Goal: Task Accomplishment & Management: Manage account settings

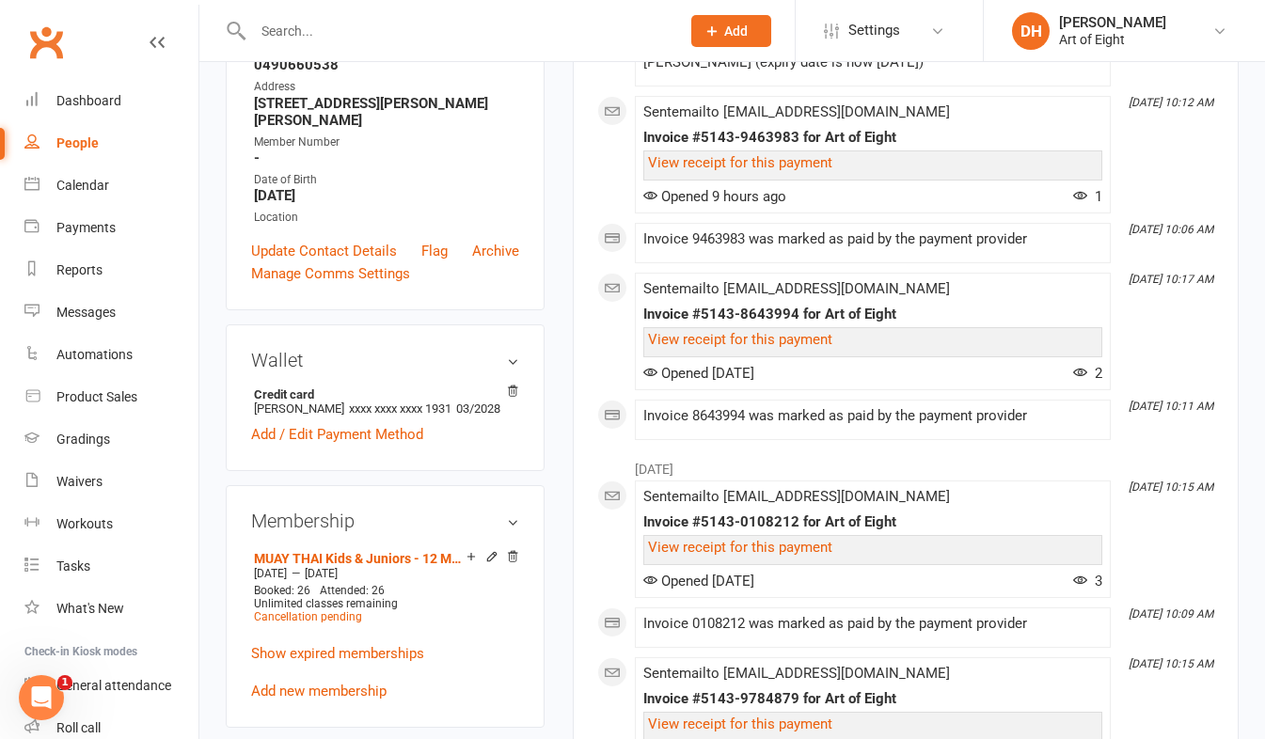
click at [342, 35] on input "text" at bounding box center [457, 31] width 420 height 26
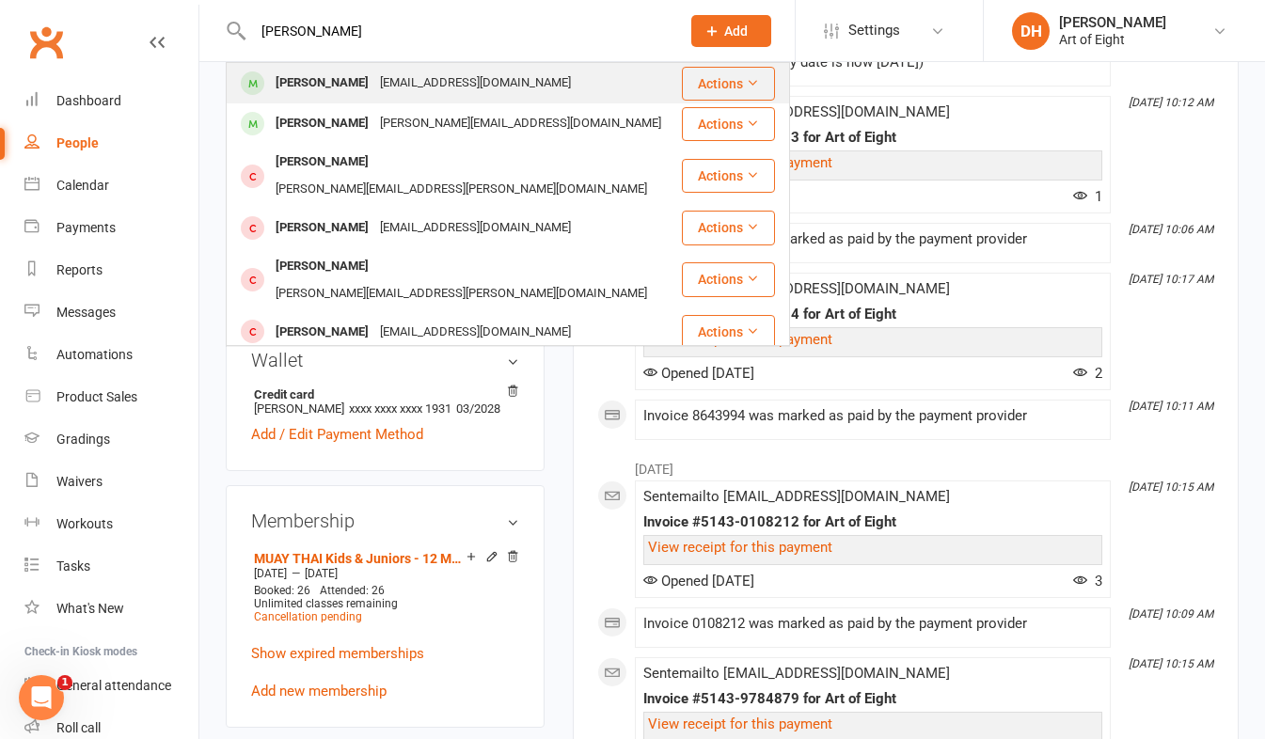
type input "matthew chan"
click at [302, 83] on div "Matthew Chan" at bounding box center [322, 83] width 104 height 27
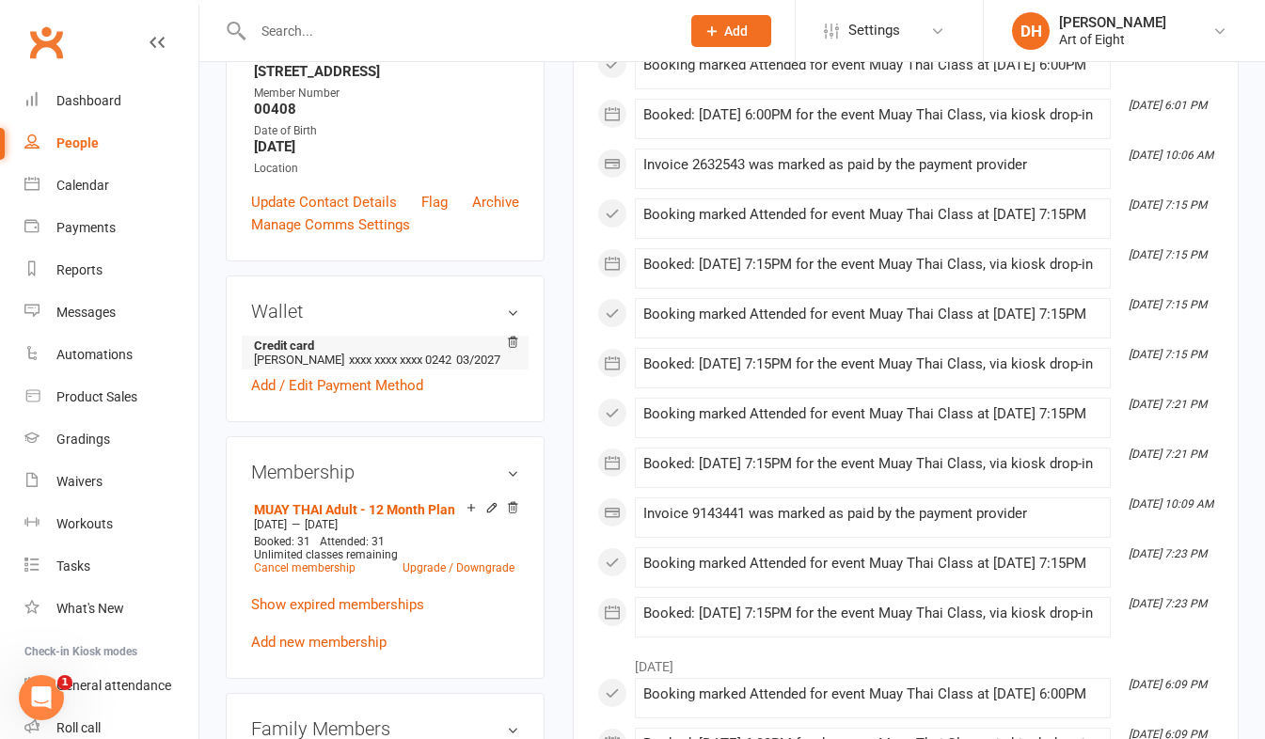
scroll to position [376, 0]
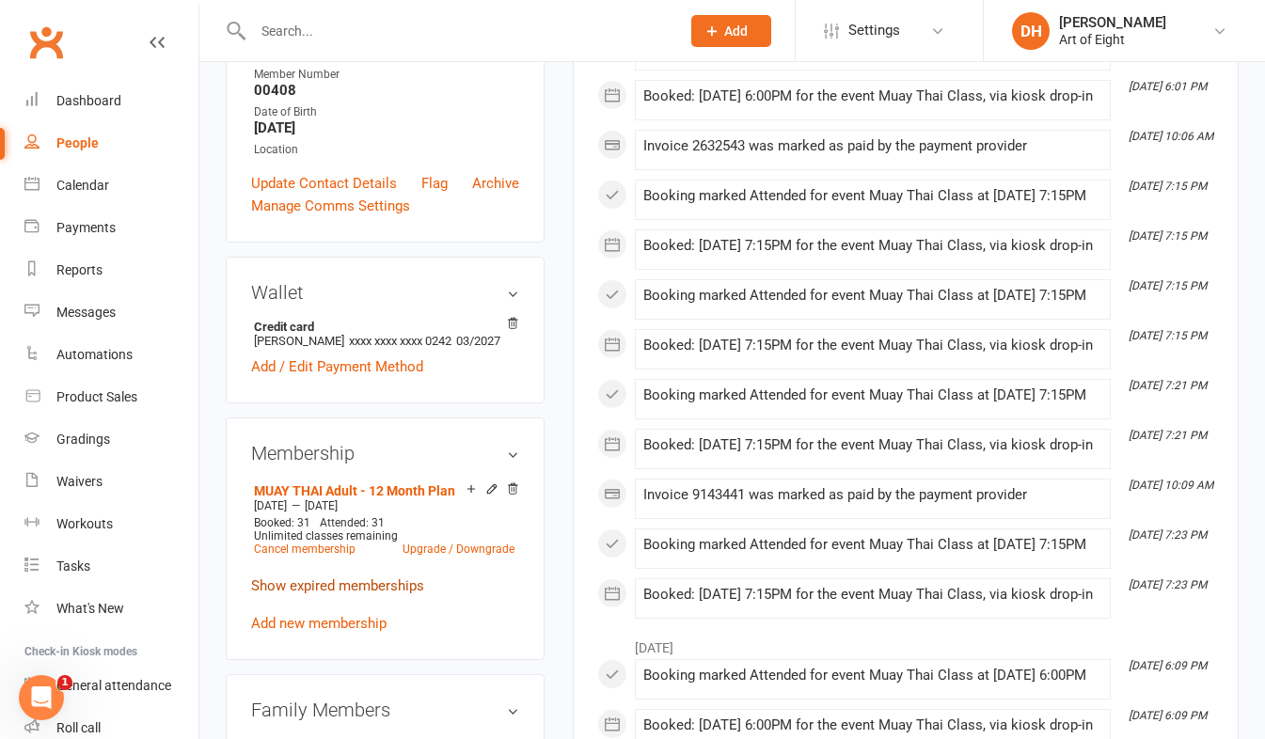
click at [388, 595] on link "Show expired memberships" at bounding box center [337, 586] width 173 height 17
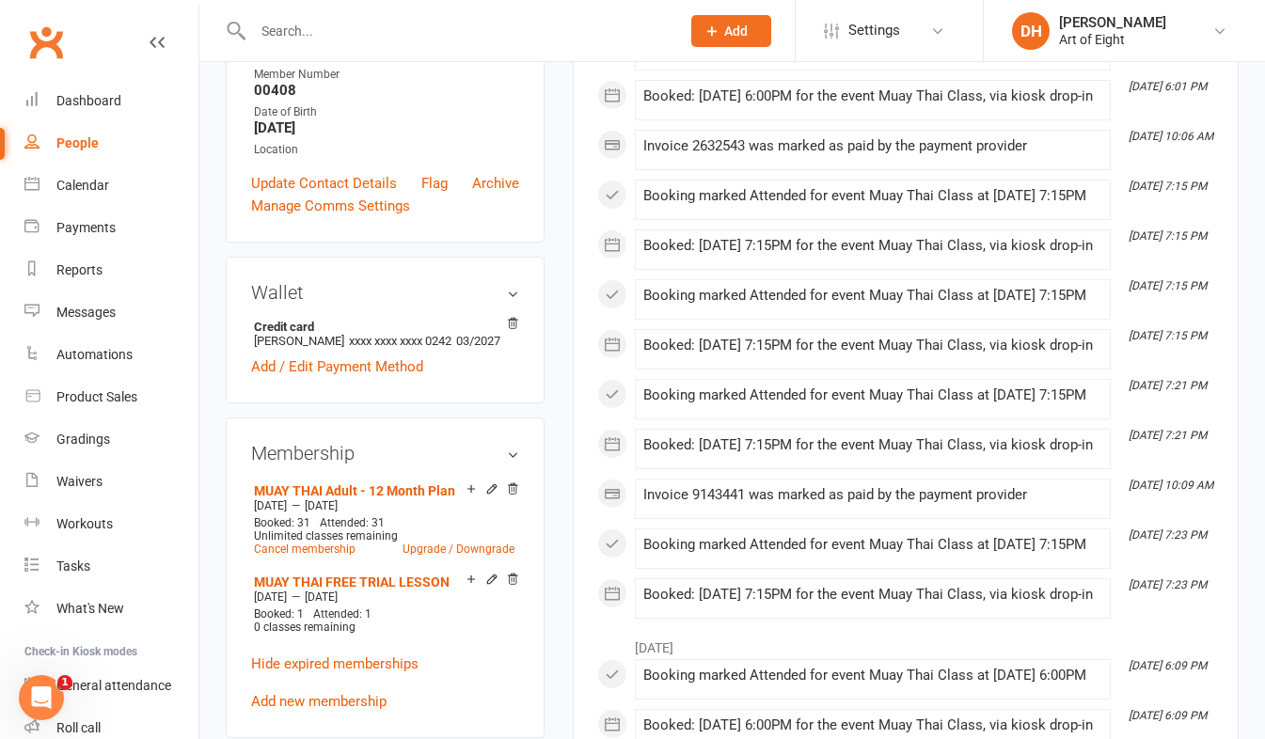
click at [361, 673] on link "Hide expired memberships" at bounding box center [334, 664] width 167 height 17
click at [361, 684] on aside "upload photo Matthew Chan Activated 19 May, 2025 Added 18 May, 2025 Active memb…" at bounding box center [385, 675] width 319 height 1926
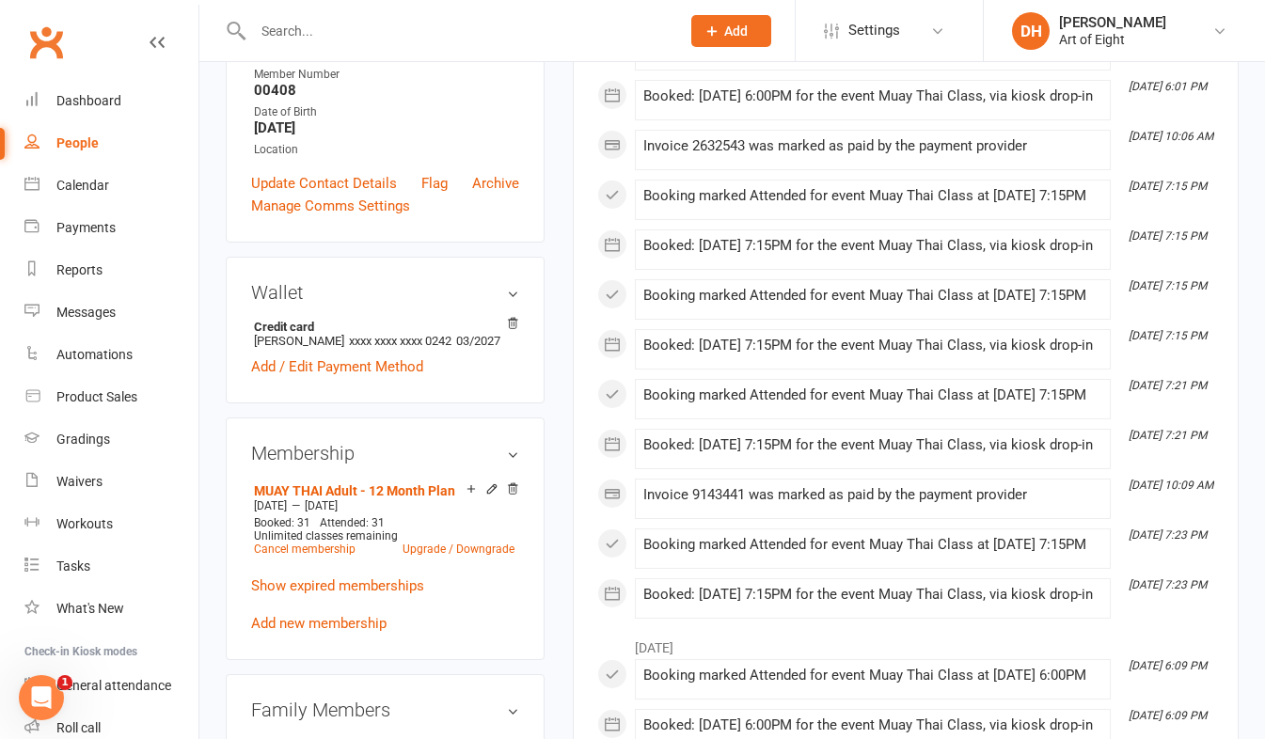
drag, startPoint x: 361, startPoint y: 684, endPoint x: 303, endPoint y: 586, distance: 113.9
click at [303, 586] on membership-list "MUAY THAI Adult - 12 Month Plan May 27 2025 — Jun 10 2026 Booked: 31 Attended: …" at bounding box center [385, 555] width 268 height 154
click at [322, 34] on input "text" at bounding box center [457, 31] width 420 height 26
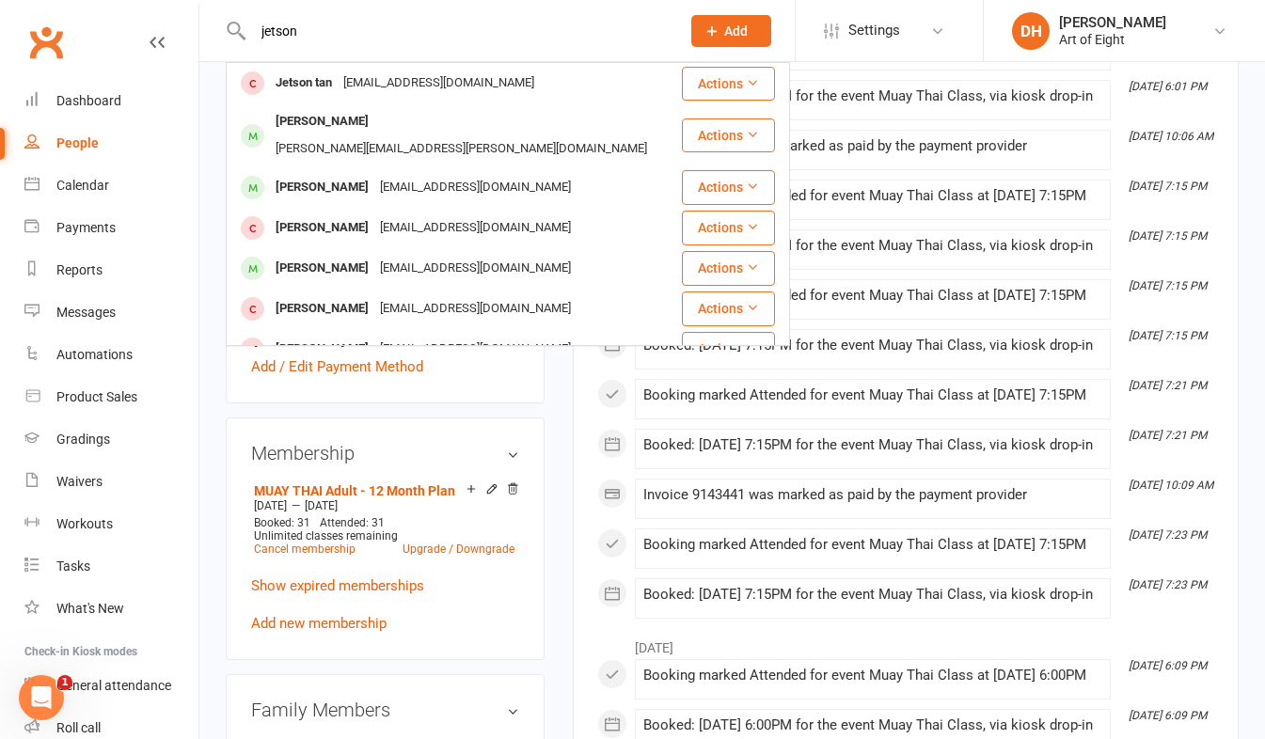
type input "jetson"
click at [420, 460] on div "Membership MUAY THAI Adult - 12 Month Plan May 27 2025 — Jun 10 2026 Booked: 31…" at bounding box center [385, 539] width 319 height 243
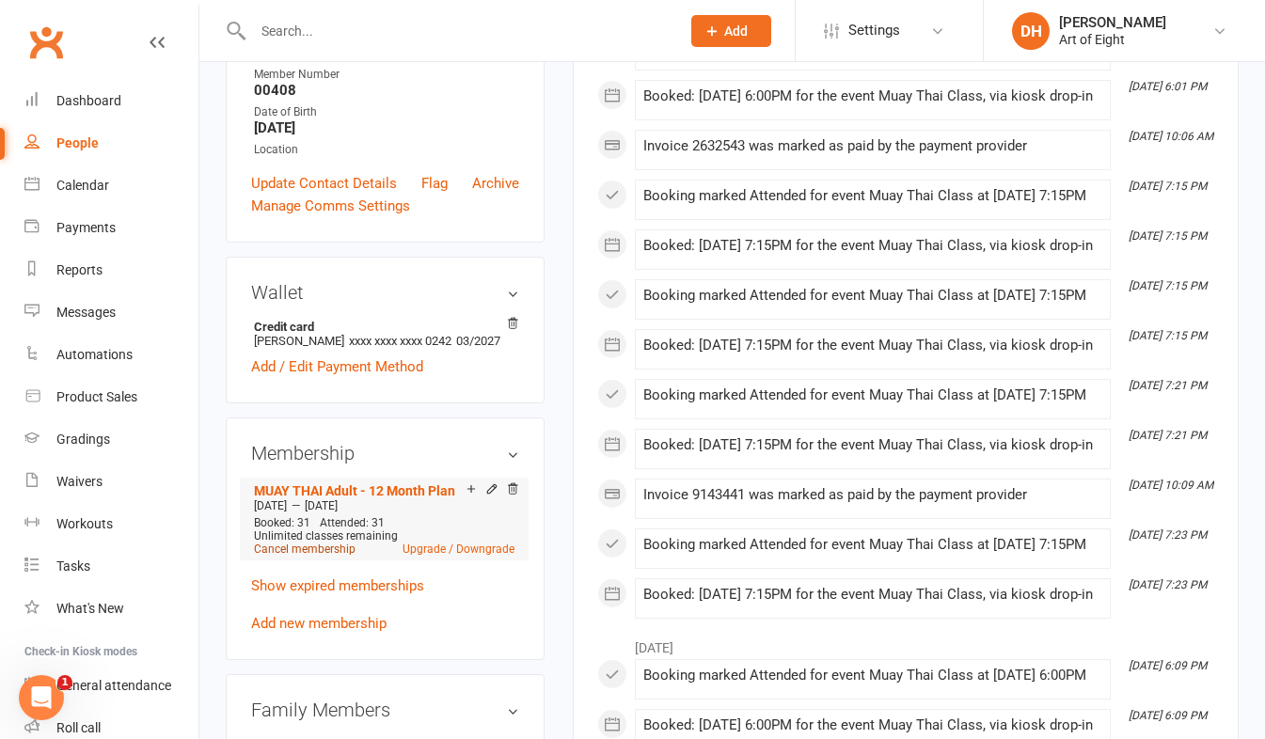
click at [325, 556] on link "Cancel membership" at bounding box center [305, 549] width 102 height 13
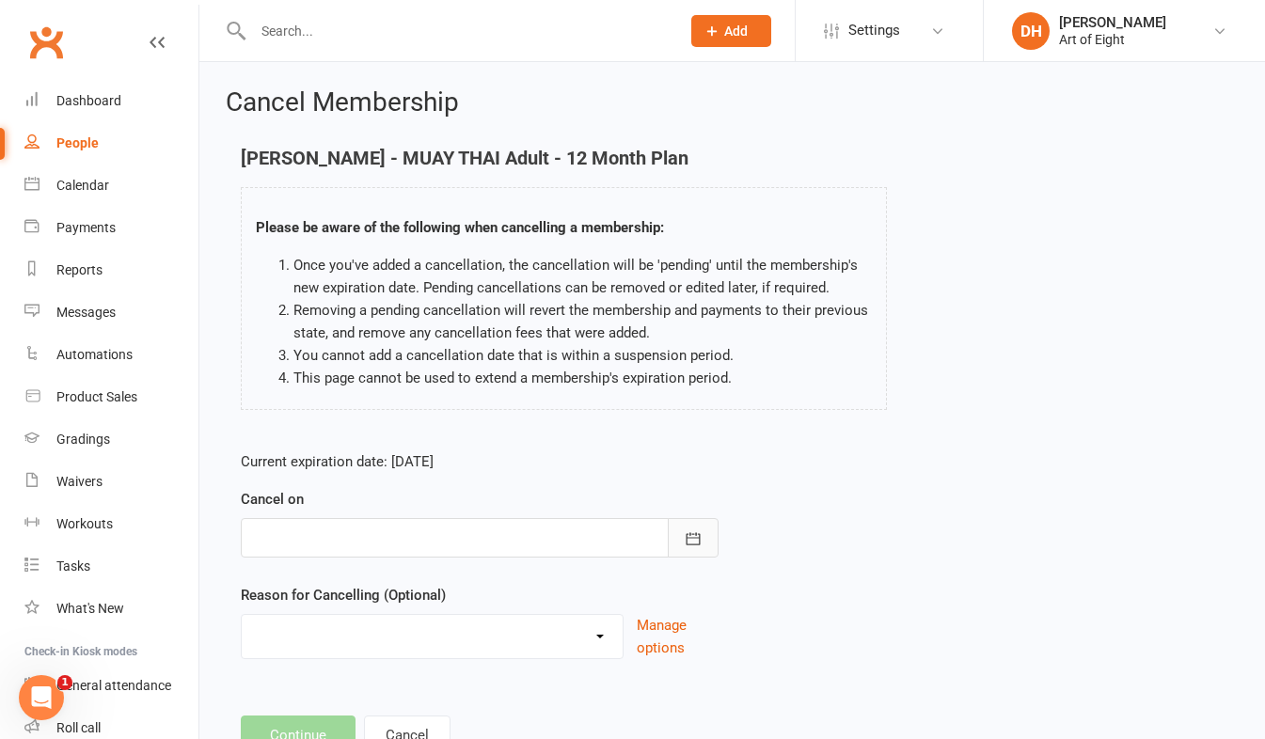
click at [680, 537] on button "button" at bounding box center [693, 538] width 51 height 40
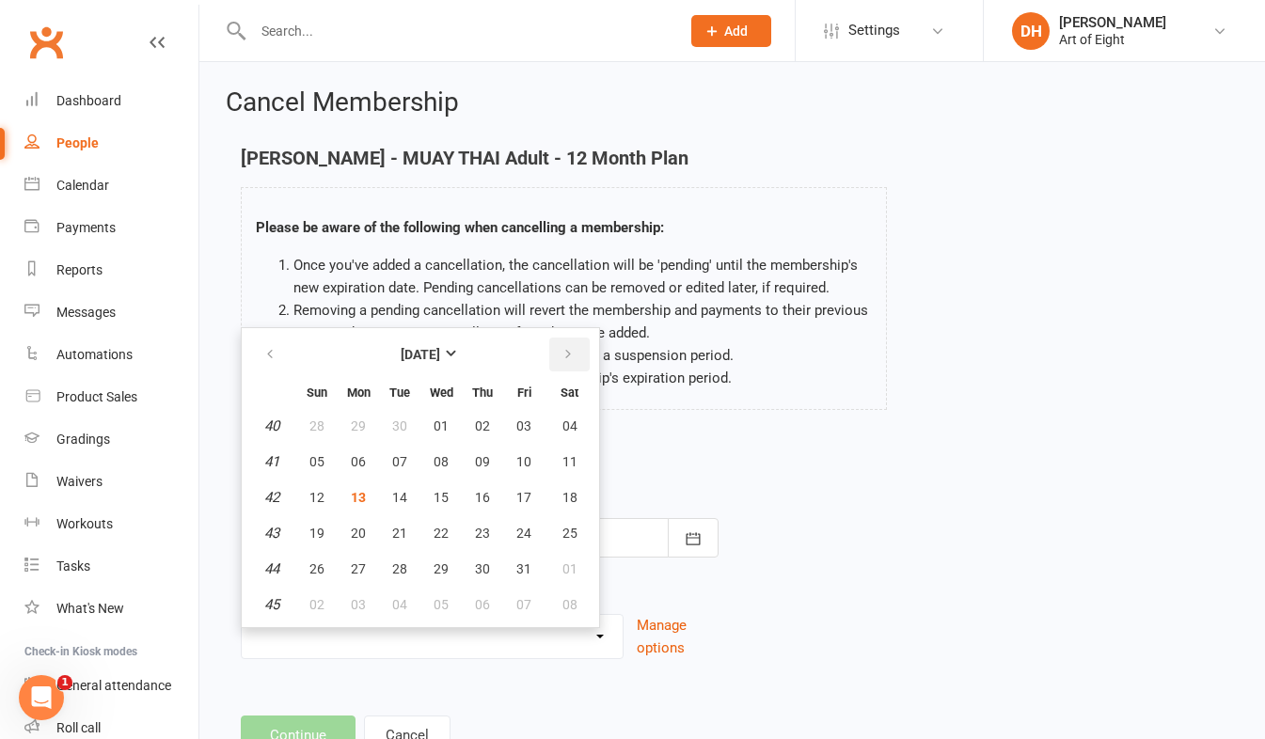
click at [564, 353] on icon "button" at bounding box center [568, 354] width 13 height 15
click at [479, 498] on span "13" at bounding box center [482, 497] width 15 height 15
type input "13 Nov 2025"
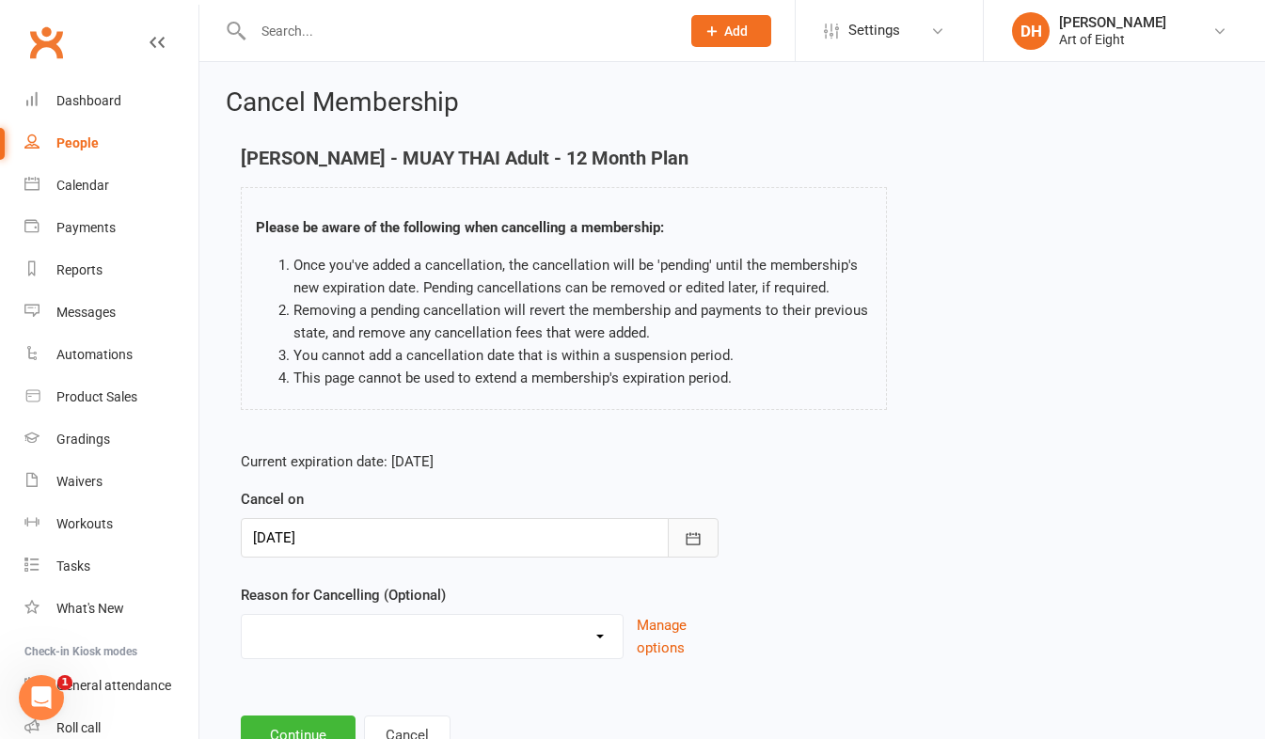
click at [685, 534] on icon "button" at bounding box center [693, 539] width 19 height 19
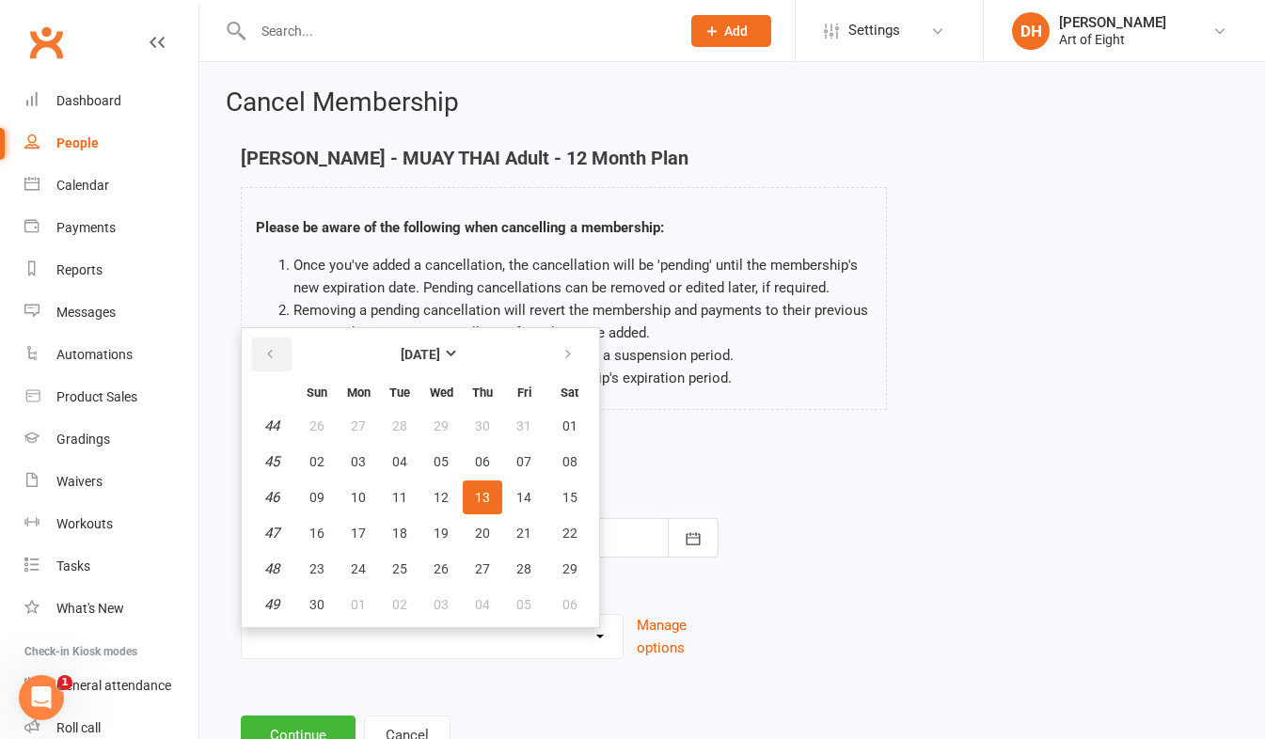
click at [268, 356] on icon "button" at bounding box center [269, 354] width 13 height 15
click at [699, 423] on div "Matthew Chan - MUAY THAI Adult - 12 Month Plan Please be aware of the following…" at bounding box center [564, 292] width 675 height 289
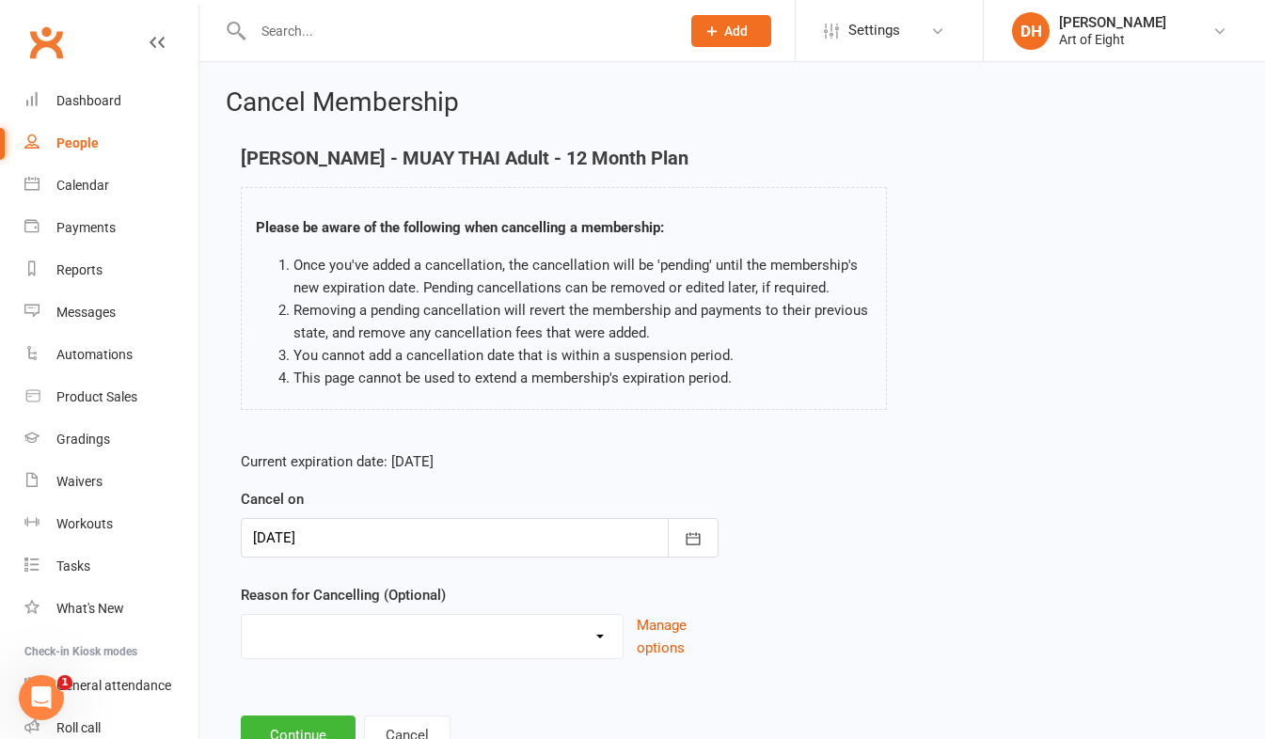
click at [607, 638] on select "Holiday Injury Other reason" at bounding box center [432, 634] width 381 height 38
click at [242, 615] on select "Holiday Injury Other reason" at bounding box center [432, 634] width 381 height 38
click at [592, 632] on select "Holiday Injury Other reason" at bounding box center [432, 634] width 381 height 38
select select "1"
click at [242, 615] on select "Holiday Injury Other reason" at bounding box center [432, 634] width 381 height 38
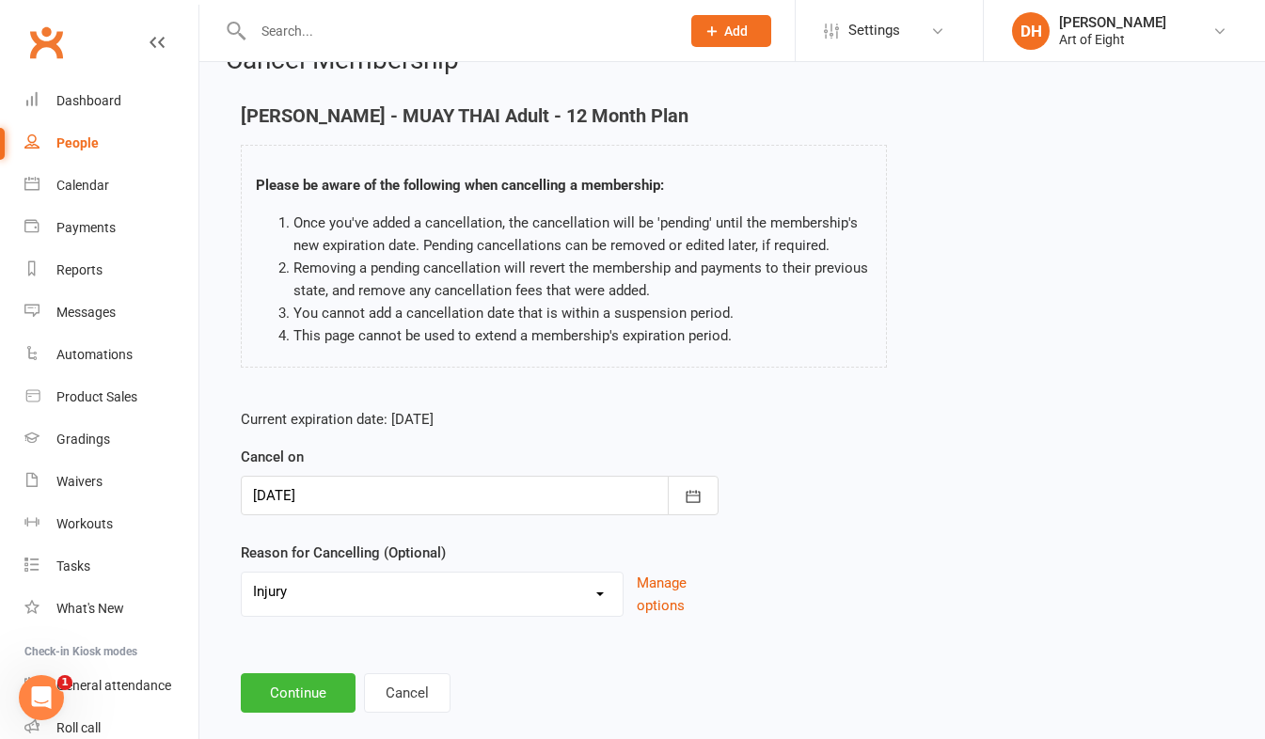
scroll to position [73, 0]
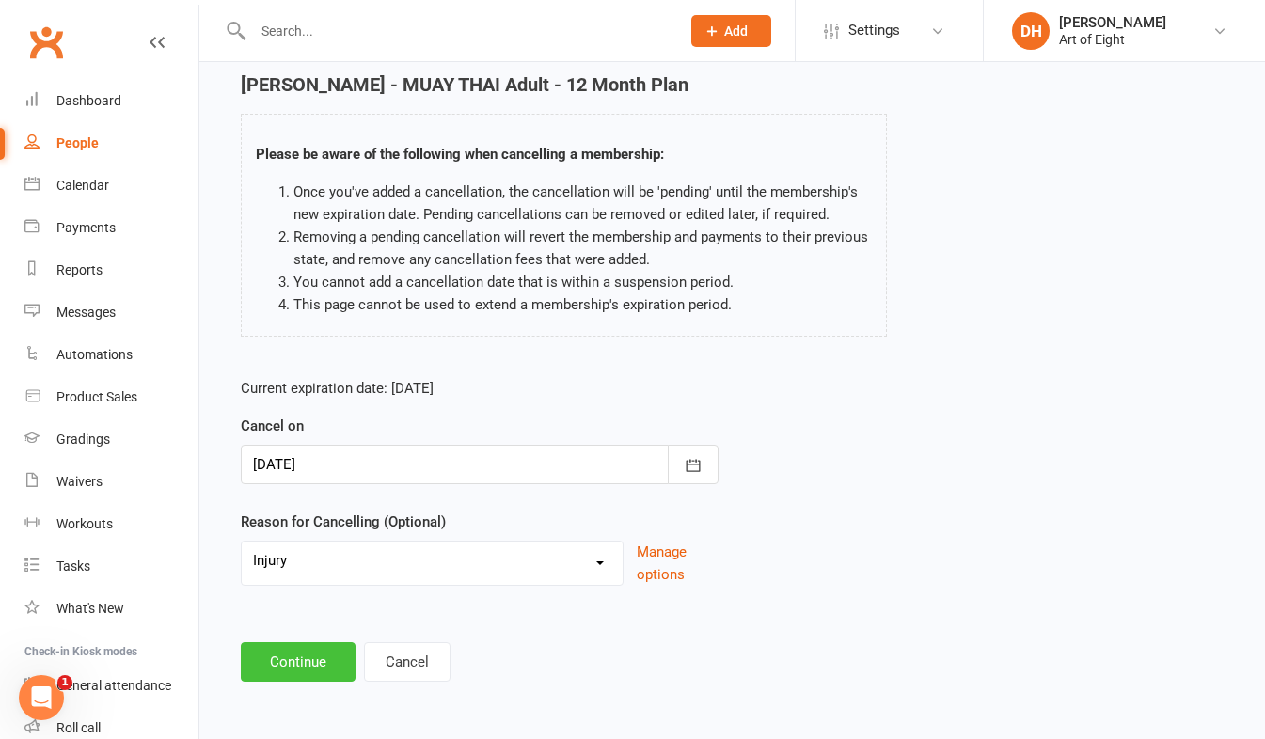
click at [277, 660] on button "Continue" at bounding box center [298, 663] width 115 height 40
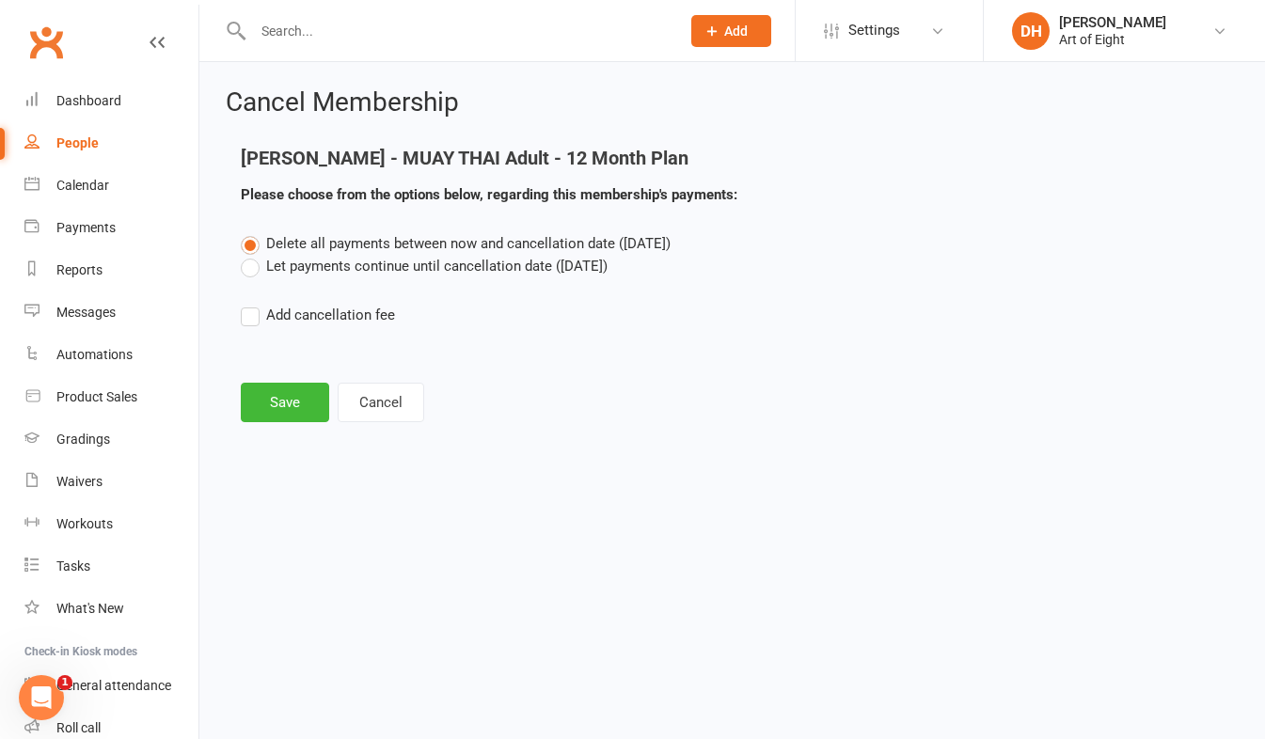
scroll to position [0, 0]
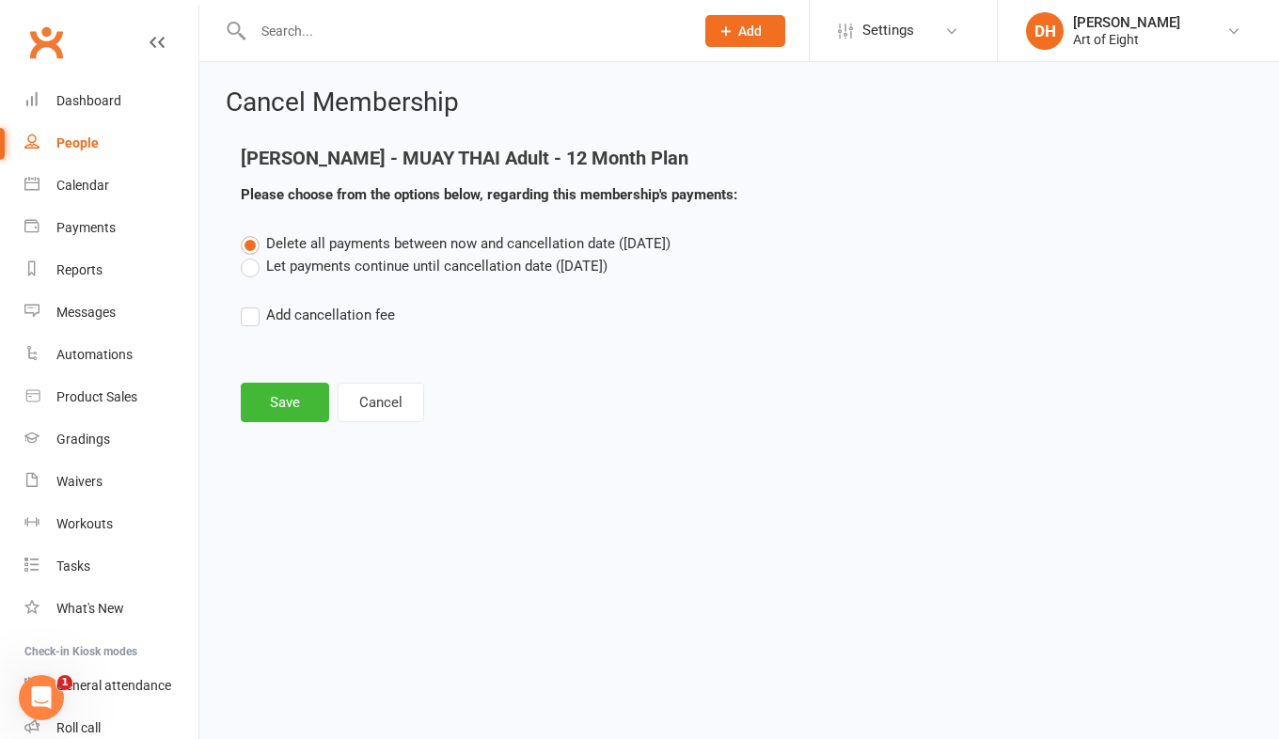
click at [249, 267] on label "Let payments continue until cancellation date (Nov 13, 2025)" at bounding box center [424, 266] width 367 height 23
click at [249, 255] on input "Let payments continue until cancellation date (Nov 13, 2025)" at bounding box center [247, 255] width 12 height 0
click at [284, 399] on button "Save" at bounding box center [285, 403] width 88 height 40
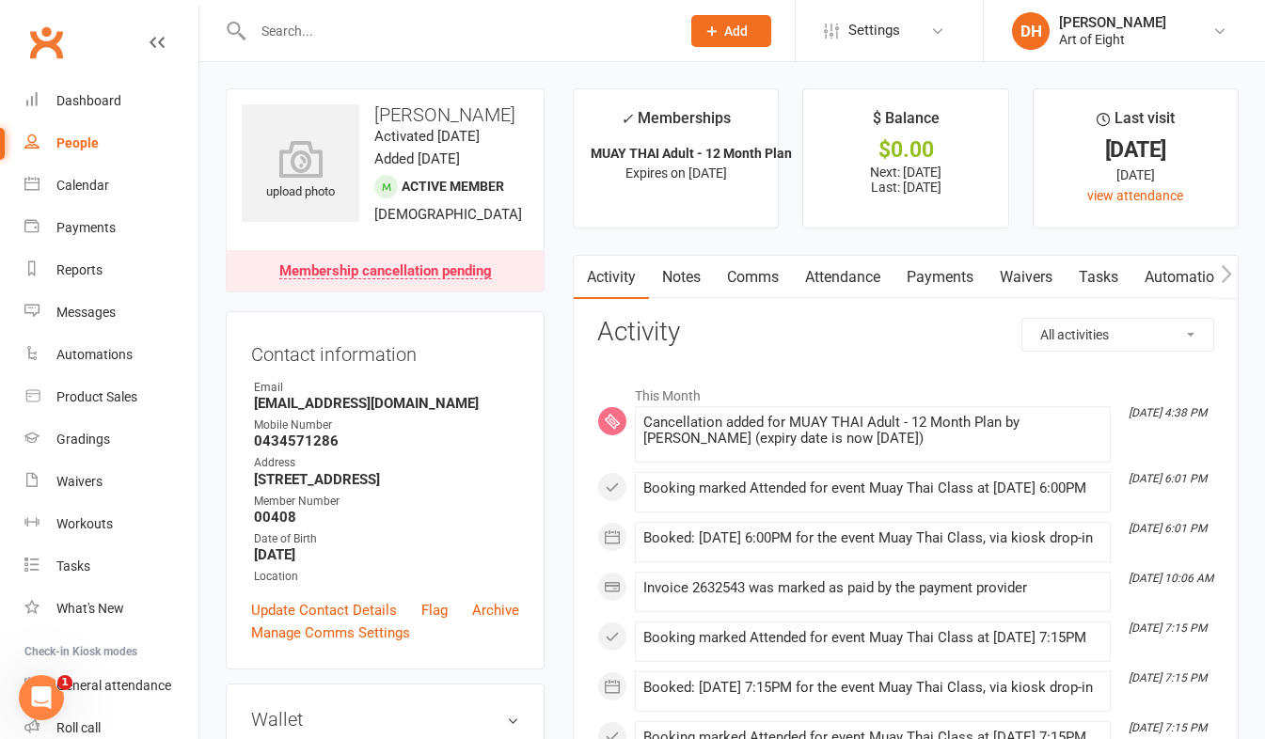
click at [312, 28] on input "text" at bounding box center [457, 31] width 420 height 26
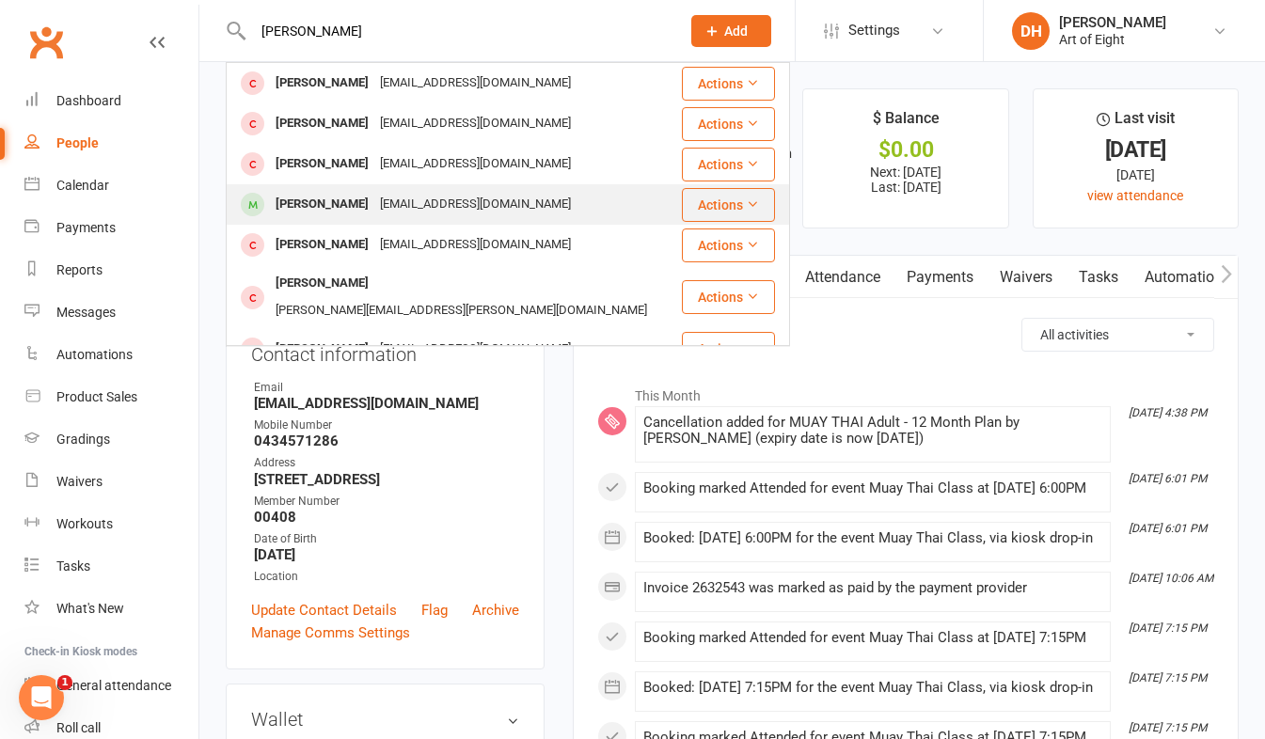
type input "joe"
click at [343, 205] on div "Joe Wallekers" at bounding box center [322, 204] width 104 height 27
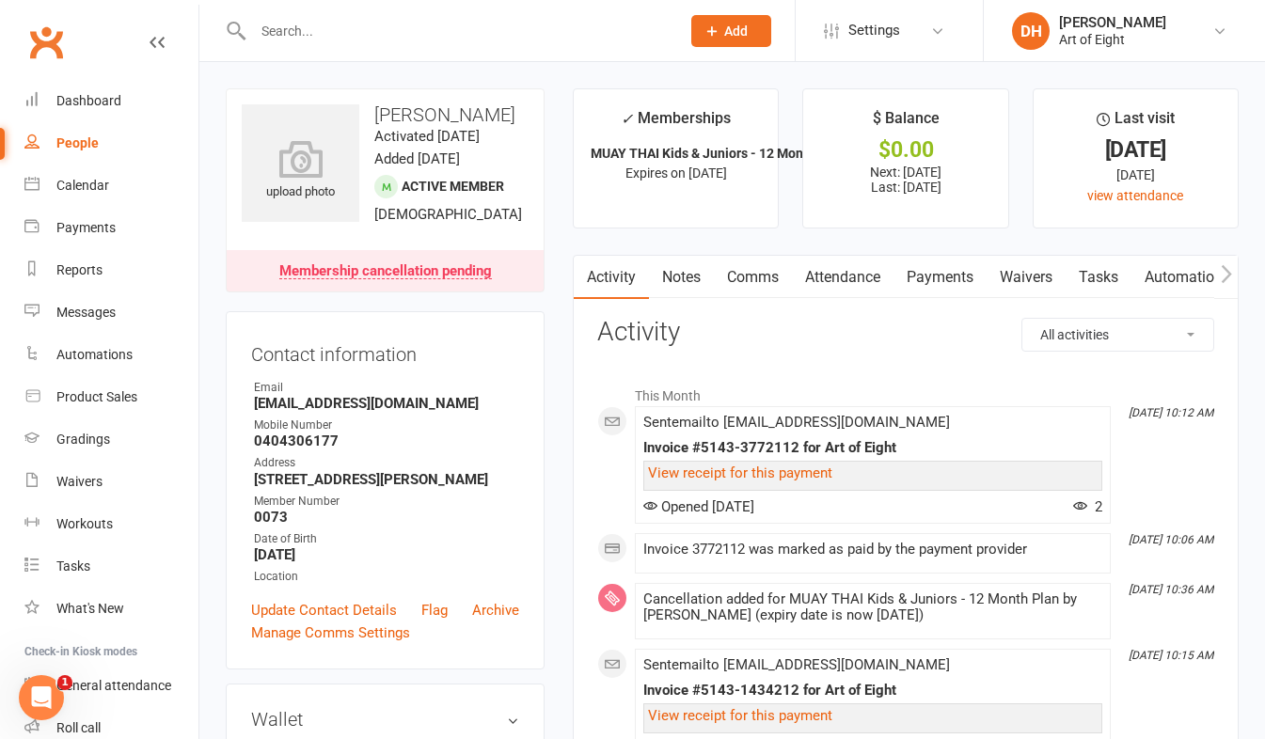
click at [924, 276] on link "Payments" at bounding box center [940, 277] width 93 height 43
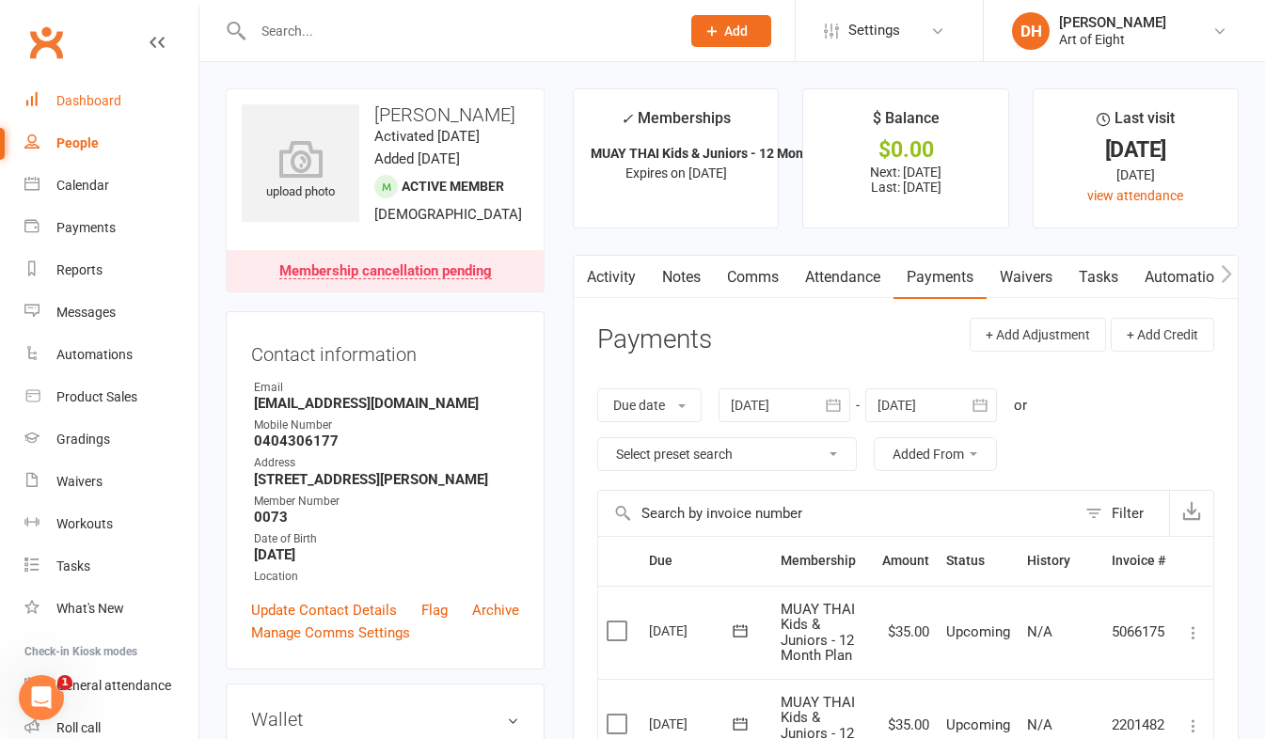
click at [96, 96] on div "Dashboard" at bounding box center [88, 100] width 65 height 15
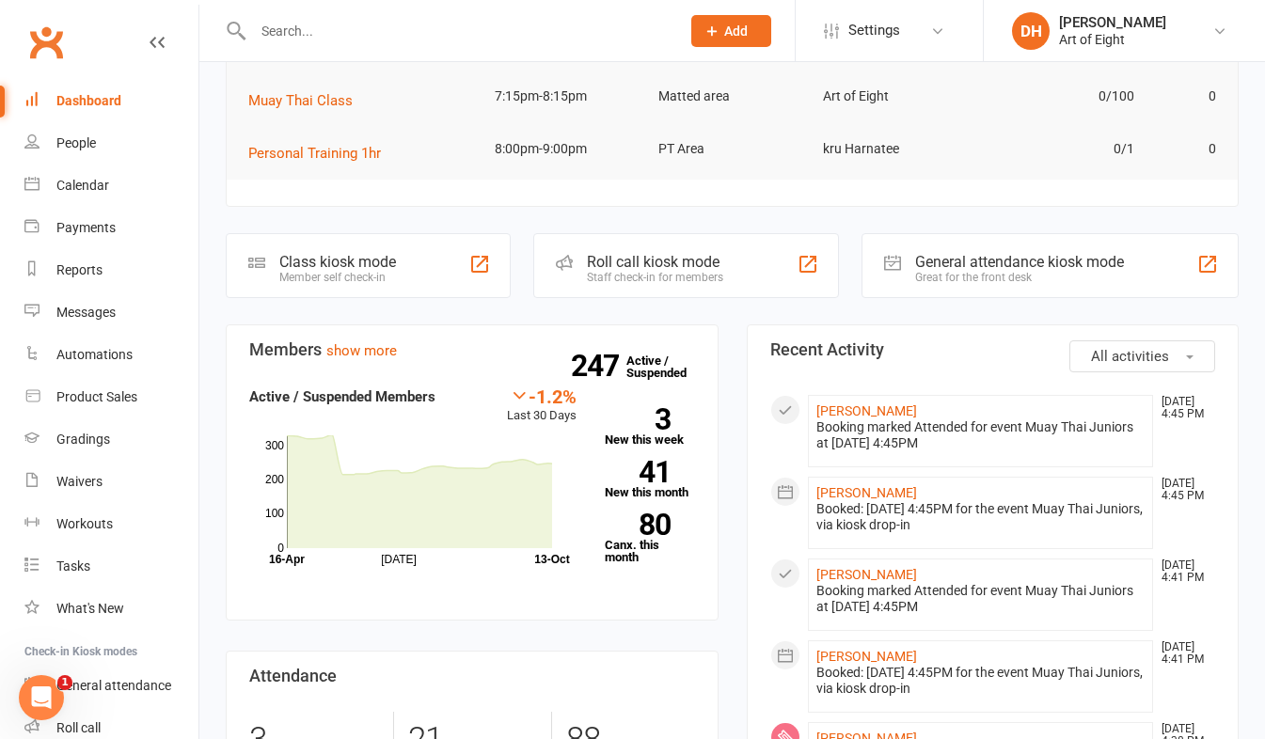
scroll to position [376, 0]
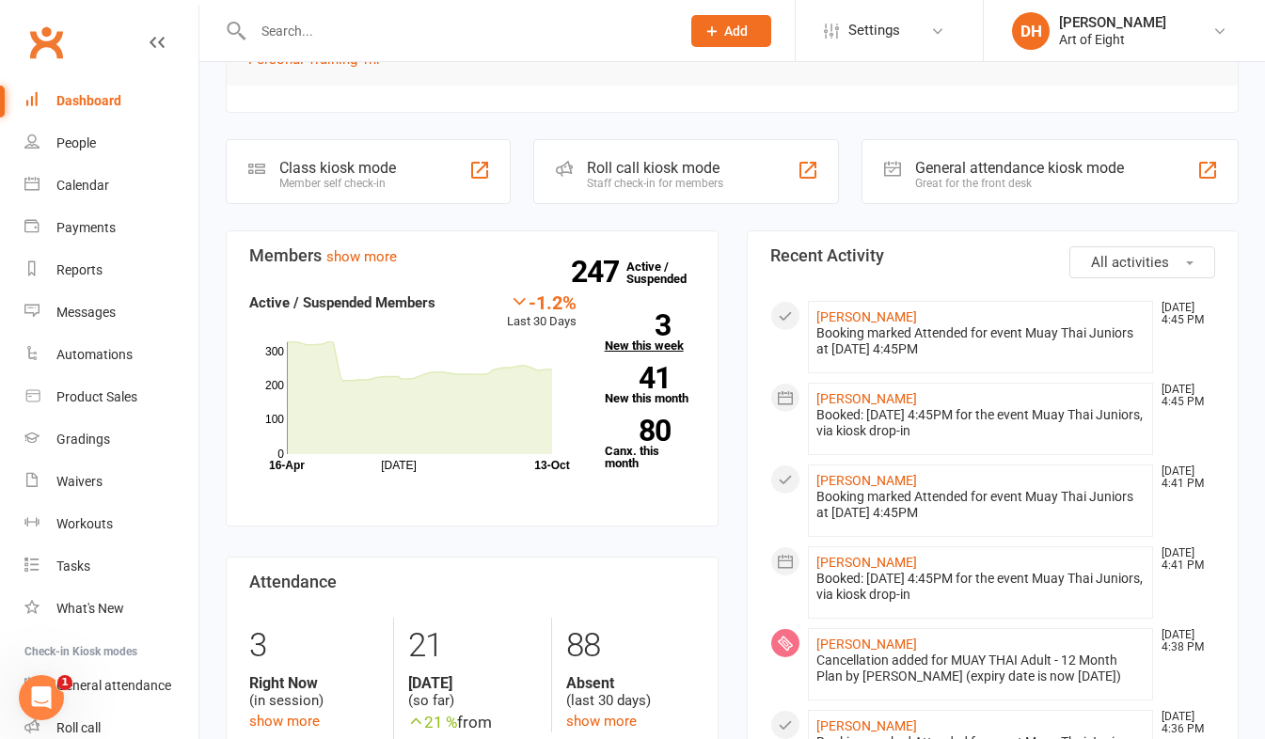
click at [617, 348] on link "3 New this week" at bounding box center [650, 333] width 90 height 38
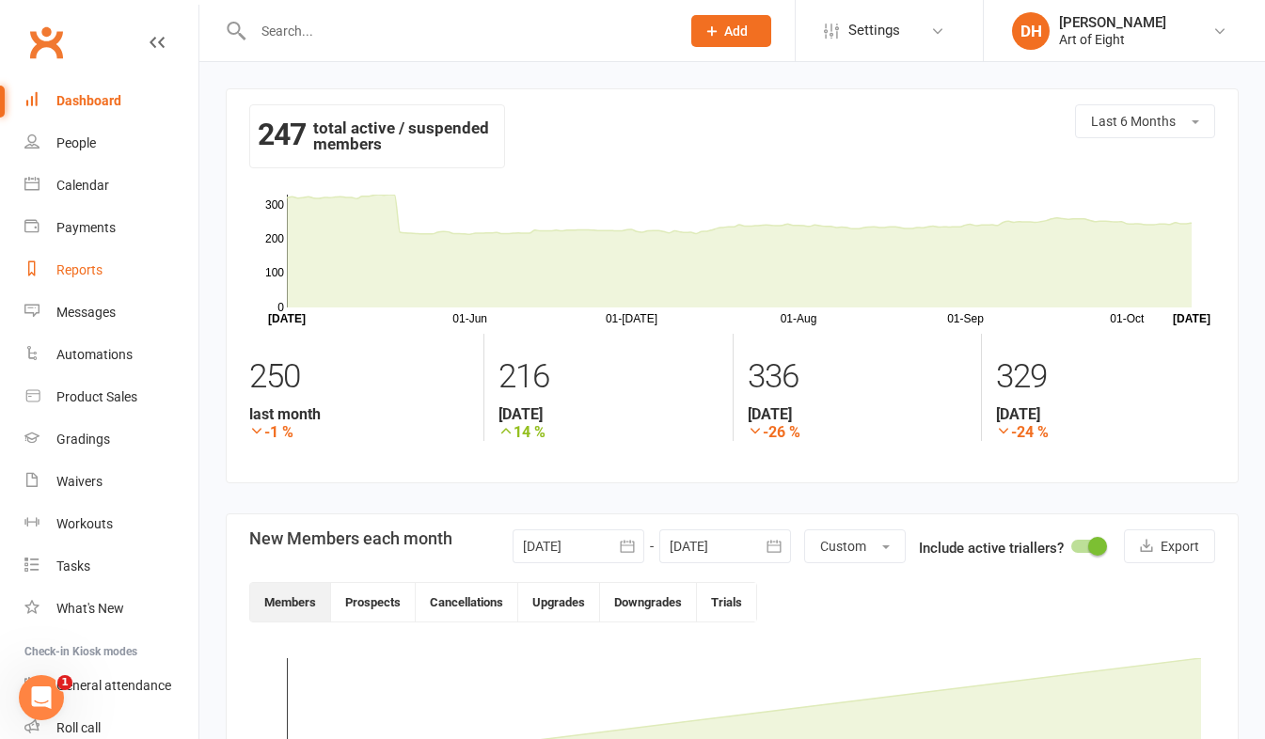
click at [82, 263] on div "Reports" at bounding box center [79, 269] width 46 height 15
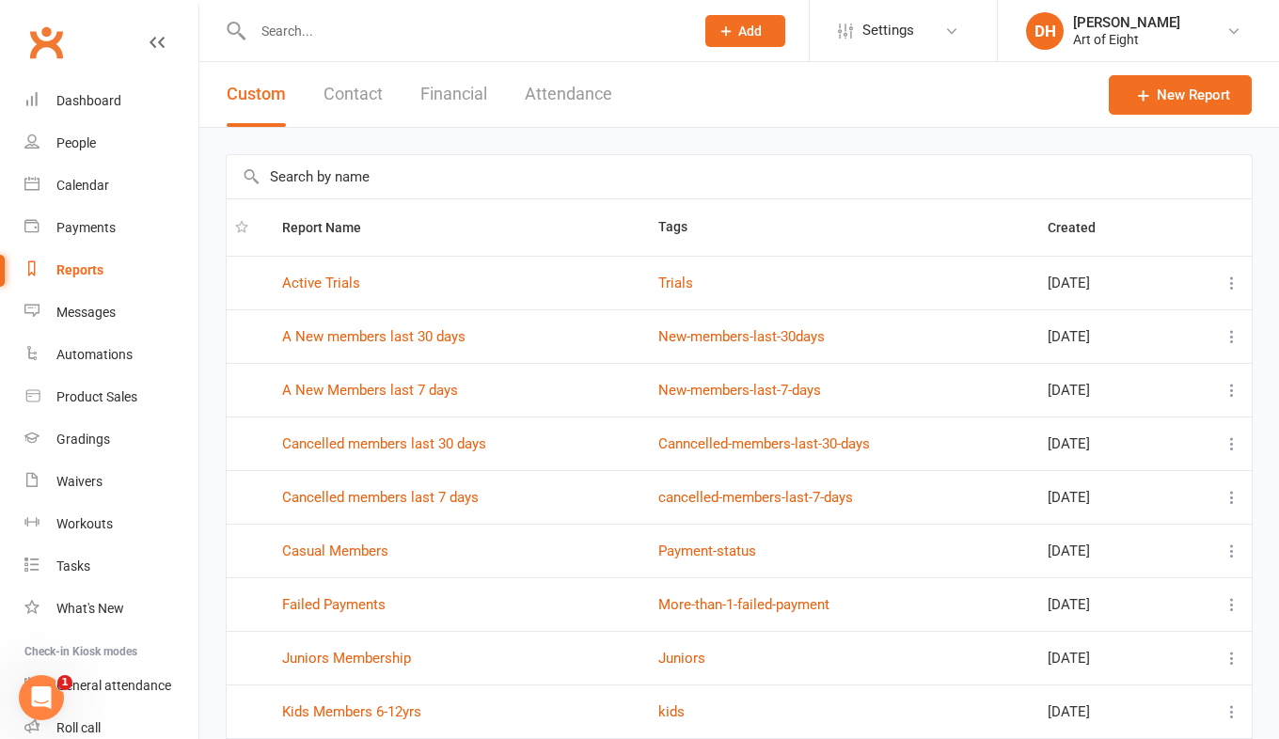
click at [459, 95] on button "Financial" at bounding box center [454, 94] width 67 height 65
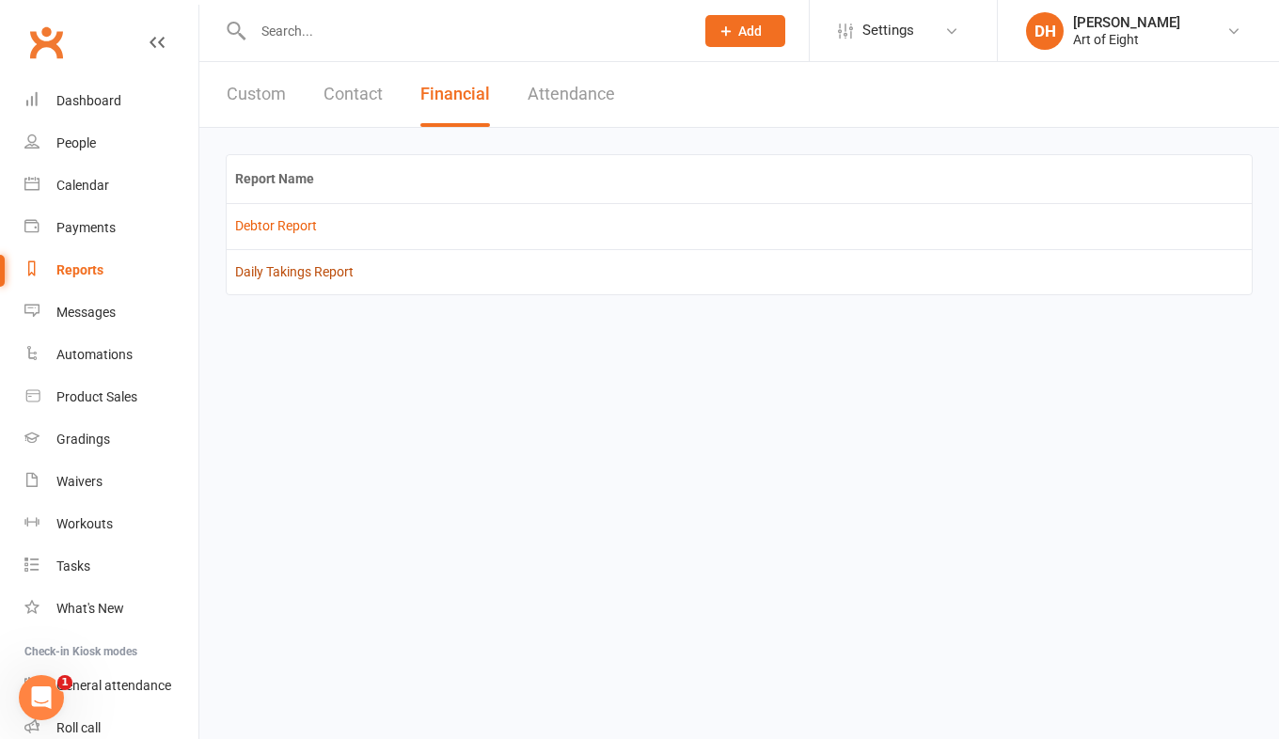
click at [249, 266] on link "Daily Takings Report" at bounding box center [294, 271] width 119 height 15
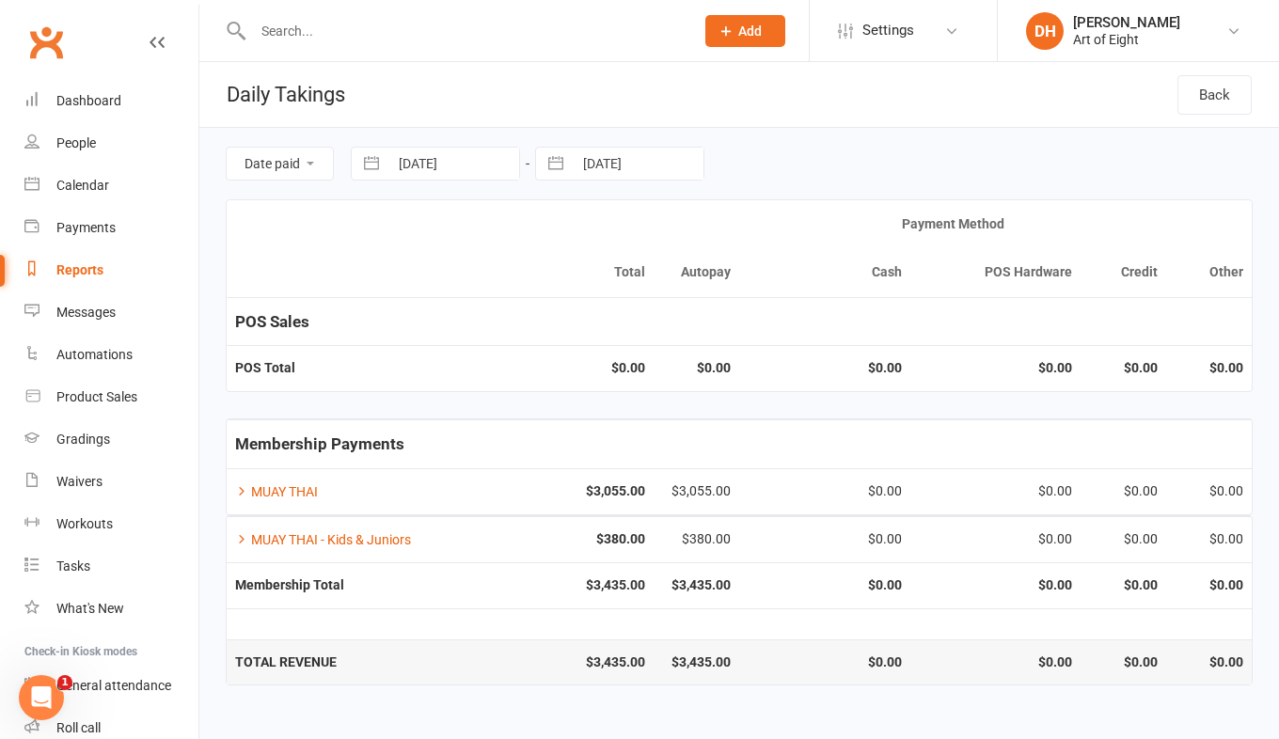
click at [369, 158] on button "button" at bounding box center [372, 164] width 34 height 32
select select "8"
select select "2025"
select select "9"
select select "2025"
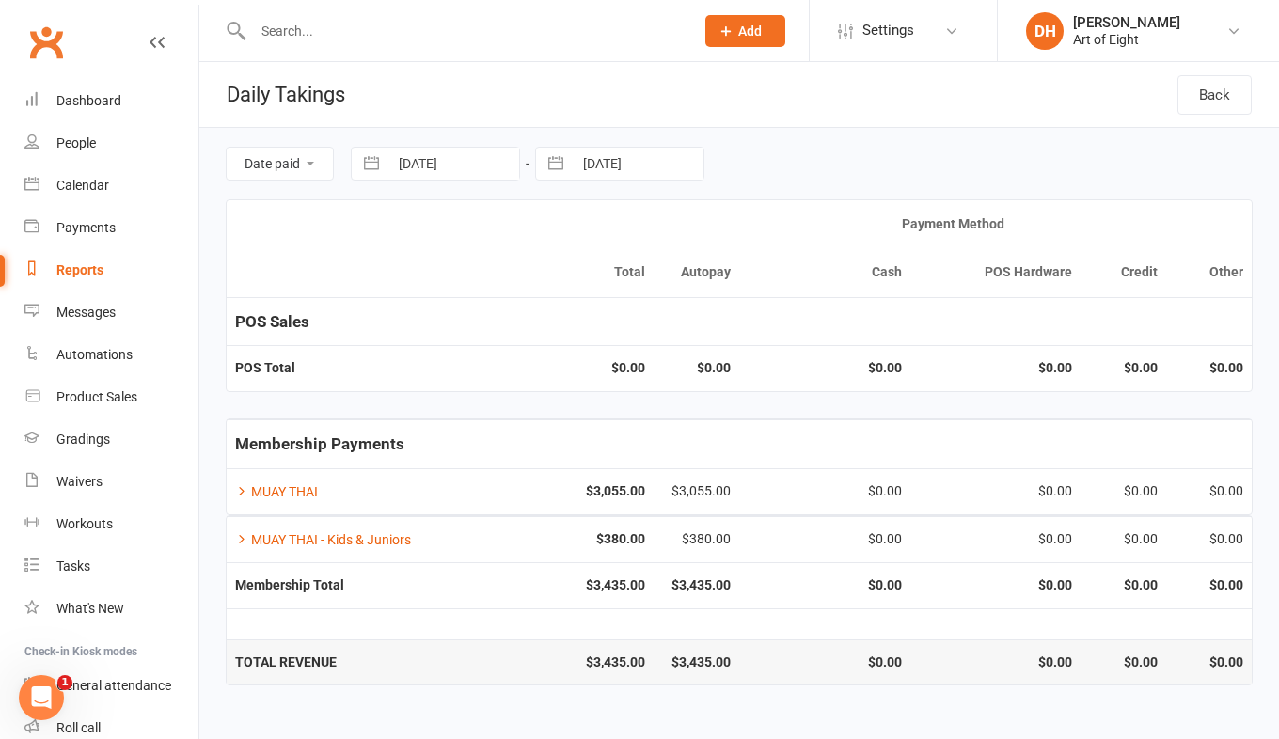
select select "10"
select select "2025"
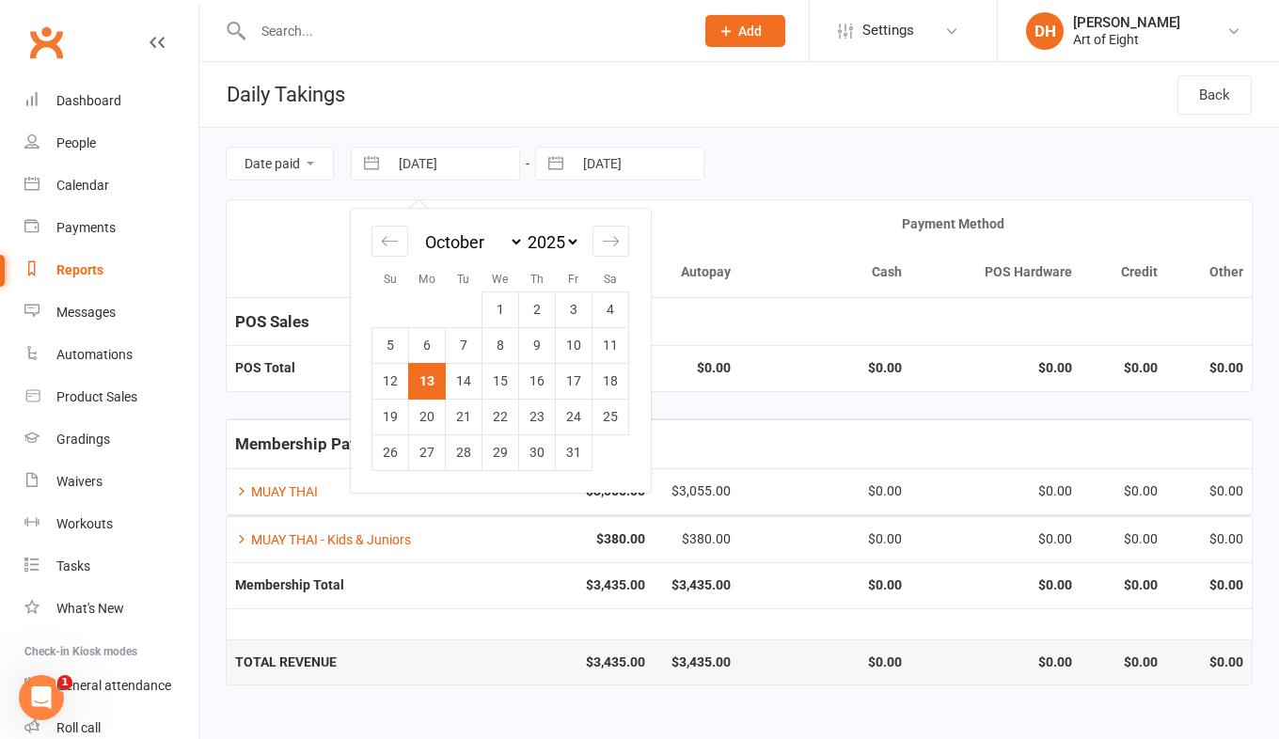
click at [374, 153] on button "button" at bounding box center [372, 164] width 34 height 32
click at [378, 163] on button "button" at bounding box center [372, 164] width 34 height 32
click at [568, 161] on button "button" at bounding box center [556, 164] width 34 height 32
select select "8"
select select "2025"
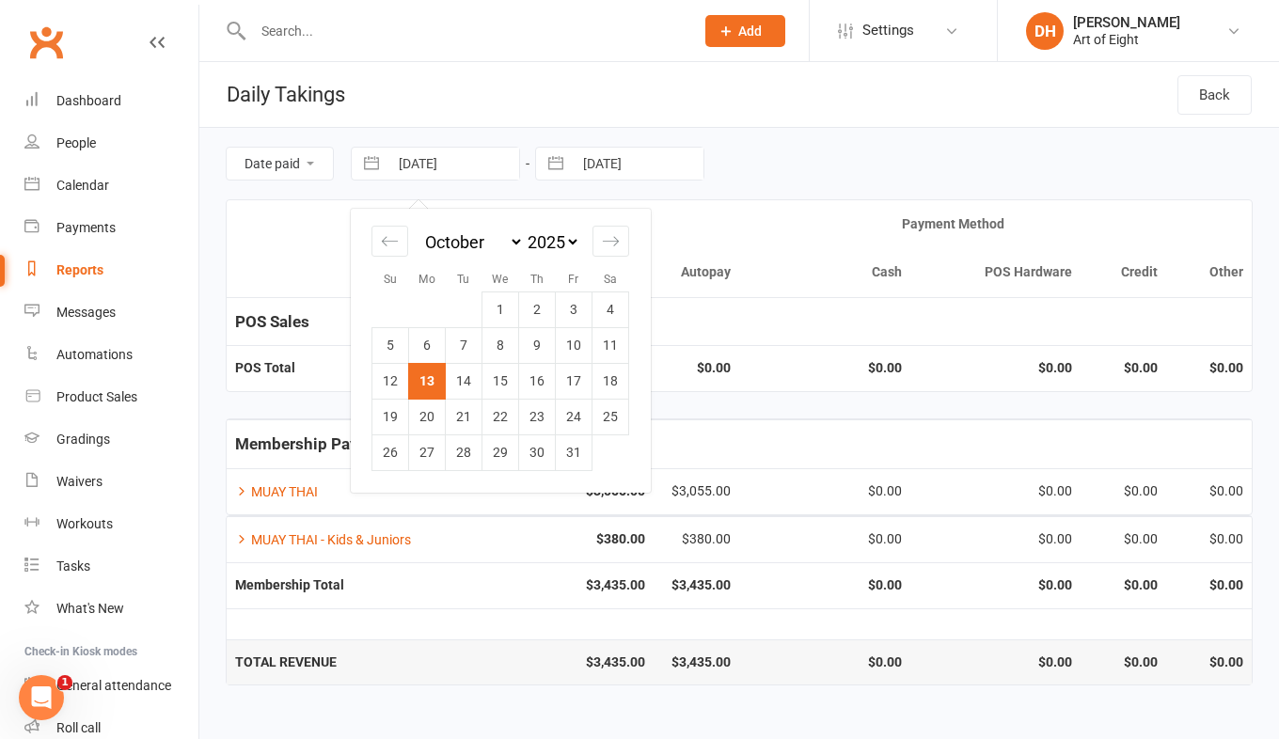
select select "9"
select select "2025"
select select "10"
select select "2025"
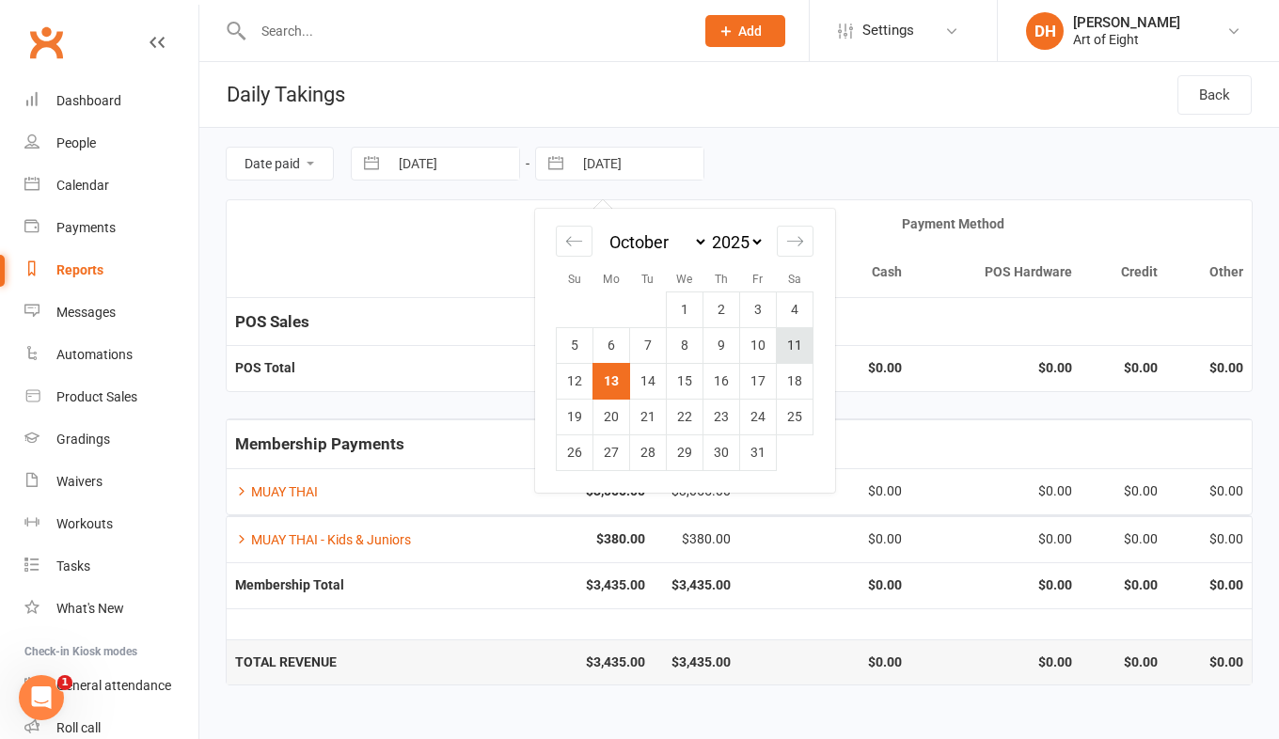
click at [798, 348] on td "11" at bounding box center [795, 345] width 37 height 36
type input "11 Oct 2025"
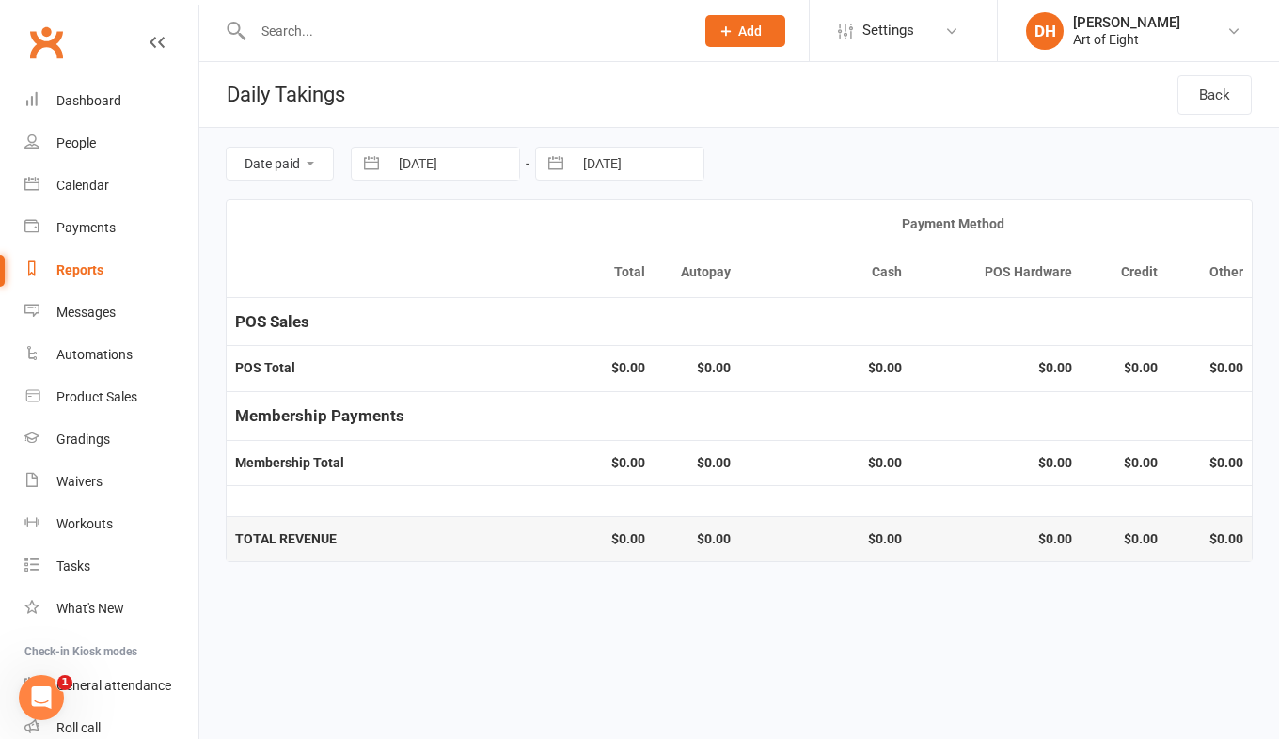
click at [362, 164] on button "button" at bounding box center [372, 164] width 34 height 32
select select "8"
select select "2025"
select select "9"
select select "2025"
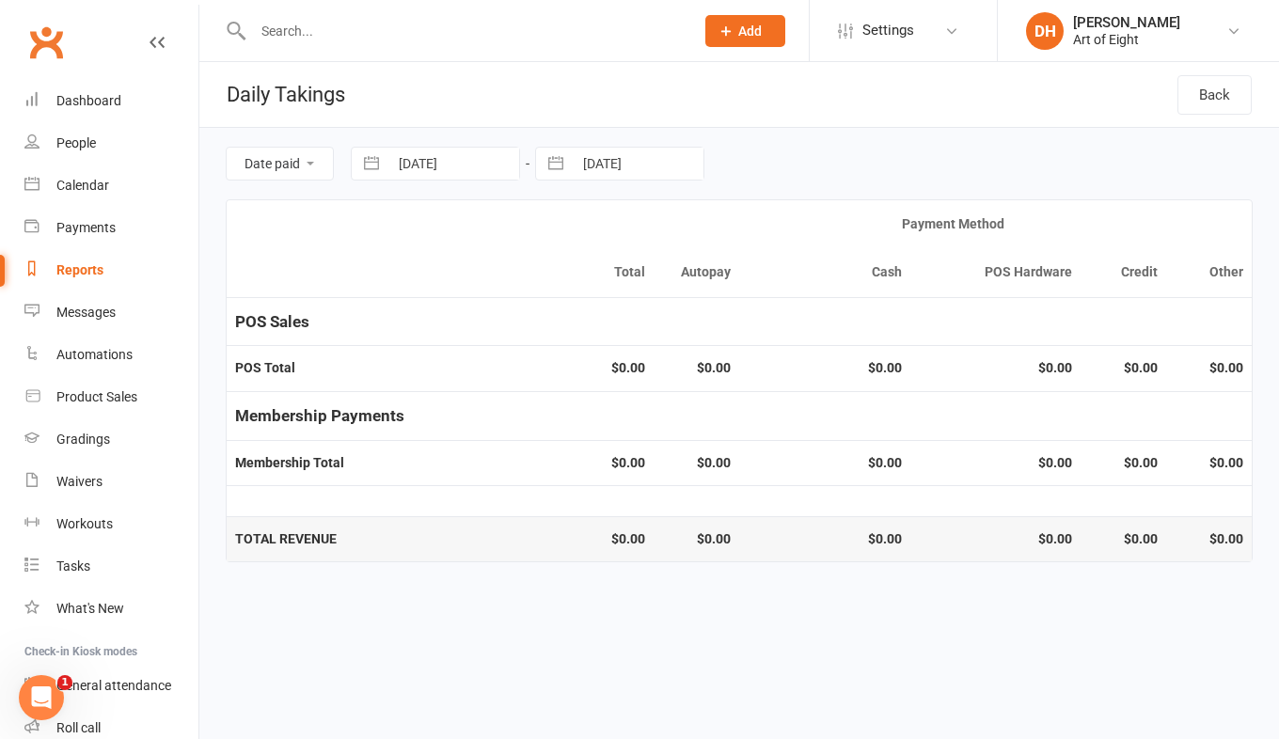
select select "10"
select select "2025"
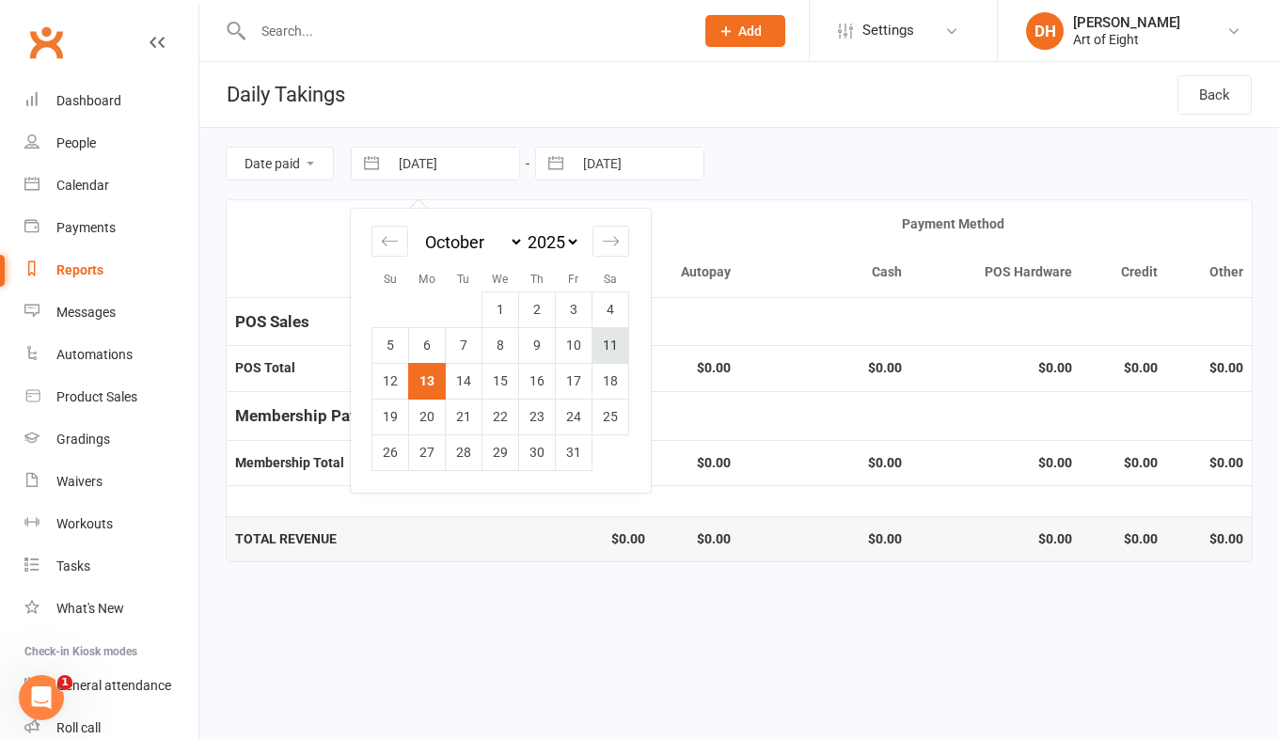
click at [605, 339] on td "11" at bounding box center [611, 345] width 37 height 36
type input "11 Oct 2025"
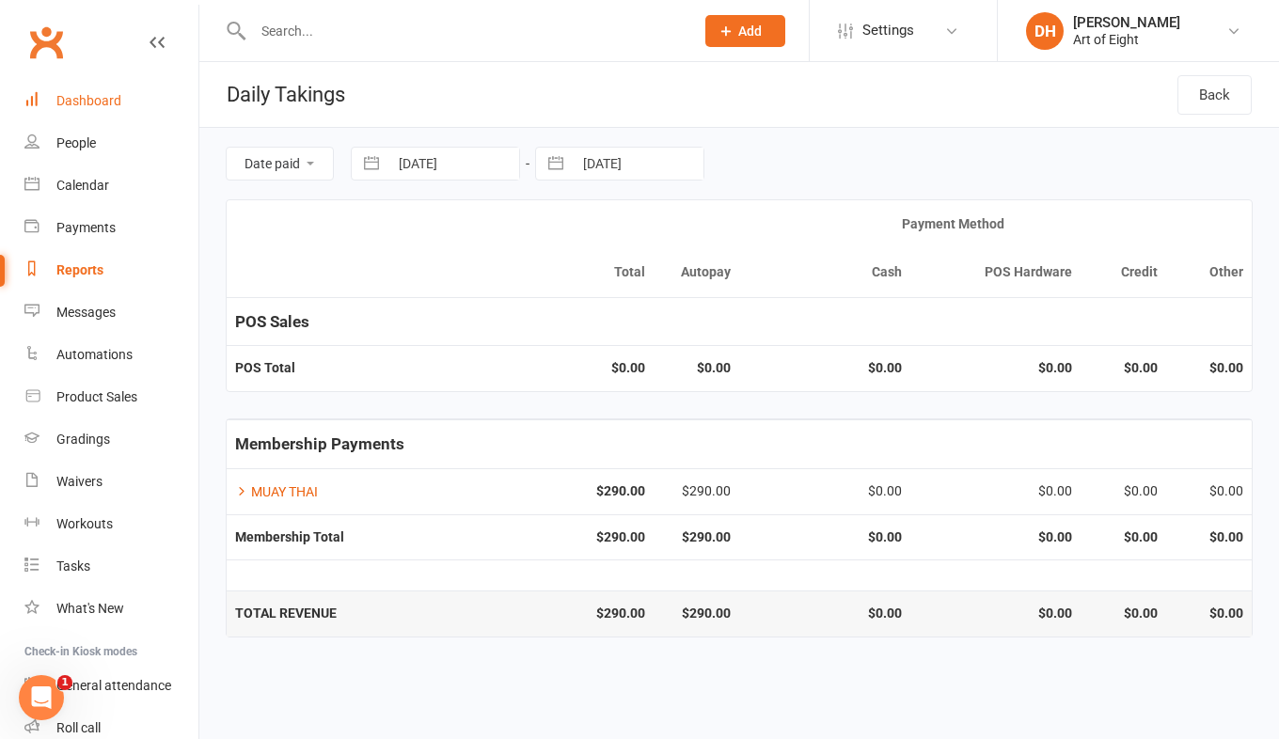
click at [88, 96] on div "Dashboard" at bounding box center [88, 100] width 65 height 15
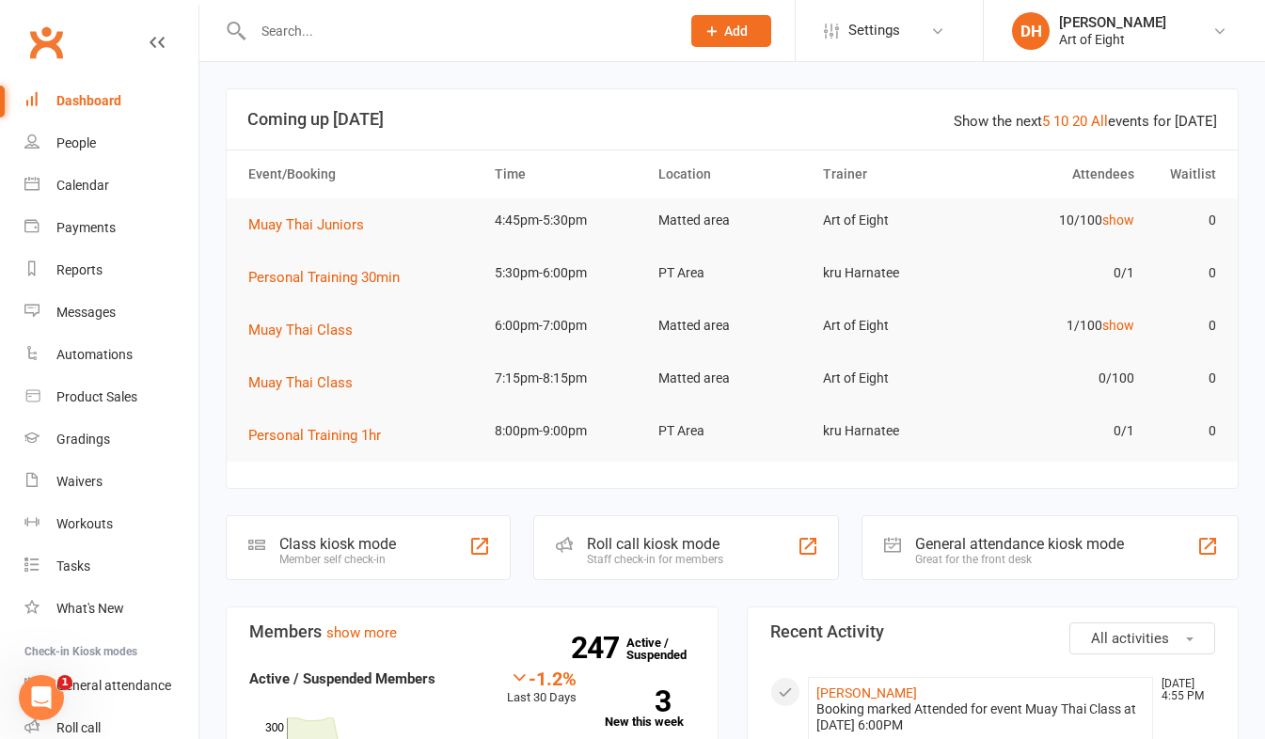
scroll to position [94, 0]
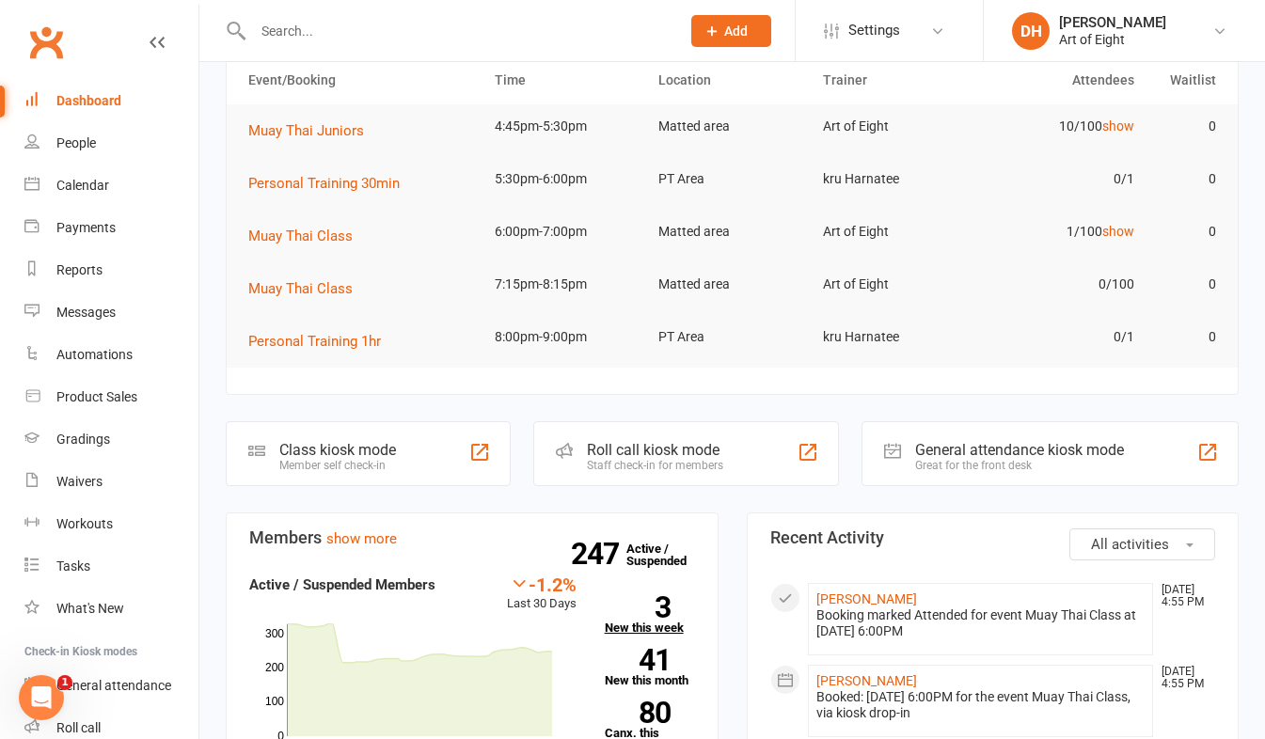
click at [633, 627] on link "3 New this week" at bounding box center [650, 615] width 90 height 38
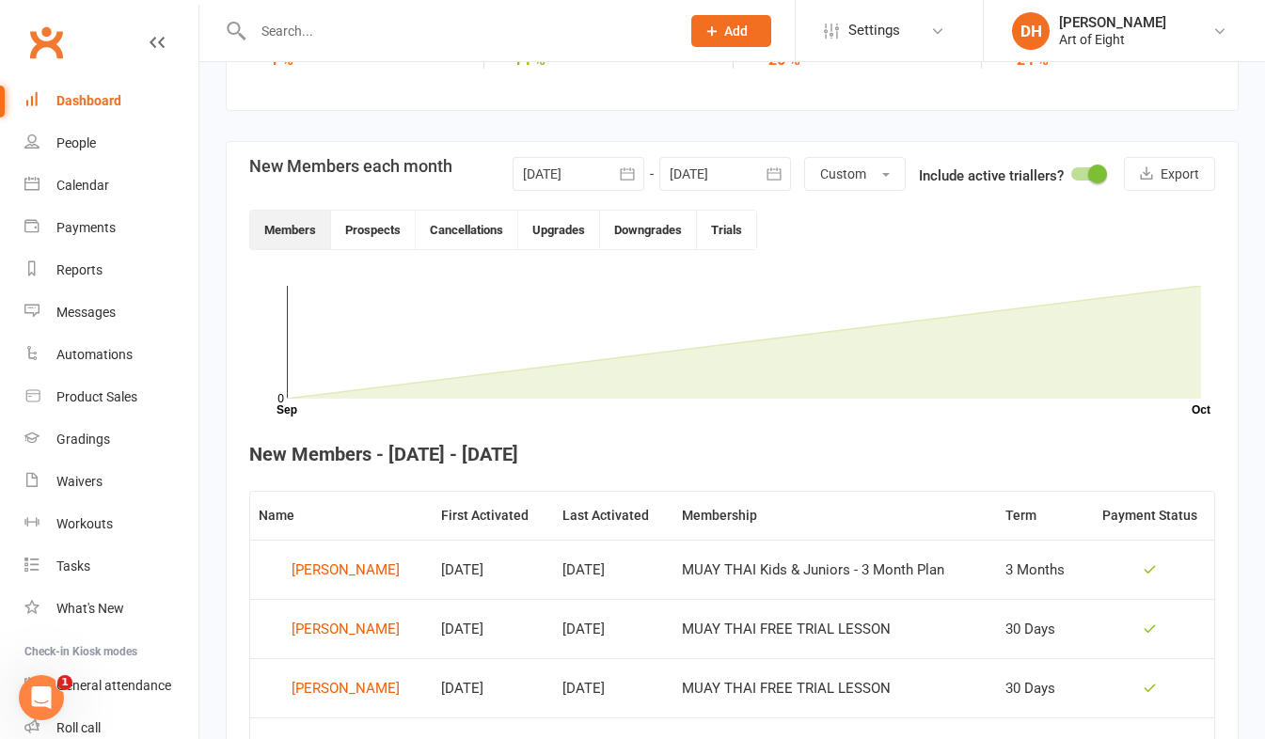
scroll to position [294, 0]
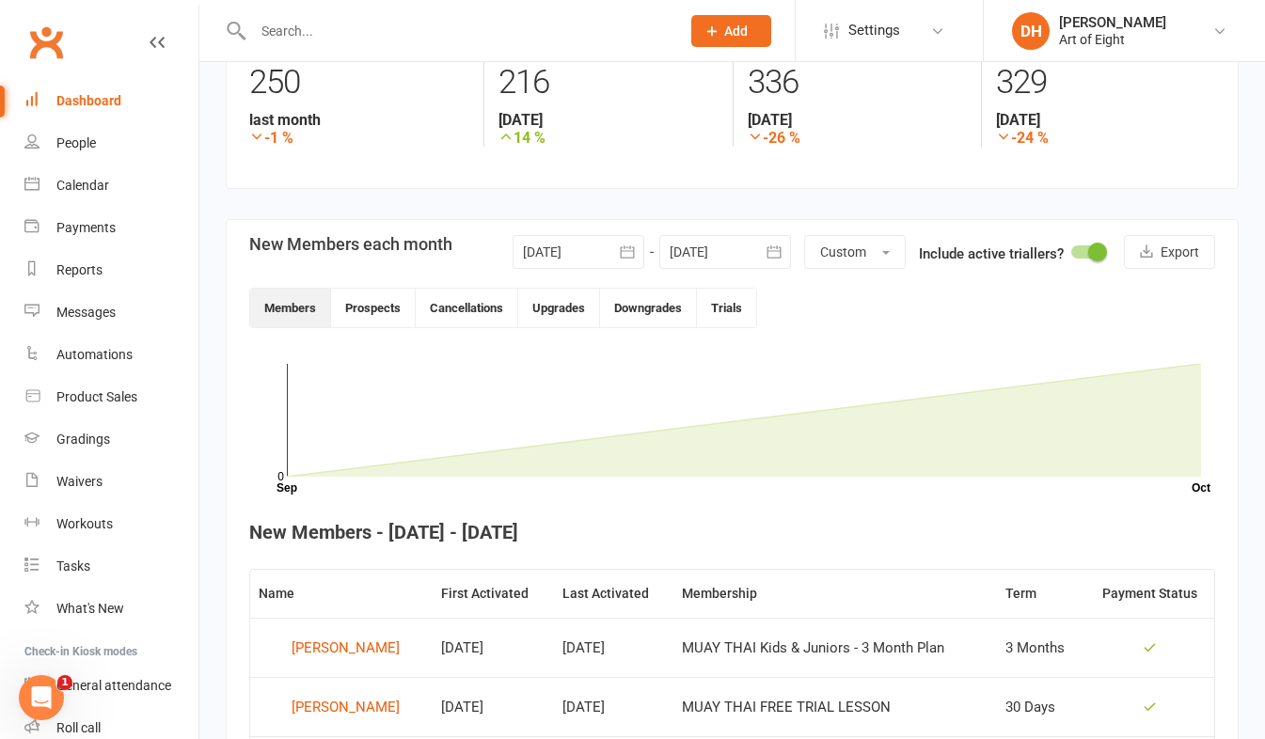
click at [612, 246] on button "button" at bounding box center [628, 252] width 34 height 34
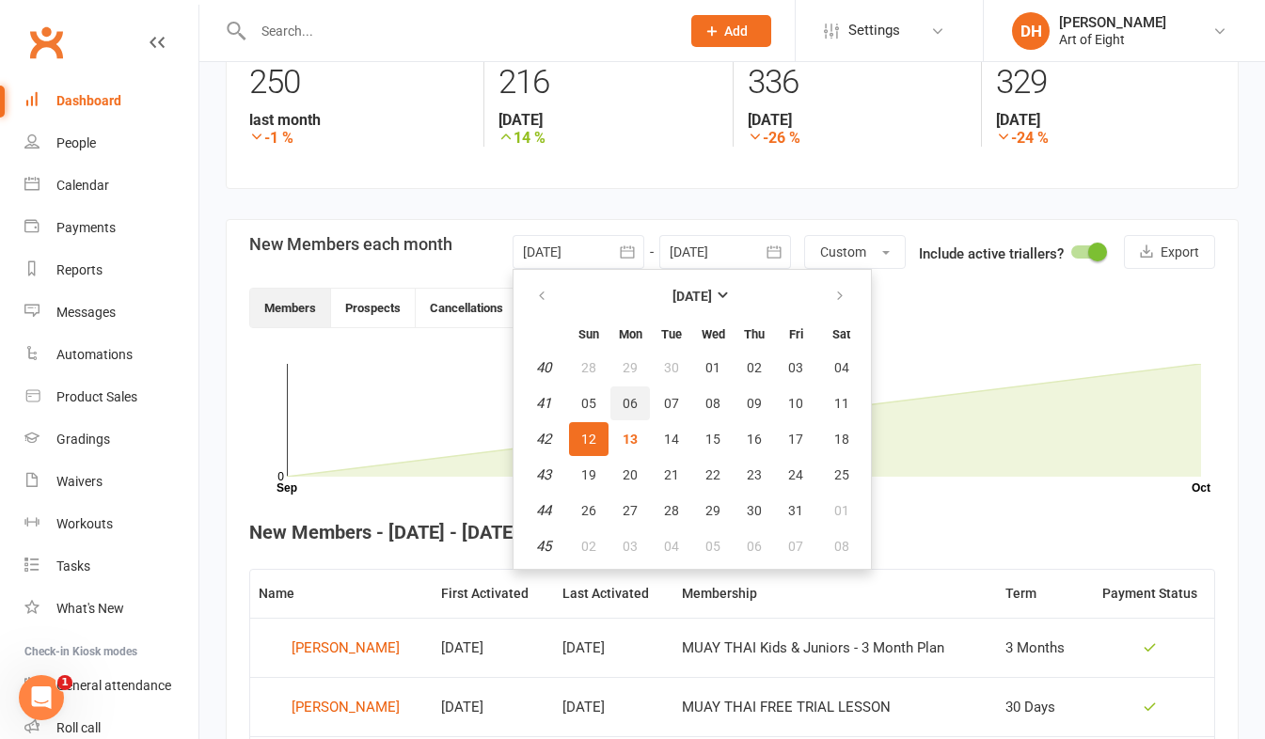
click at [633, 399] on span "06" at bounding box center [630, 403] width 15 height 15
type input "06 Oct 2025"
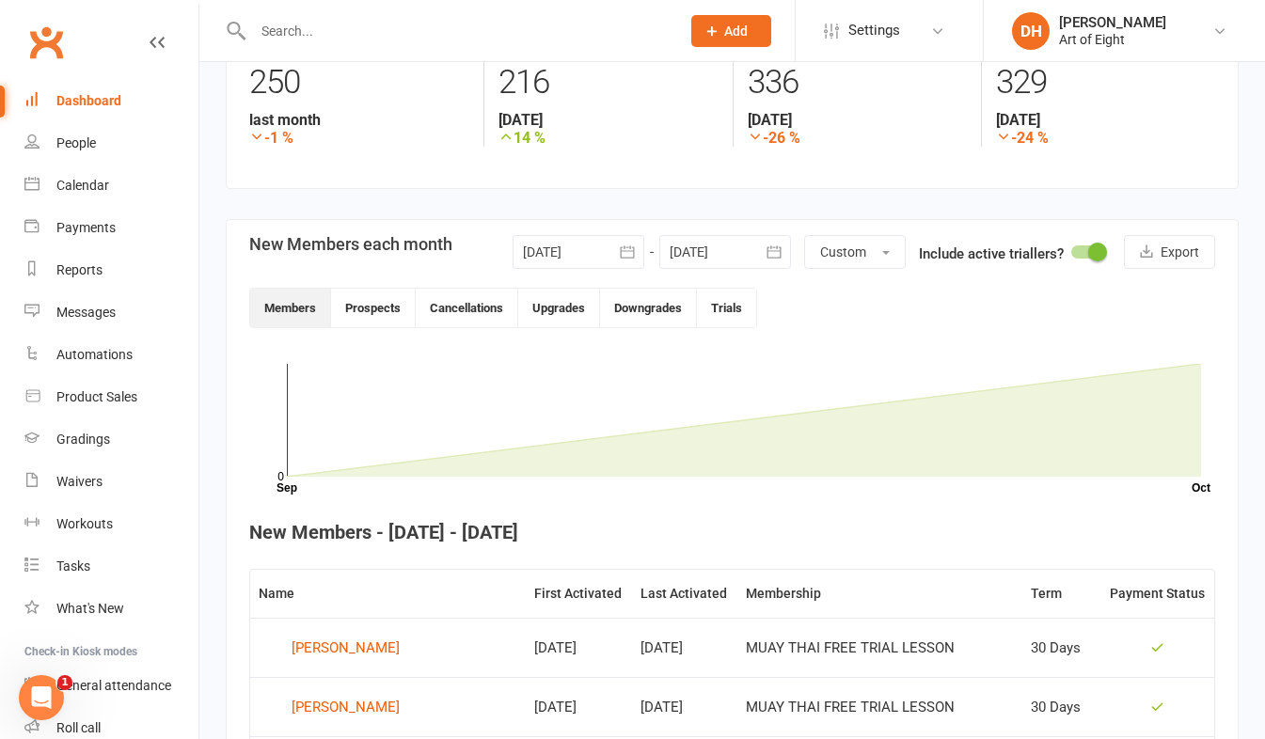
click at [770, 244] on icon "button" at bounding box center [774, 252] width 19 height 19
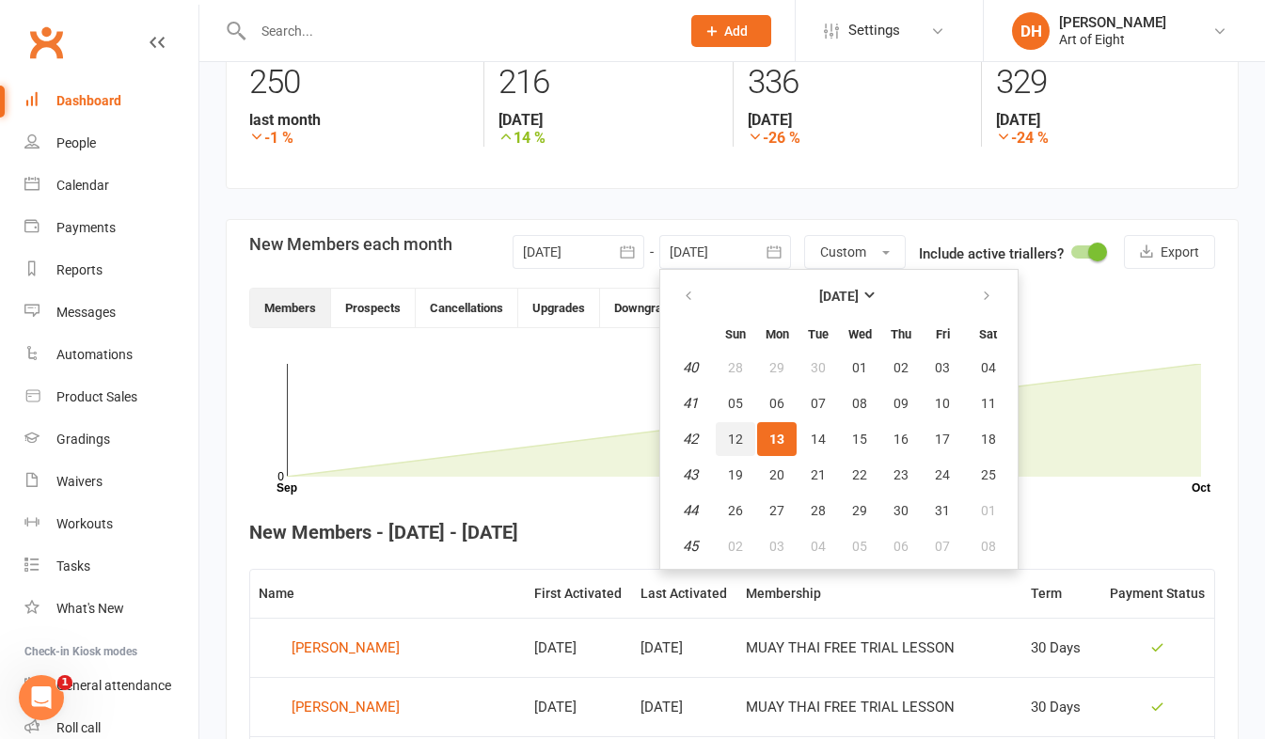
click at [731, 435] on span "12" at bounding box center [735, 439] width 15 height 15
type input "[DATE]"
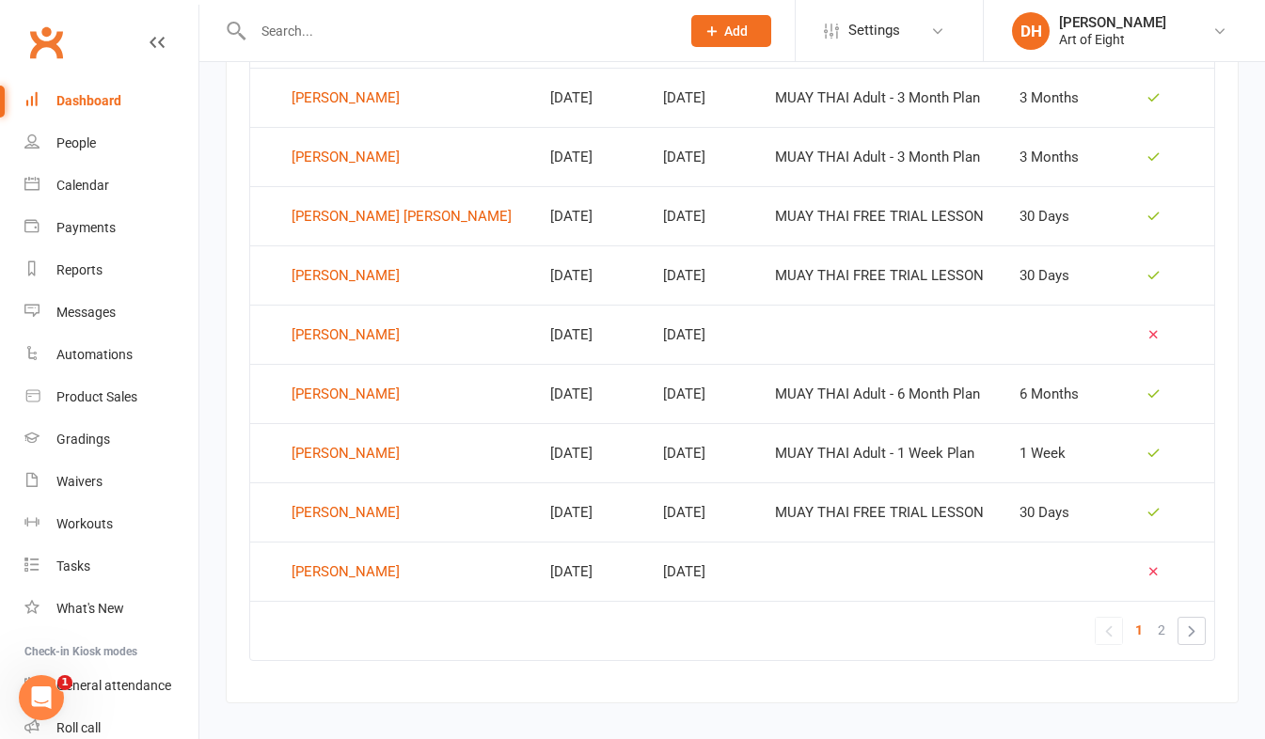
scroll to position [1222, 0]
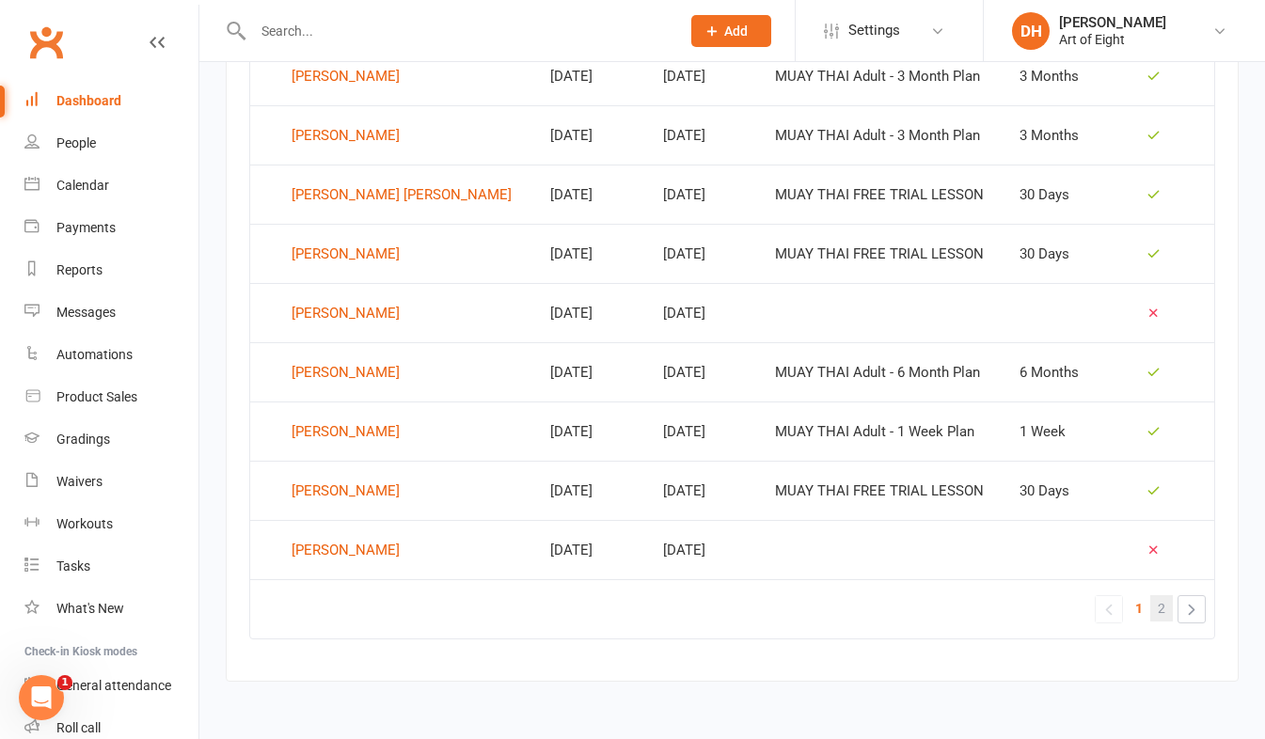
click at [1162, 612] on span "2" at bounding box center [1162, 609] width 8 height 26
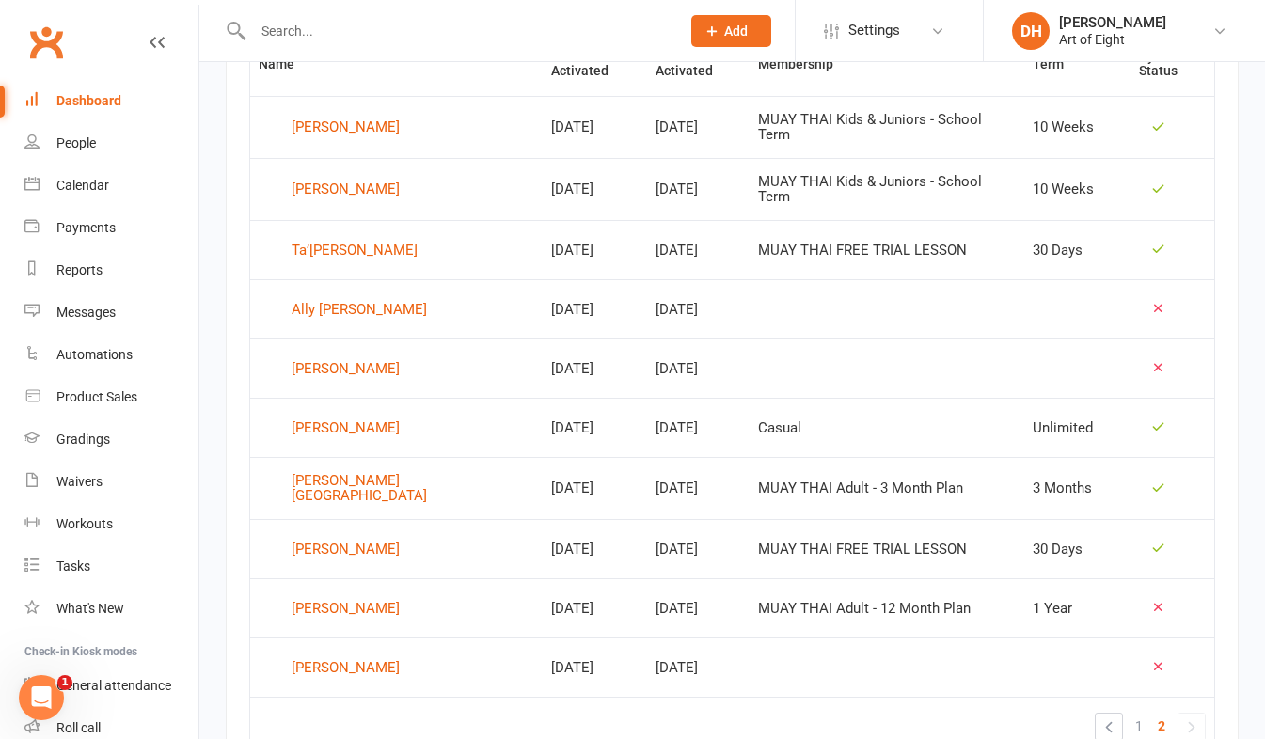
scroll to position [926, 0]
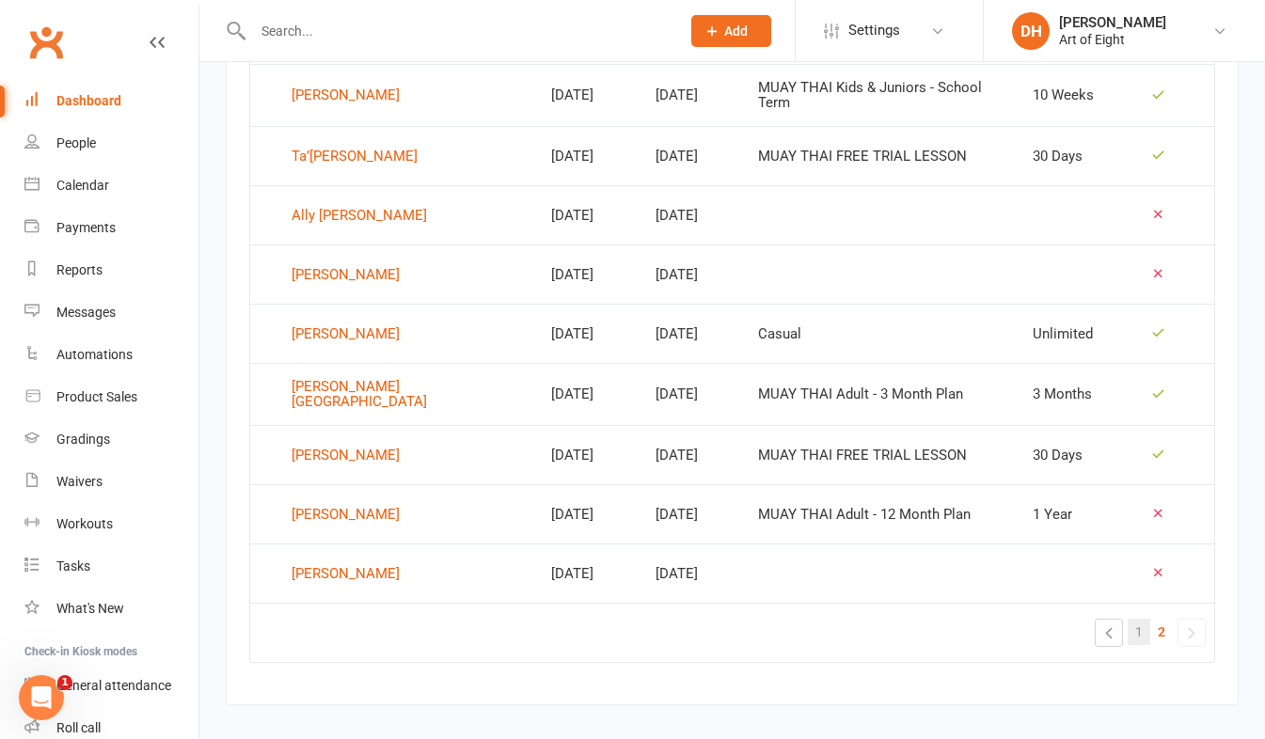
click at [1140, 619] on span "1" at bounding box center [1140, 632] width 8 height 26
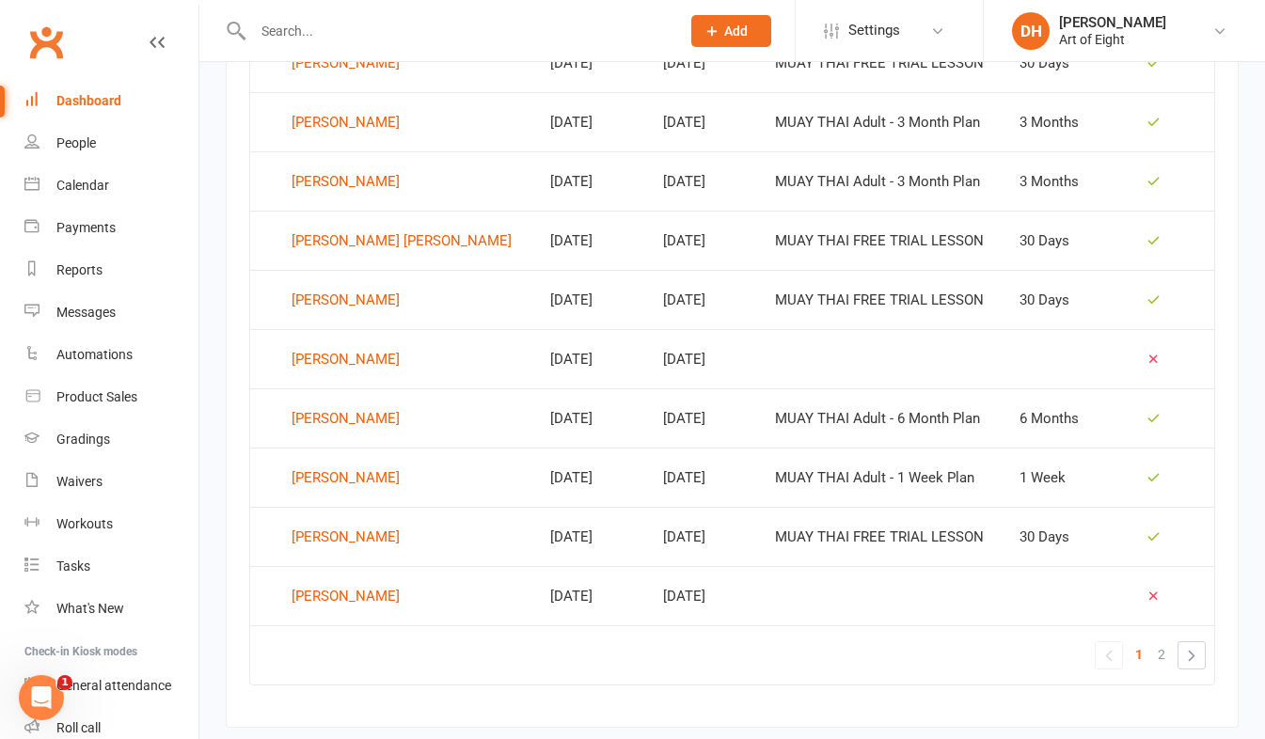
scroll to position [1208, 0]
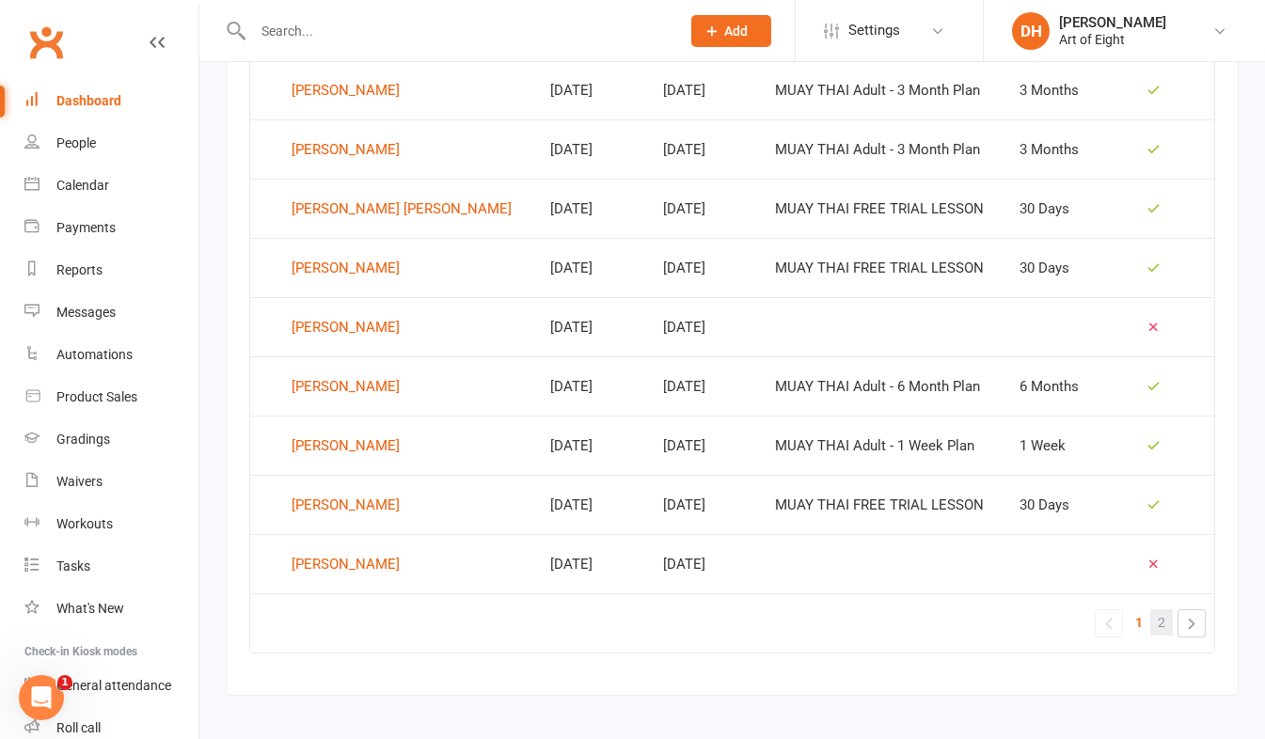
click at [1169, 628] on link "2" at bounding box center [1162, 623] width 23 height 26
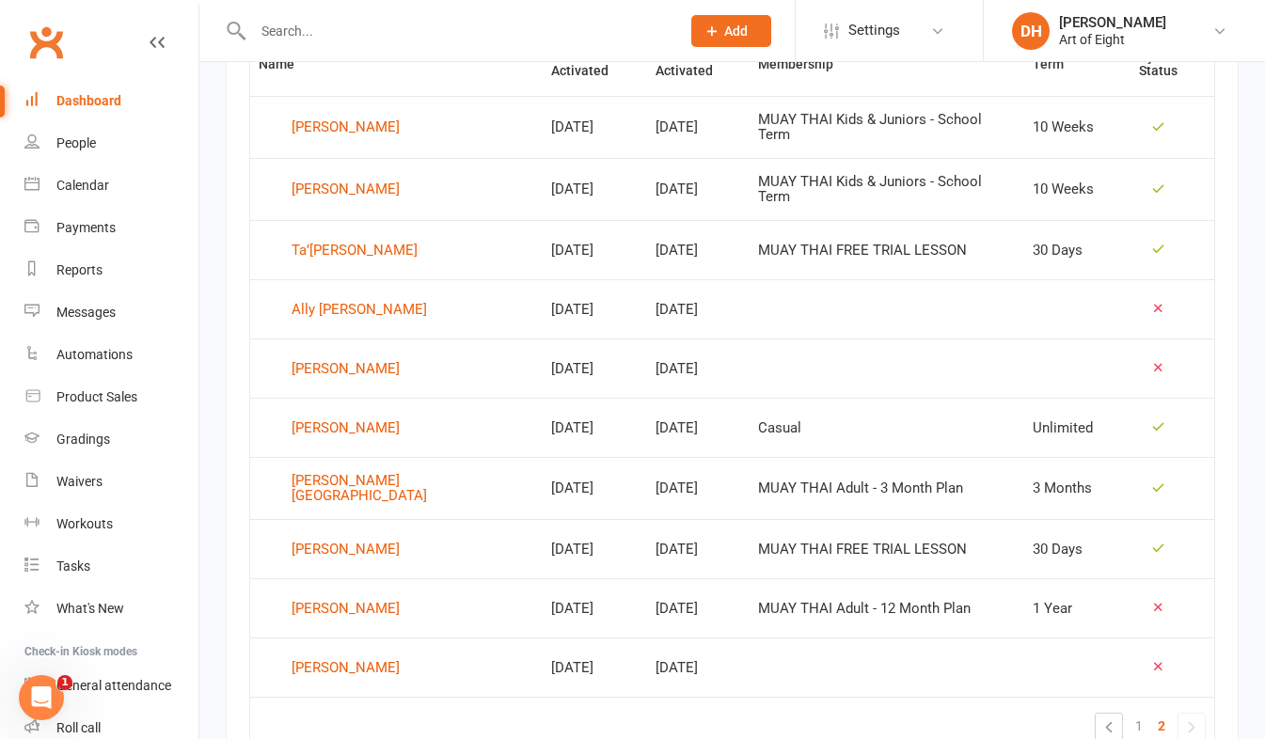
scroll to position [926, 0]
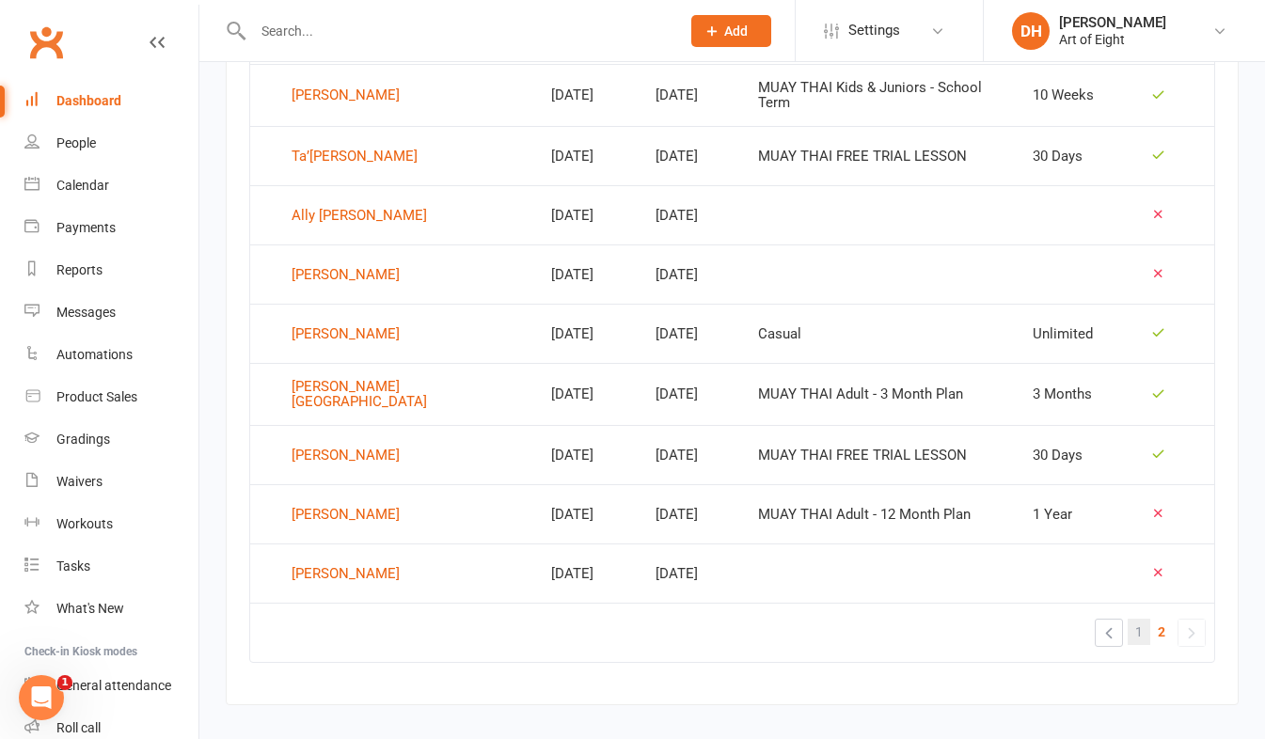
click at [1136, 619] on span "1" at bounding box center [1140, 632] width 8 height 26
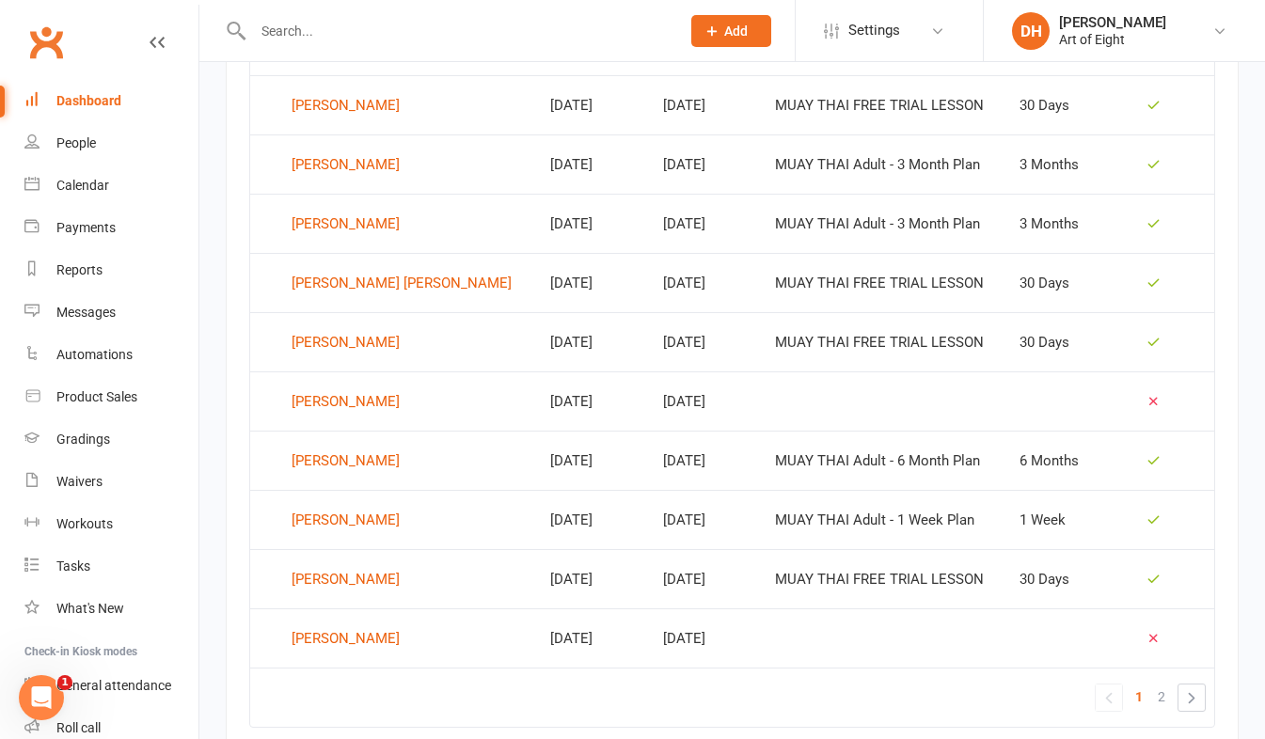
scroll to position [1208, 0]
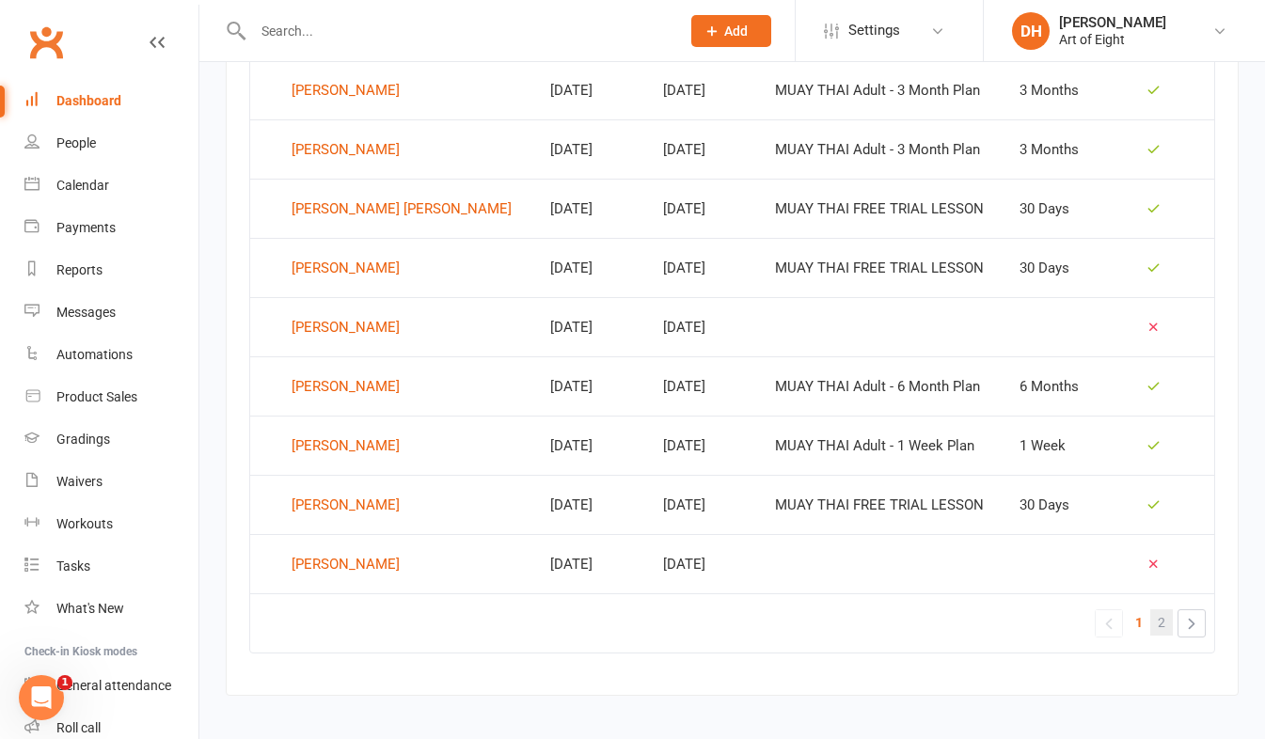
click at [1166, 621] on link "2" at bounding box center [1162, 623] width 23 height 26
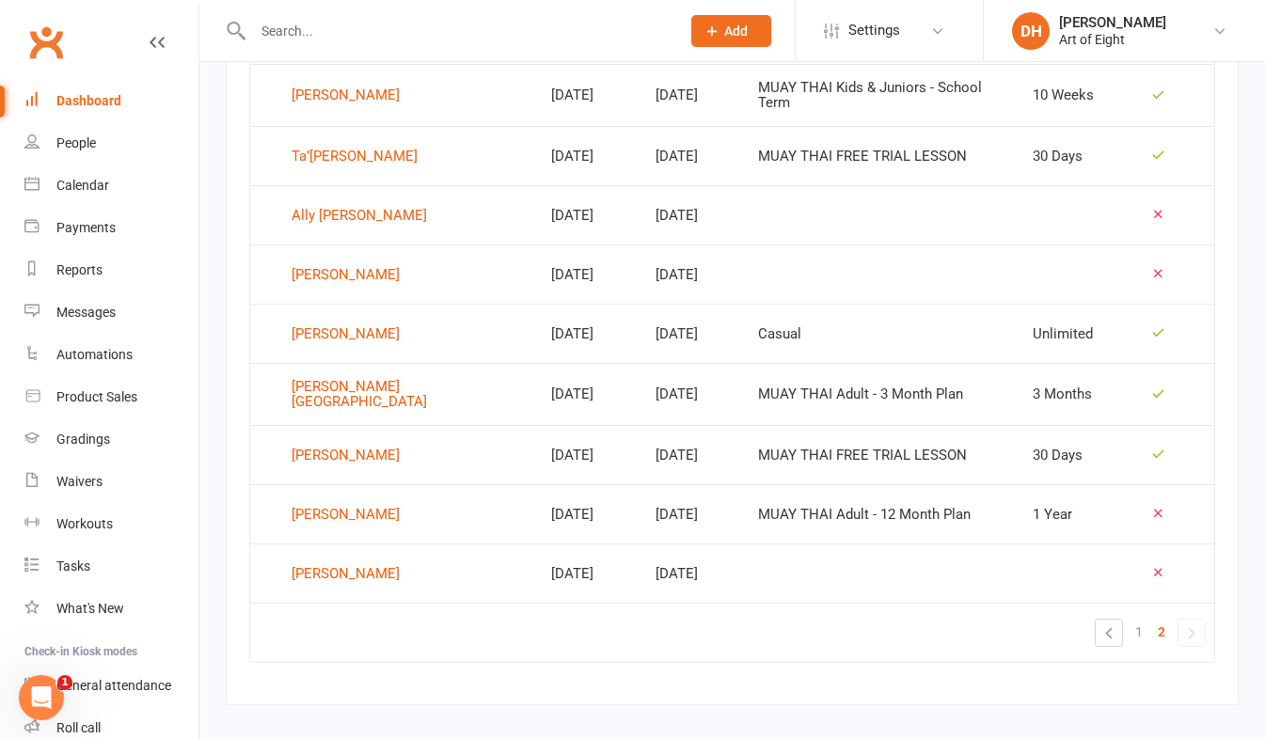
scroll to position [832, 0]
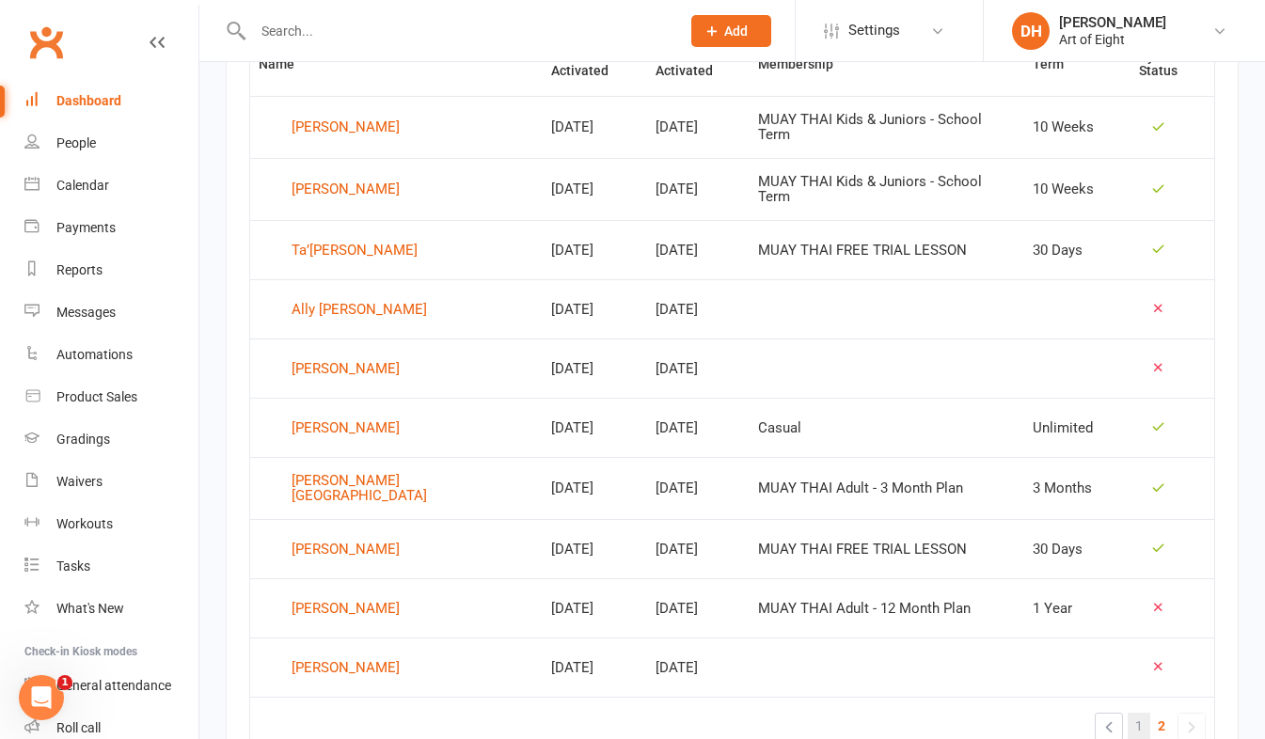
click at [1142, 713] on span "1" at bounding box center [1140, 726] width 8 height 26
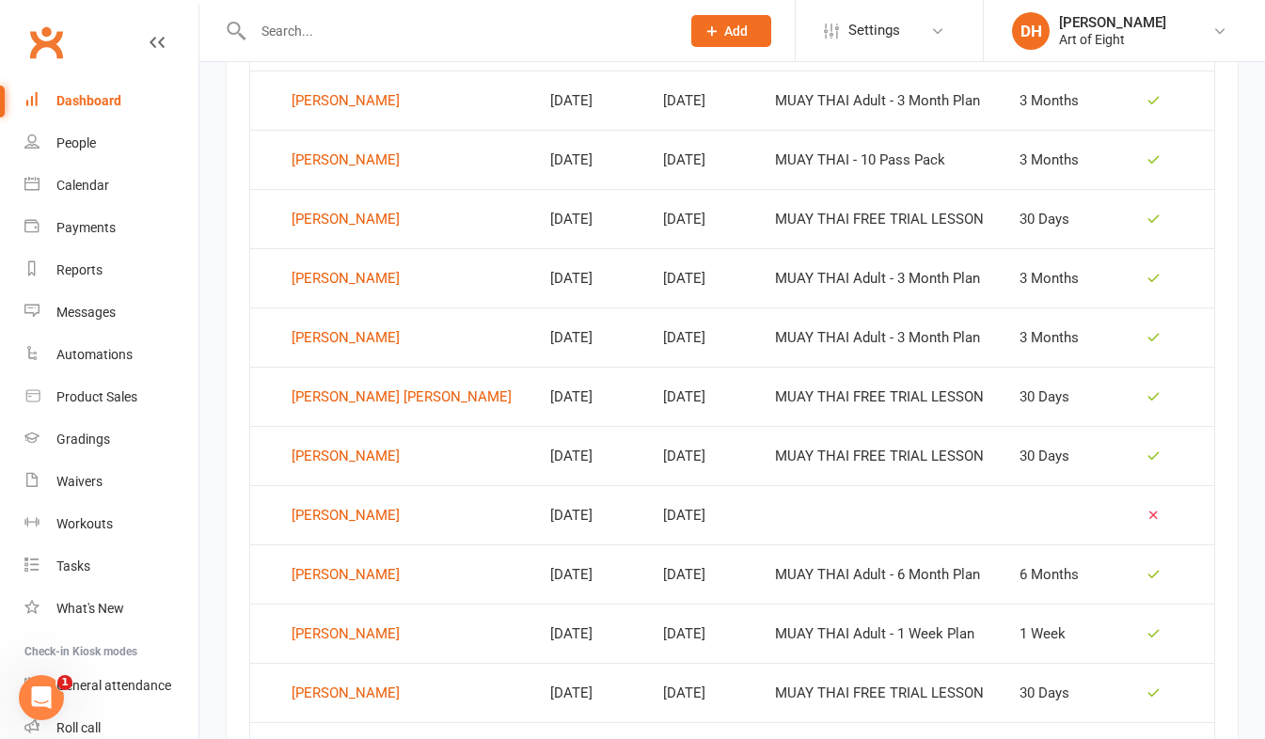
scroll to position [1114, 0]
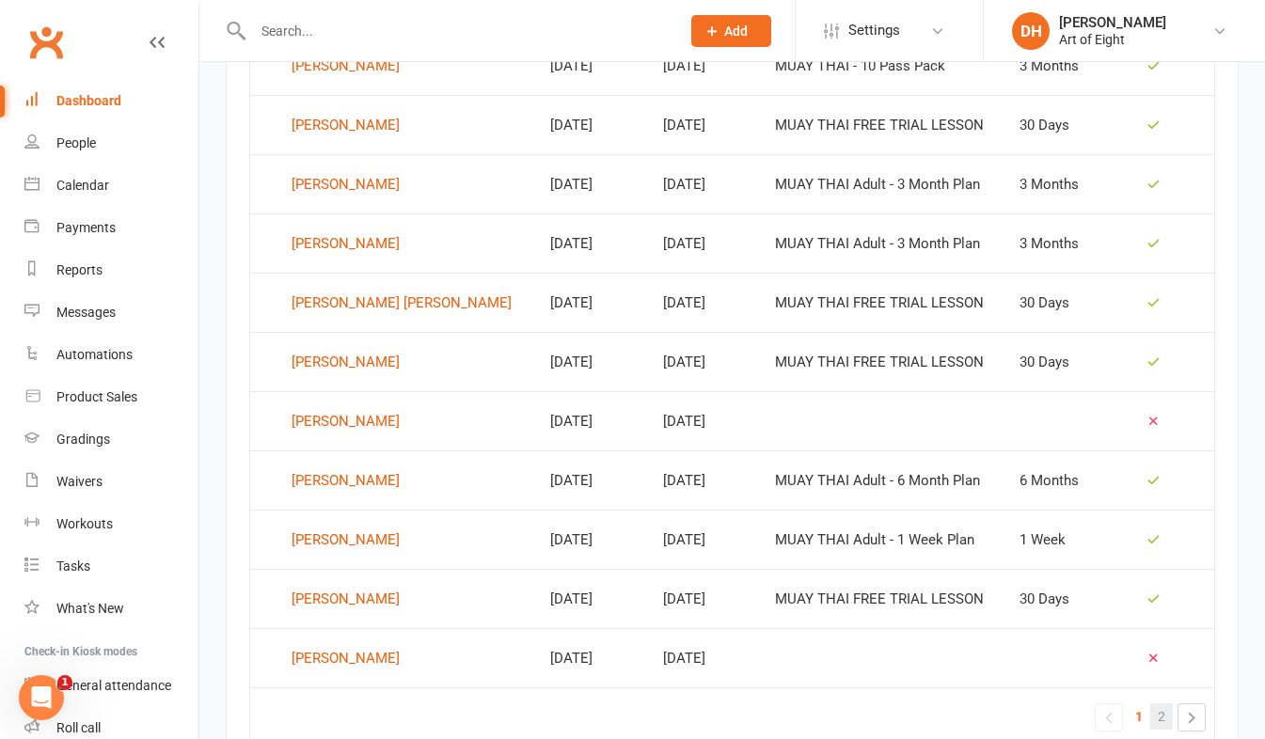
click at [1162, 714] on span "2" at bounding box center [1162, 717] width 8 height 26
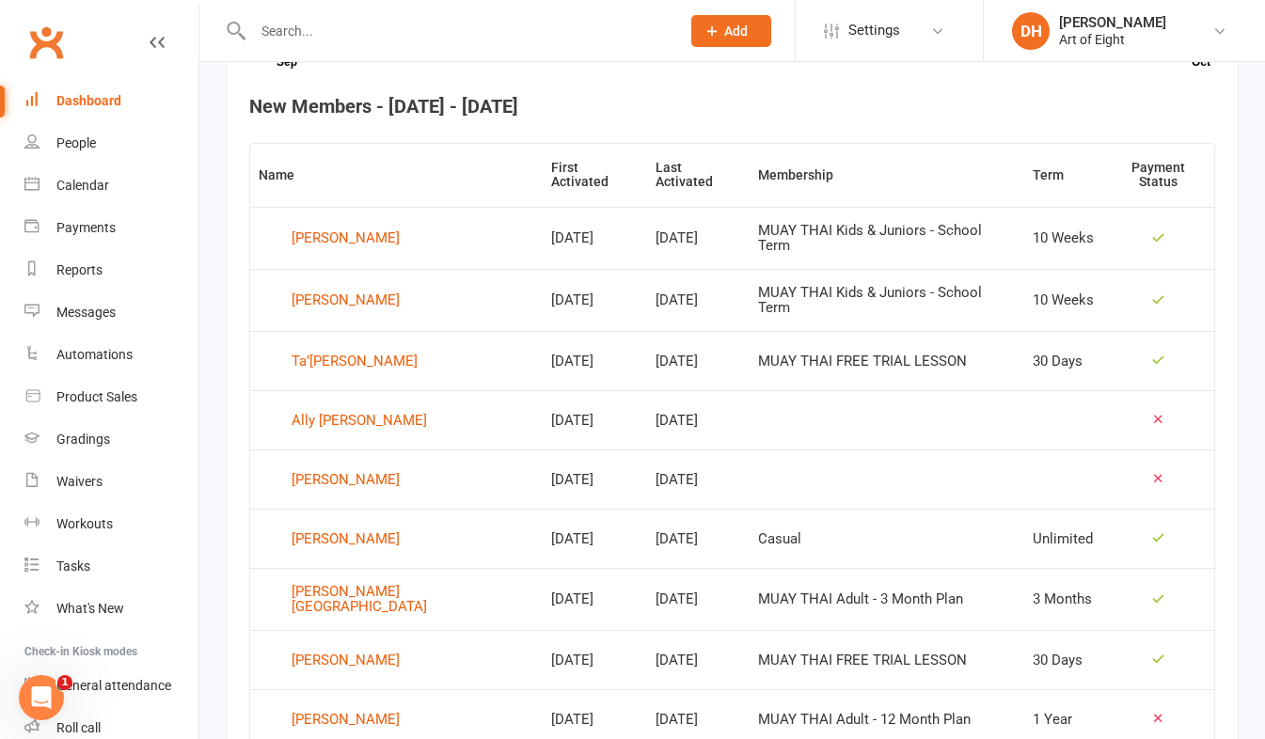
scroll to position [643, 0]
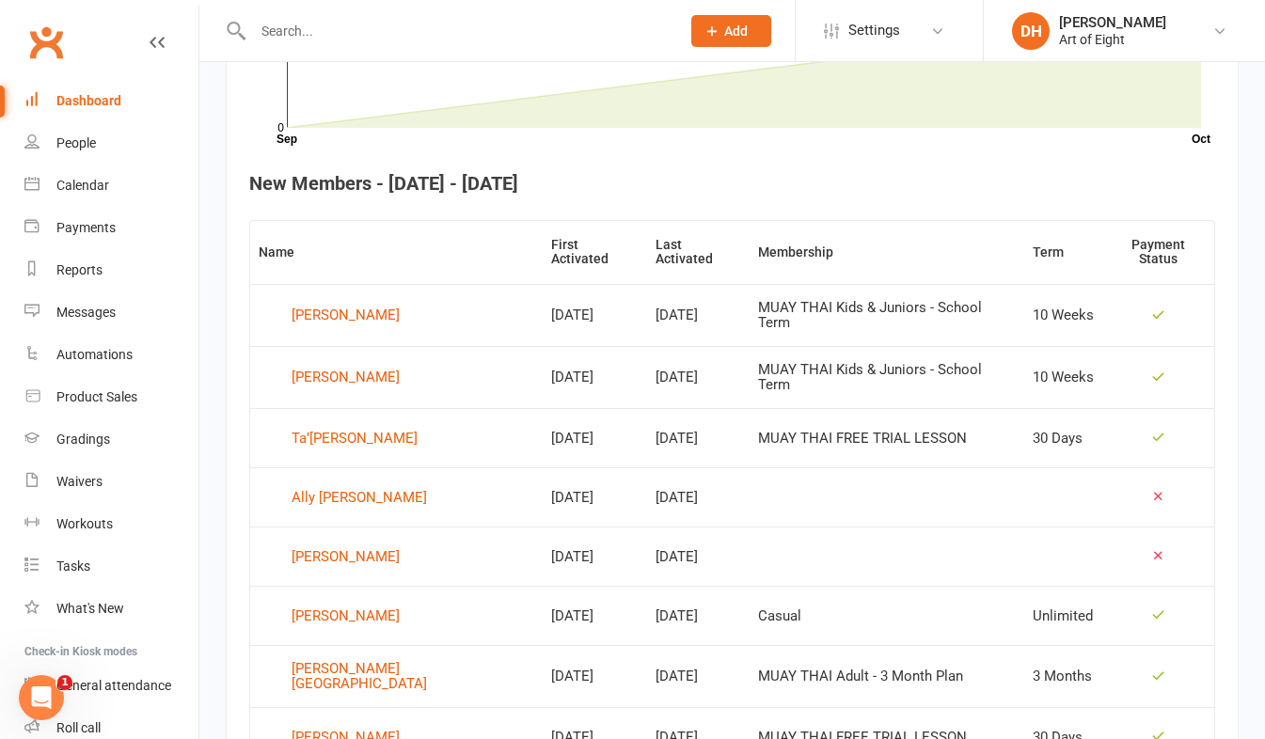
click at [85, 93] on div "Dashboard" at bounding box center [88, 100] width 65 height 15
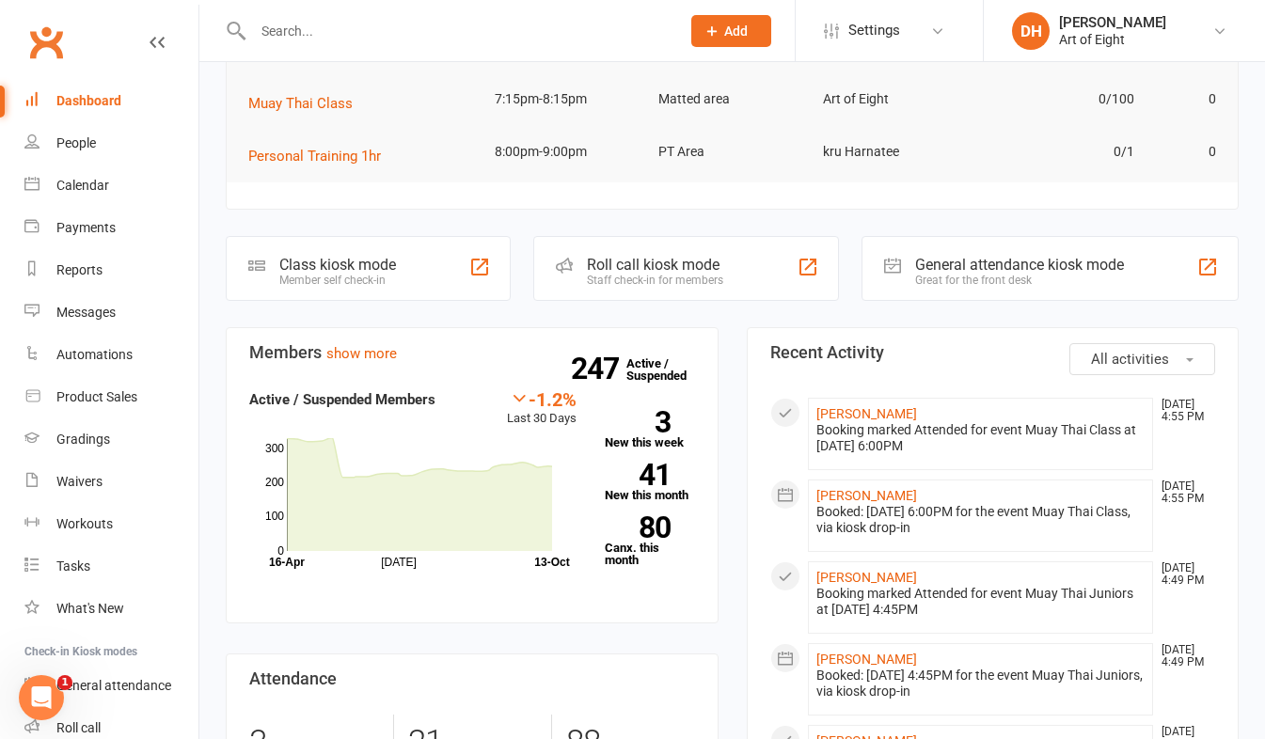
scroll to position [282, 0]
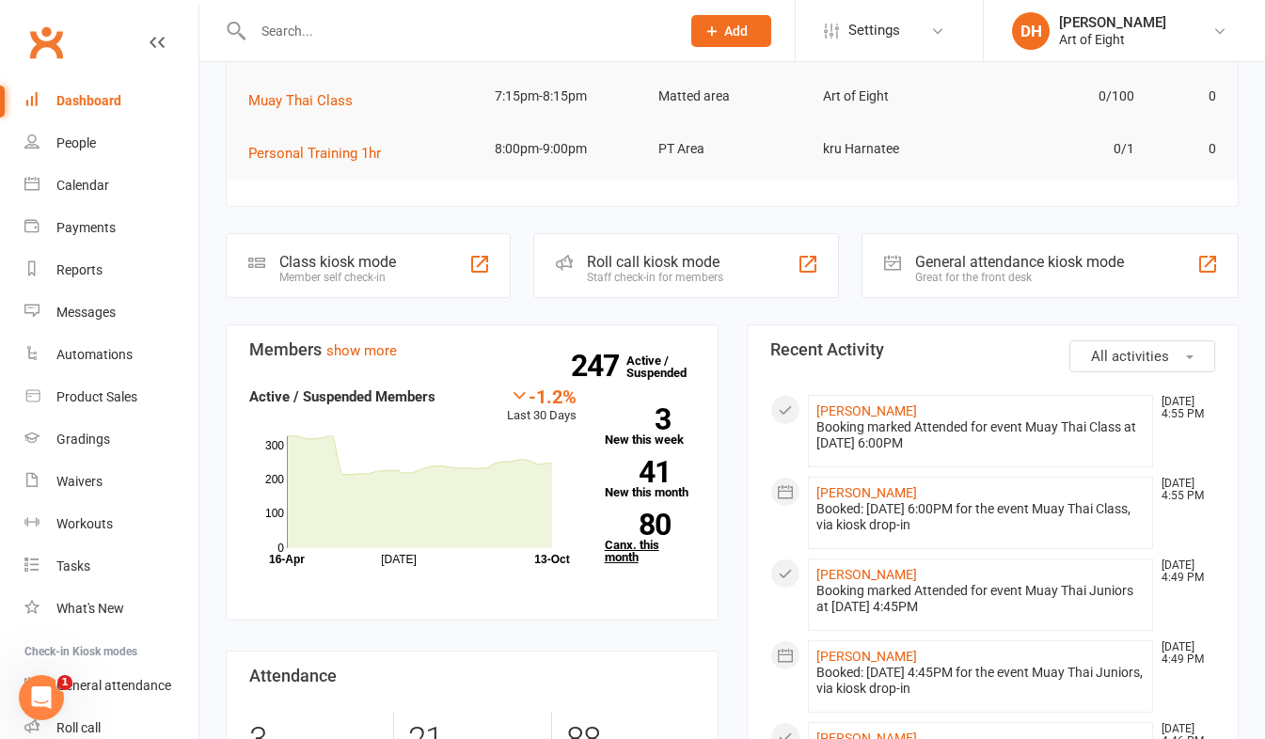
click at [621, 548] on link "80 Canx. this month" at bounding box center [650, 539] width 90 height 50
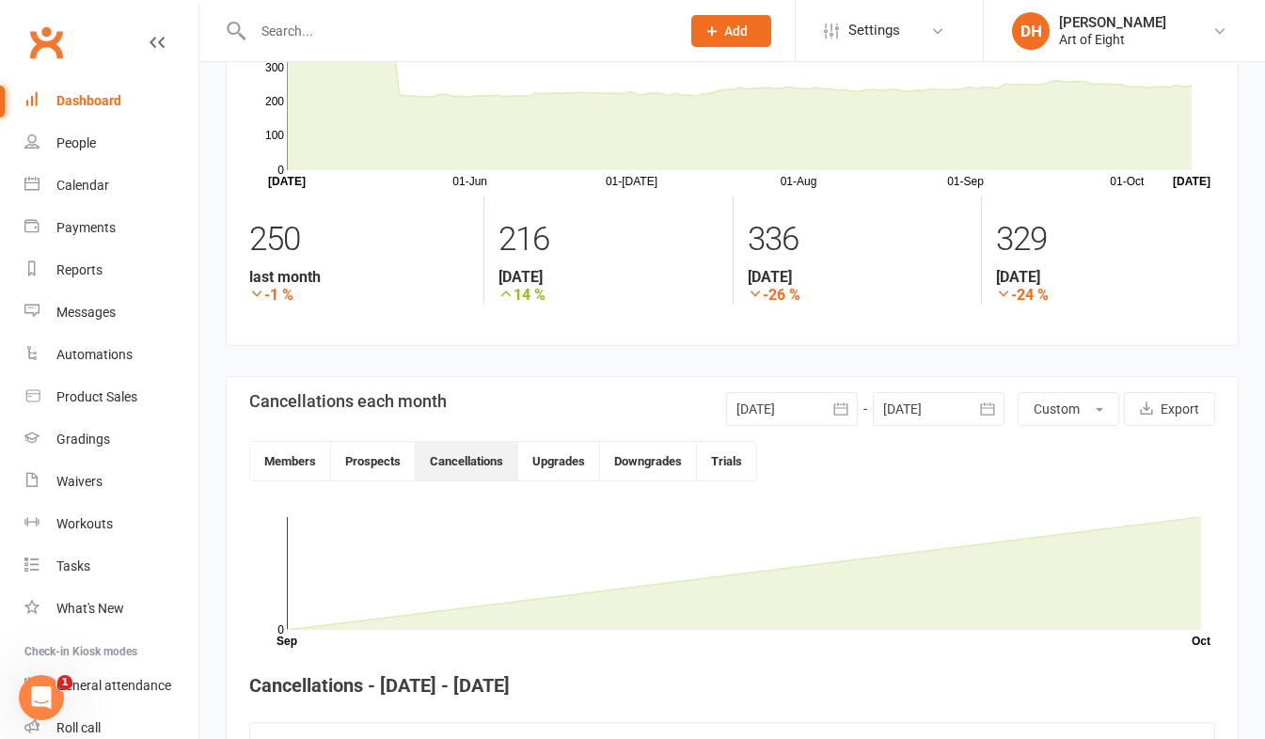
scroll to position [43, 0]
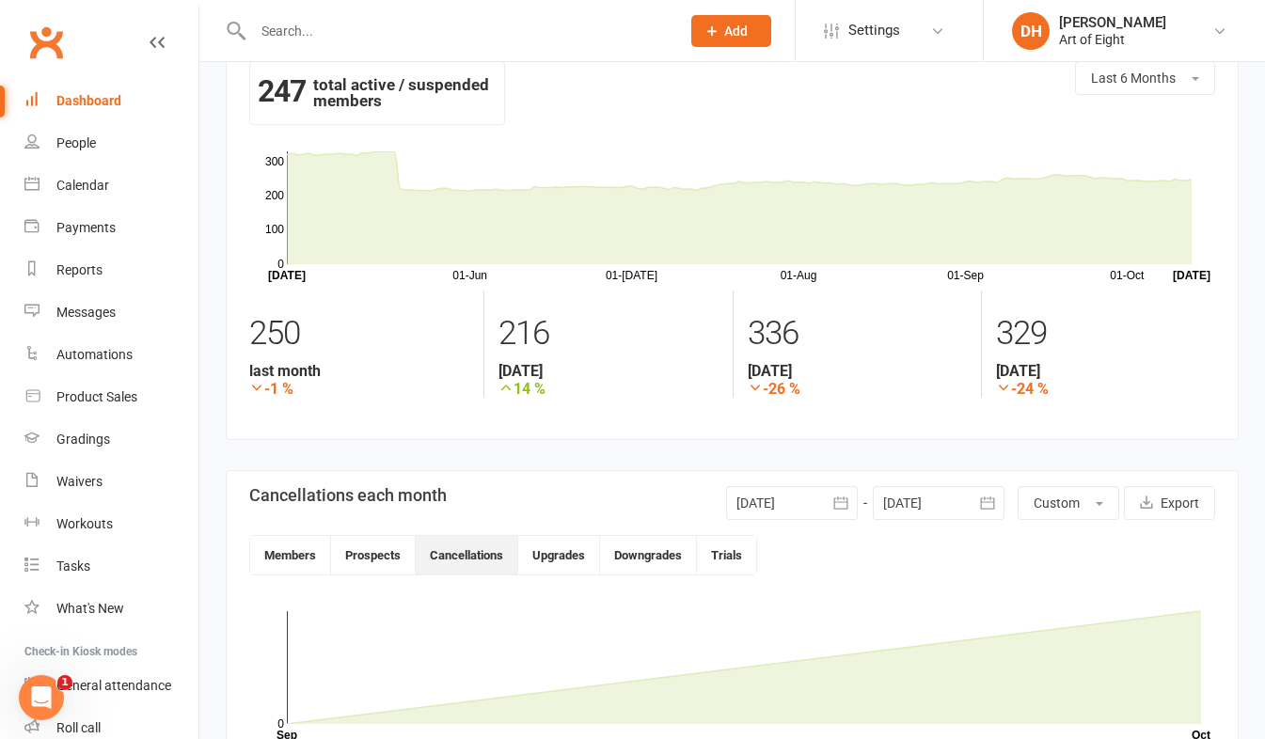
click at [842, 502] on icon "button" at bounding box center [841, 503] width 14 height 12
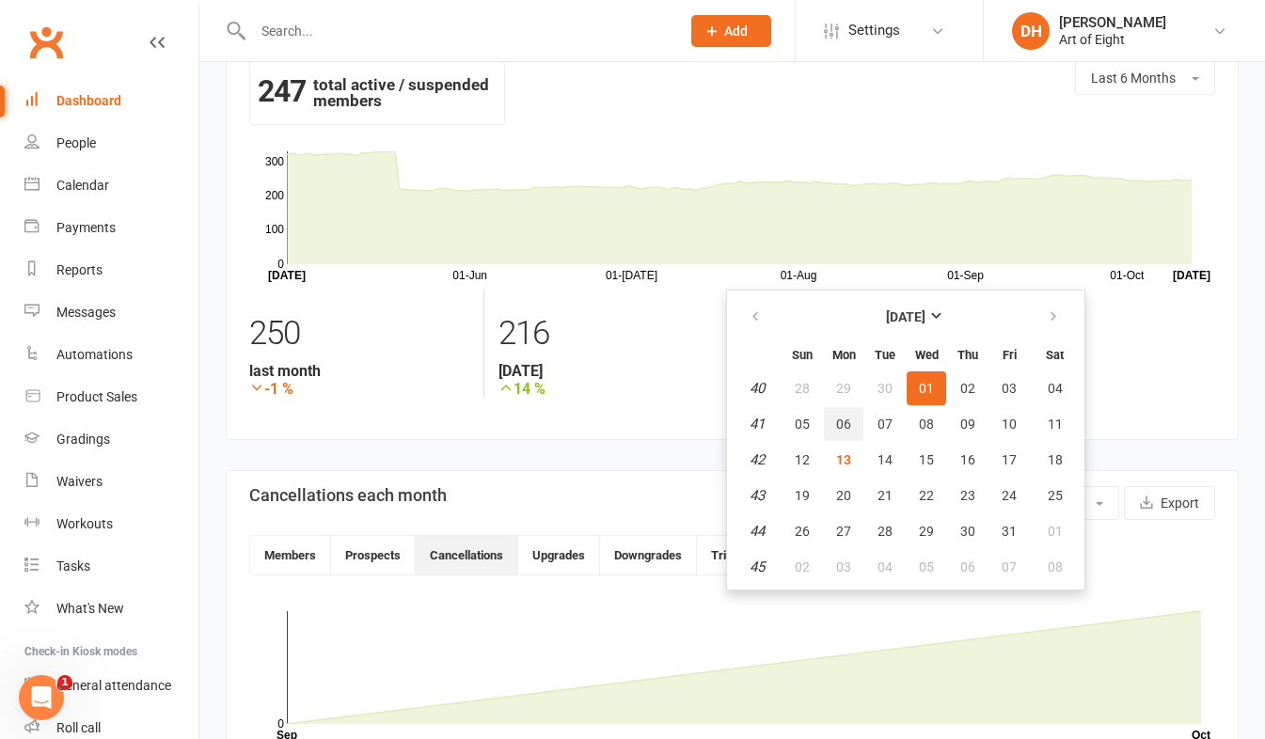
click at [840, 421] on span "06" at bounding box center [843, 424] width 15 height 15
type input "06 Oct 2025"
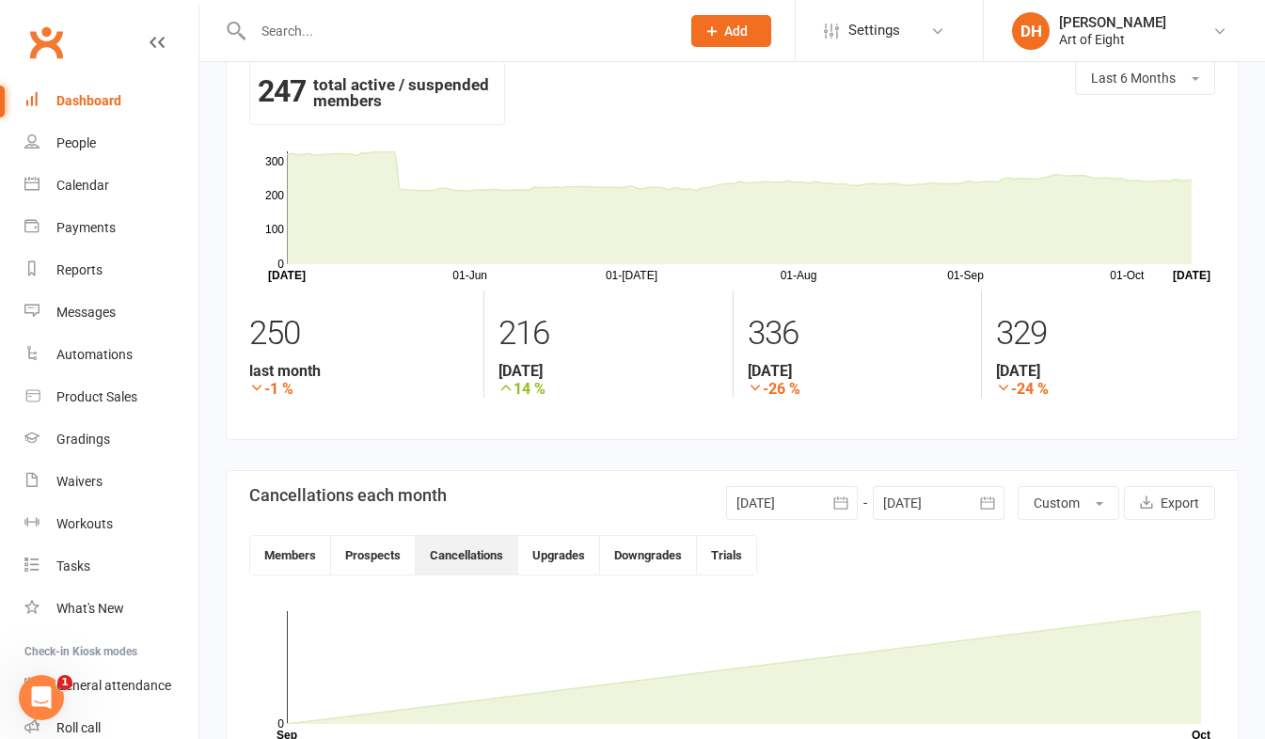
click at [980, 506] on icon "button" at bounding box center [987, 503] width 14 height 12
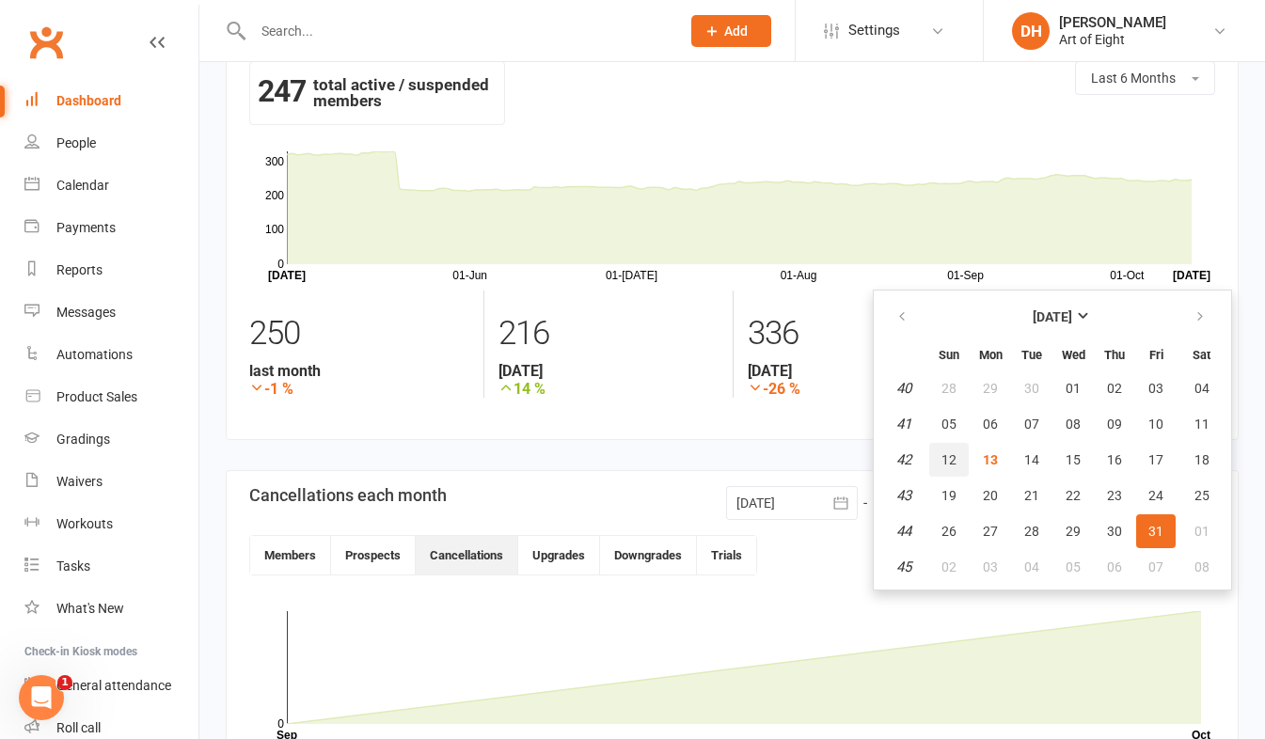
click at [945, 462] on span "12" at bounding box center [949, 460] width 15 height 15
type input "[DATE]"
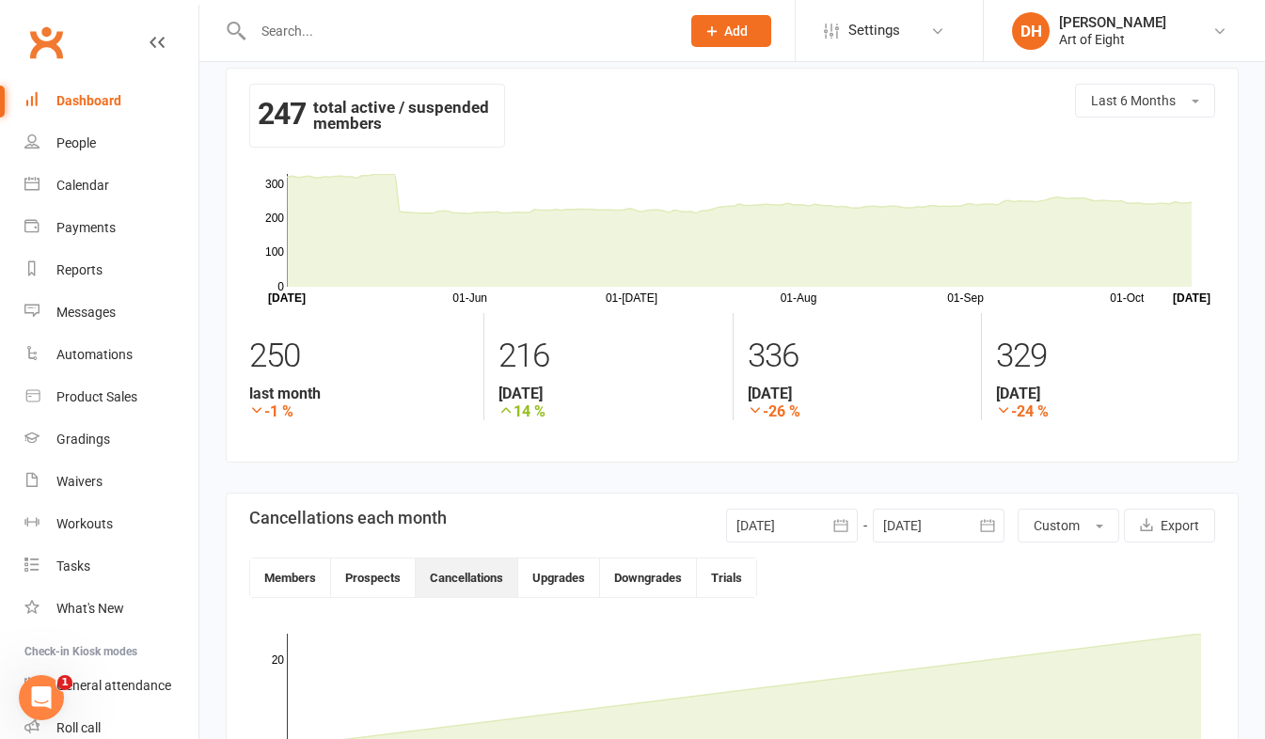
scroll to position [0, 0]
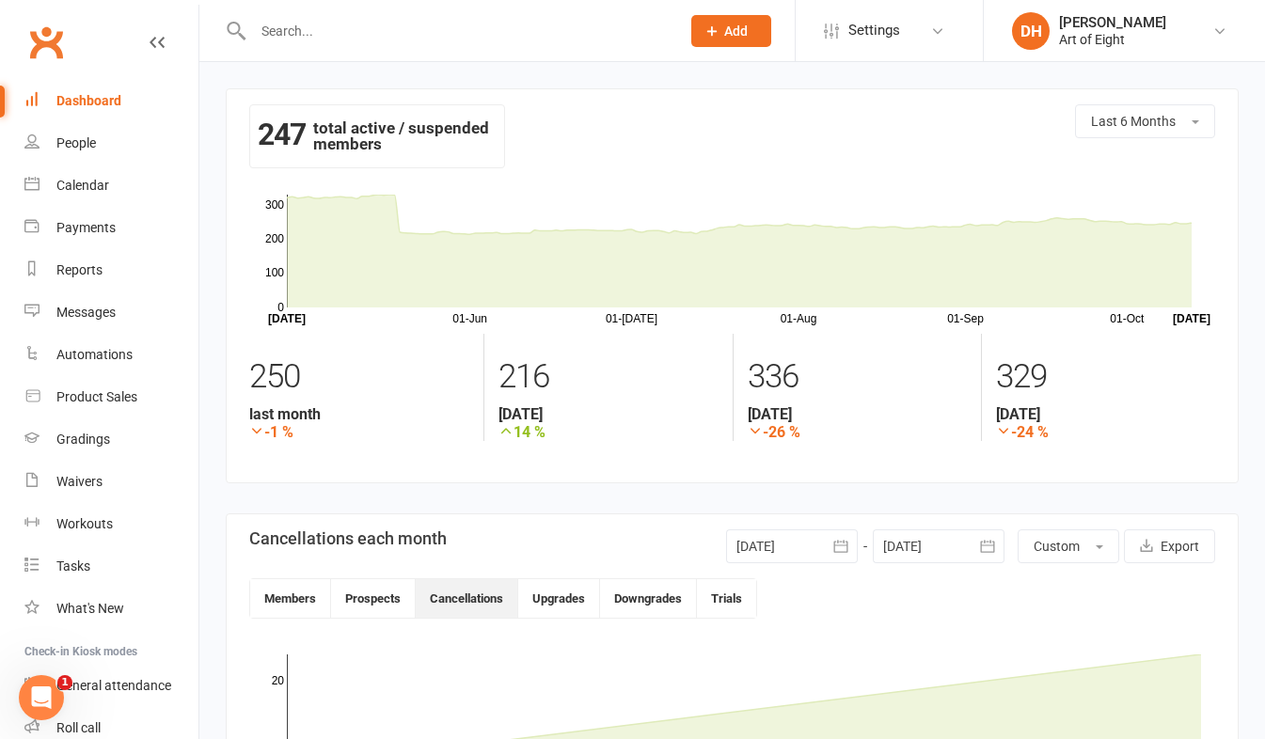
click at [78, 94] on div "Dashboard" at bounding box center [88, 100] width 65 height 15
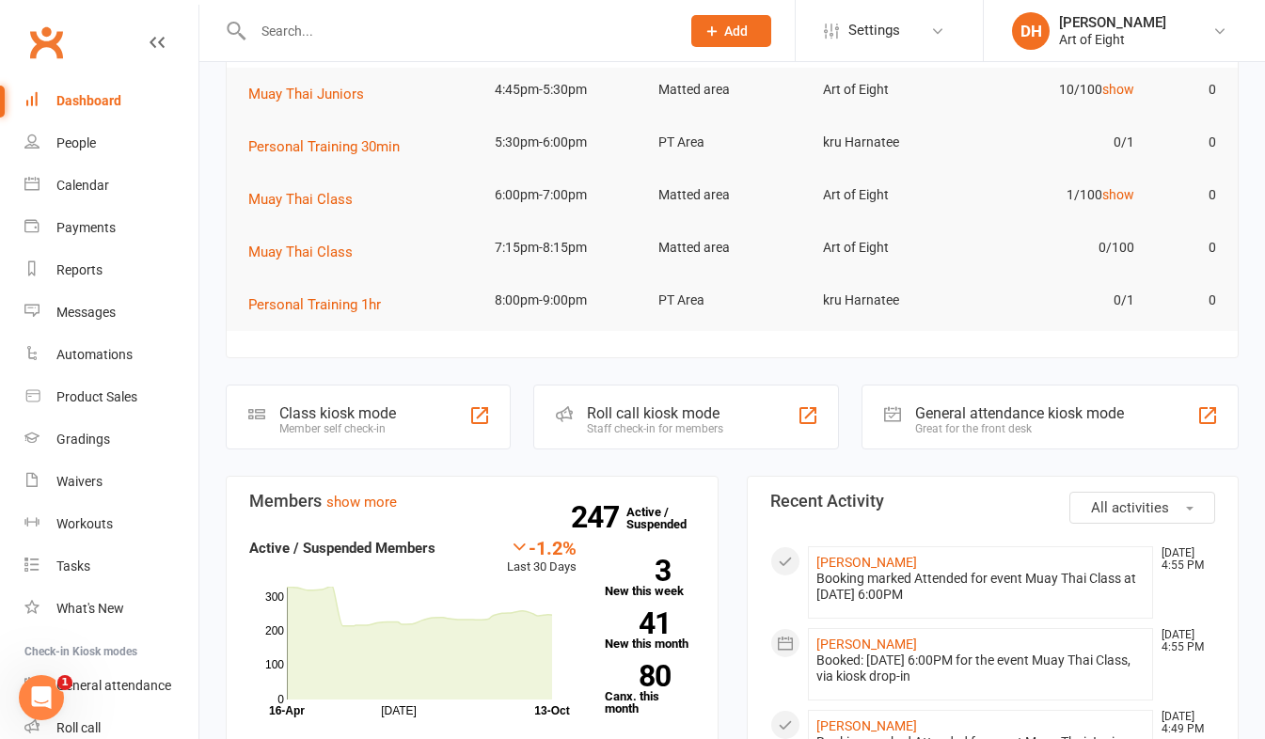
scroll to position [188, 0]
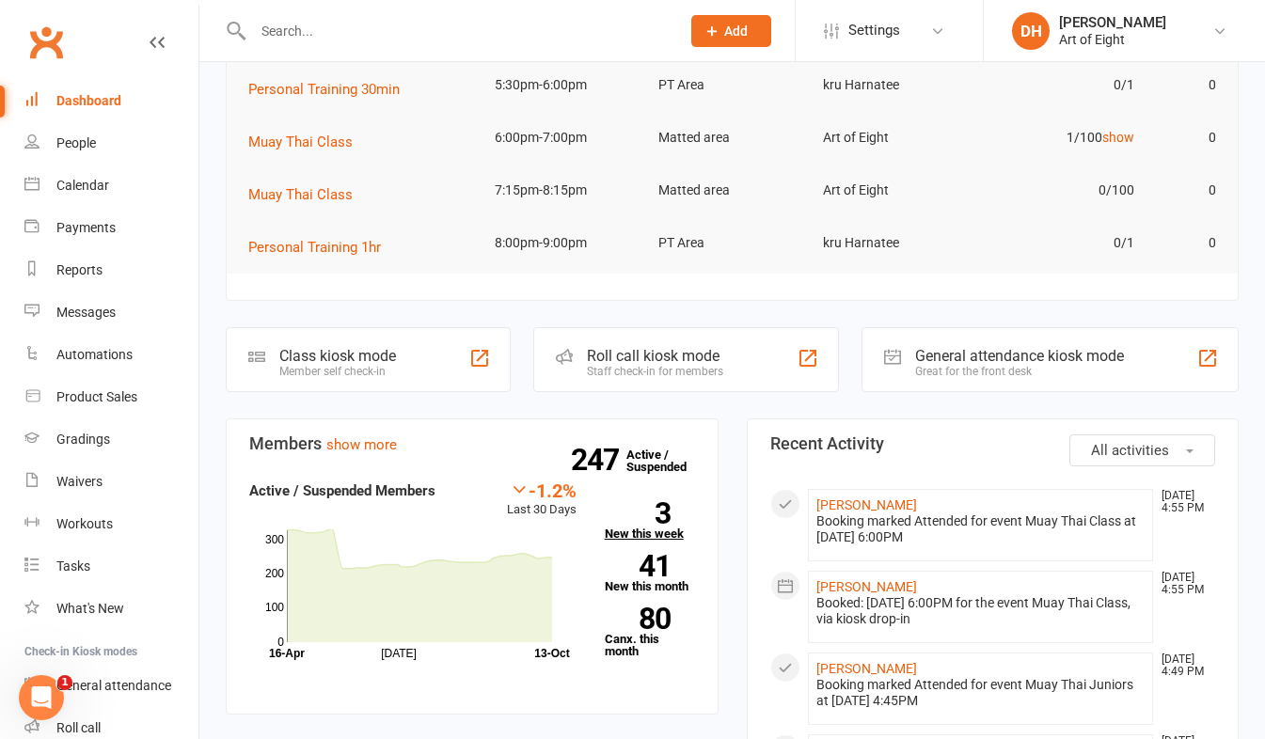
click at [629, 530] on link "3 New this week" at bounding box center [650, 521] width 90 height 38
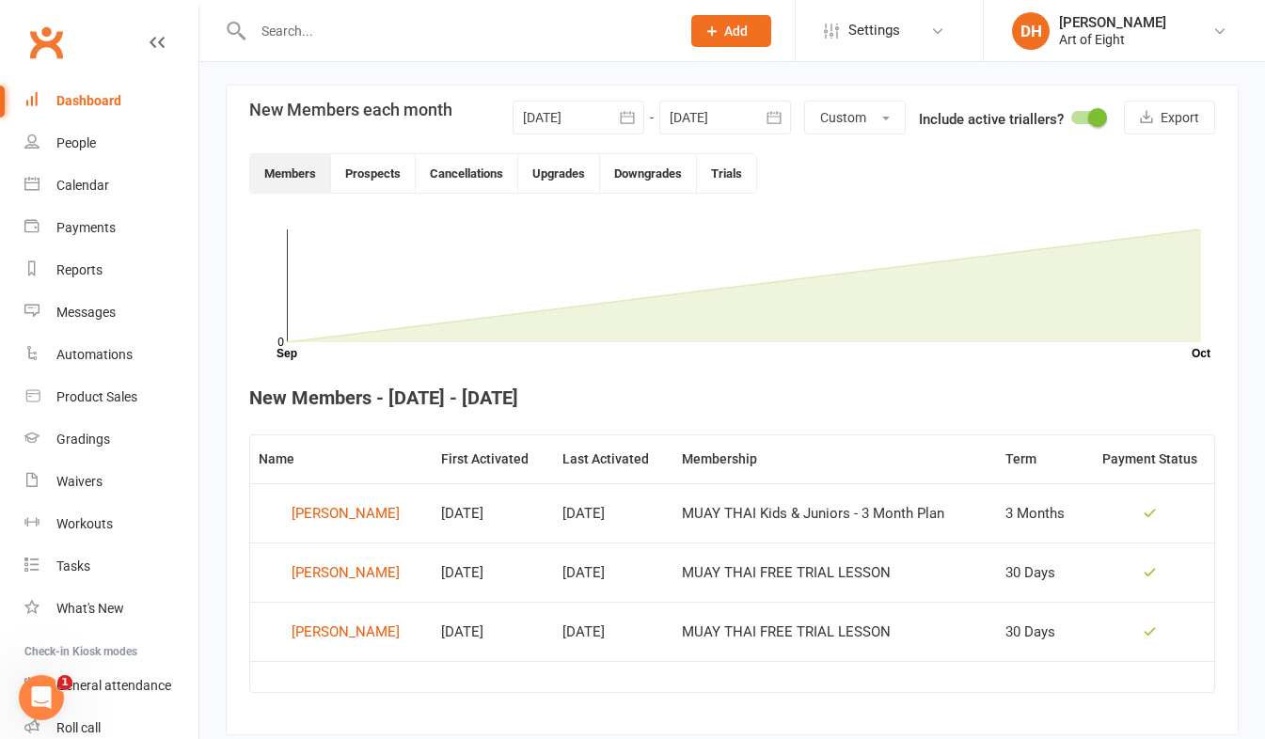
scroll to position [294, 0]
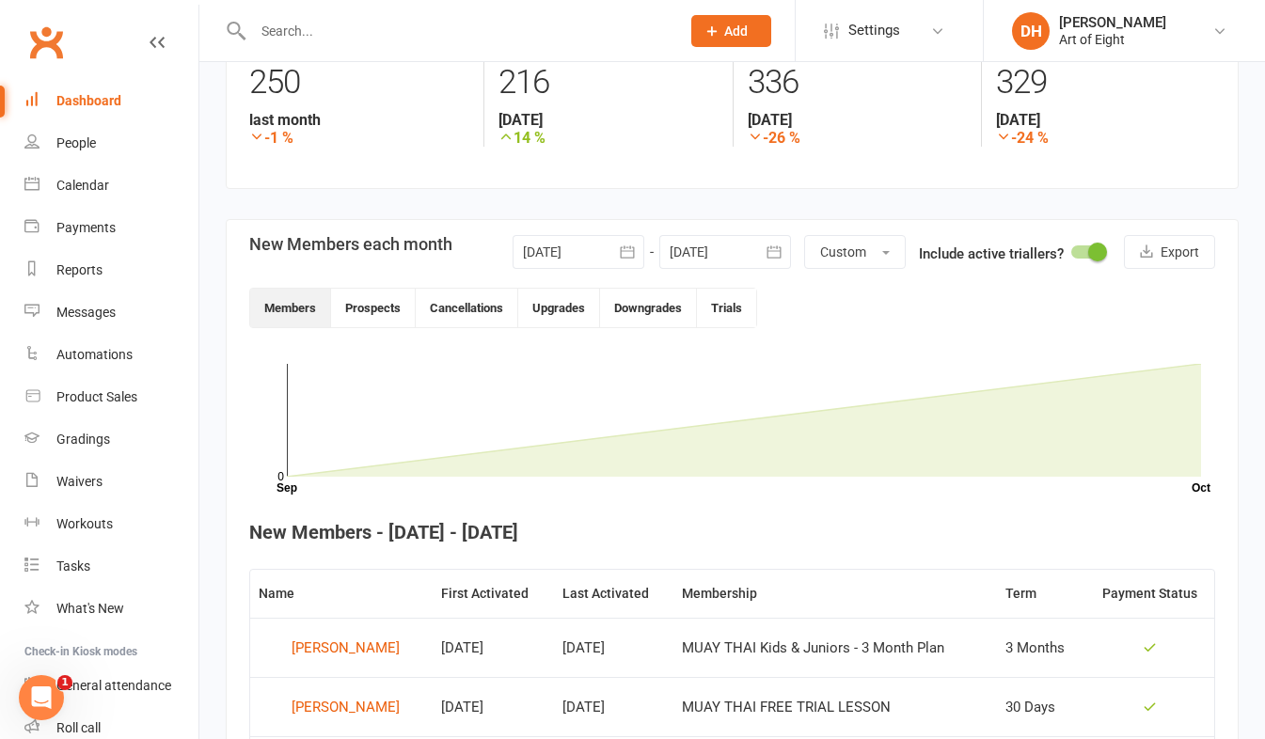
click at [627, 244] on icon "button" at bounding box center [627, 252] width 19 height 19
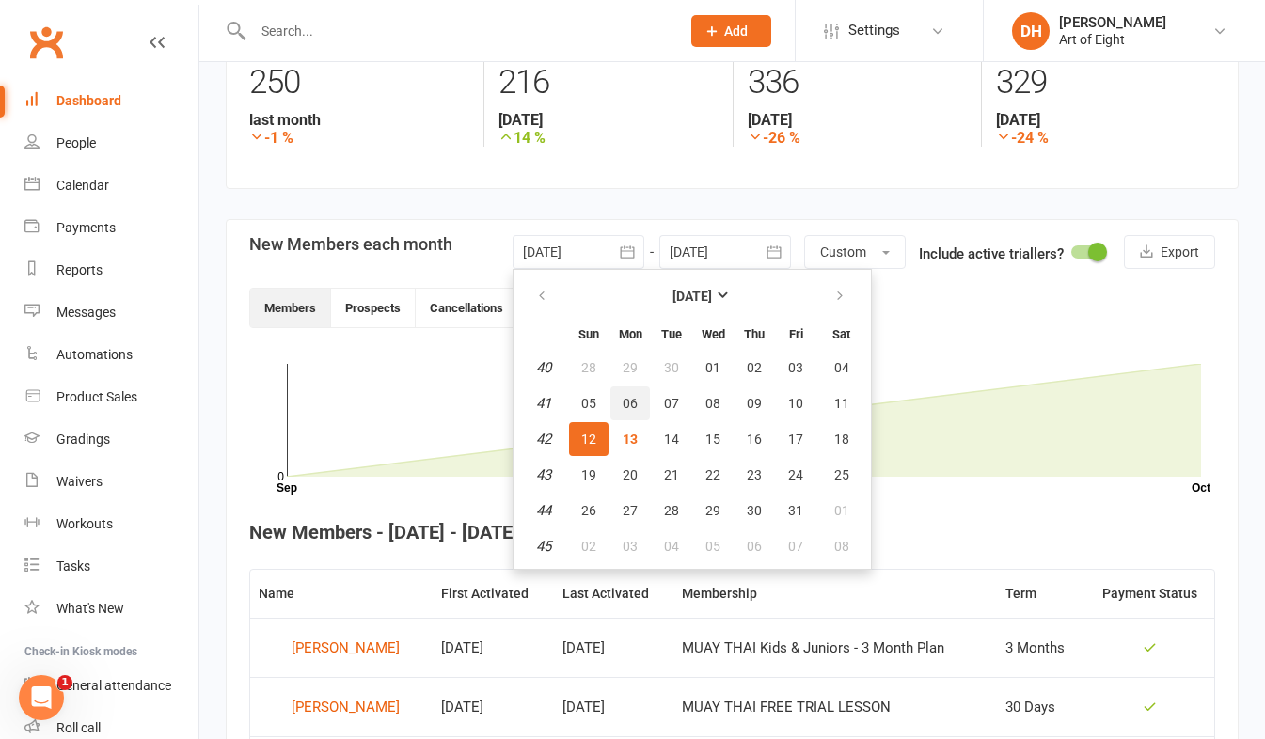
click at [626, 404] on span "06" at bounding box center [630, 403] width 15 height 15
type input "06 Oct 2025"
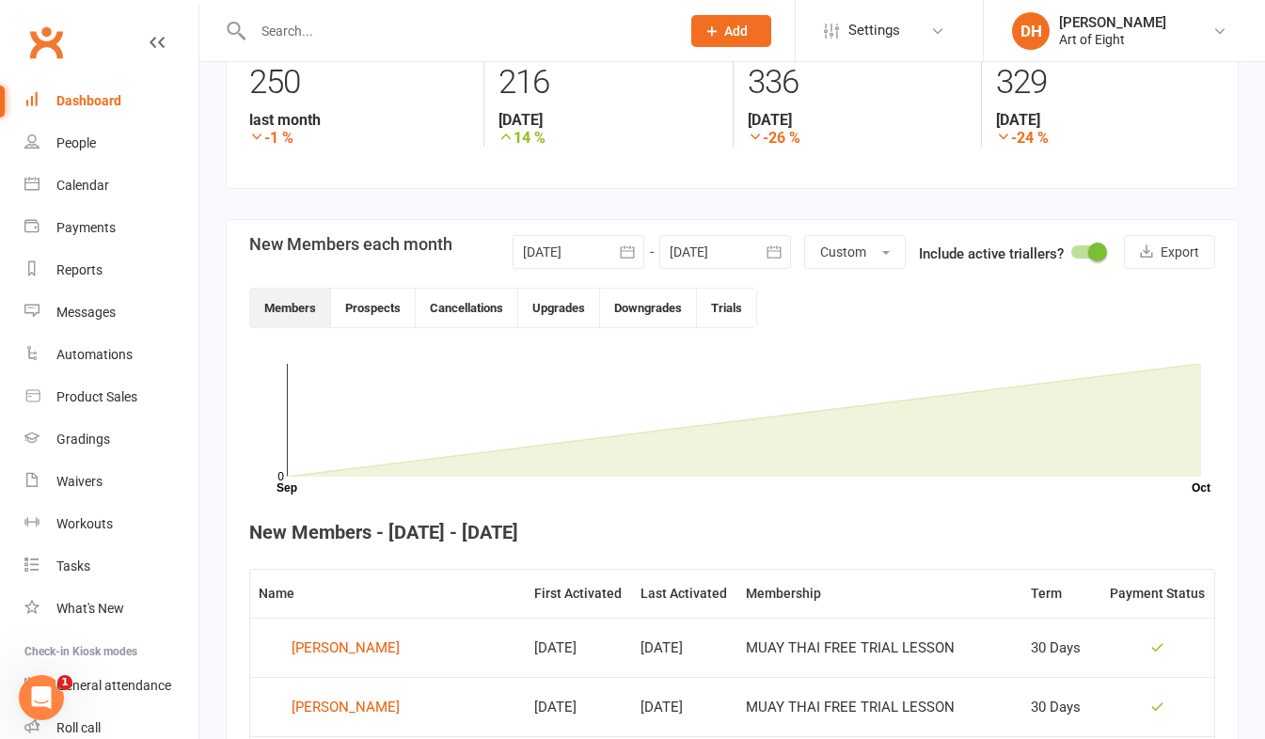
click at [775, 246] on icon "button" at bounding box center [774, 252] width 14 height 12
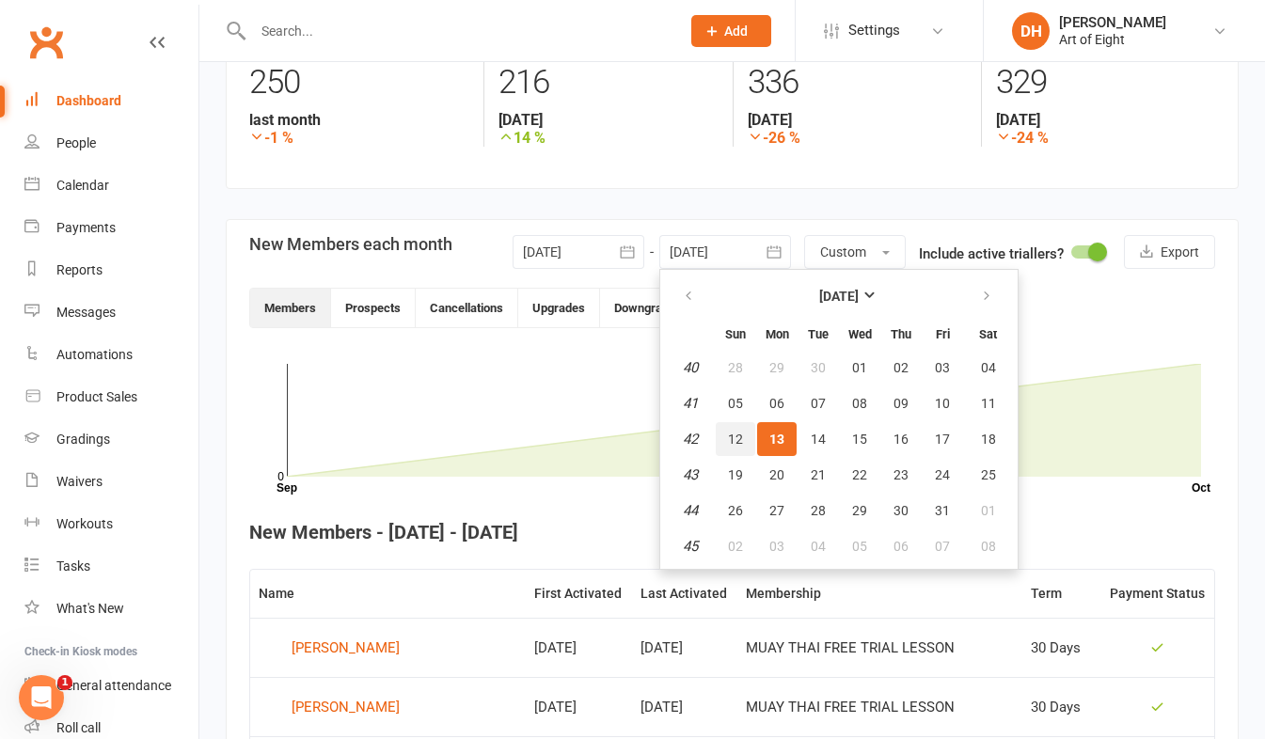
click at [736, 438] on span "12" at bounding box center [735, 439] width 15 height 15
type input "[DATE]"
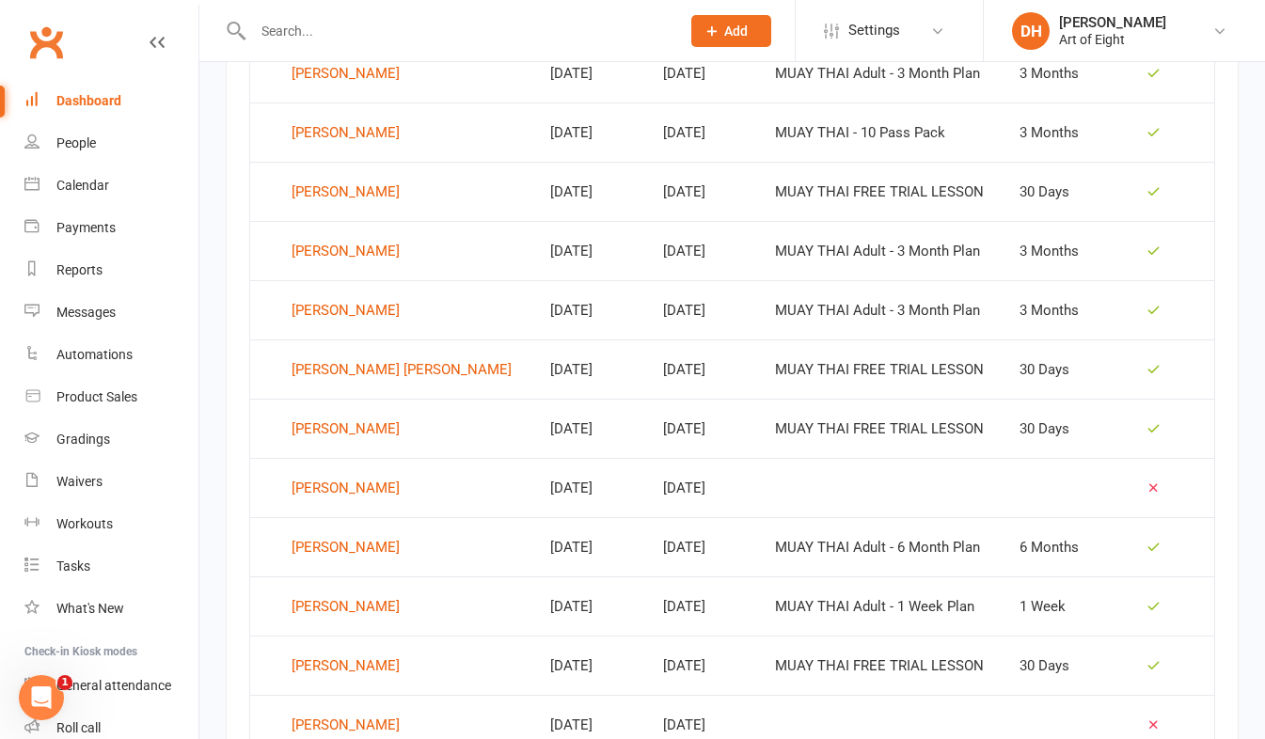
scroll to position [1141, 0]
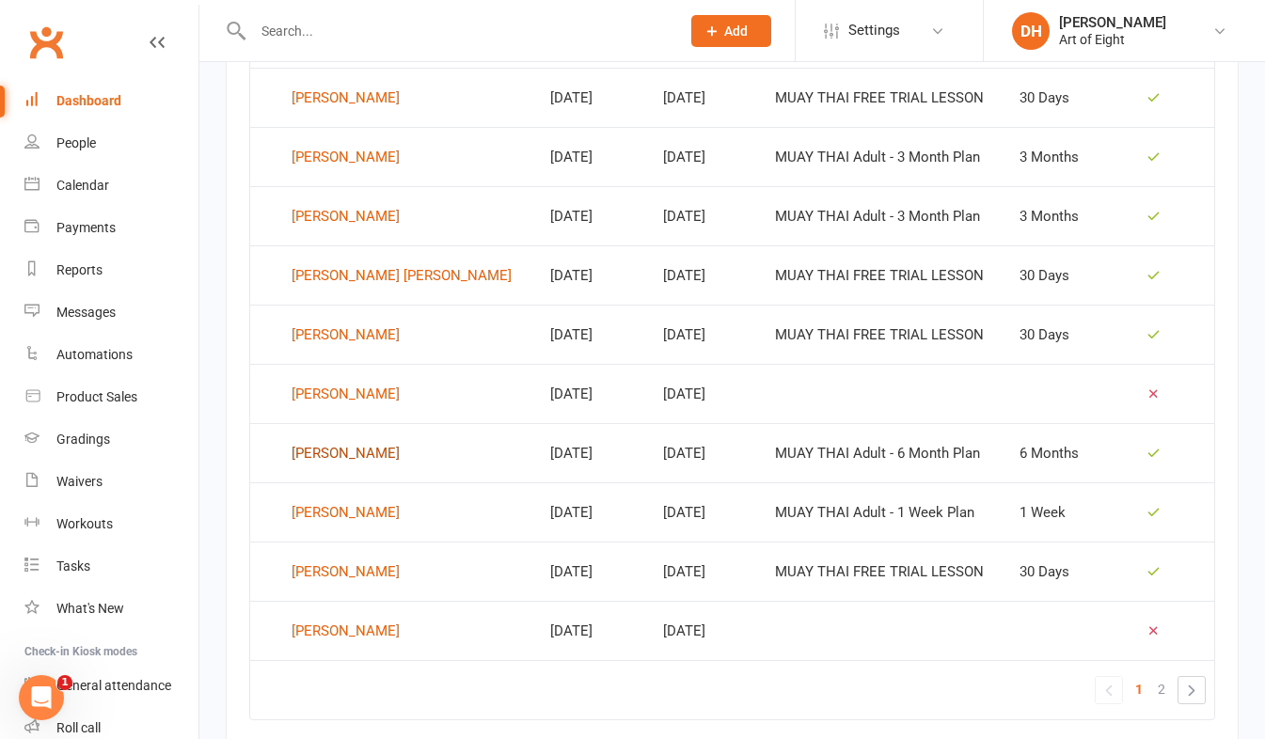
click at [375, 452] on div "Yohannes Habtom" at bounding box center [346, 453] width 108 height 28
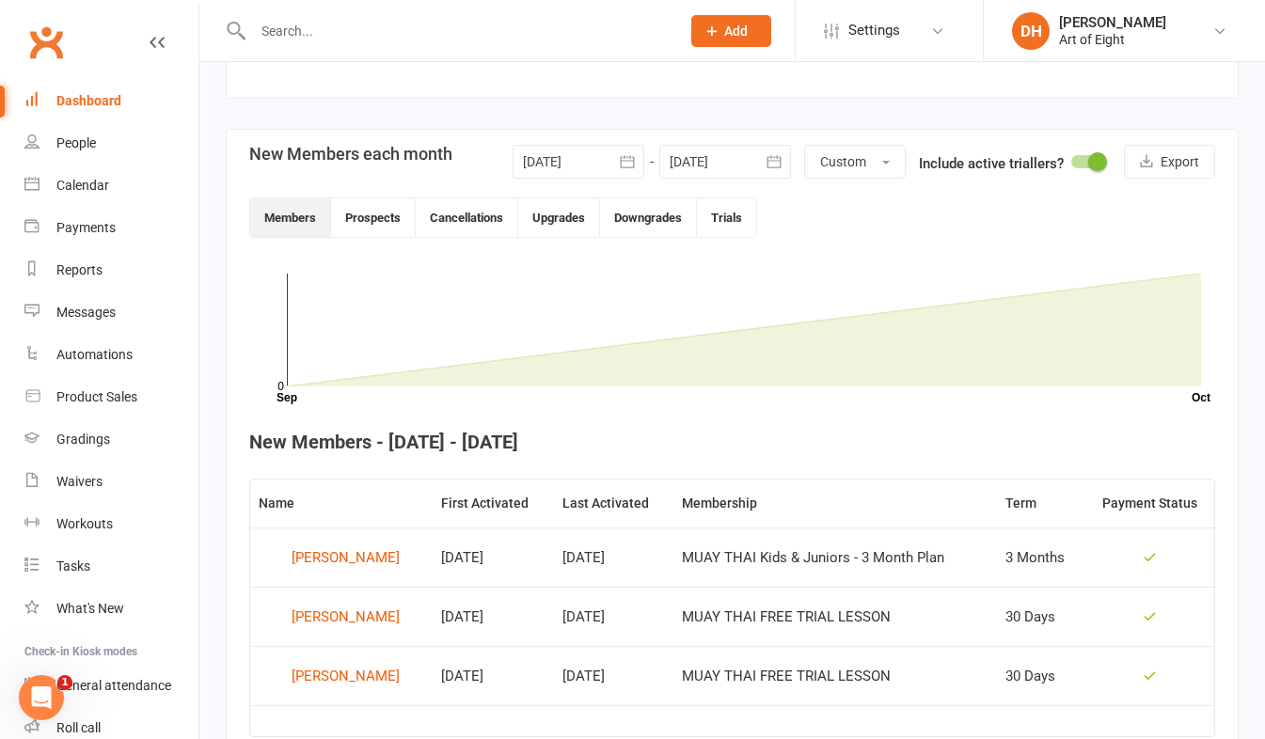
scroll to position [294, 0]
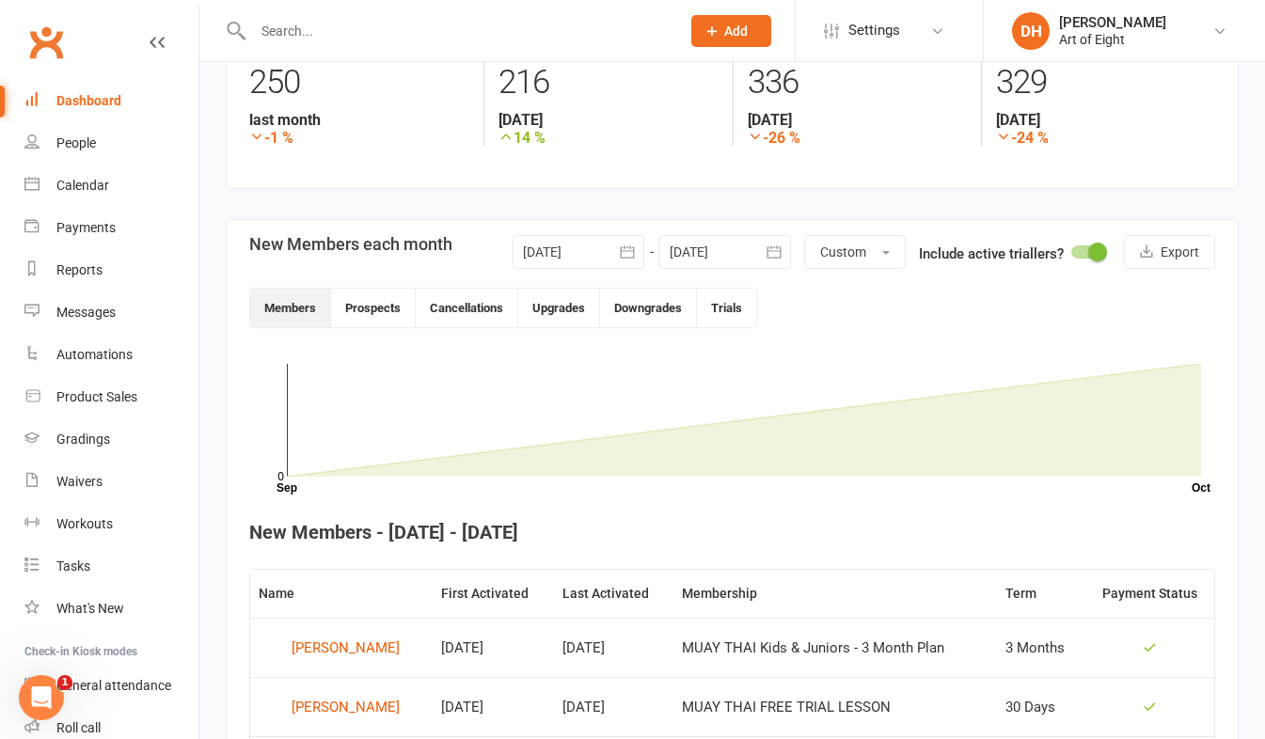
click at [628, 250] on icon "button" at bounding box center [627, 252] width 14 height 12
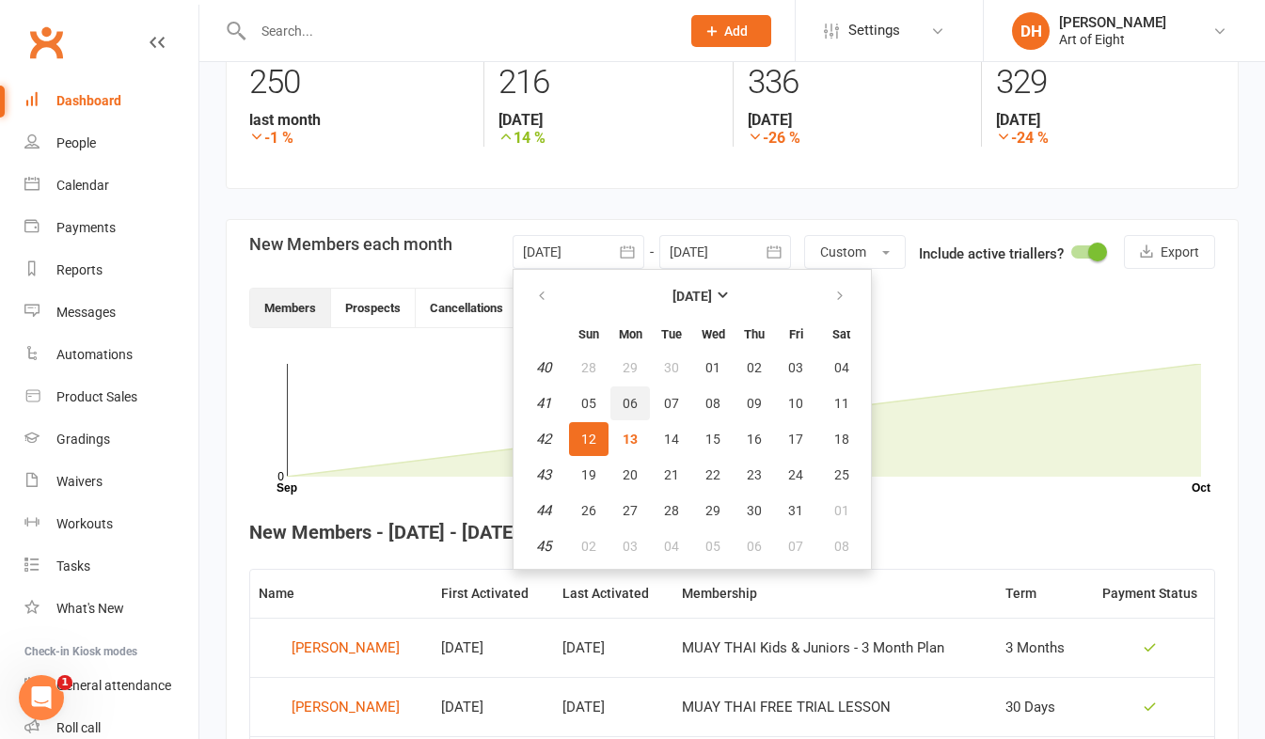
click at [615, 398] on button "06" at bounding box center [631, 404] width 40 height 34
type input "06 Oct 2025"
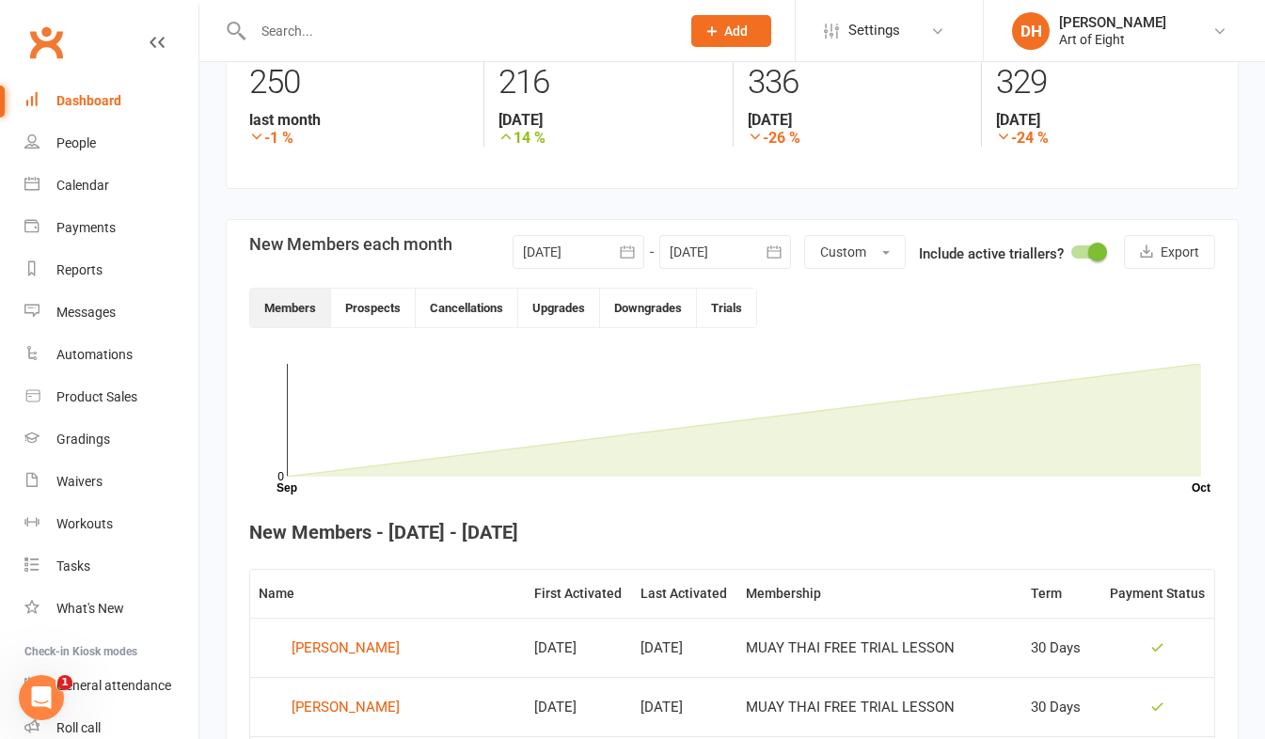
click at [777, 249] on icon "button" at bounding box center [774, 252] width 19 height 19
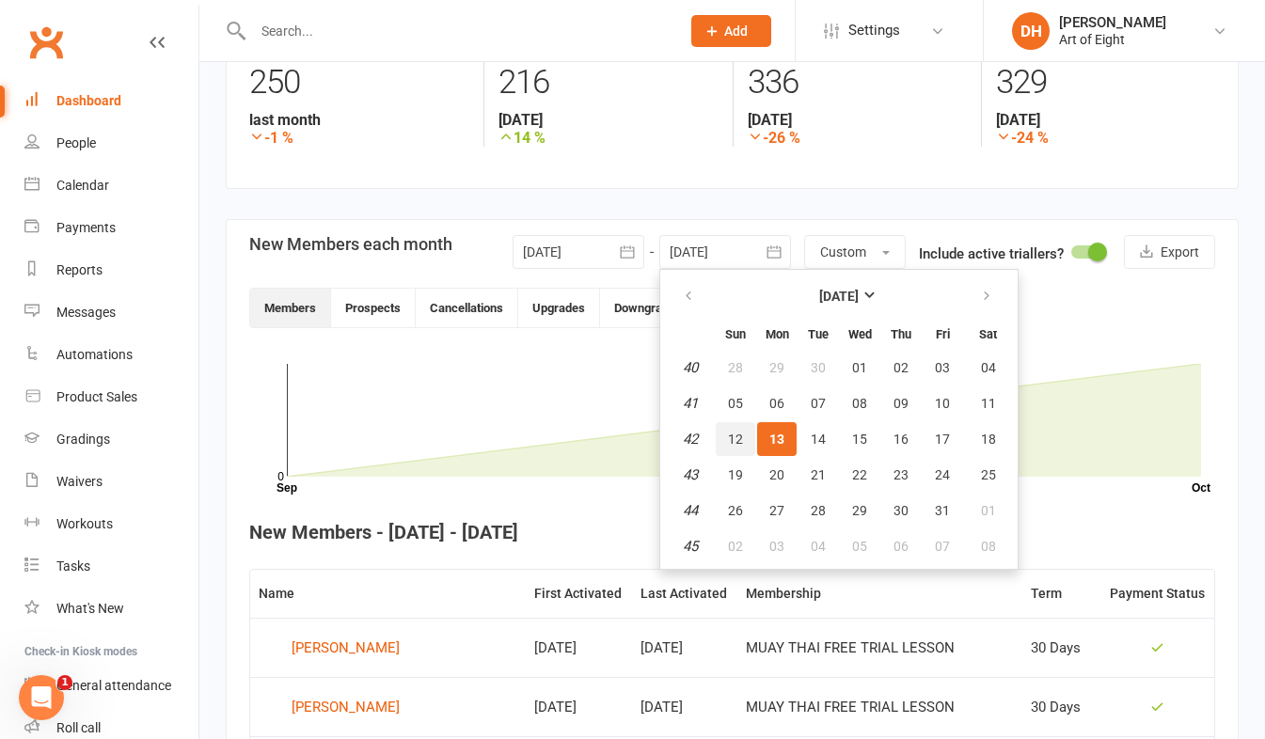
click at [733, 438] on span "12" at bounding box center [735, 439] width 15 height 15
type input "[DATE]"
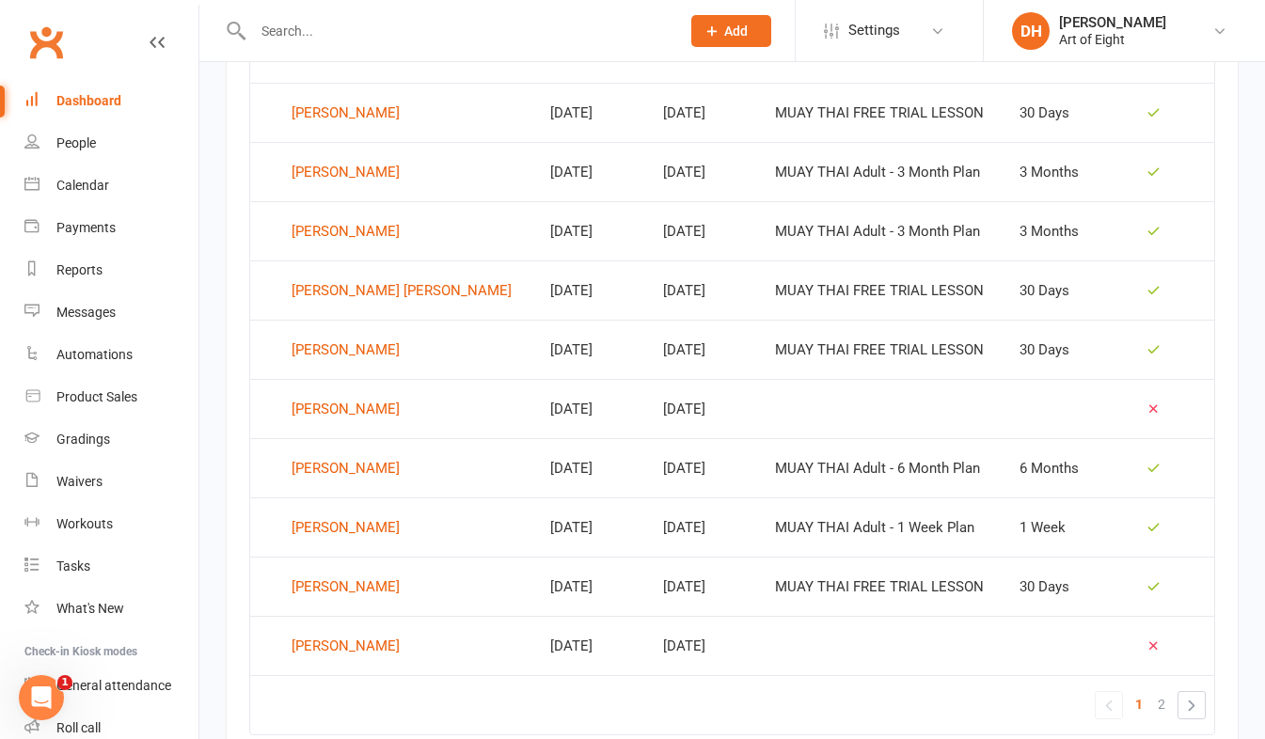
scroll to position [1141, 0]
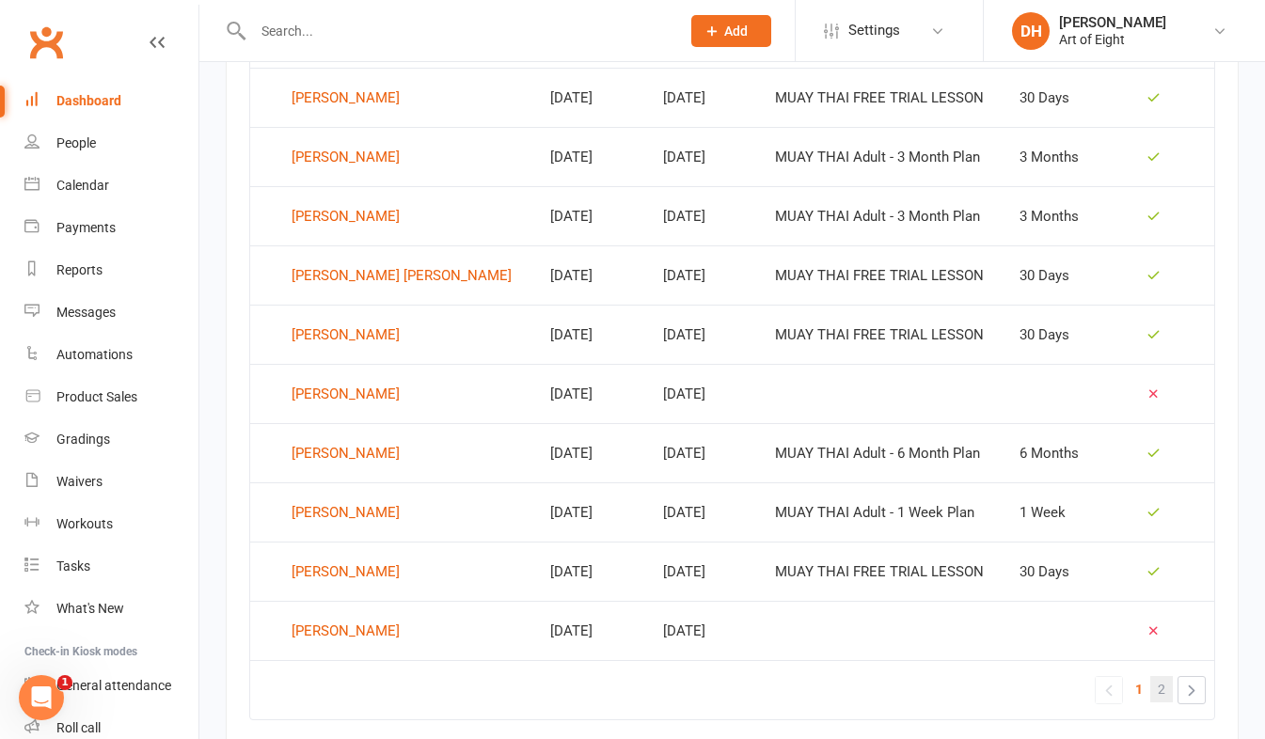
click at [1156, 691] on link "2" at bounding box center [1162, 689] width 23 height 26
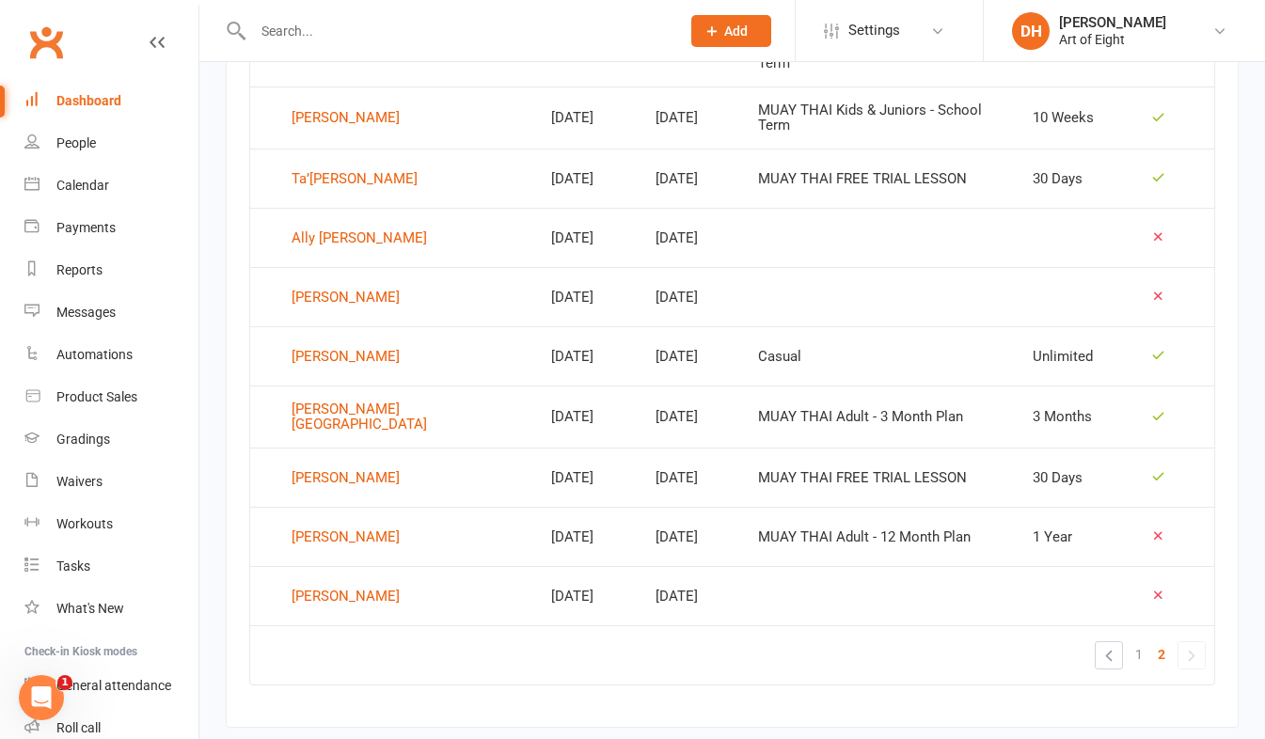
scroll to position [926, 0]
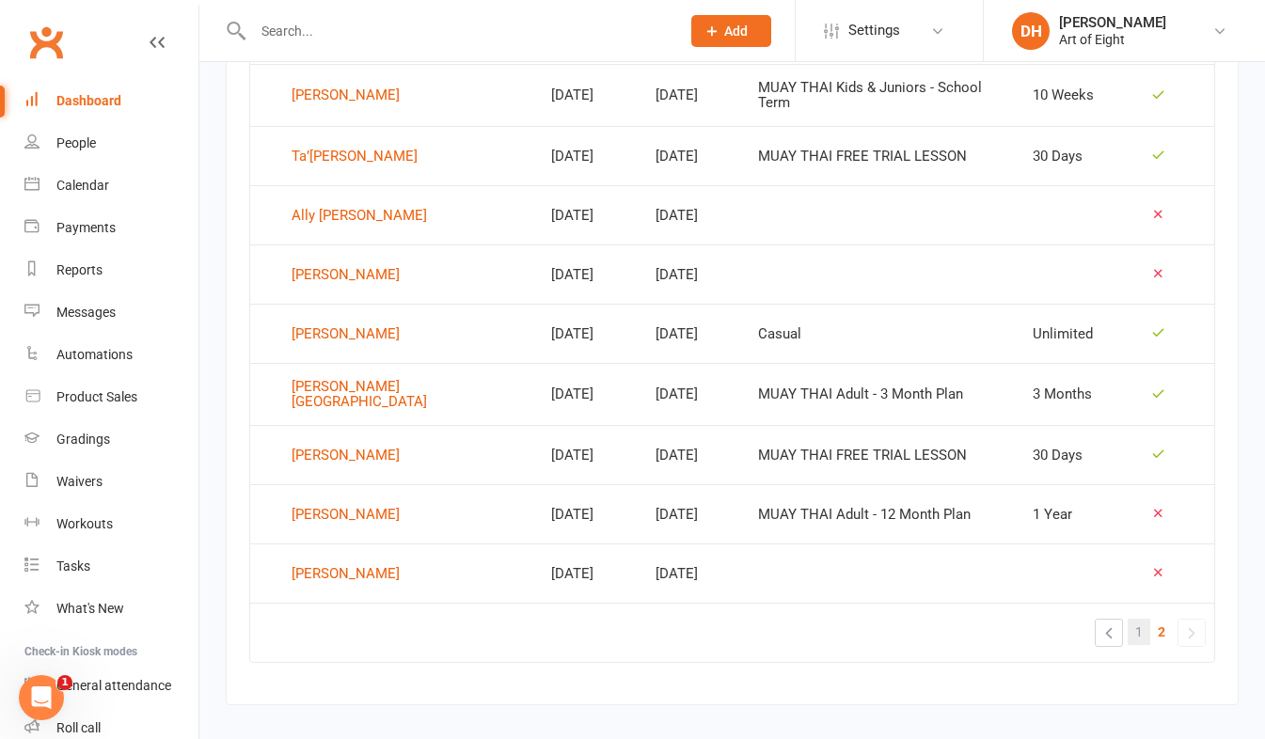
click at [1141, 619] on span "1" at bounding box center [1140, 632] width 8 height 26
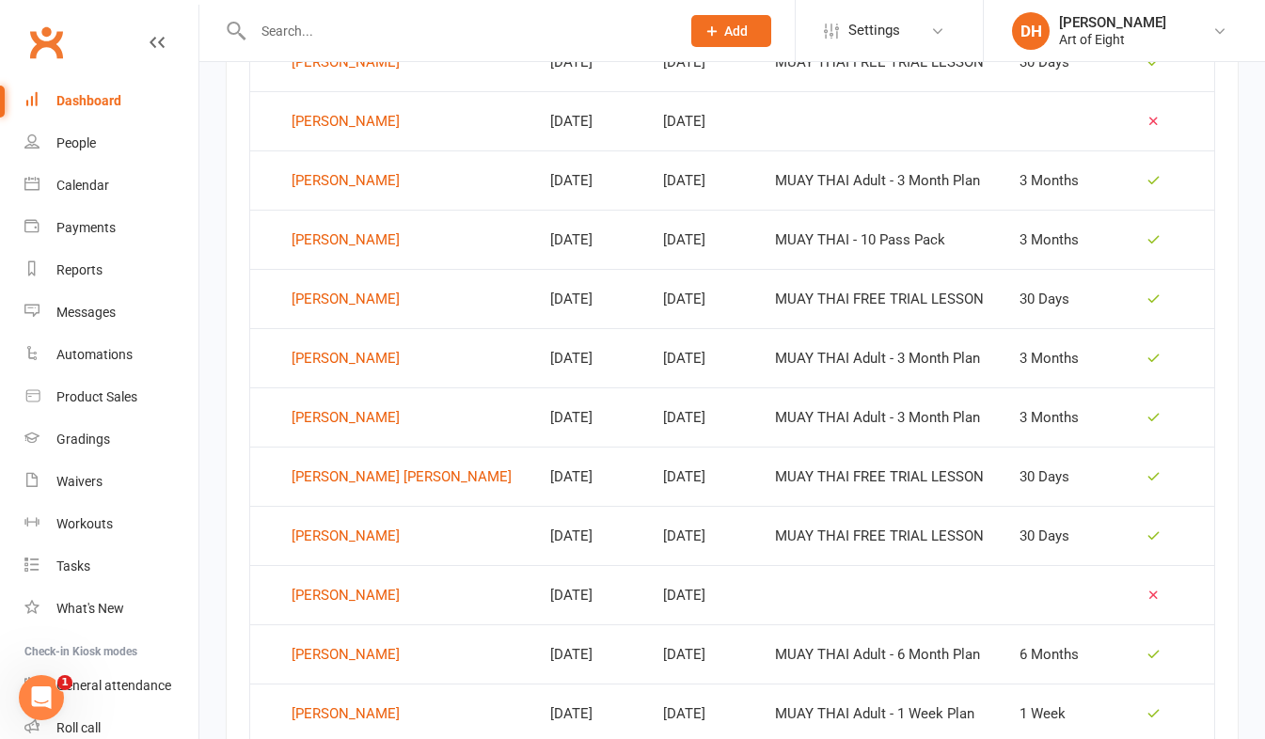
scroll to position [846, 0]
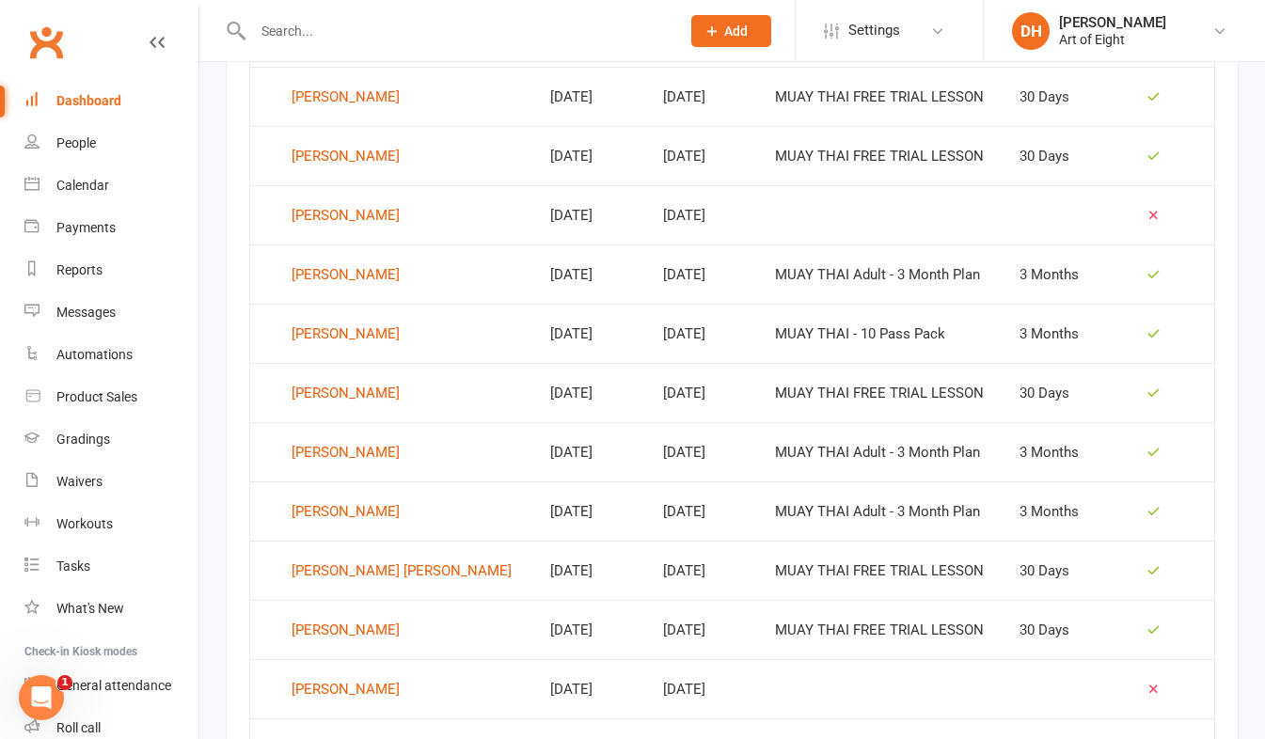
click at [85, 107] on div "Dashboard" at bounding box center [88, 100] width 65 height 15
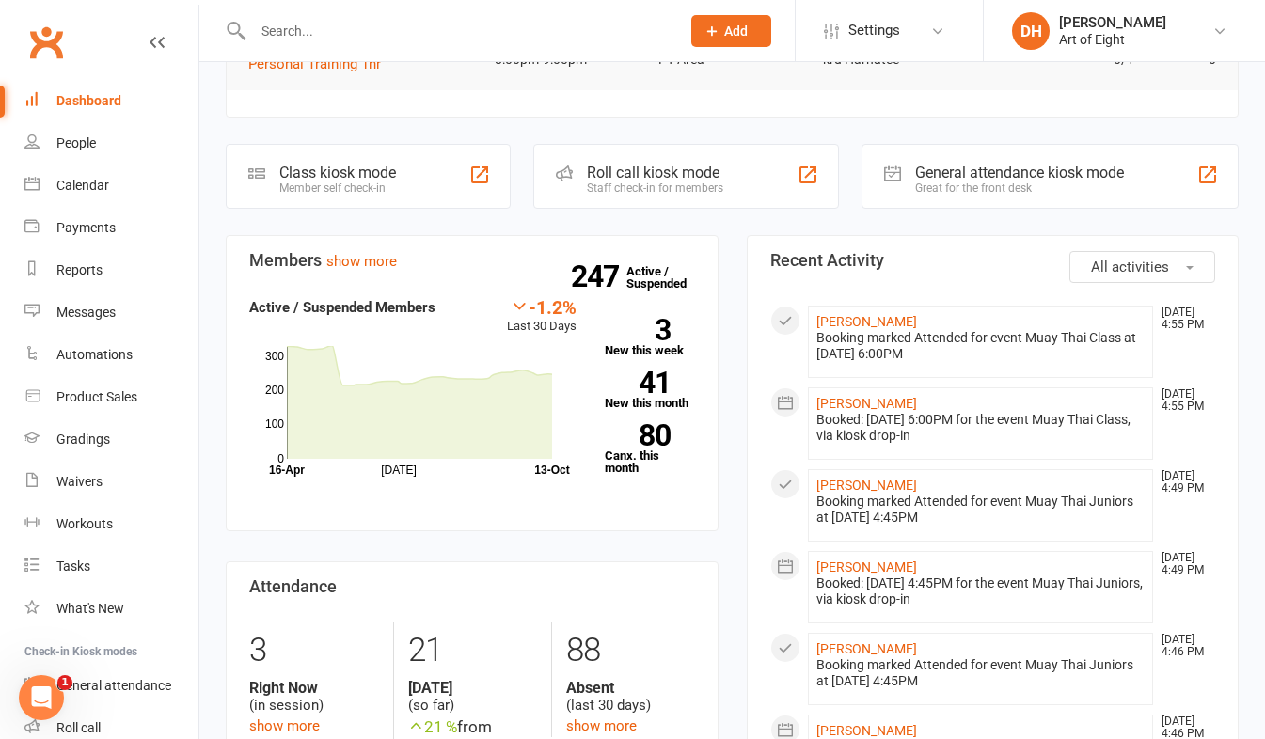
scroll to position [376, 0]
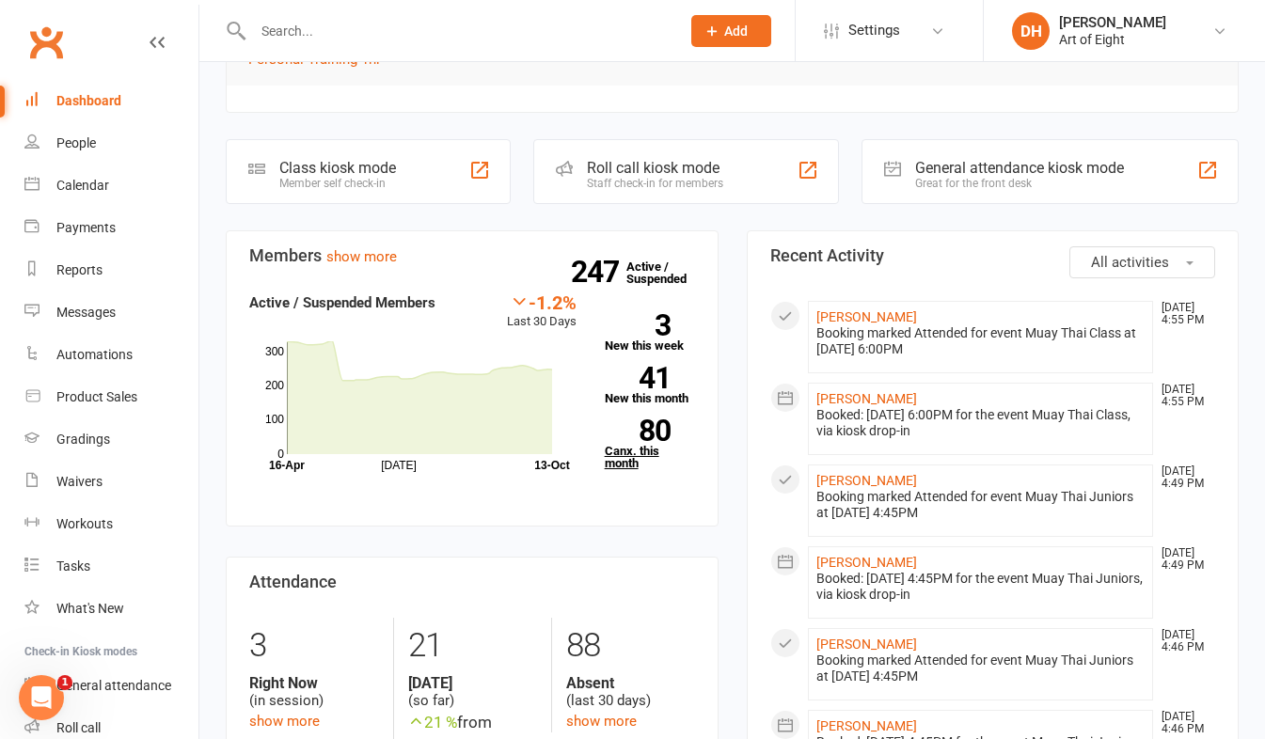
click at [622, 459] on link "80 Canx. this month" at bounding box center [650, 445] width 90 height 50
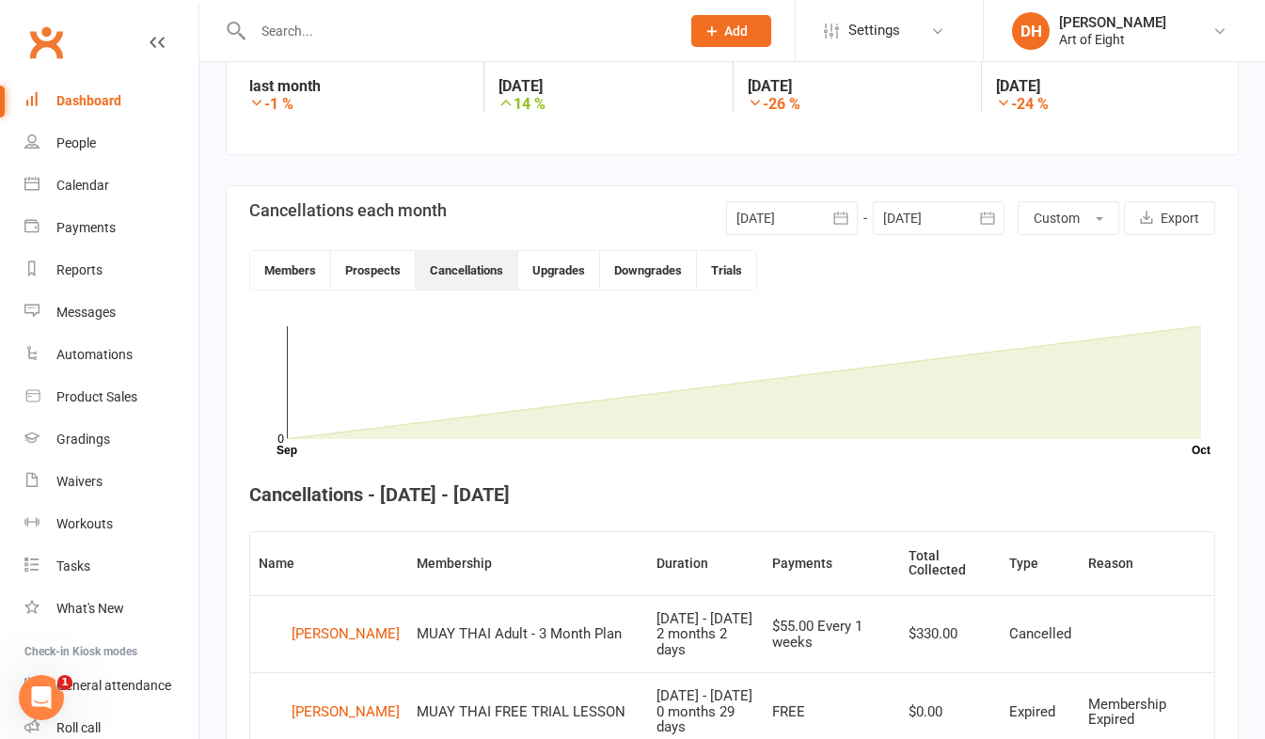
scroll to position [326, 0]
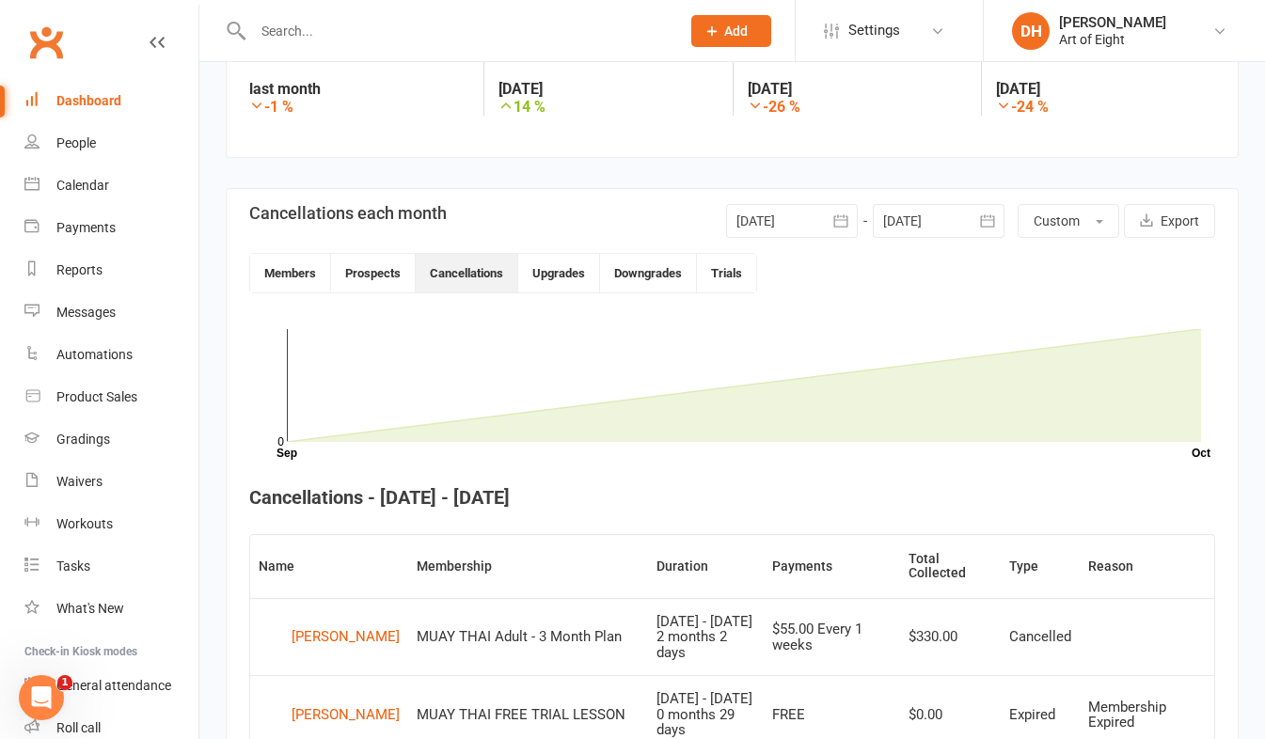
click at [838, 208] on button "button" at bounding box center [841, 221] width 34 height 34
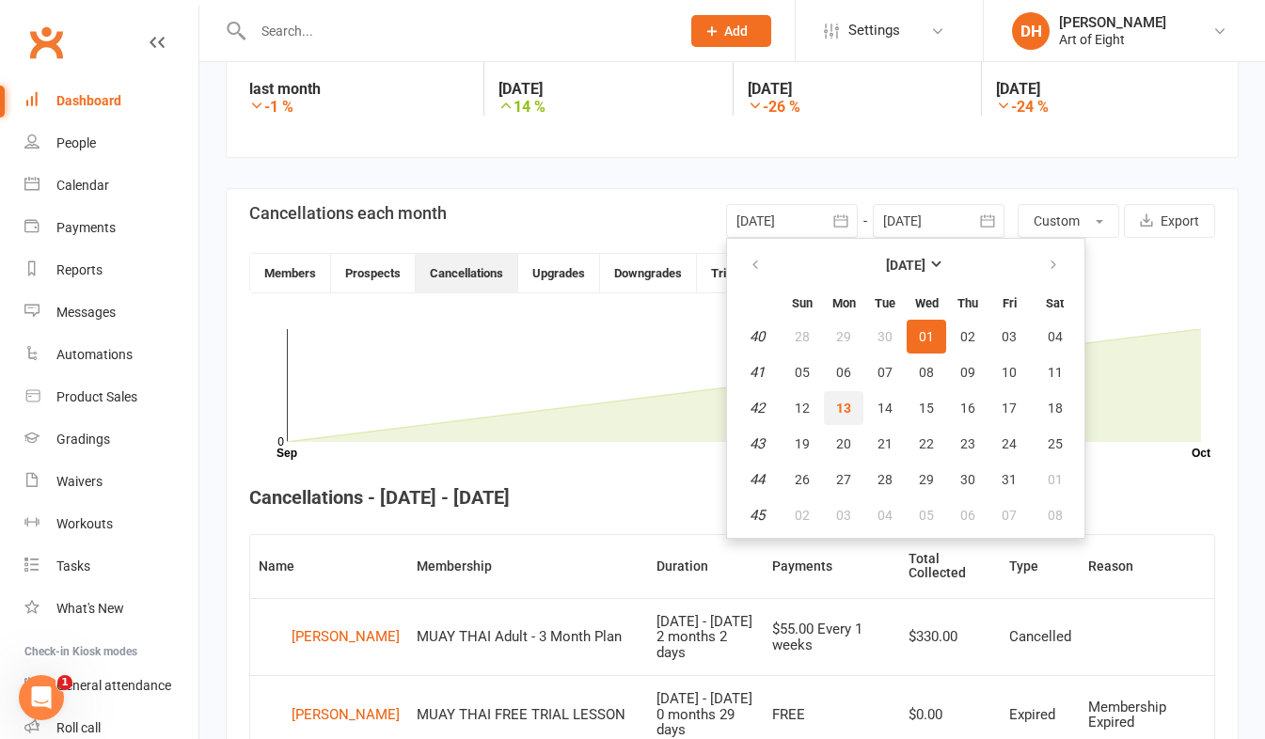
click at [841, 405] on span "13" at bounding box center [843, 408] width 15 height 15
type input "[DATE]"
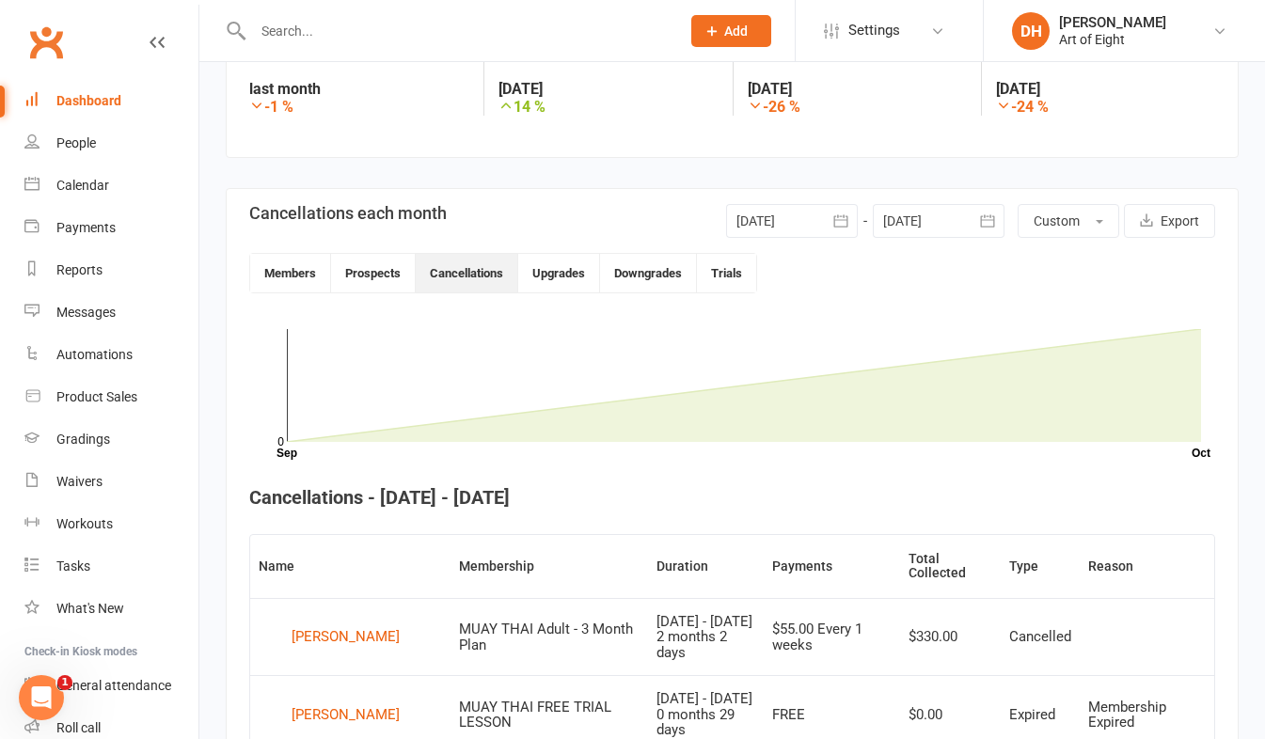
click at [993, 217] on icon "button" at bounding box center [987, 221] width 19 height 19
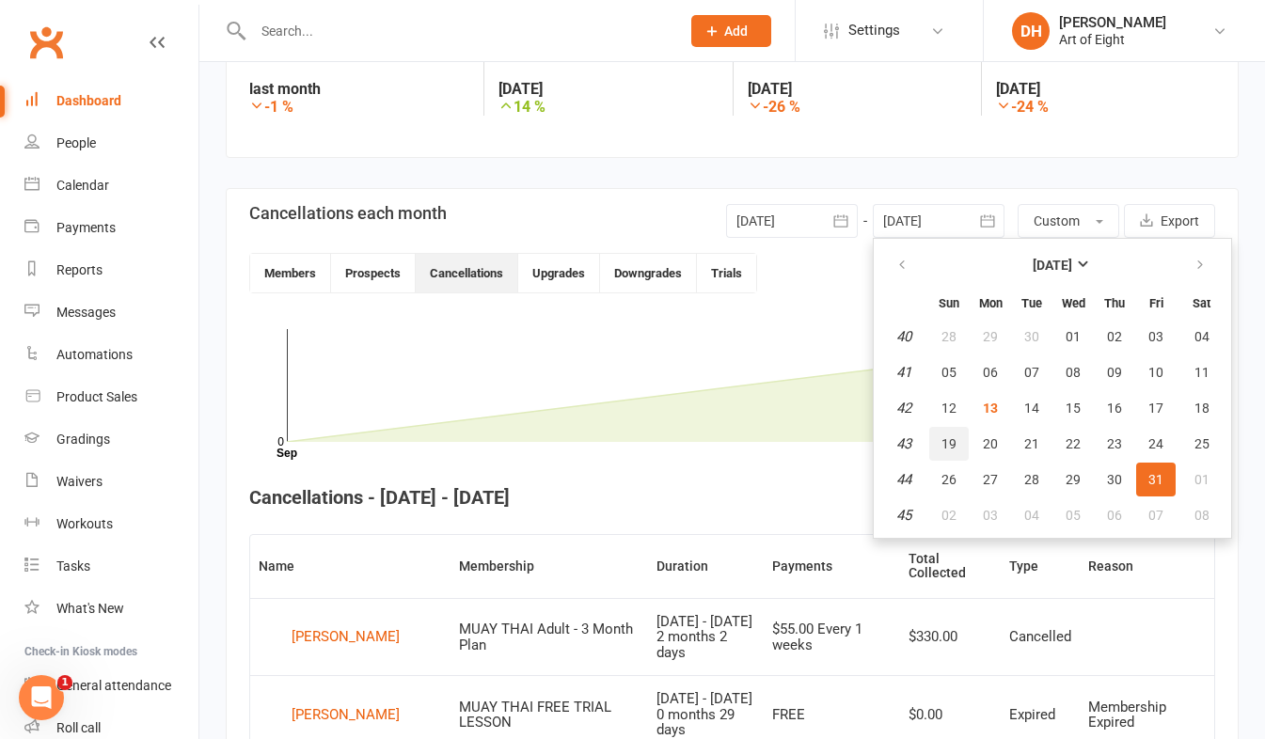
click at [945, 442] on span "19" at bounding box center [949, 444] width 15 height 15
type input "19 Oct 2025"
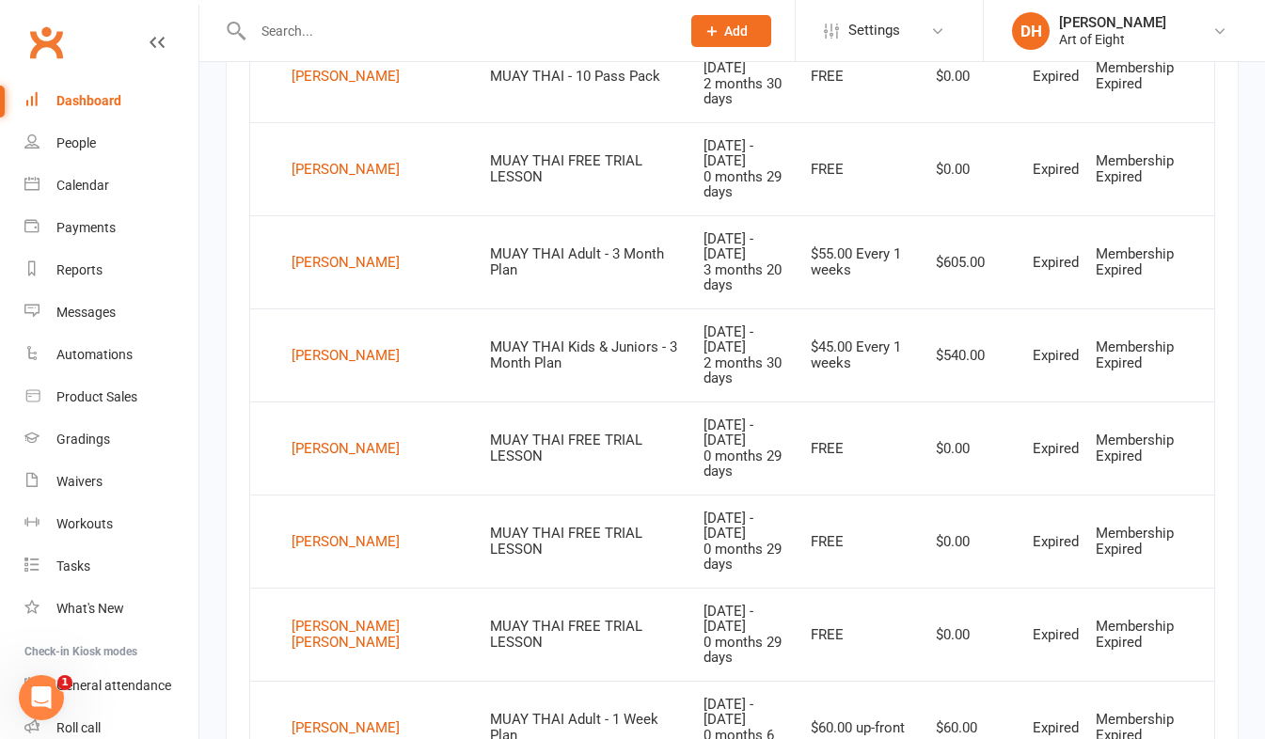
scroll to position [1454, 0]
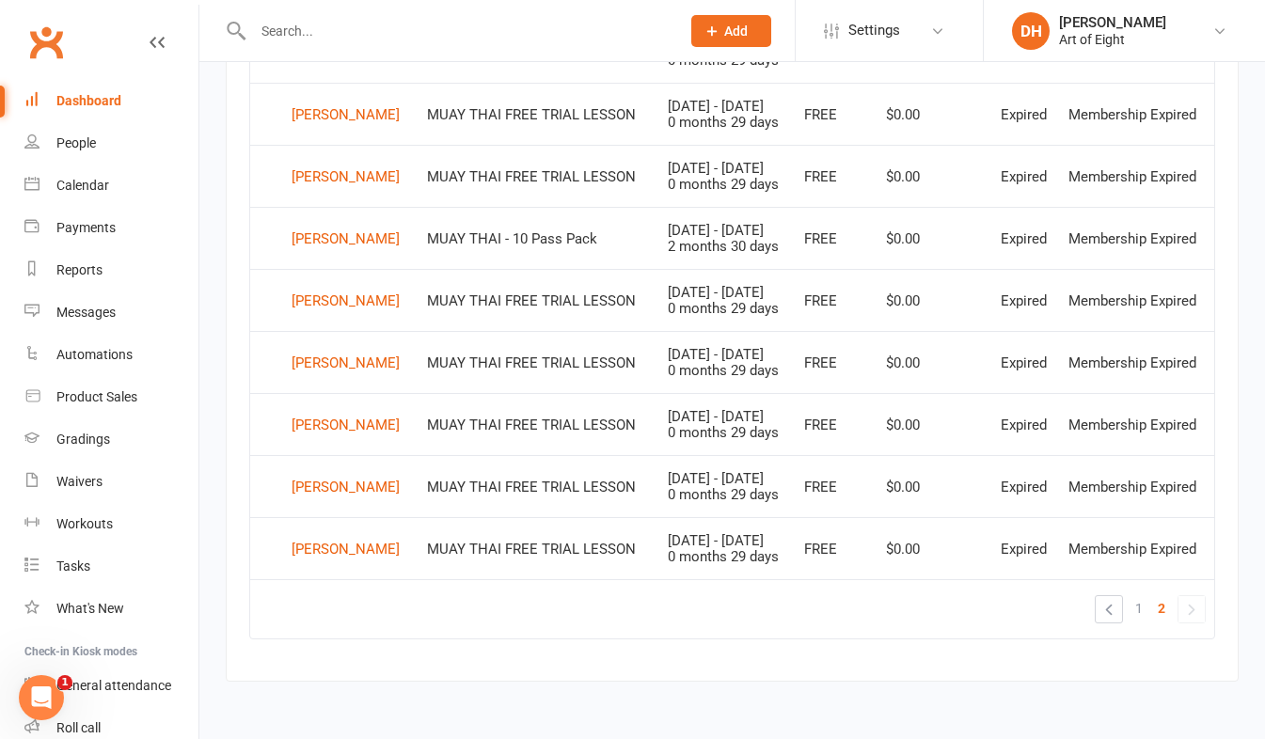
scroll to position [1027, 0]
click at [1141, 606] on span "1" at bounding box center [1140, 609] width 8 height 26
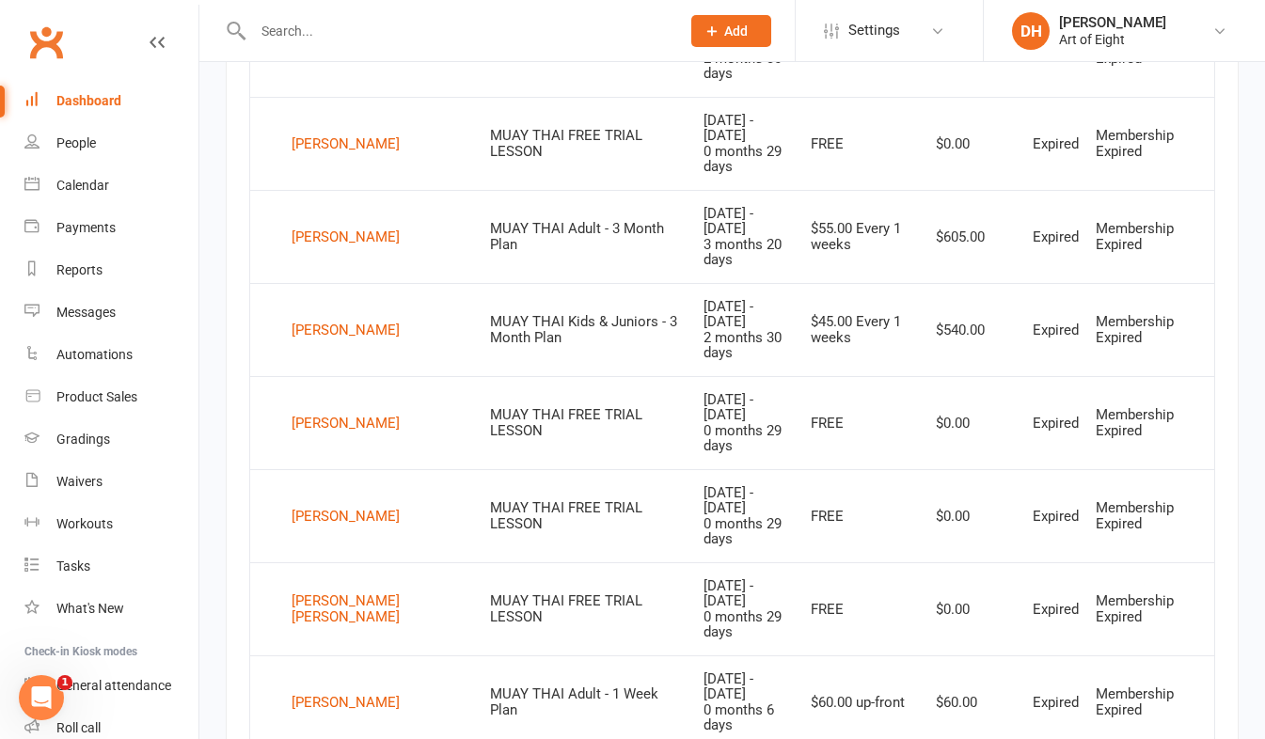
scroll to position [1404, 0]
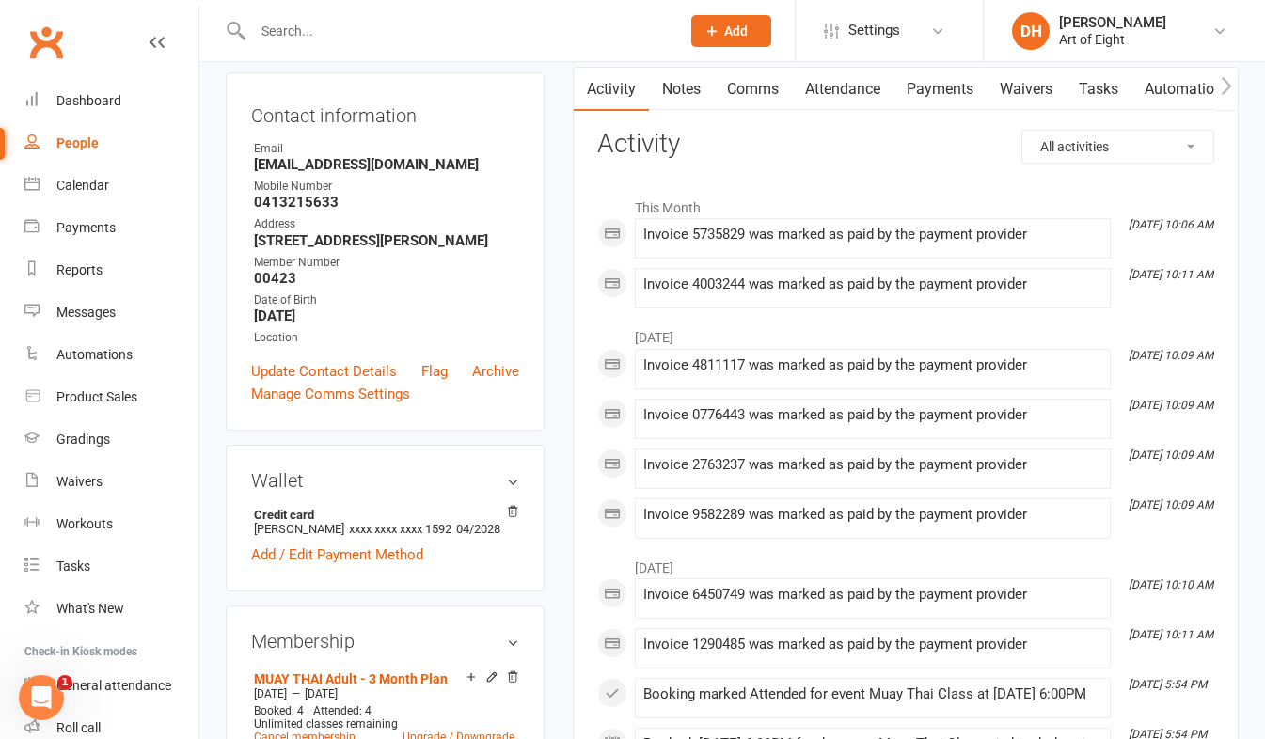
scroll to position [94, 0]
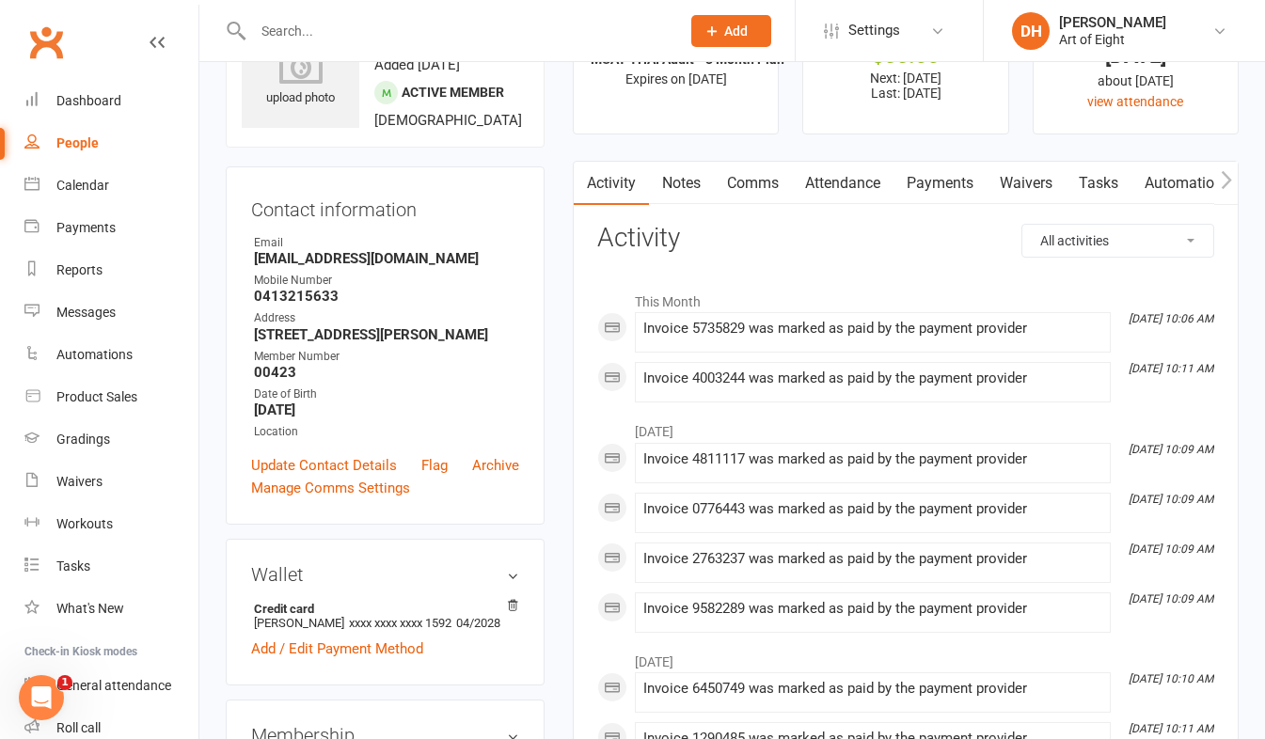
click at [937, 184] on link "Payments" at bounding box center [940, 183] width 93 height 43
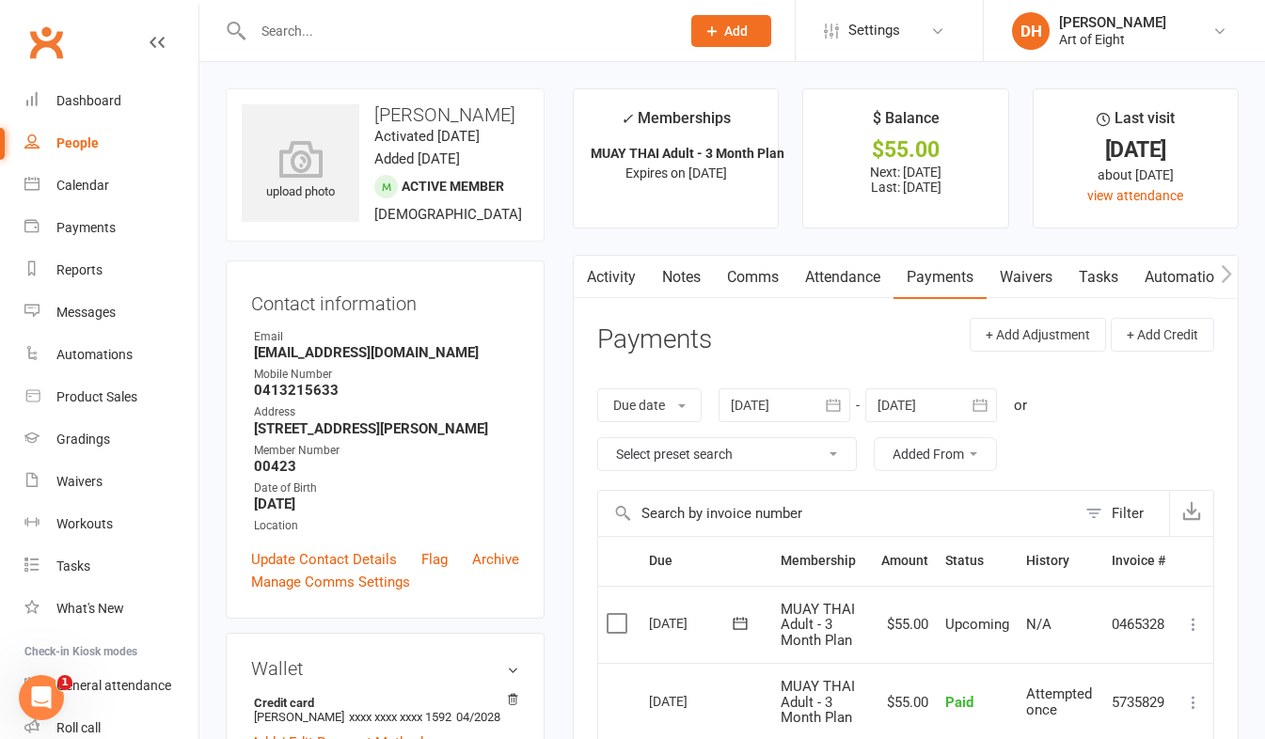
scroll to position [94, 0]
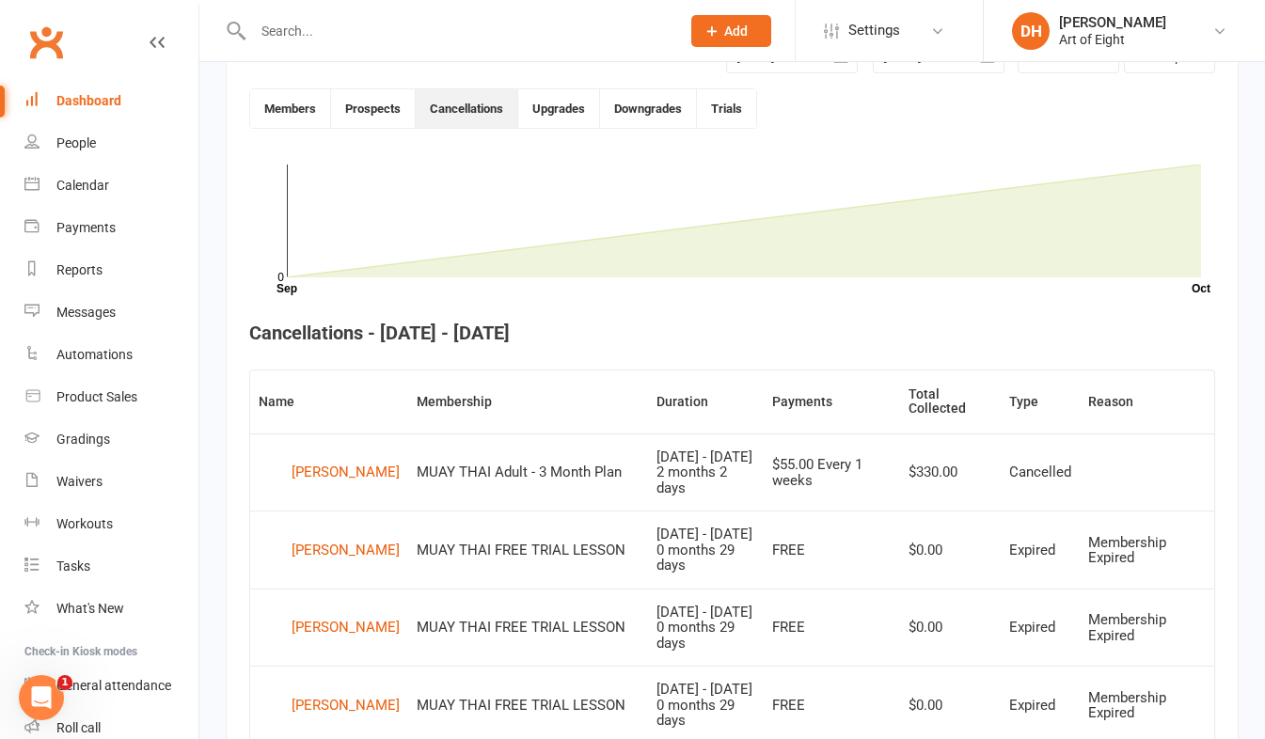
scroll to position [326, 0]
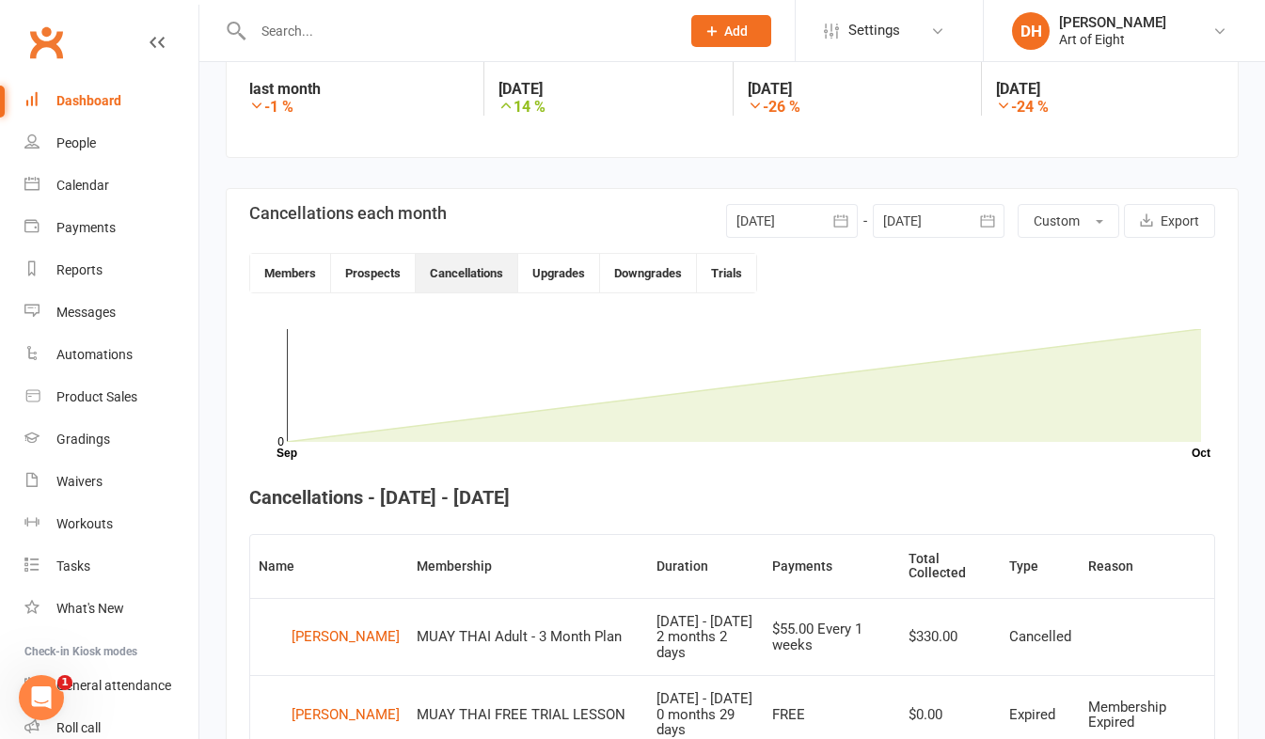
click at [841, 216] on icon "button" at bounding box center [841, 220] width 14 height 12
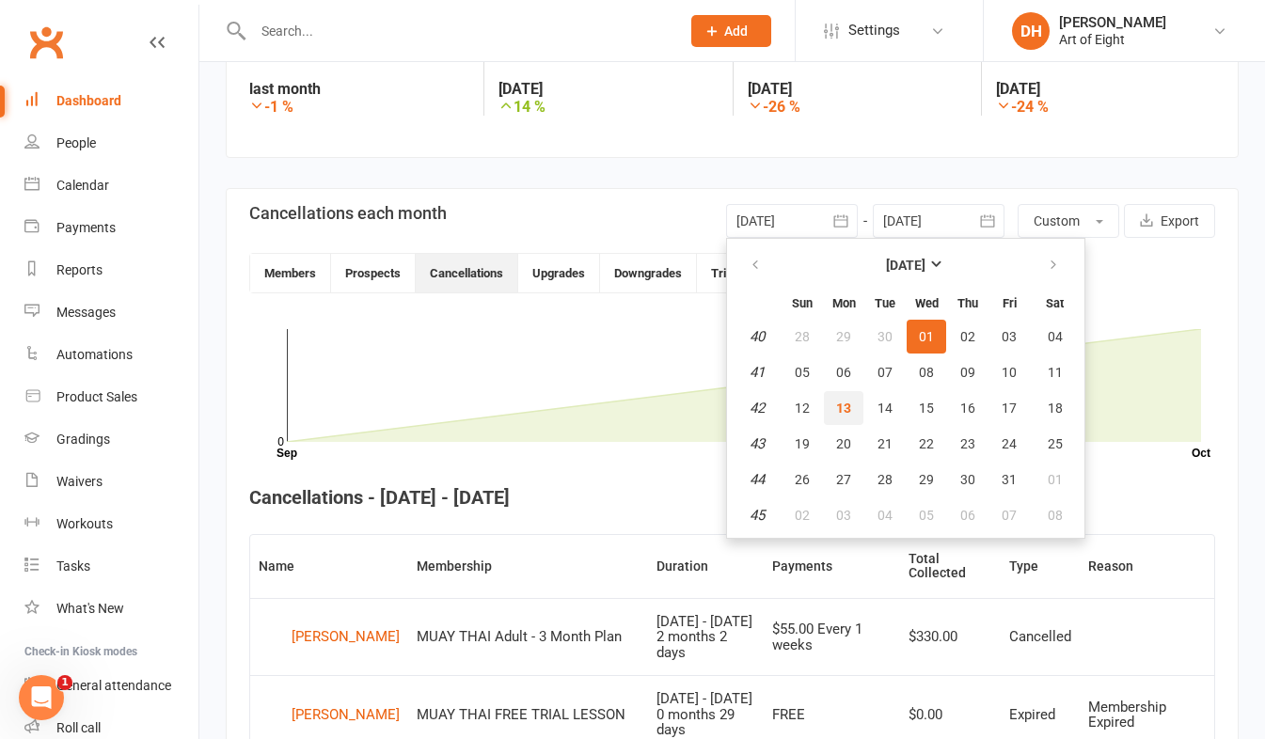
click at [839, 405] on span "13" at bounding box center [843, 408] width 15 height 15
type input "[DATE]"
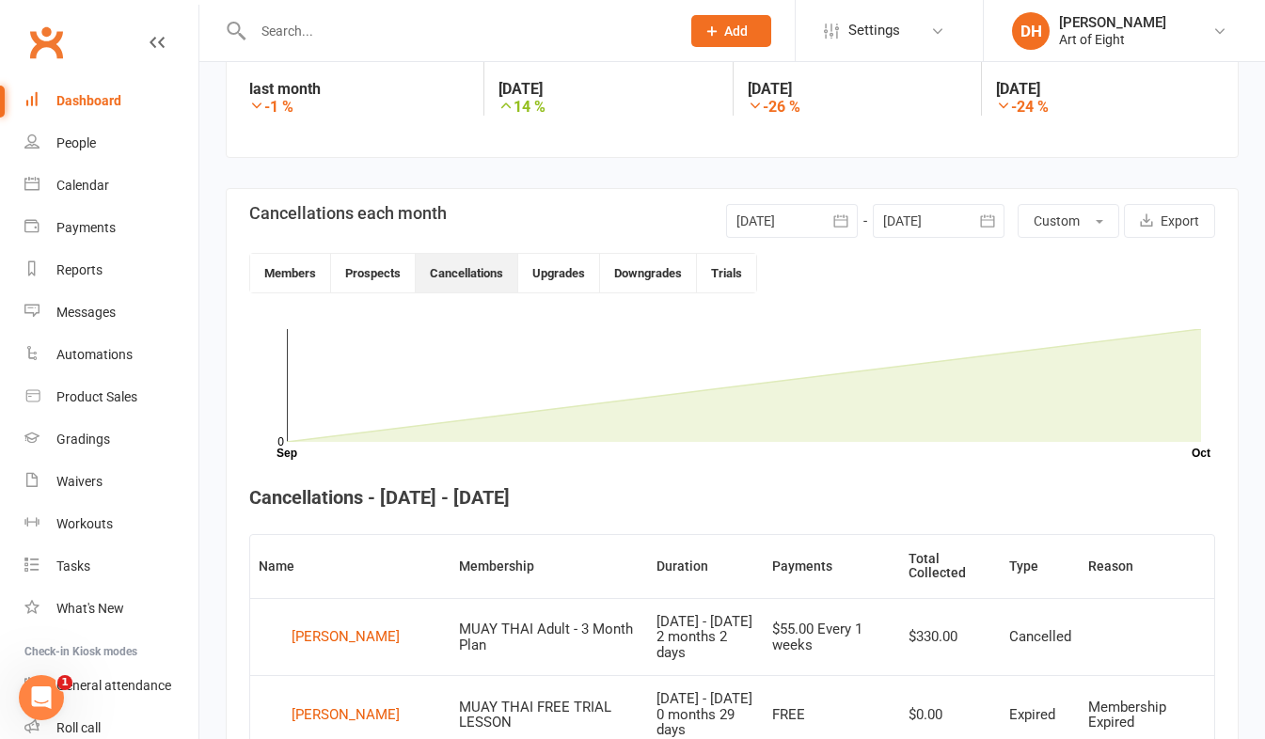
click at [985, 224] on icon "button" at bounding box center [987, 221] width 19 height 19
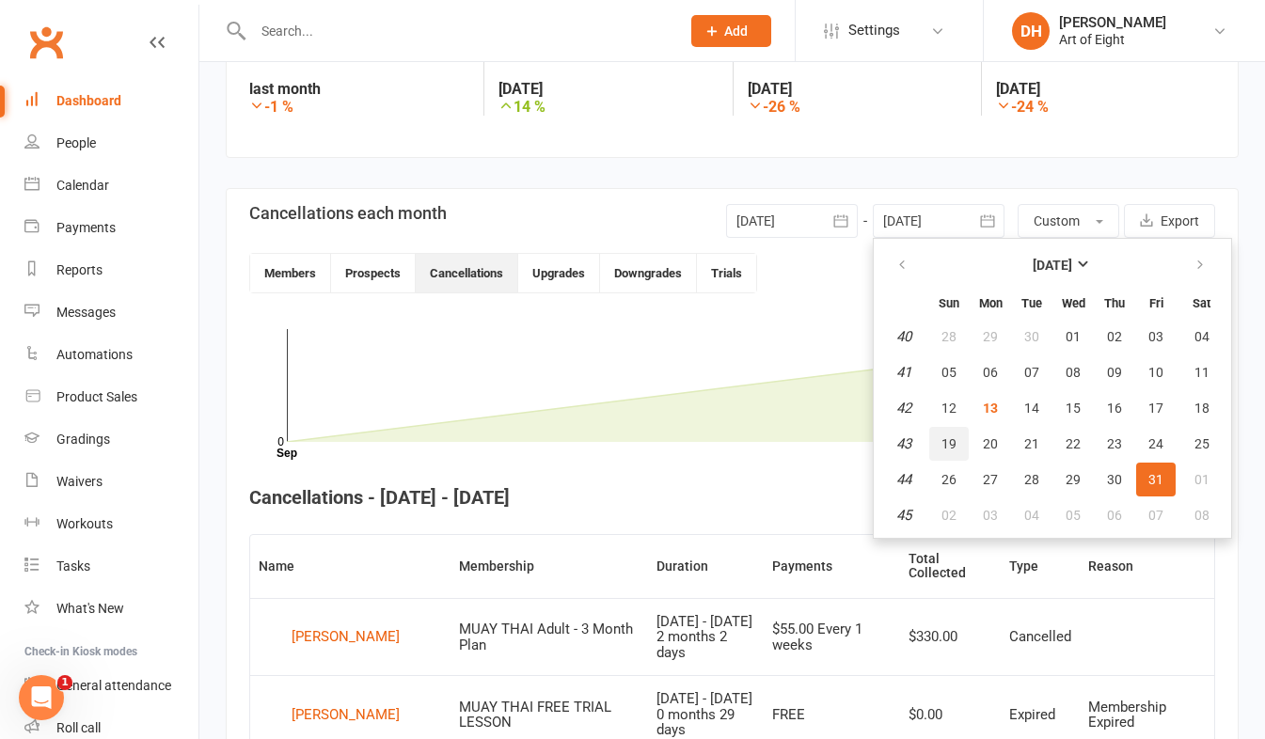
click at [949, 446] on span "19" at bounding box center [949, 444] width 15 height 15
type input "19 Oct 2025"
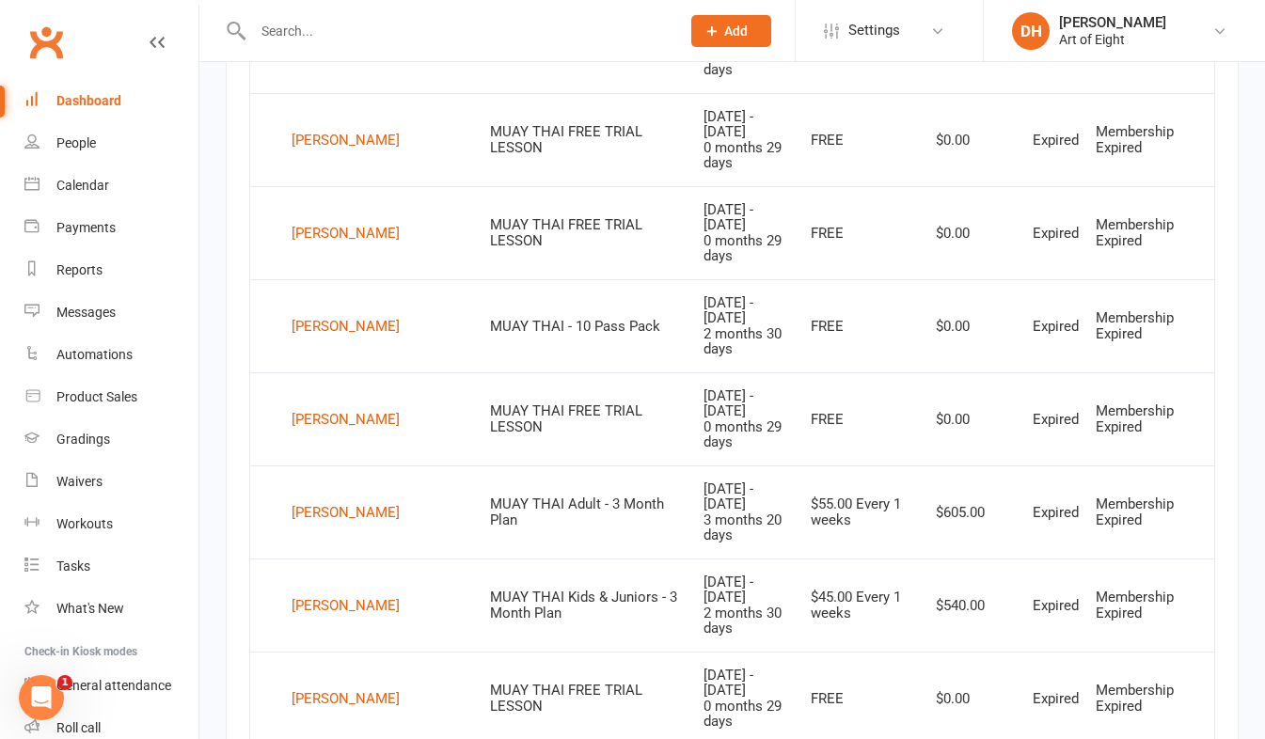
scroll to position [1078, 0]
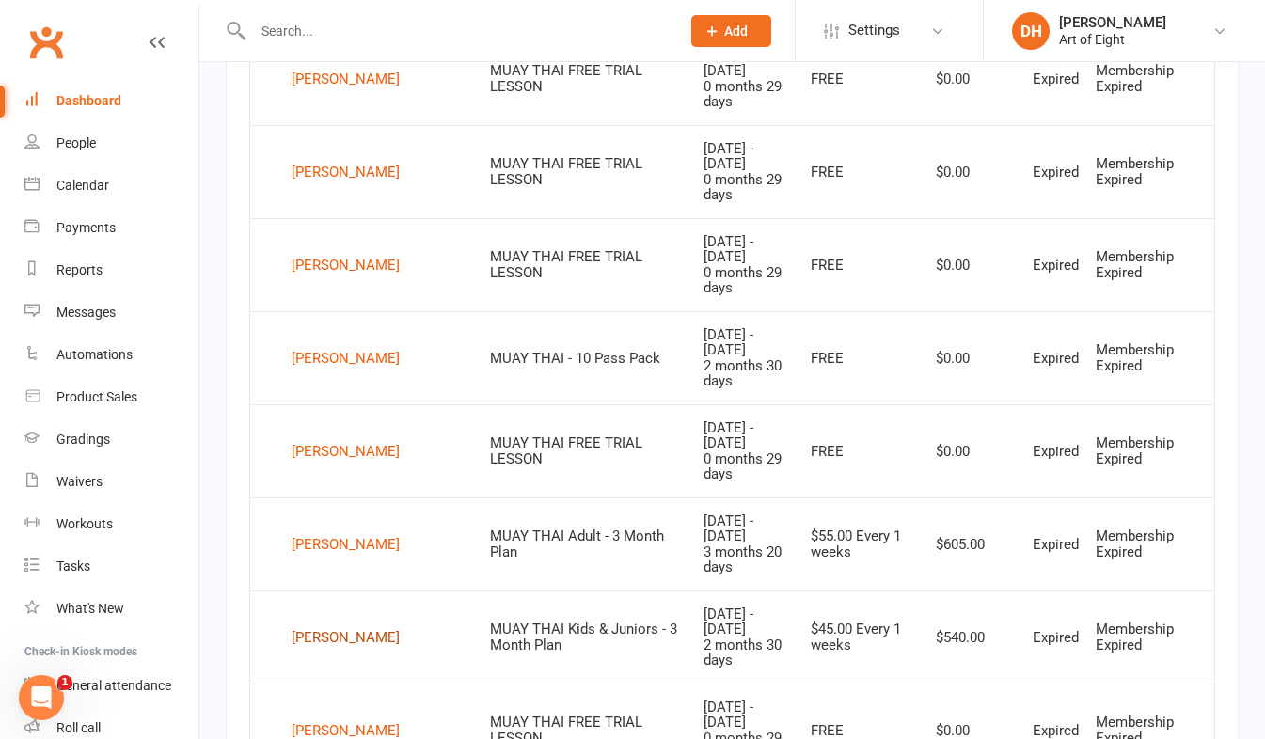
click at [311, 624] on div "Immanuel De La Haye" at bounding box center [346, 638] width 108 height 28
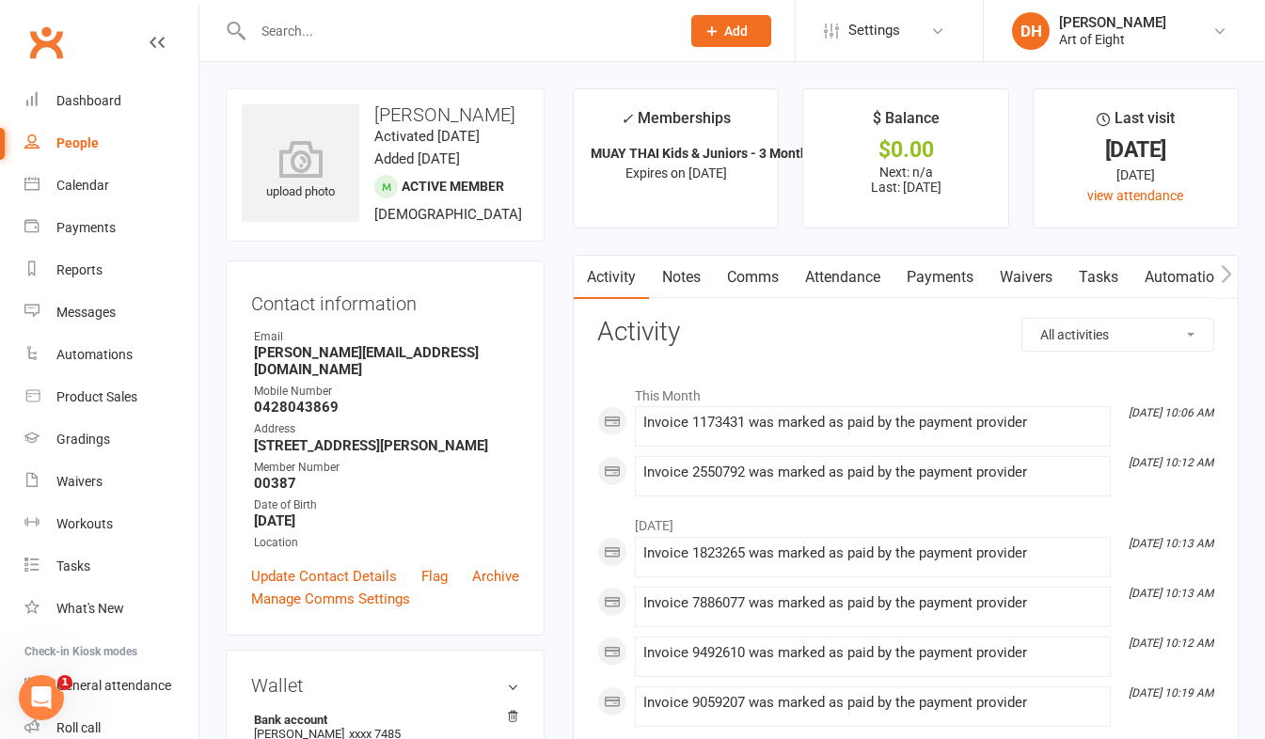
drag, startPoint x: 919, startPoint y: 277, endPoint x: 908, endPoint y: 296, distance: 22.8
click at [919, 276] on link "Payments" at bounding box center [940, 277] width 93 height 43
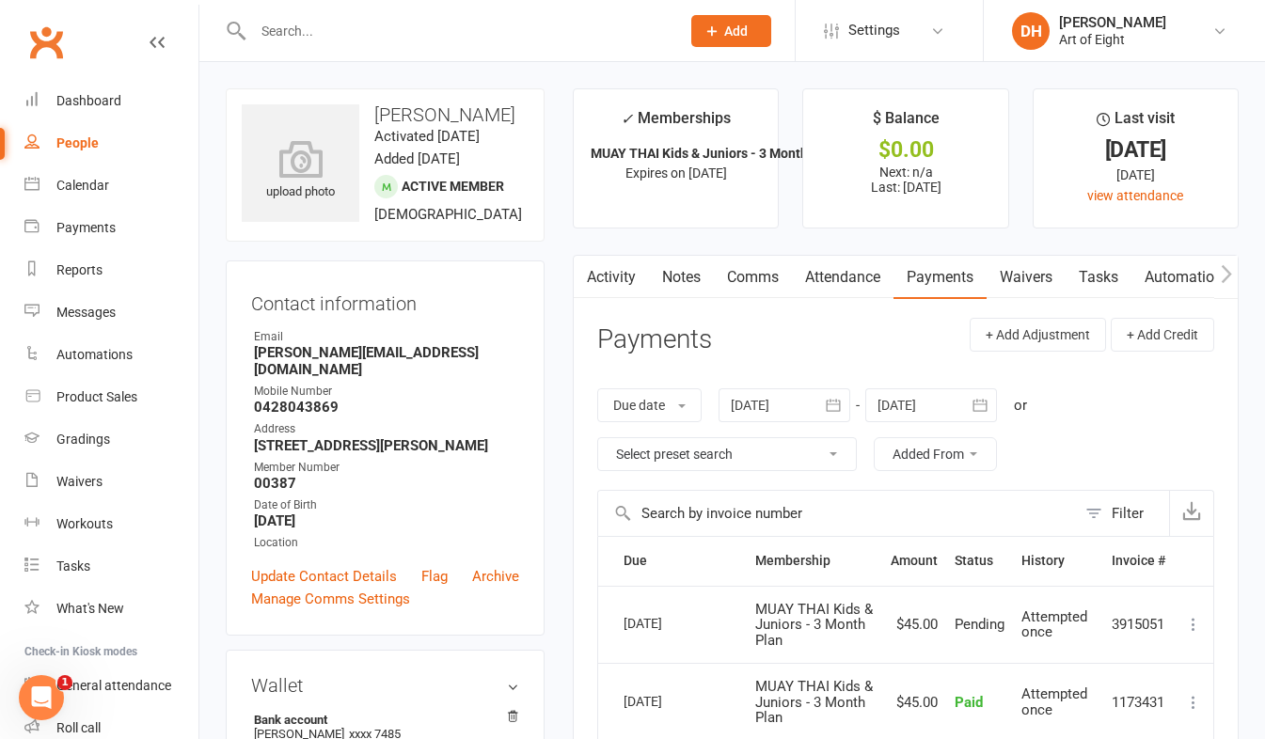
drag, startPoint x: 375, startPoint y: 111, endPoint x: 482, endPoint y: 133, distance: 108.5
click at [482, 125] on h3 "Immanuel De La Haye" at bounding box center [385, 114] width 287 height 21
drag, startPoint x: 482, startPoint y: 133, endPoint x: 457, endPoint y: 113, distance: 31.4
copy h3 "Immanuel De La Haye"
click at [414, 242] on div "upload photo Immanuel De La Haye Activated 9 January, 2025 Added 9 January, 202…" at bounding box center [385, 164] width 319 height 153
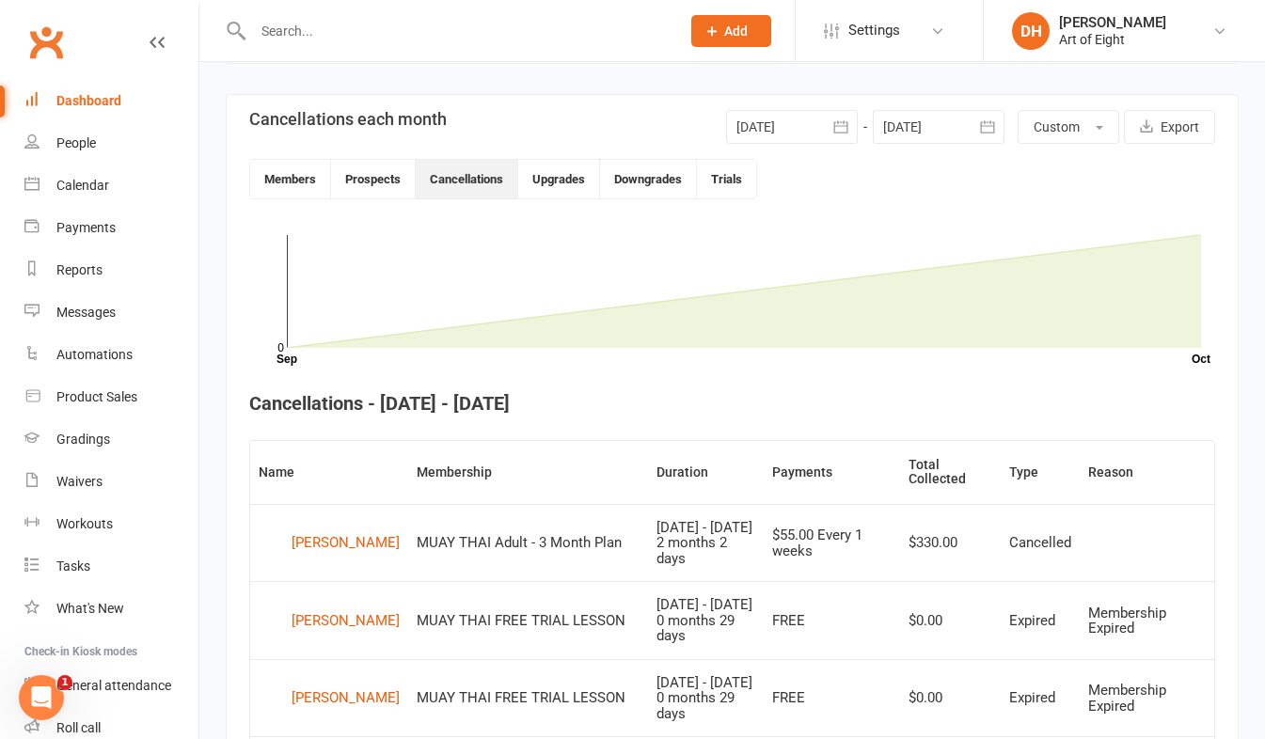
scroll to position [231, 0]
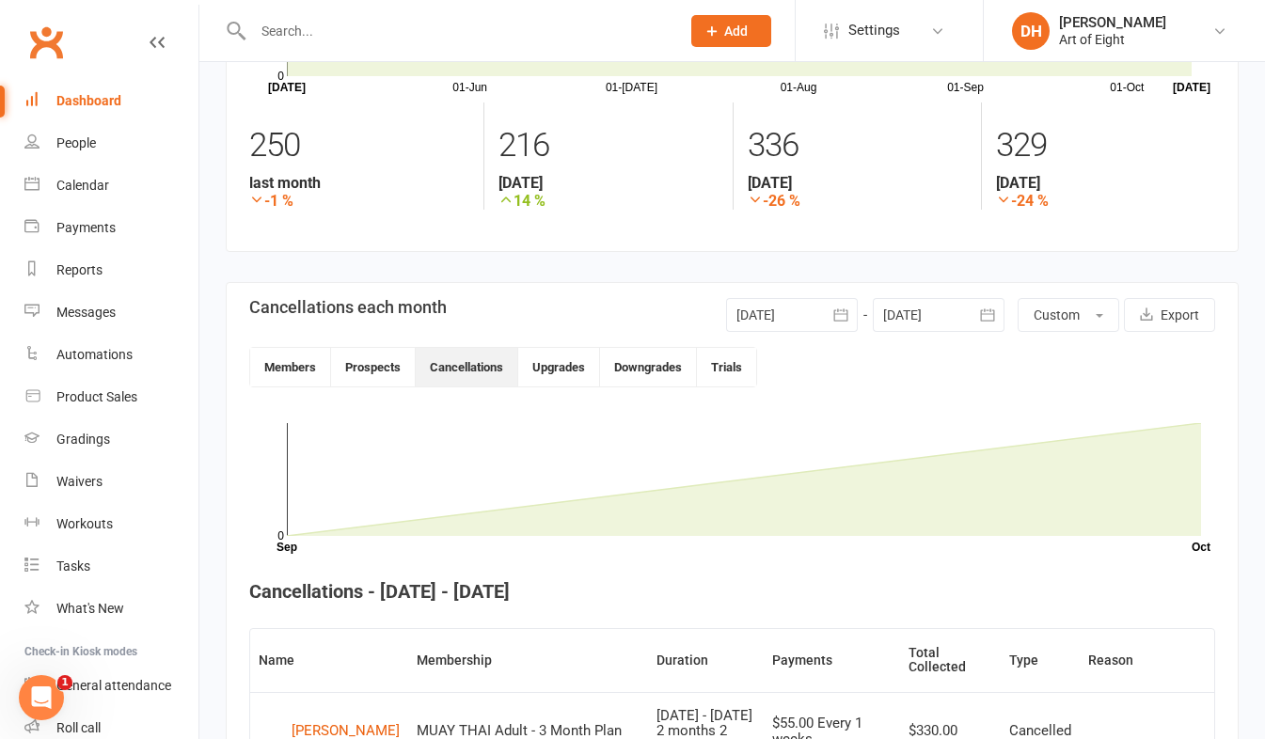
click at [844, 311] on icon "button" at bounding box center [841, 315] width 14 height 12
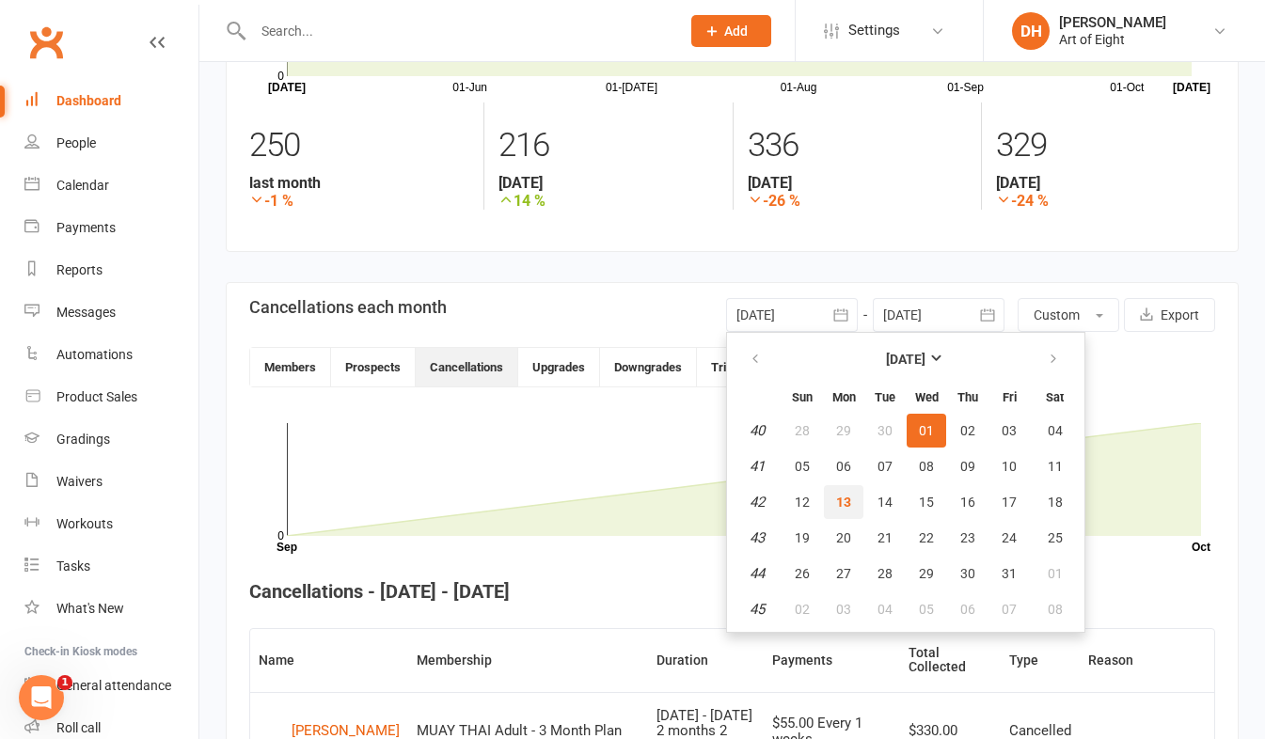
click at [841, 503] on span "13" at bounding box center [843, 502] width 15 height 15
type input "[DATE]"
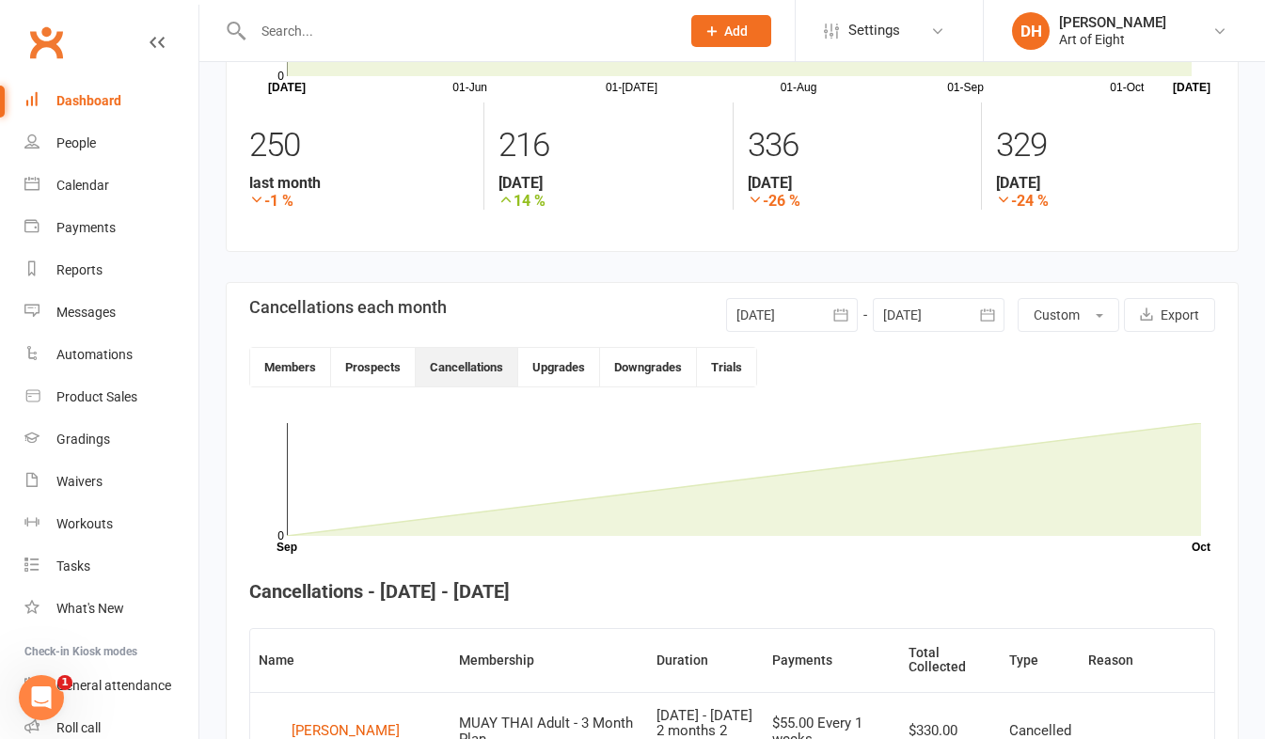
click at [987, 321] on icon "button" at bounding box center [987, 315] width 14 height 12
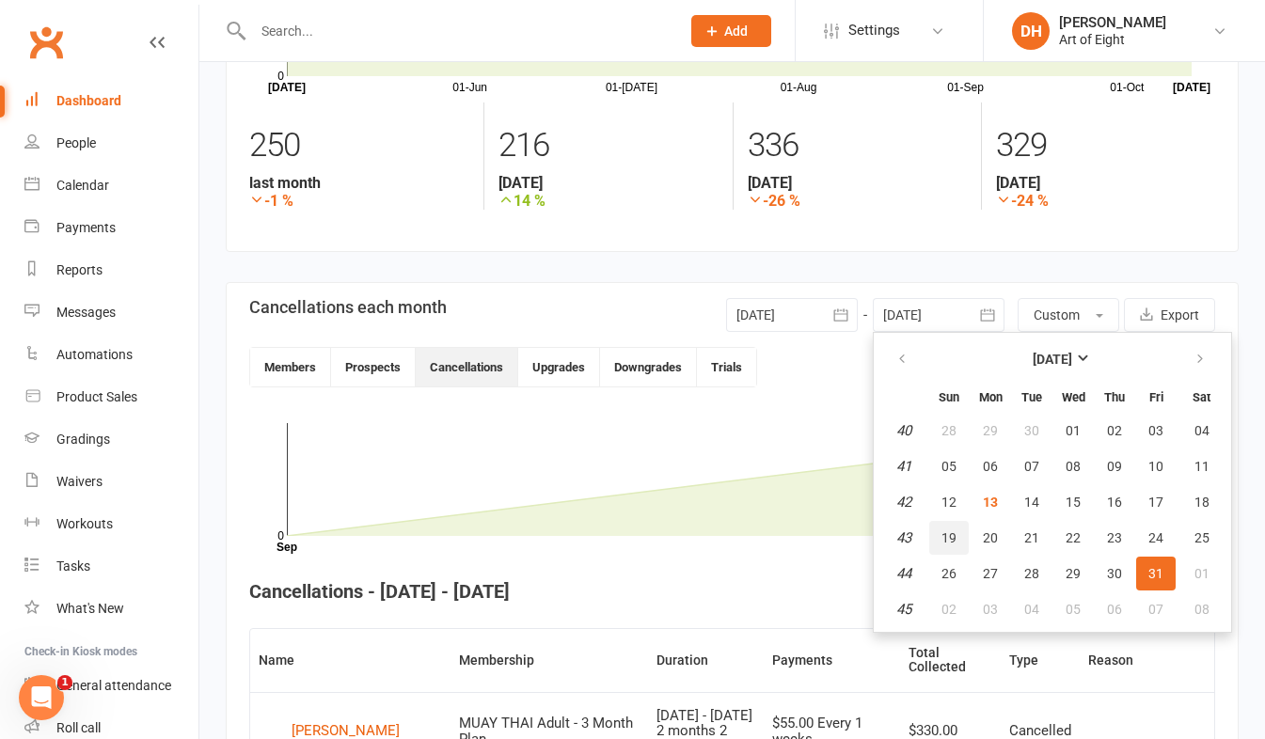
click at [946, 534] on span "19" at bounding box center [949, 538] width 15 height 15
type input "19 Oct 2025"
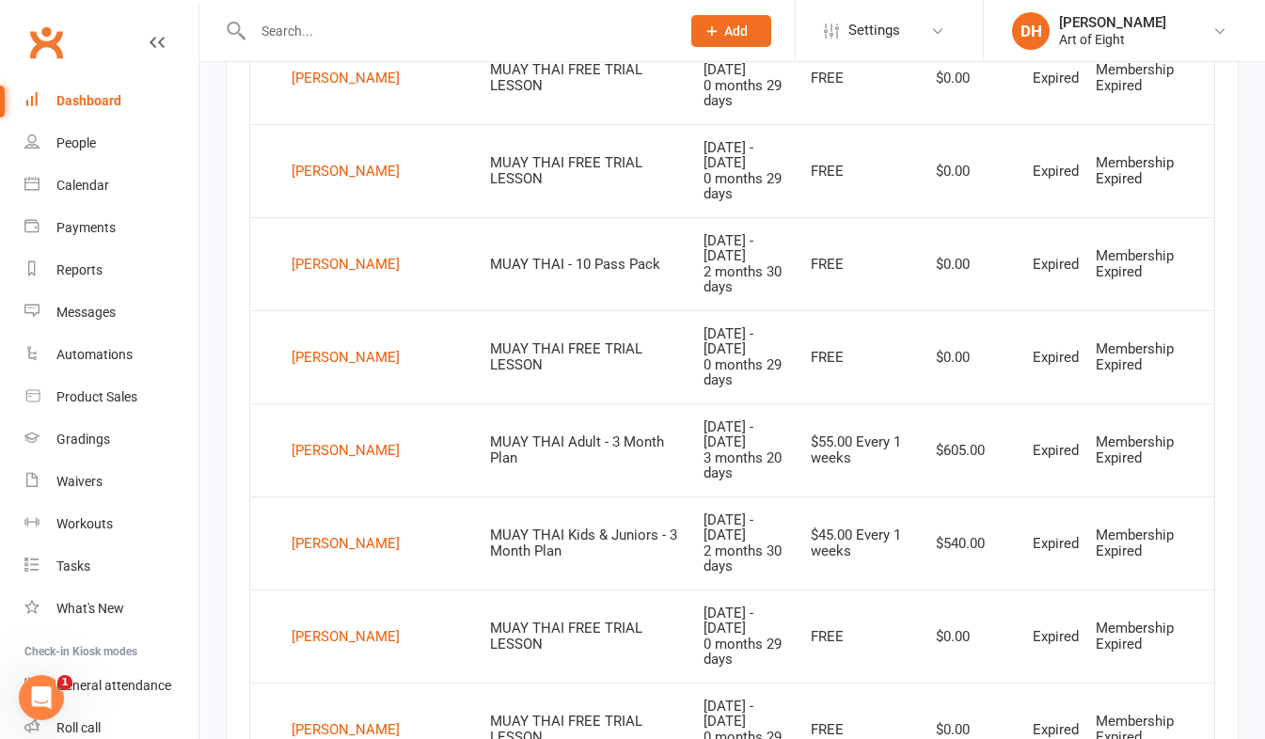
scroll to position [1078, 0]
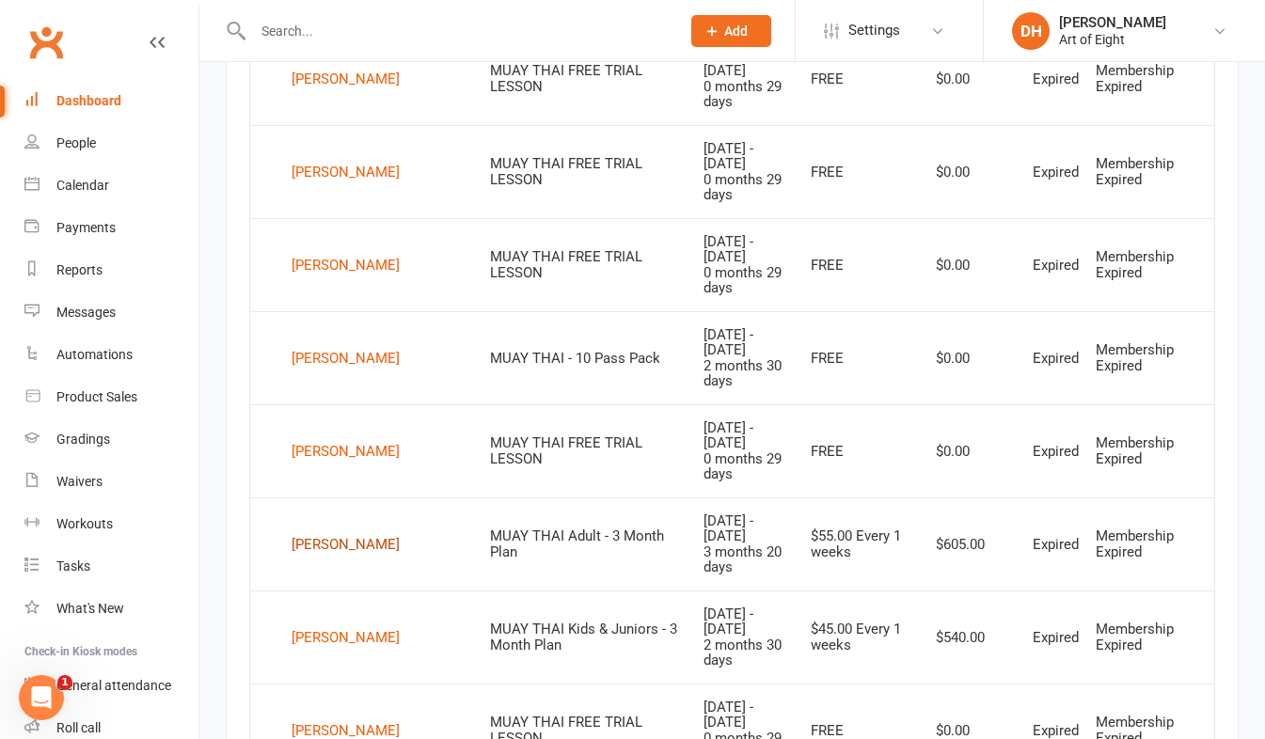
click at [313, 531] on div "Dylan Buckley" at bounding box center [346, 545] width 108 height 28
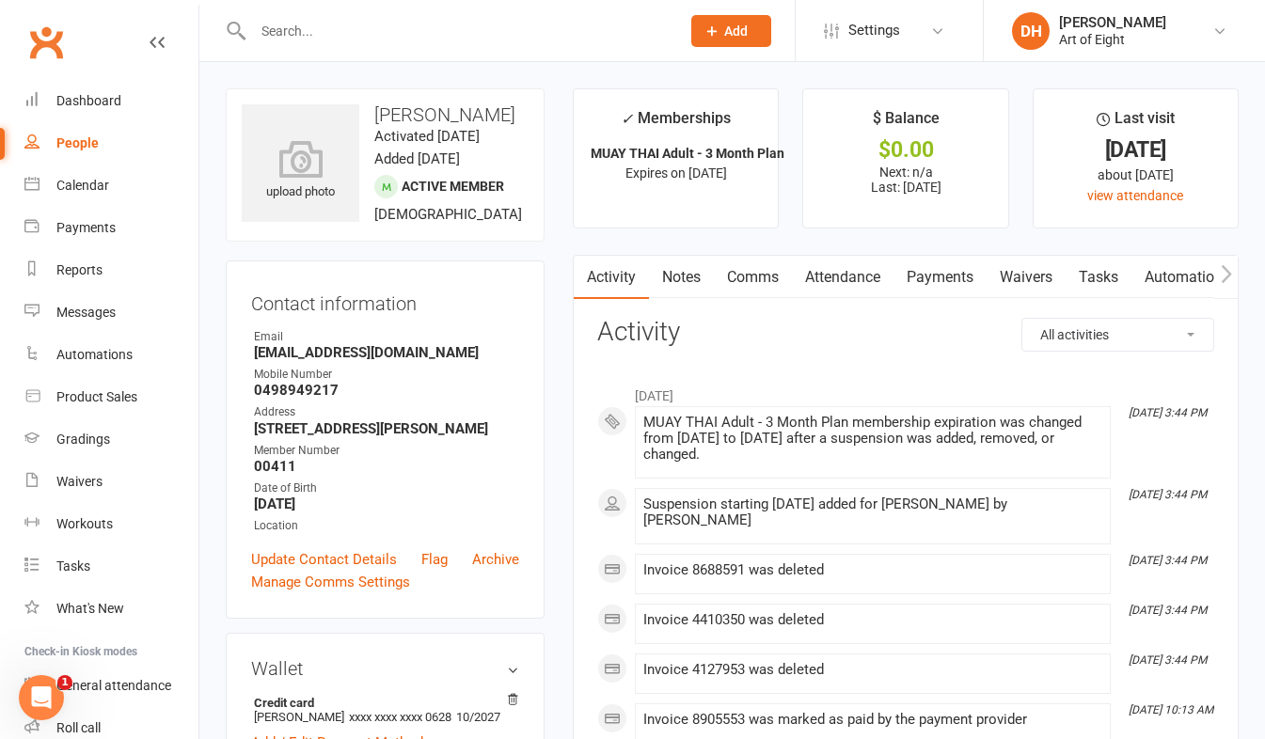
click at [950, 271] on link "Payments" at bounding box center [940, 277] width 93 height 43
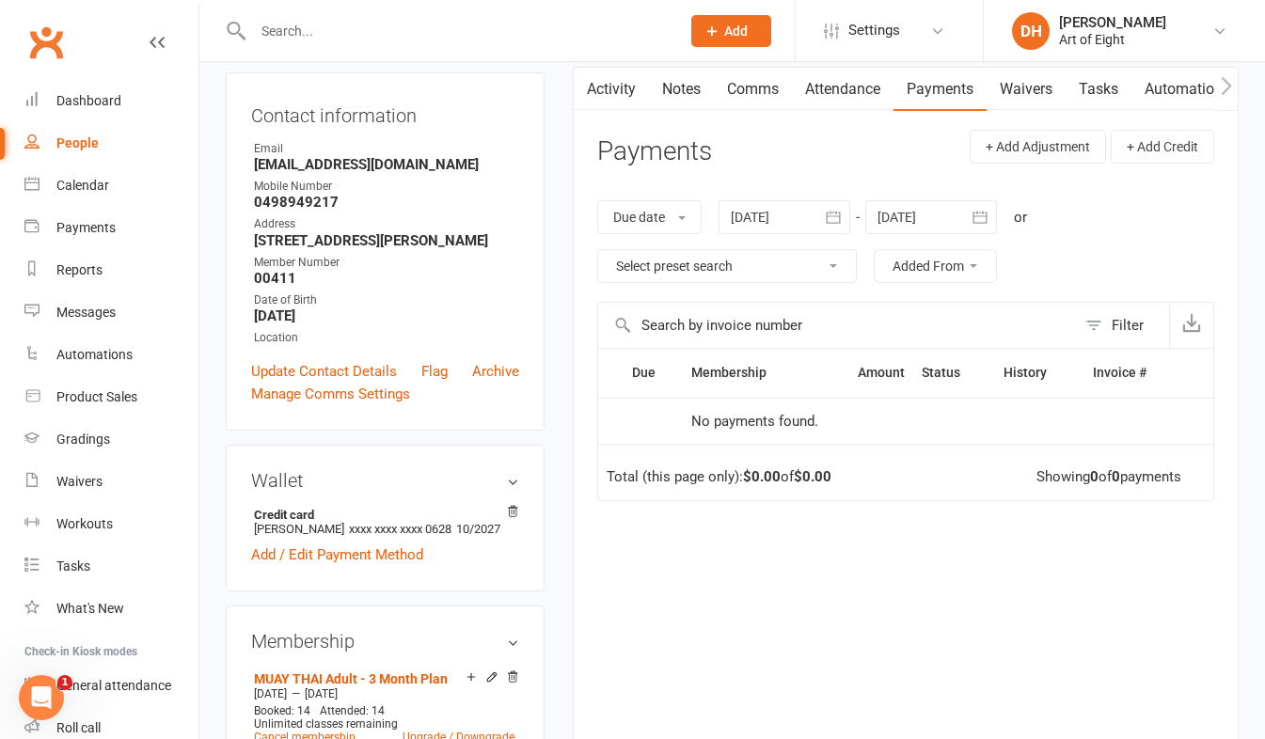
scroll to position [94, 0]
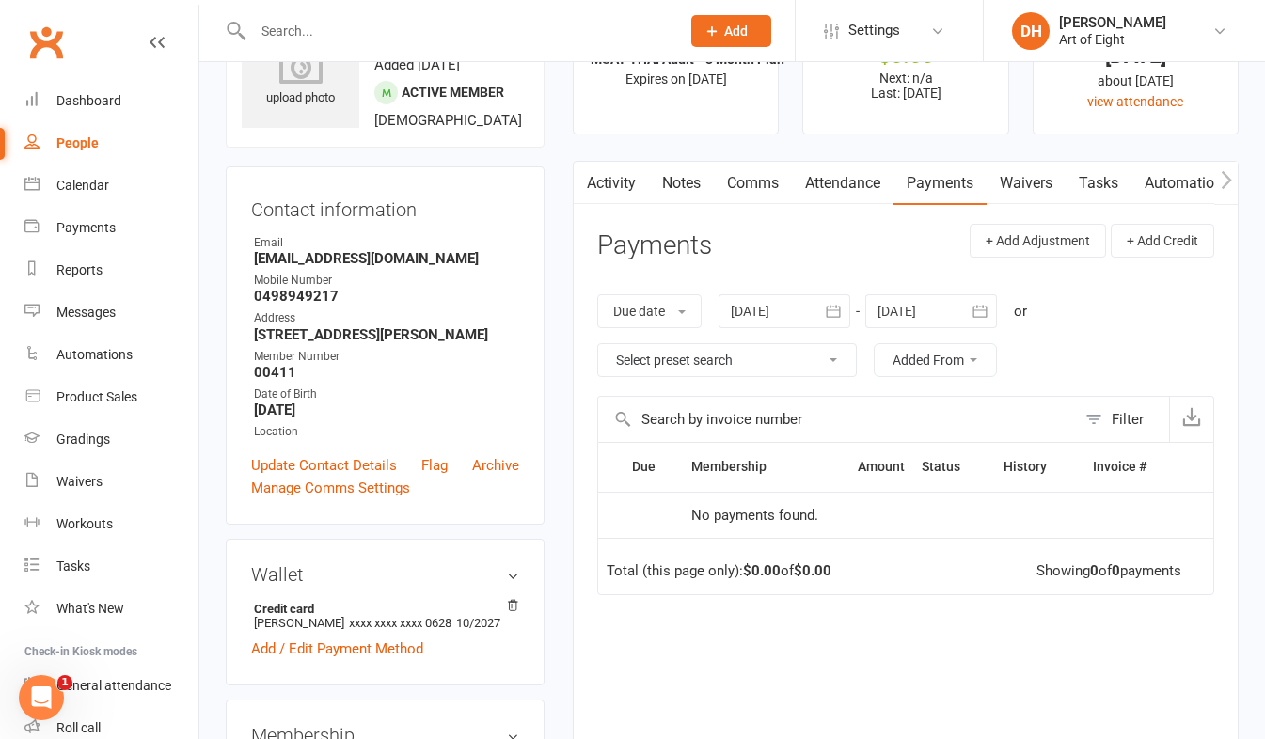
click at [835, 302] on icon "button" at bounding box center [833, 311] width 19 height 19
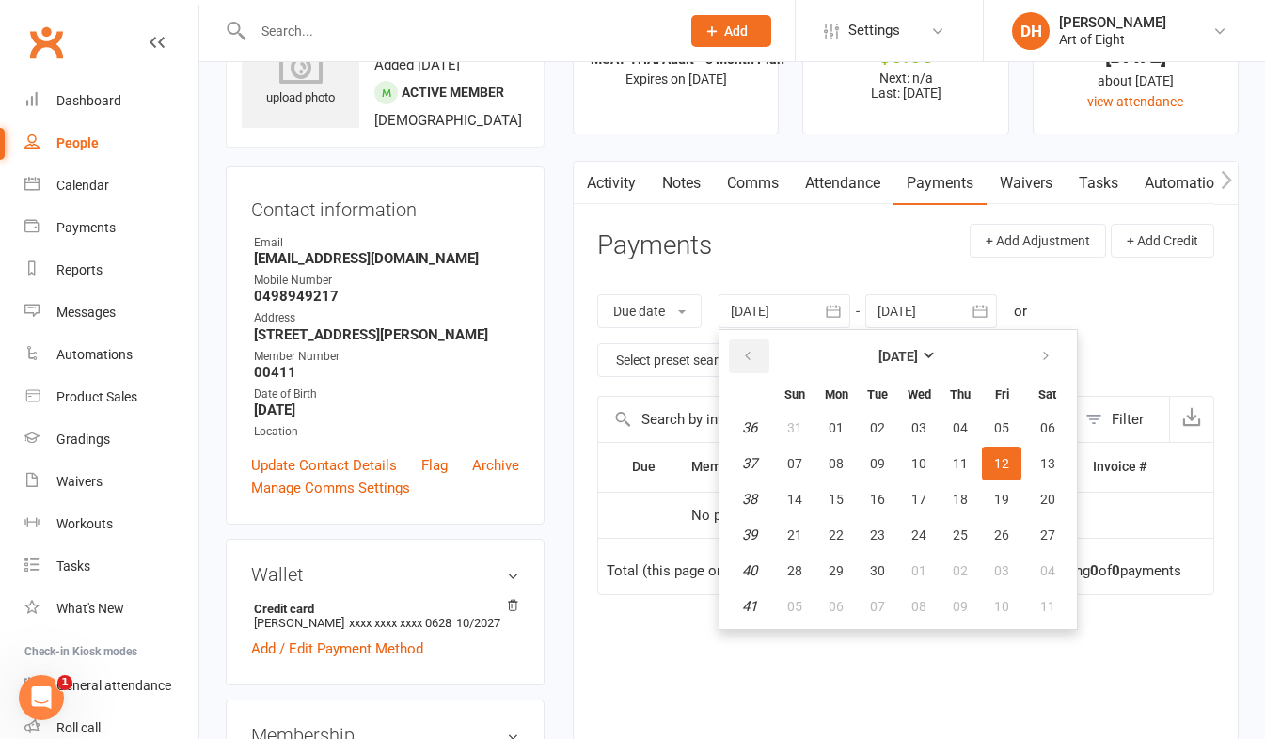
click at [750, 359] on icon "button" at bounding box center [747, 356] width 13 height 15
click at [807, 430] on button "01" at bounding box center [795, 428] width 40 height 34
type input "01 Jun 2025"
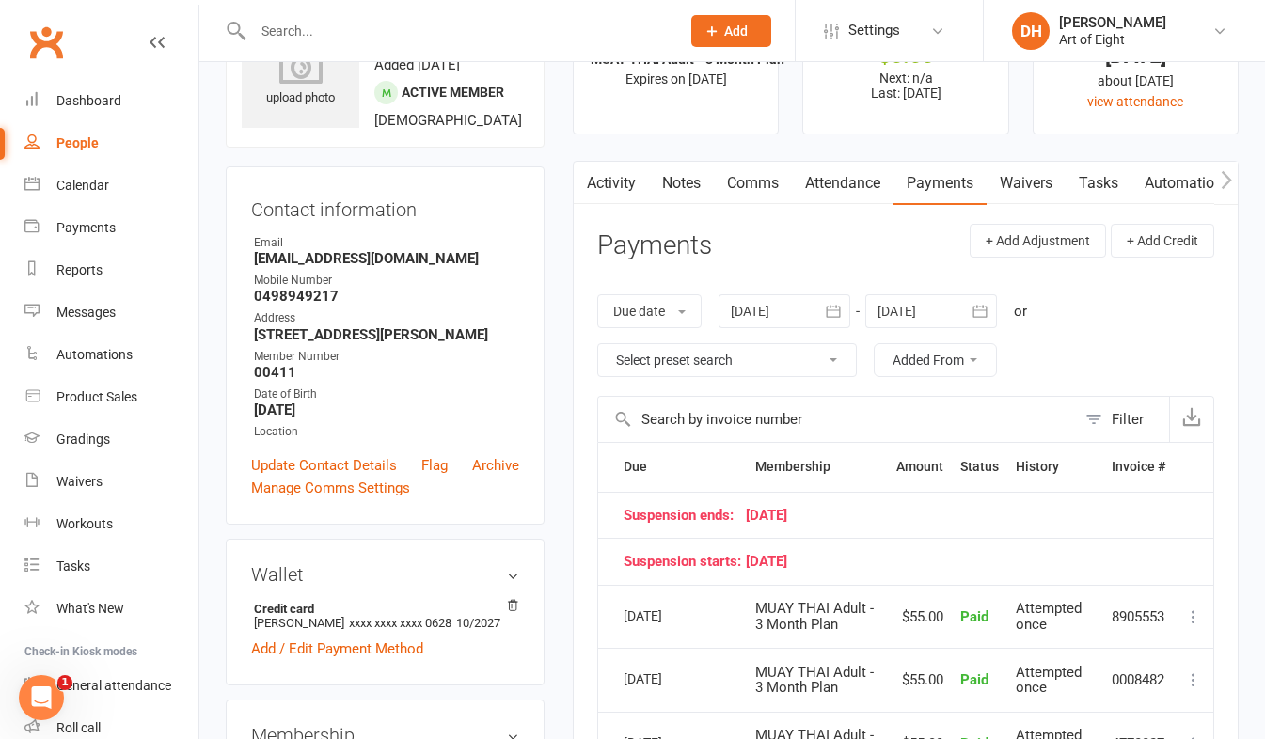
scroll to position [188, 0]
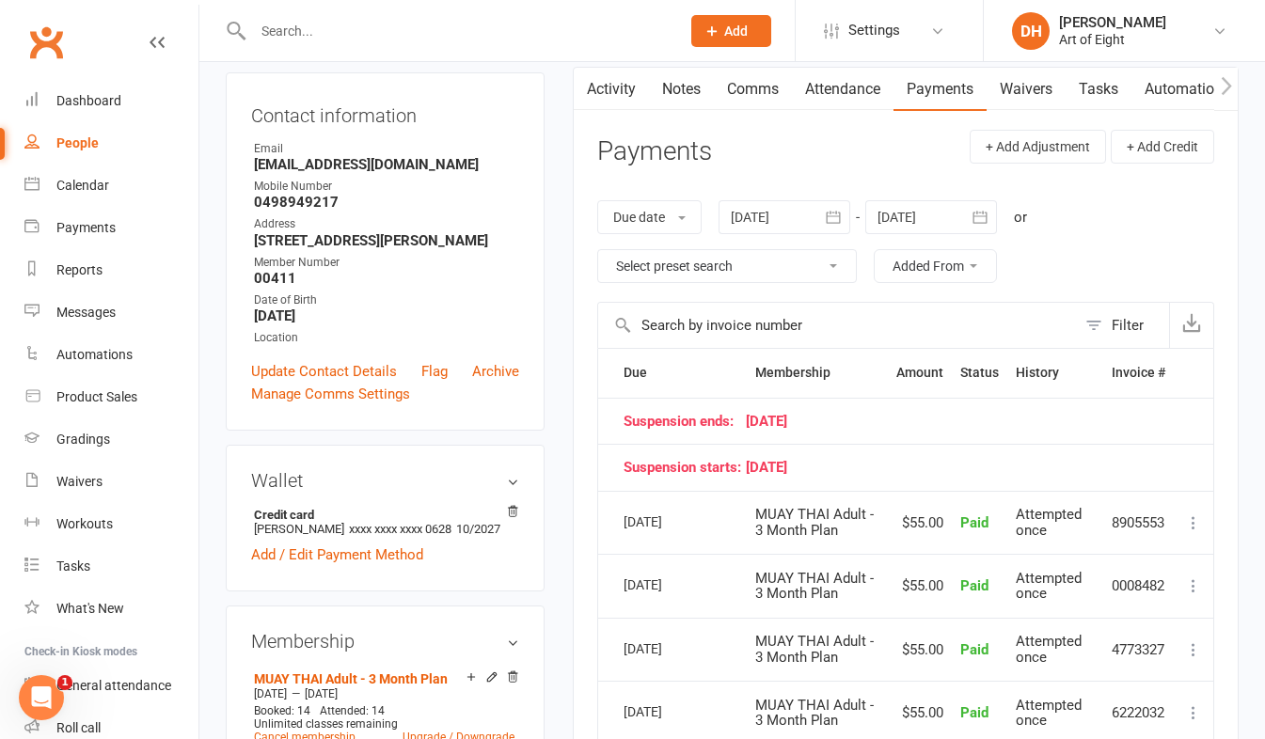
click at [807, 520] on span "MUAY THAI Adult - 3 Month Plan" at bounding box center [814, 522] width 119 height 33
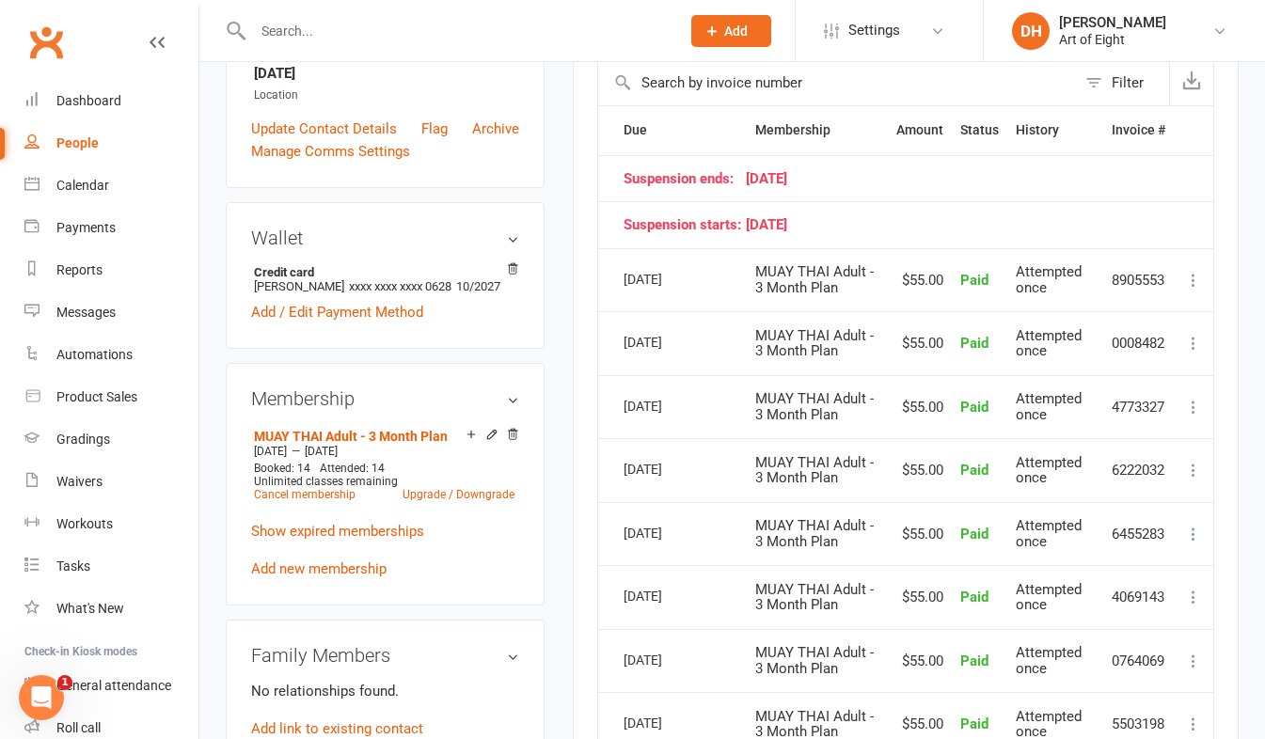
scroll to position [470, 0]
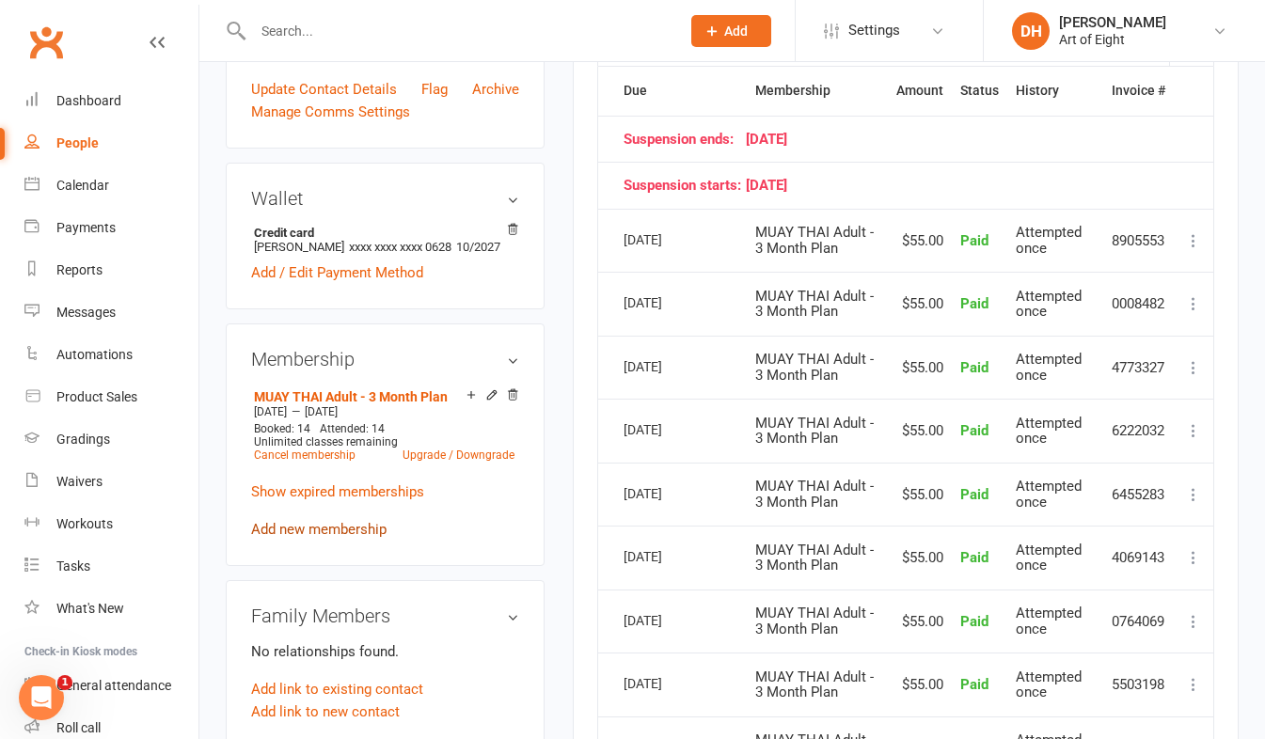
click at [346, 533] on link "Add new membership" at bounding box center [318, 529] width 135 height 17
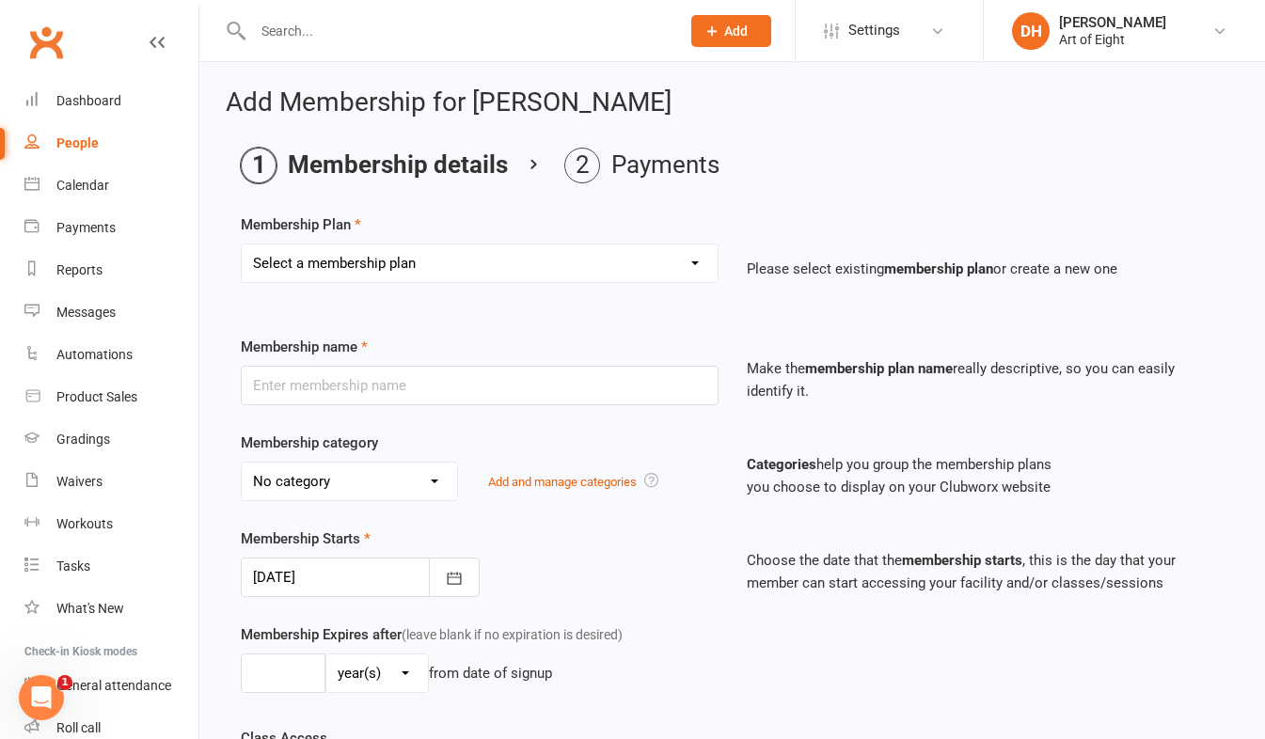
click at [394, 259] on select "Select a membership plan Create new Membership Plan MUAY THAI Adult - 12 Month …" at bounding box center [480, 264] width 476 height 38
select select "3"
click at [242, 245] on select "Select a membership plan Create new Membership Plan MUAY THAI Adult - 12 Month …" at bounding box center [480, 264] width 476 height 38
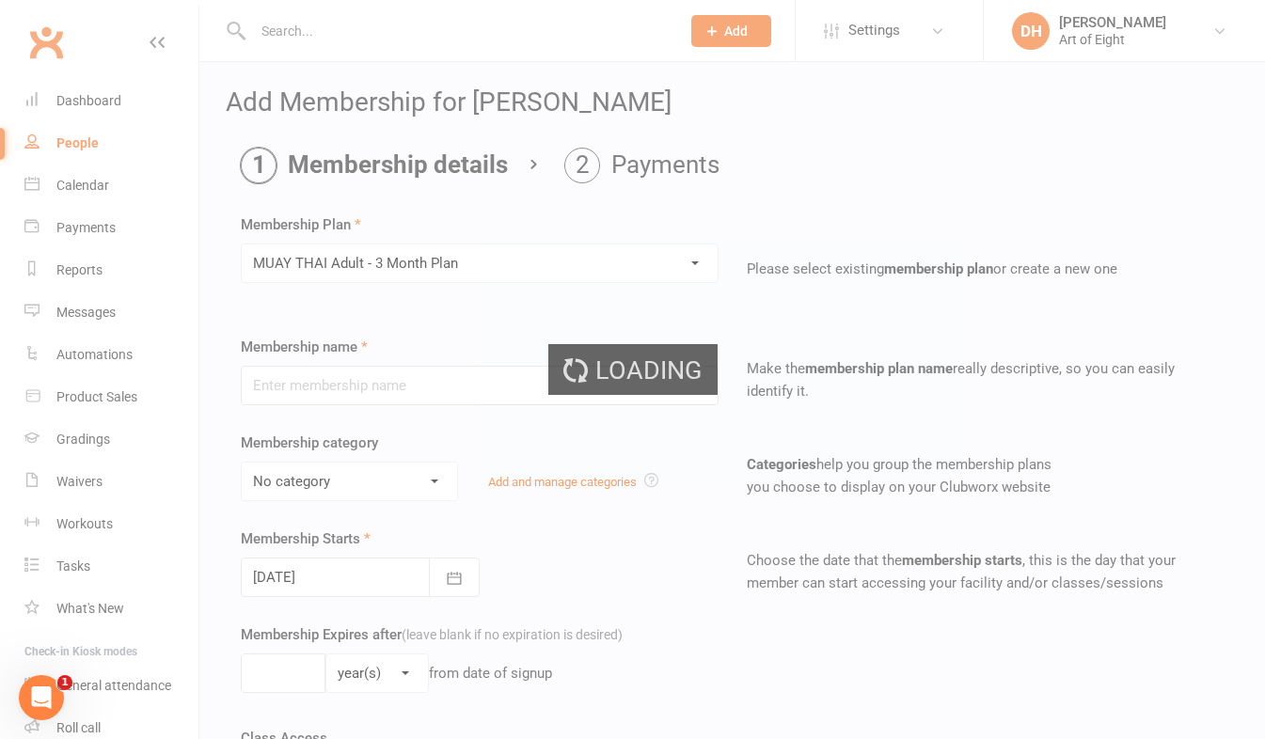
type input "MUAY THAI Adult - 3 Month Plan"
select select "2"
type input "3"
select select "2"
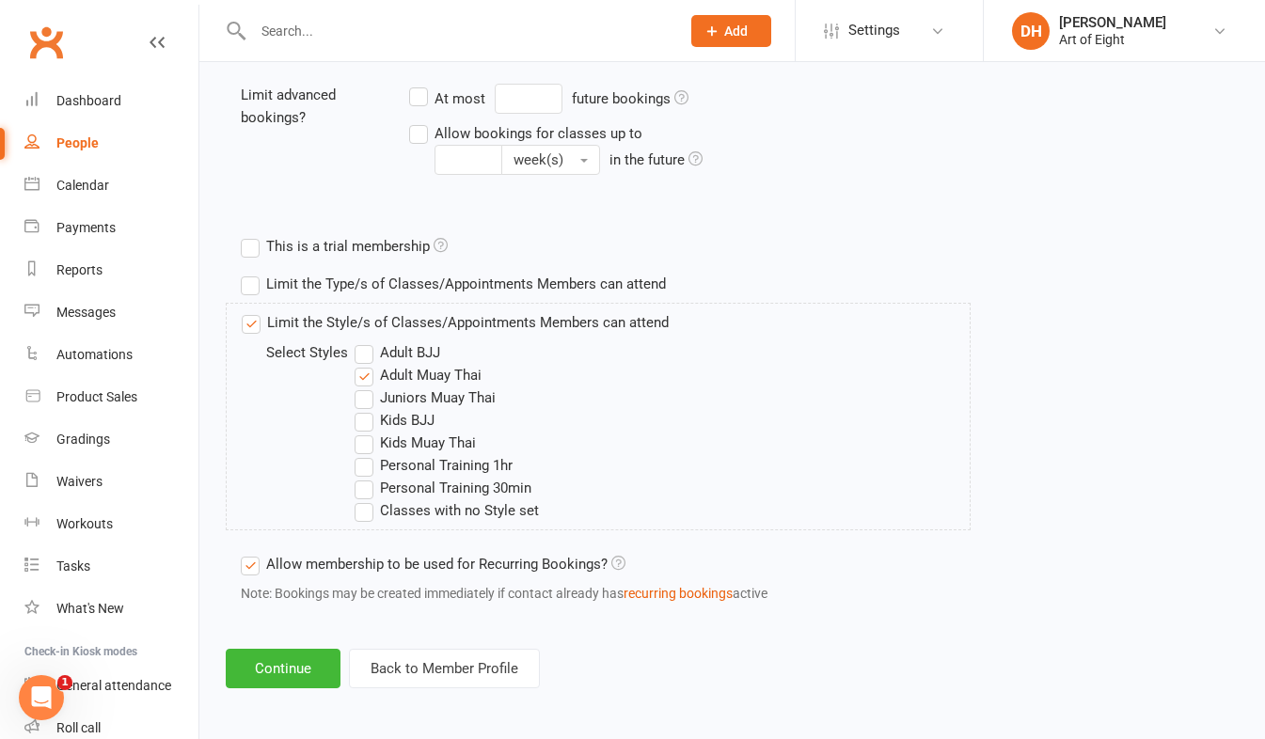
scroll to position [771, 0]
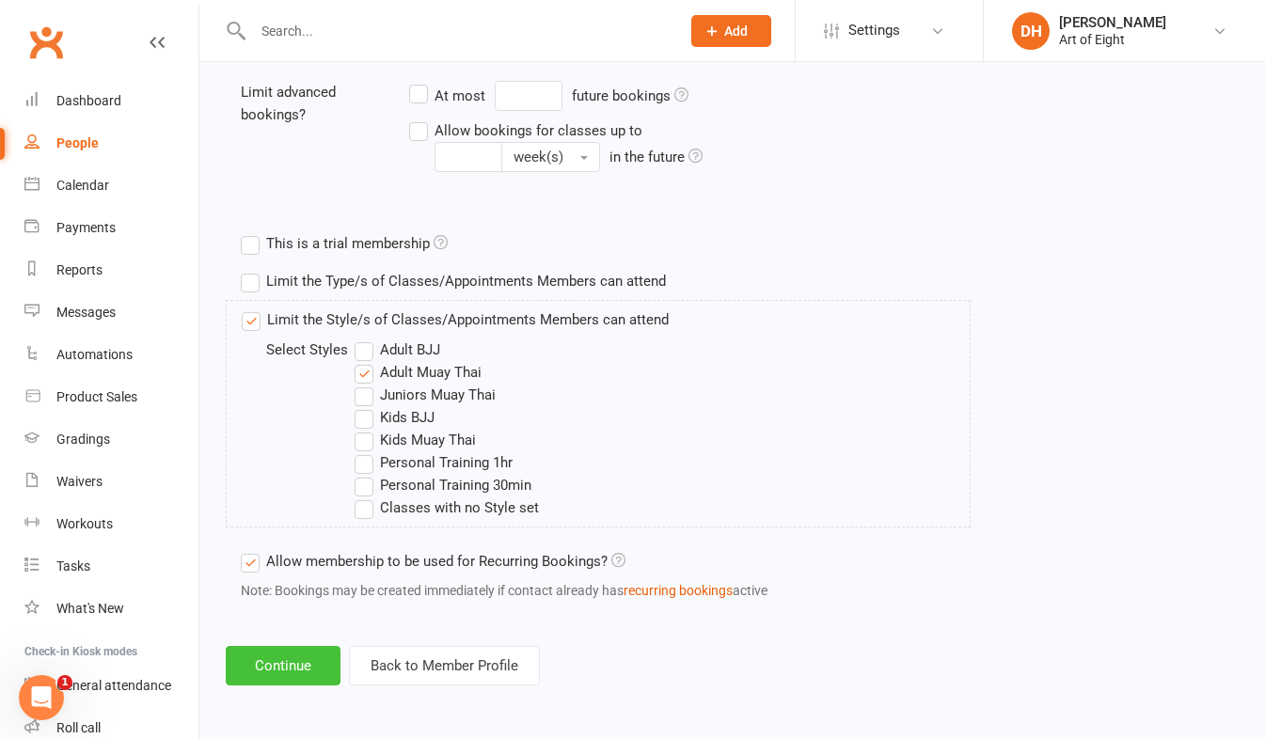
click at [288, 671] on button "Continue" at bounding box center [283, 666] width 115 height 40
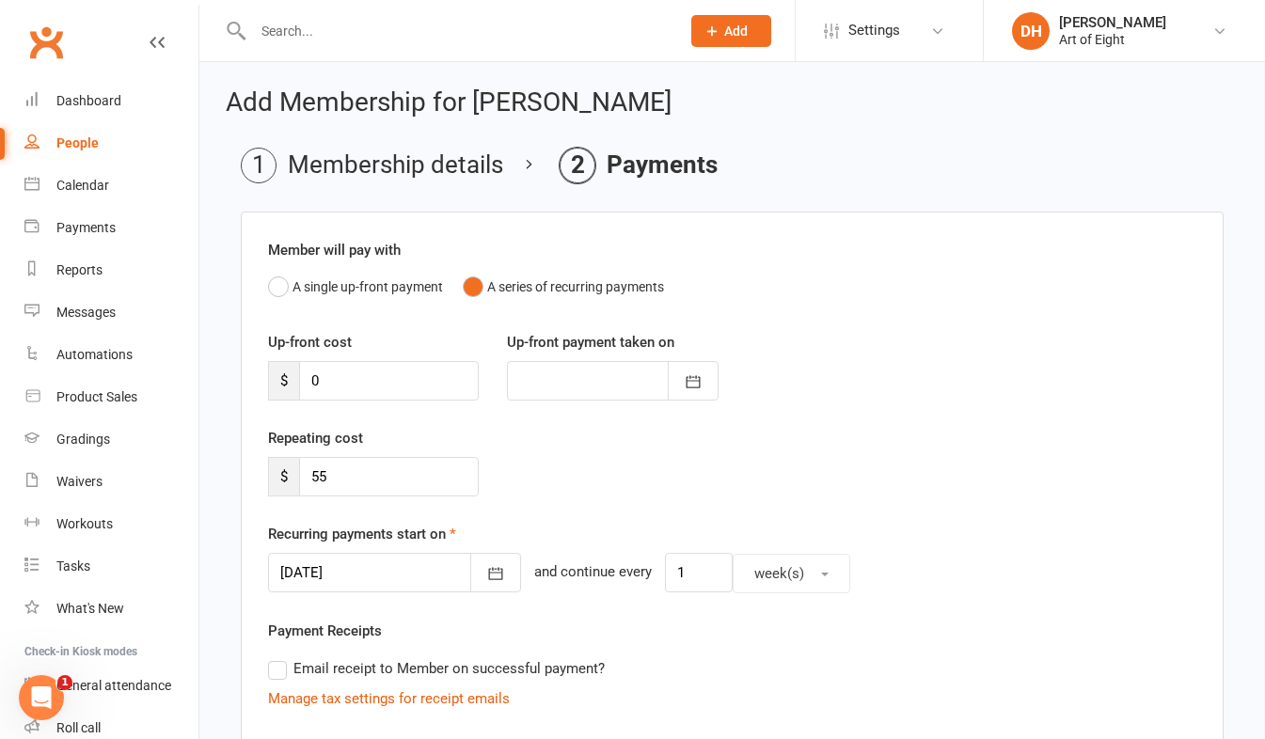
scroll to position [94, 0]
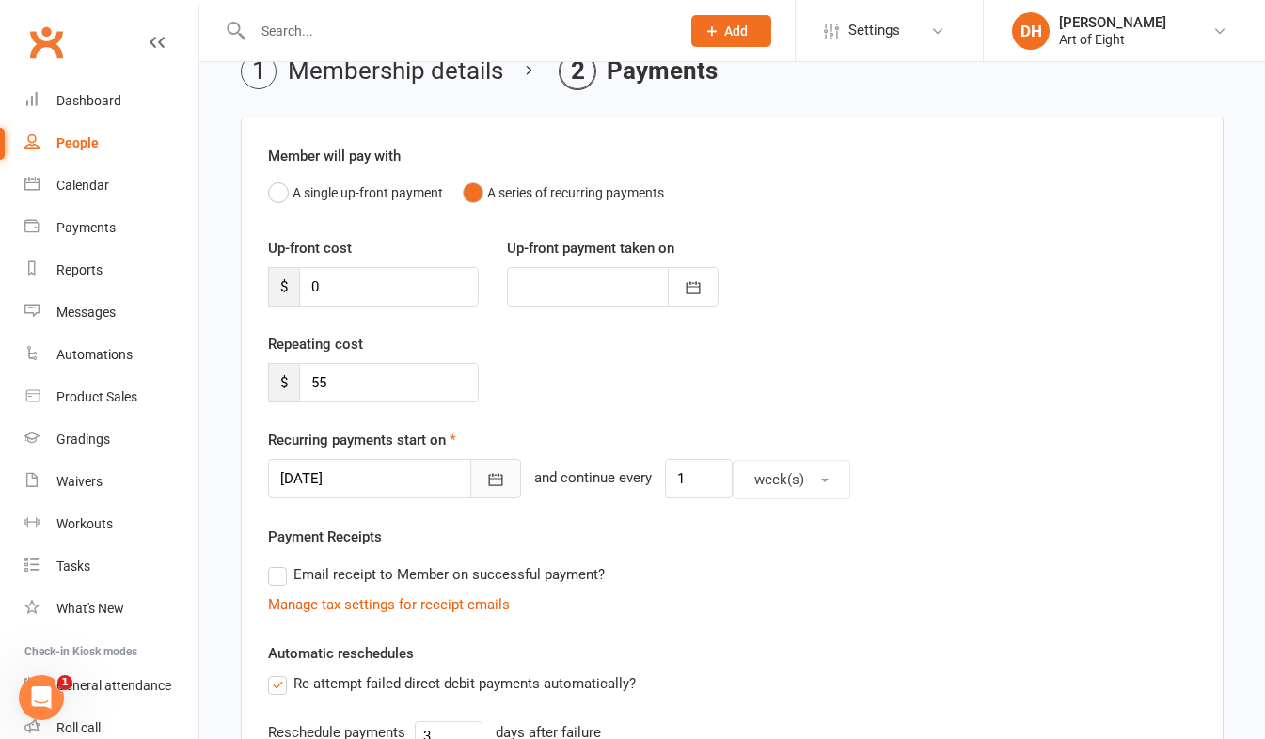
click at [486, 477] on icon "button" at bounding box center [495, 479] width 19 height 19
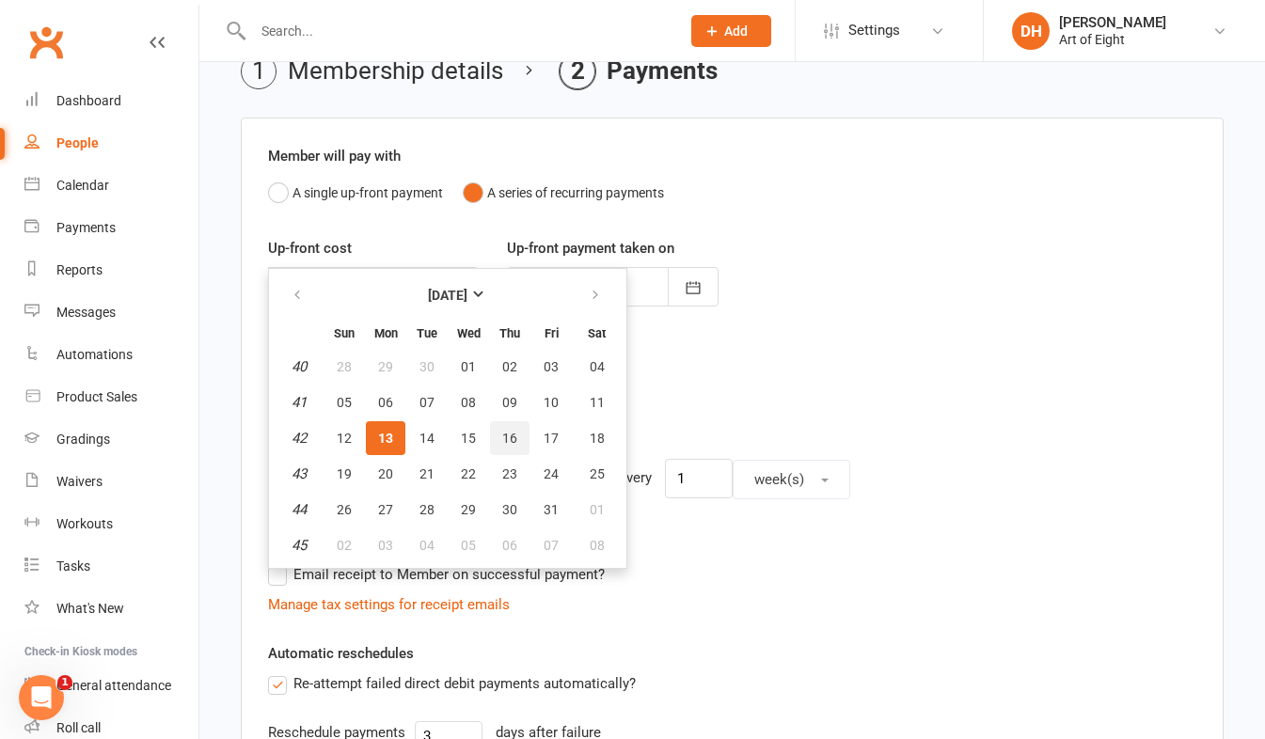
click at [507, 440] on span "16" at bounding box center [509, 438] width 15 height 15
type input "16 Oct 2025"
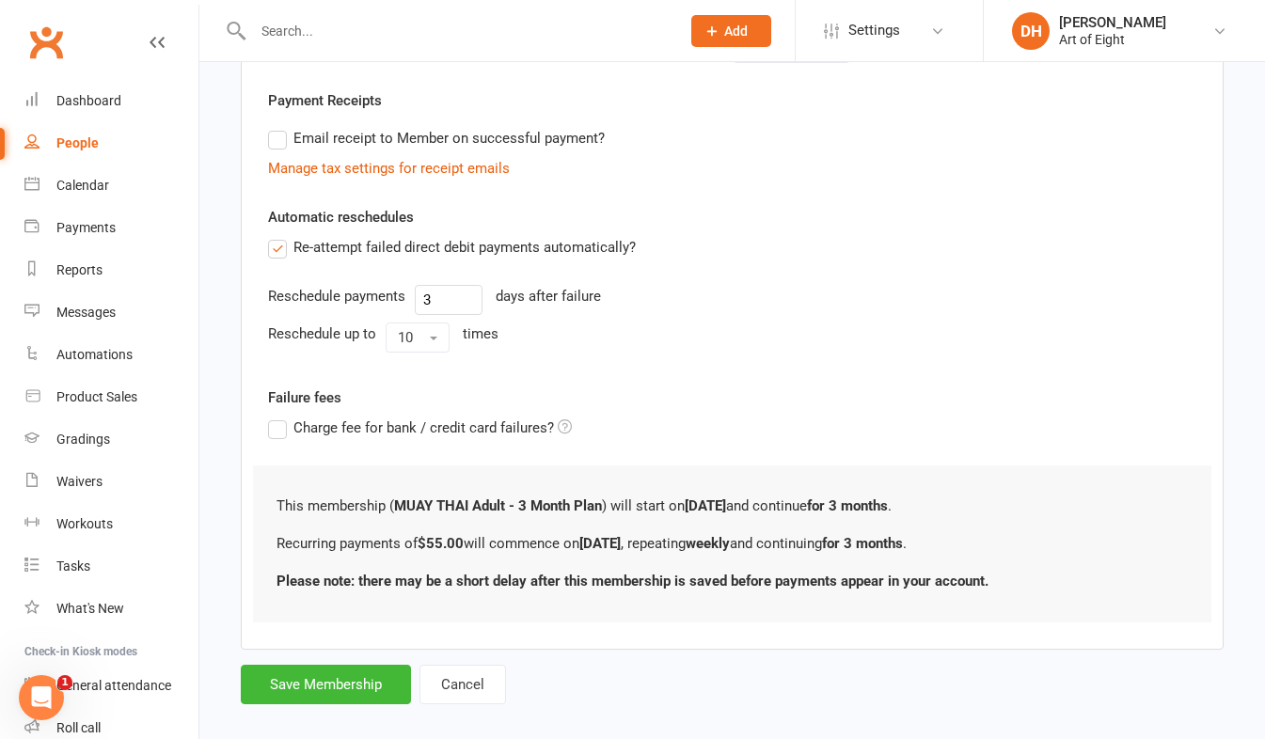
scroll to position [553, 0]
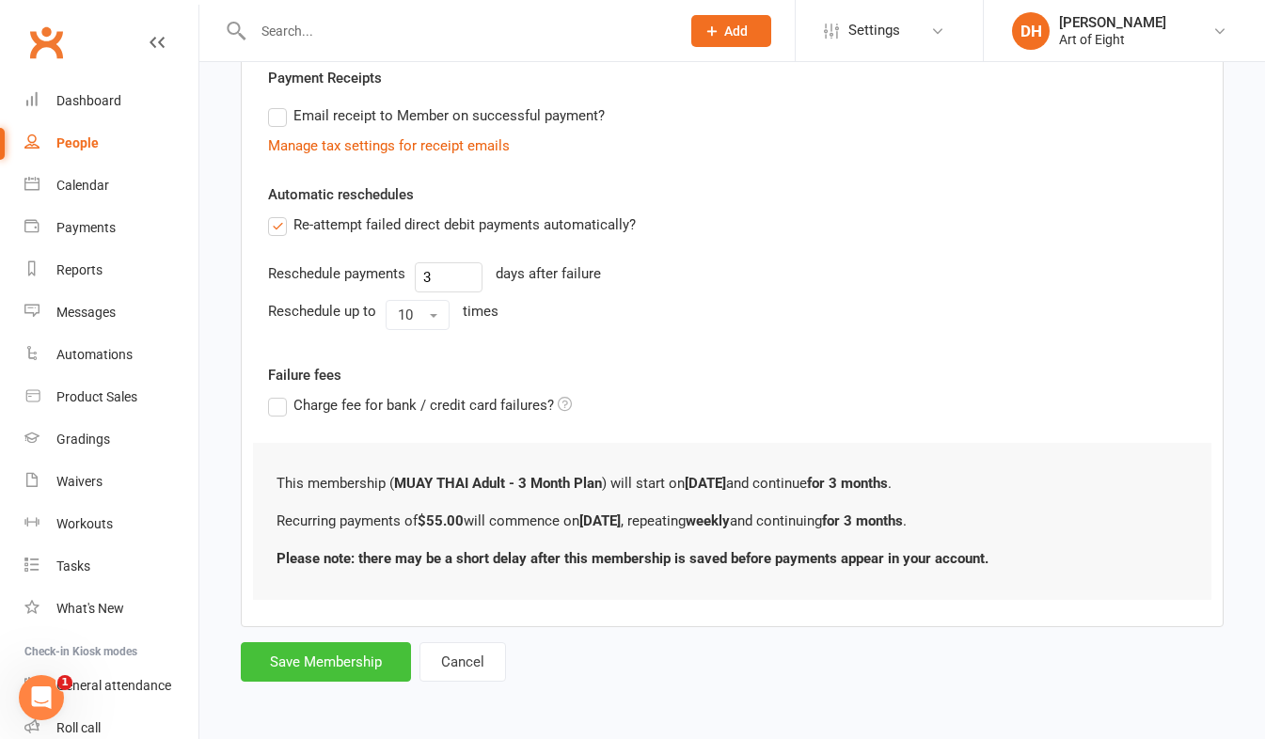
click at [326, 656] on button "Save Membership" at bounding box center [326, 663] width 170 height 40
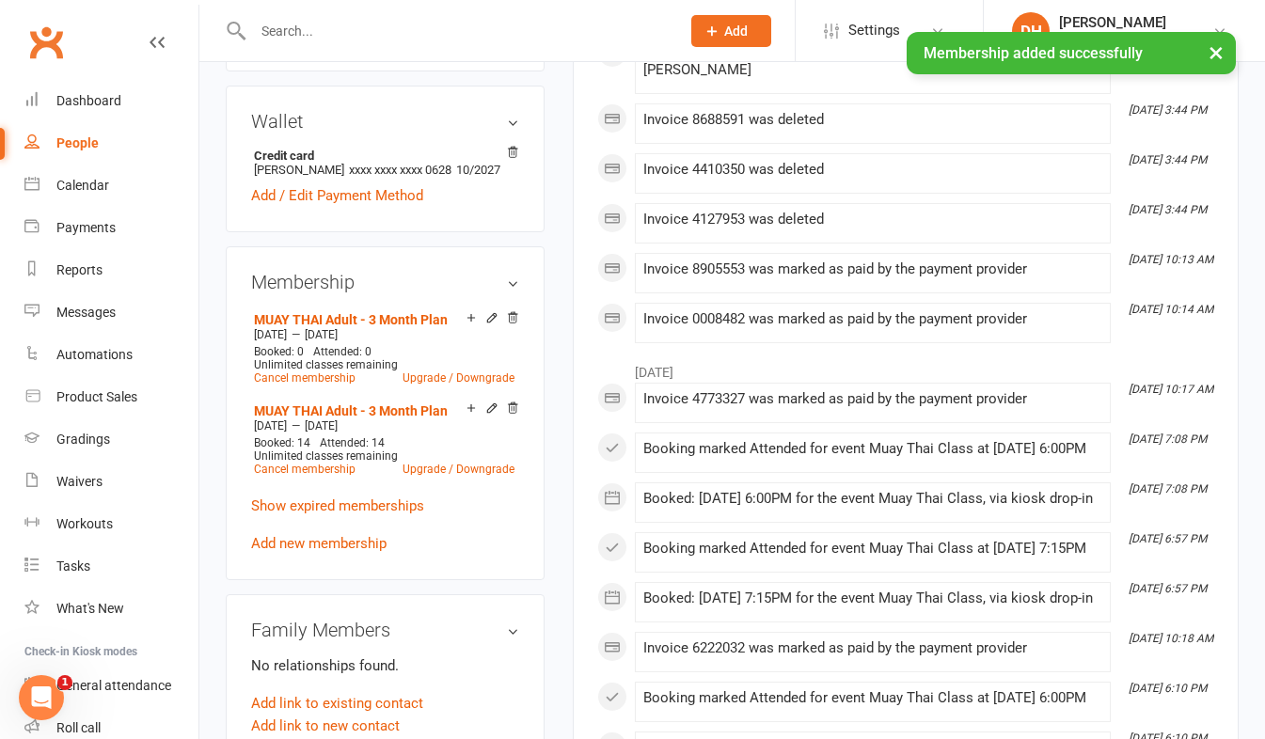
scroll to position [564, 0]
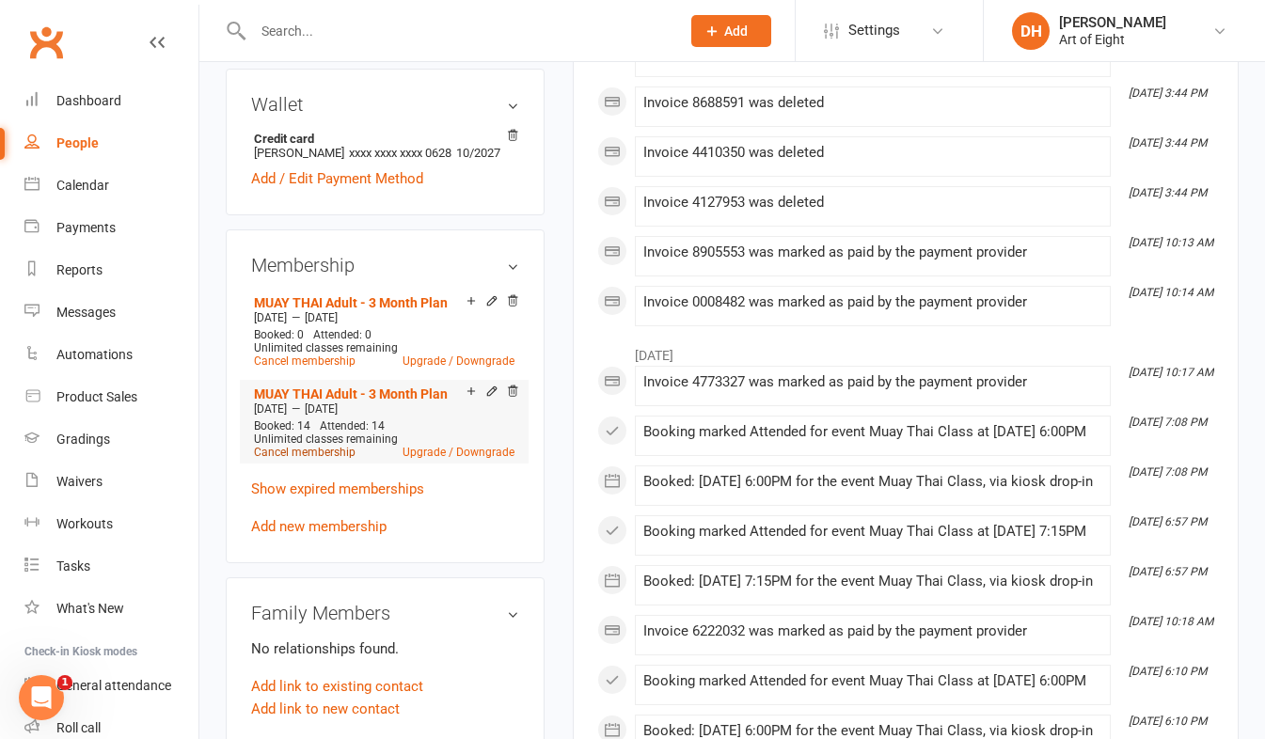
click at [324, 454] on link "Cancel membership" at bounding box center [305, 452] width 102 height 13
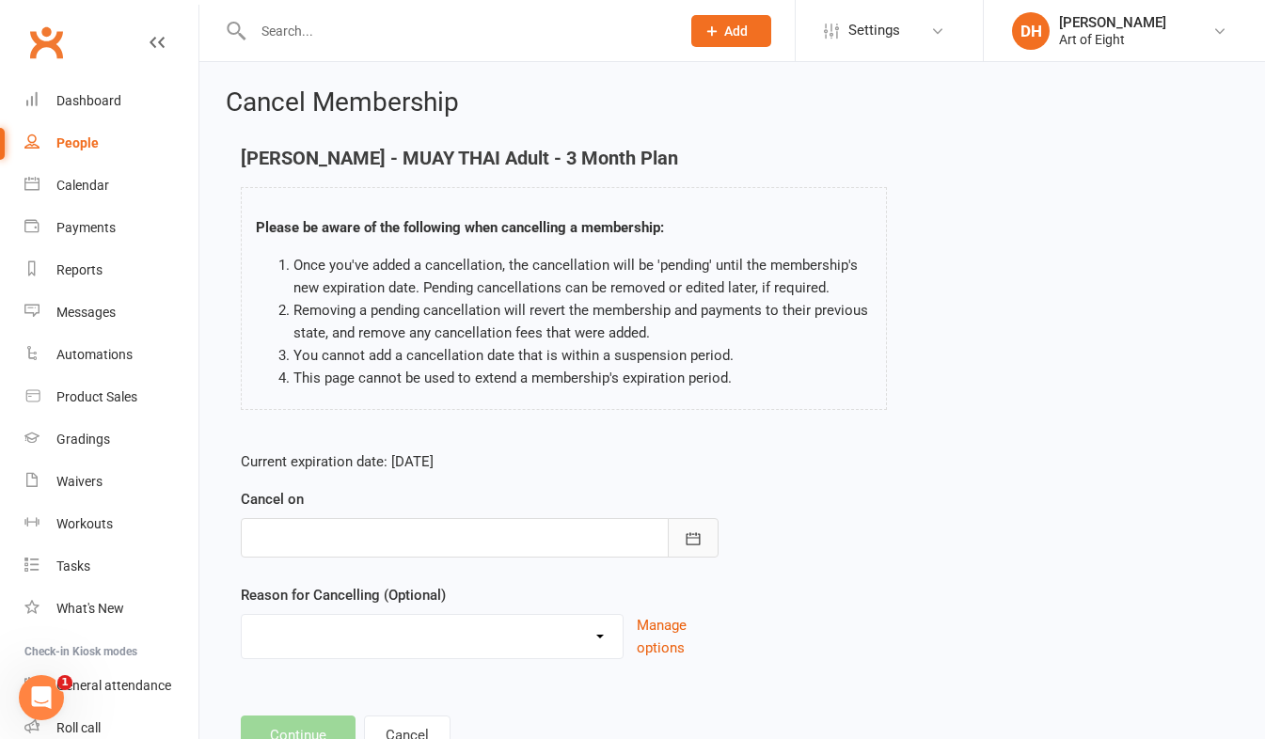
click at [692, 544] on icon "button" at bounding box center [693, 538] width 14 height 12
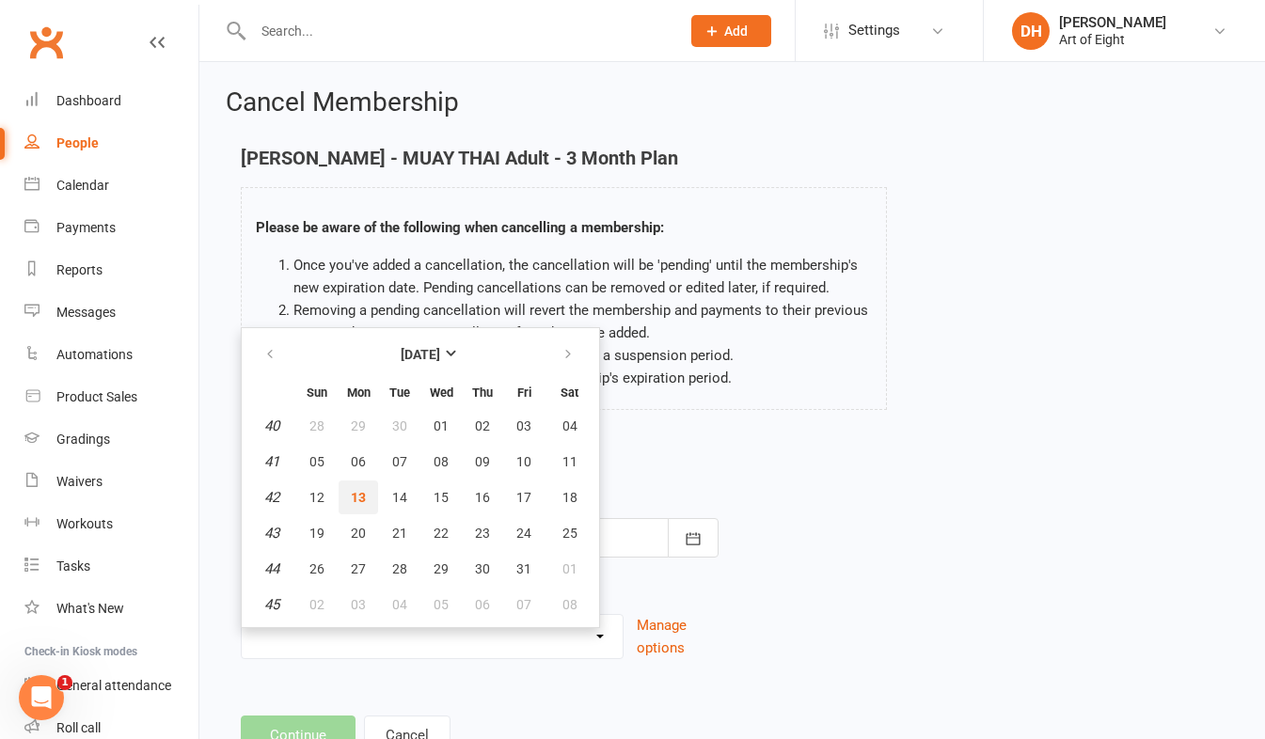
click at [357, 497] on span "13" at bounding box center [358, 497] width 15 height 15
type input "[DATE]"
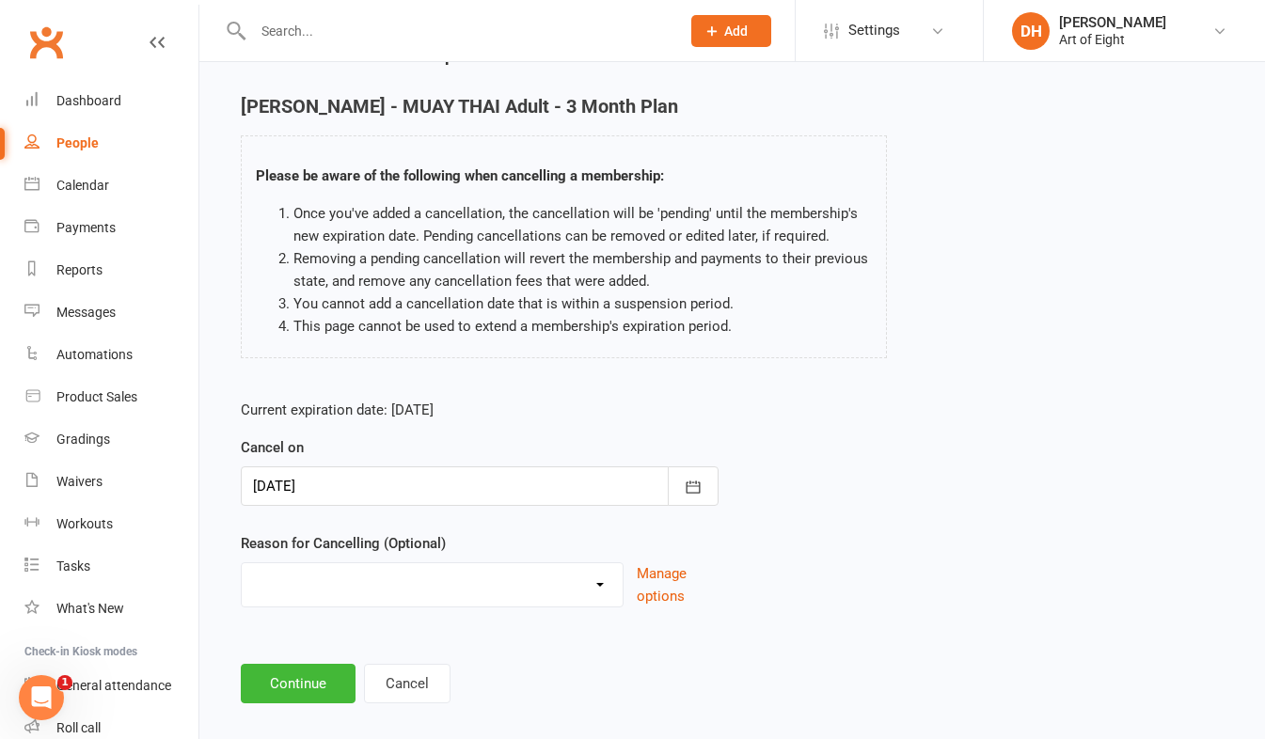
scroll to position [73, 0]
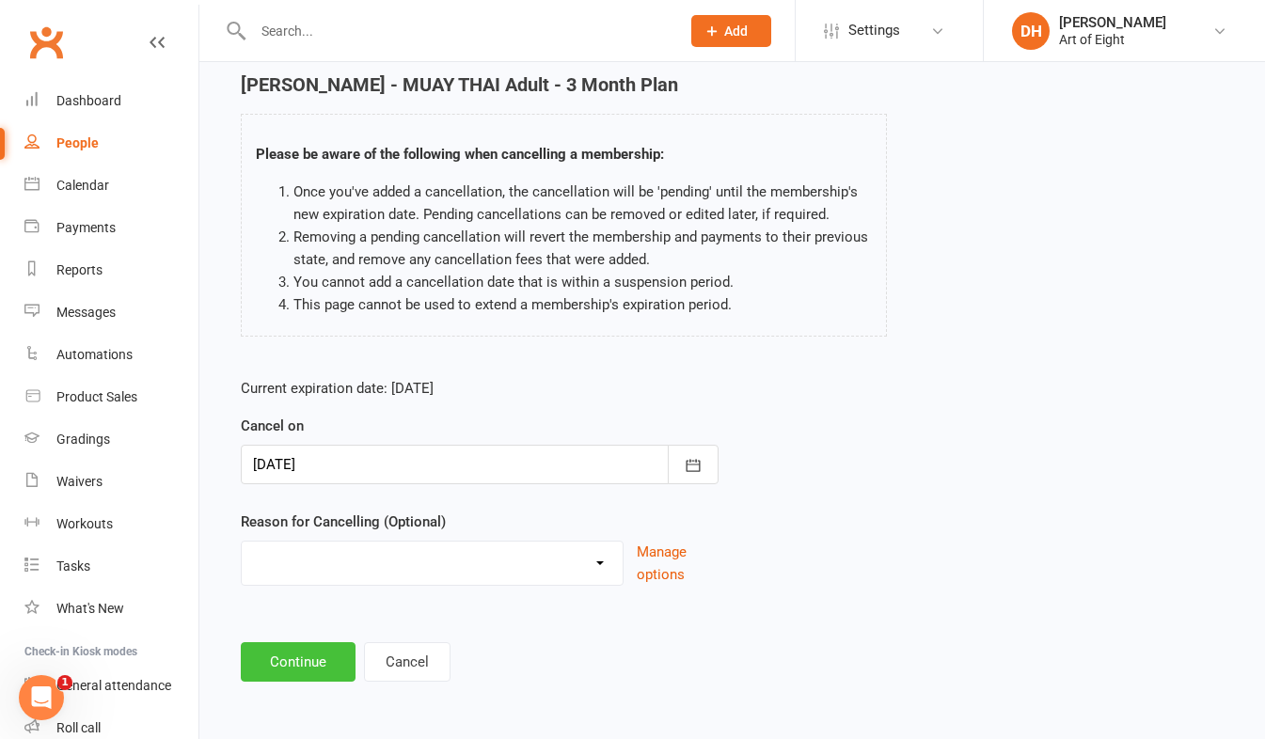
click at [318, 669] on button "Continue" at bounding box center [298, 663] width 115 height 40
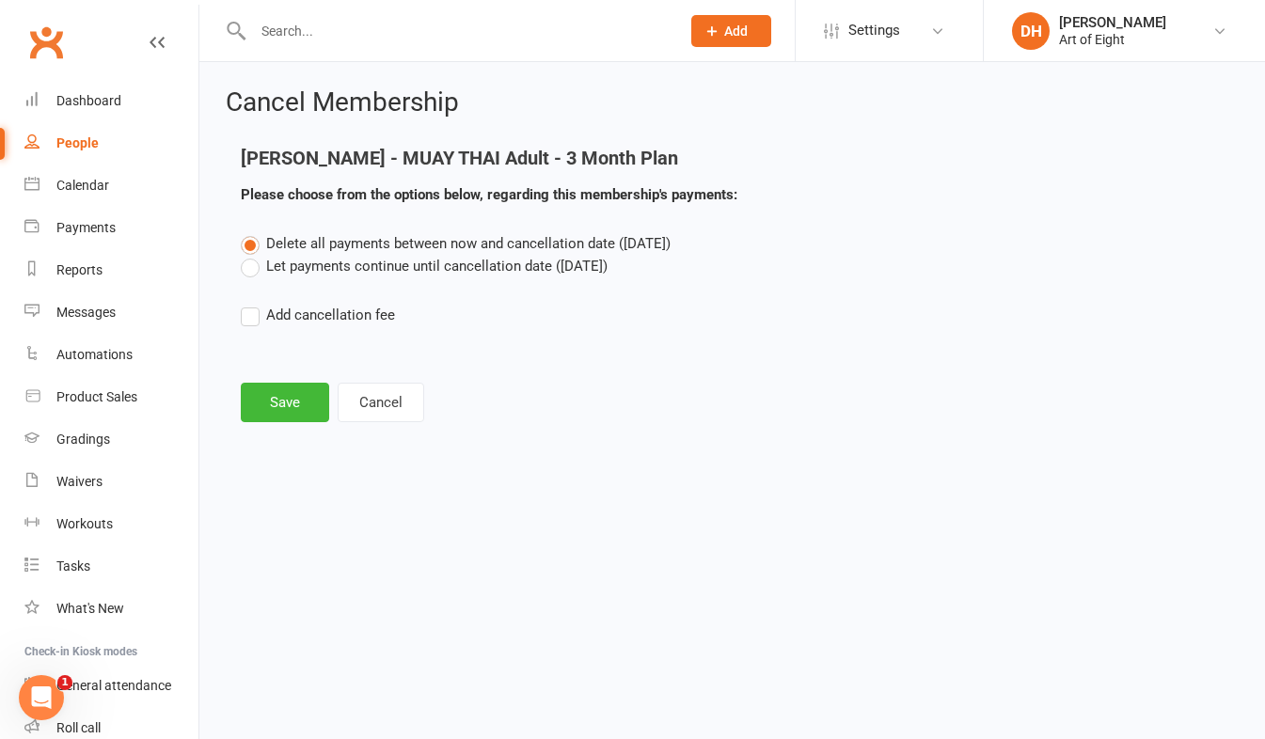
scroll to position [0, 0]
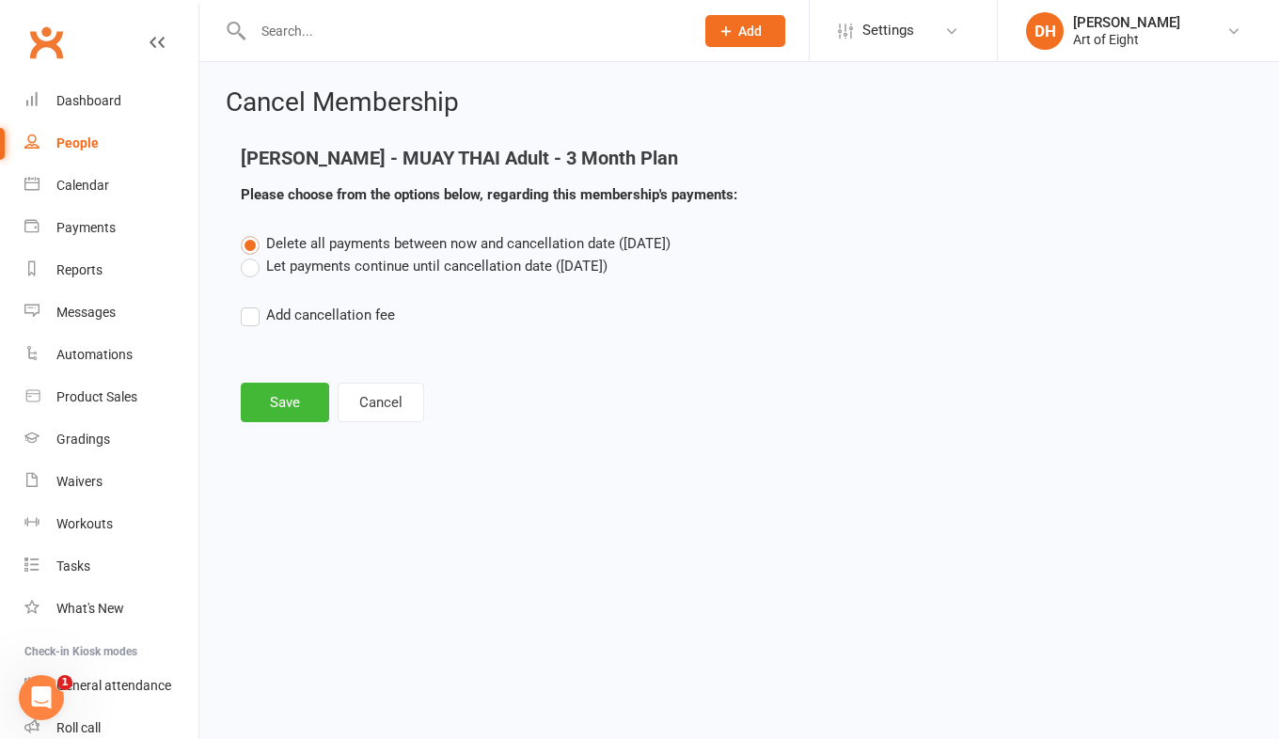
click at [251, 263] on label "Let payments continue until cancellation date (Oct 13, 2025)" at bounding box center [424, 266] width 367 height 23
click at [251, 255] on input "Let payments continue until cancellation date (Oct 13, 2025)" at bounding box center [247, 255] width 12 height 0
click at [283, 408] on button "Save" at bounding box center [285, 403] width 88 height 40
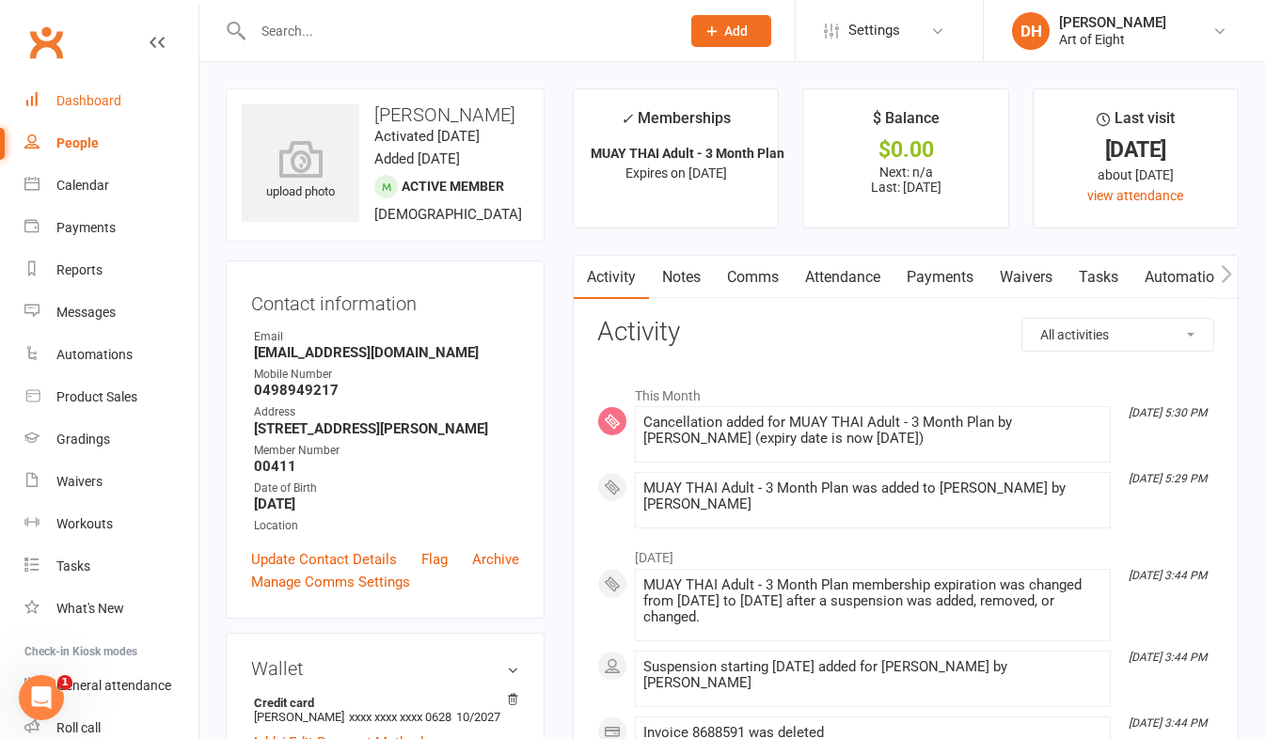
click at [88, 103] on div "Dashboard" at bounding box center [88, 100] width 65 height 15
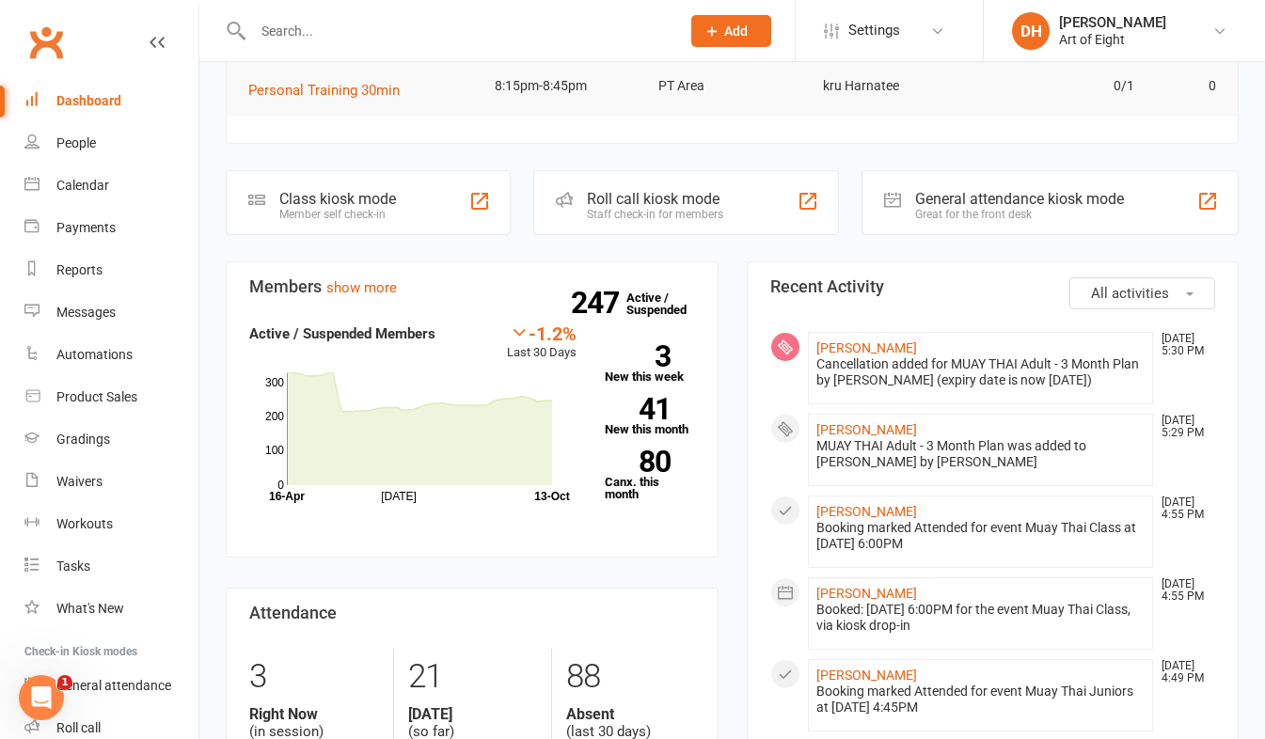
scroll to position [376, 0]
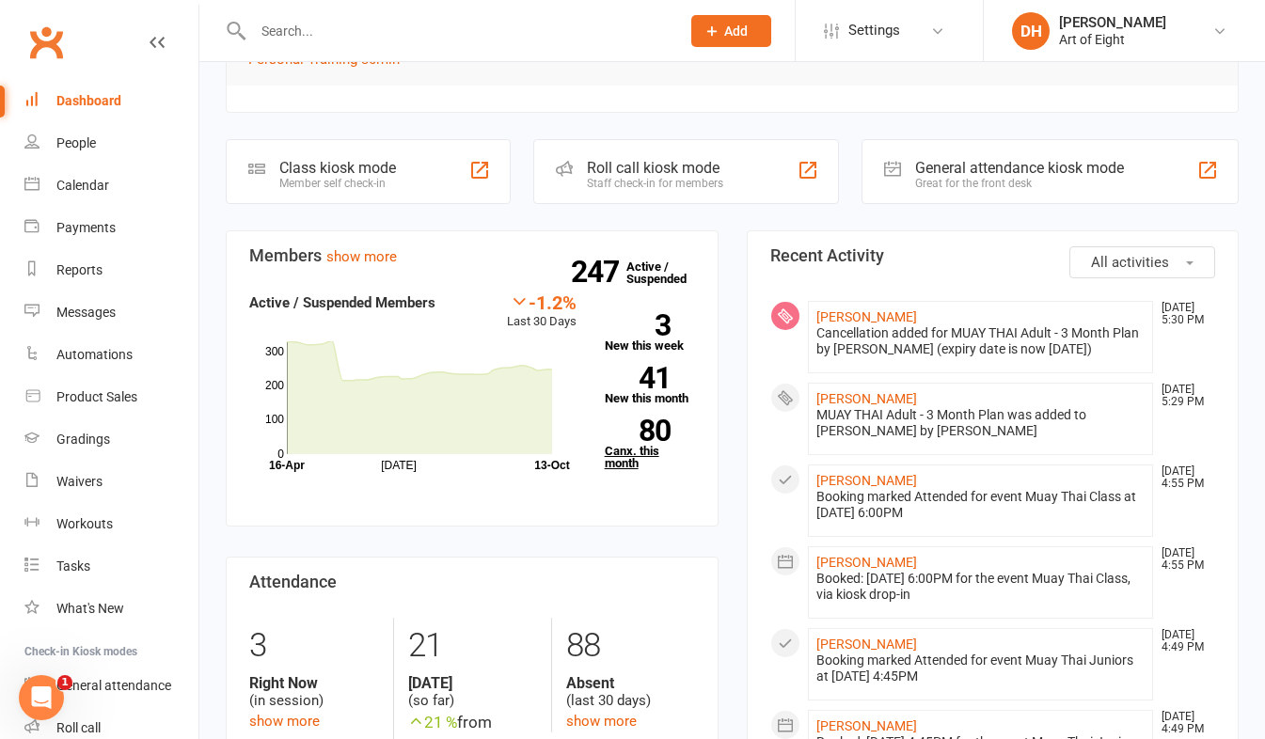
click at [617, 461] on link "80 Canx. this month" at bounding box center [650, 445] width 90 height 50
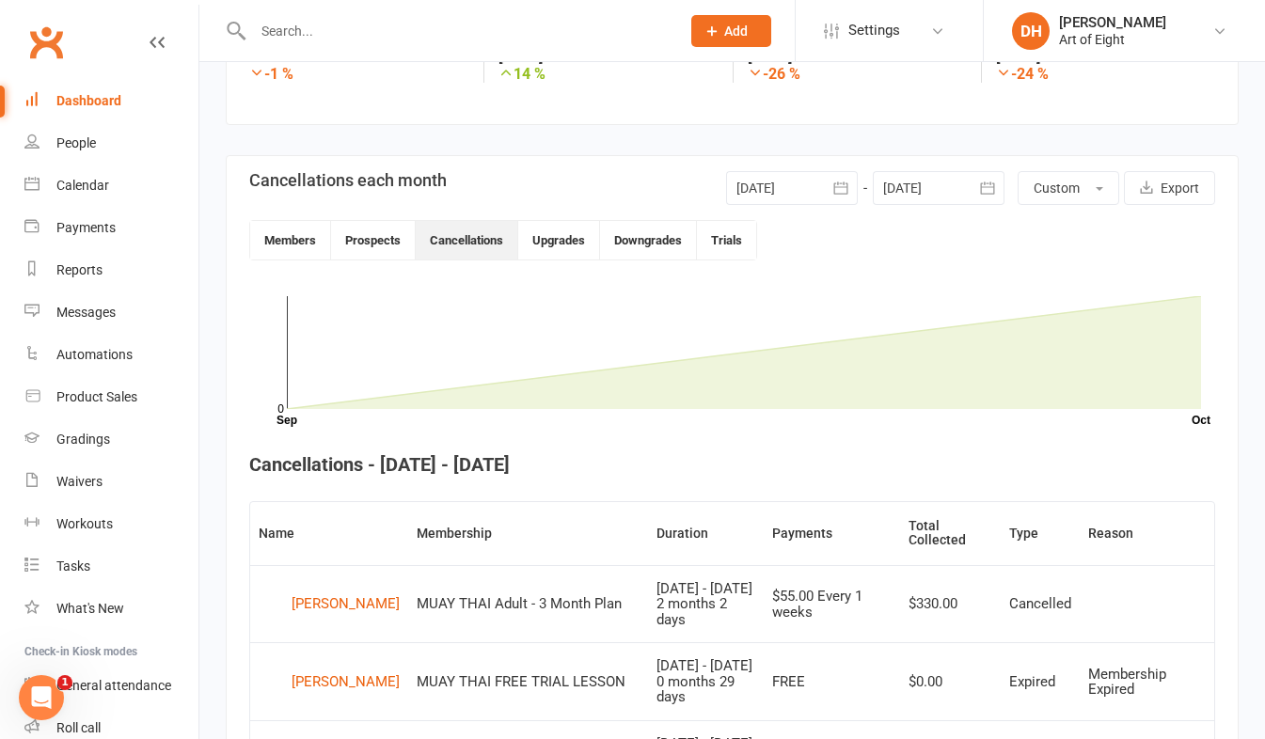
scroll to position [137, 0]
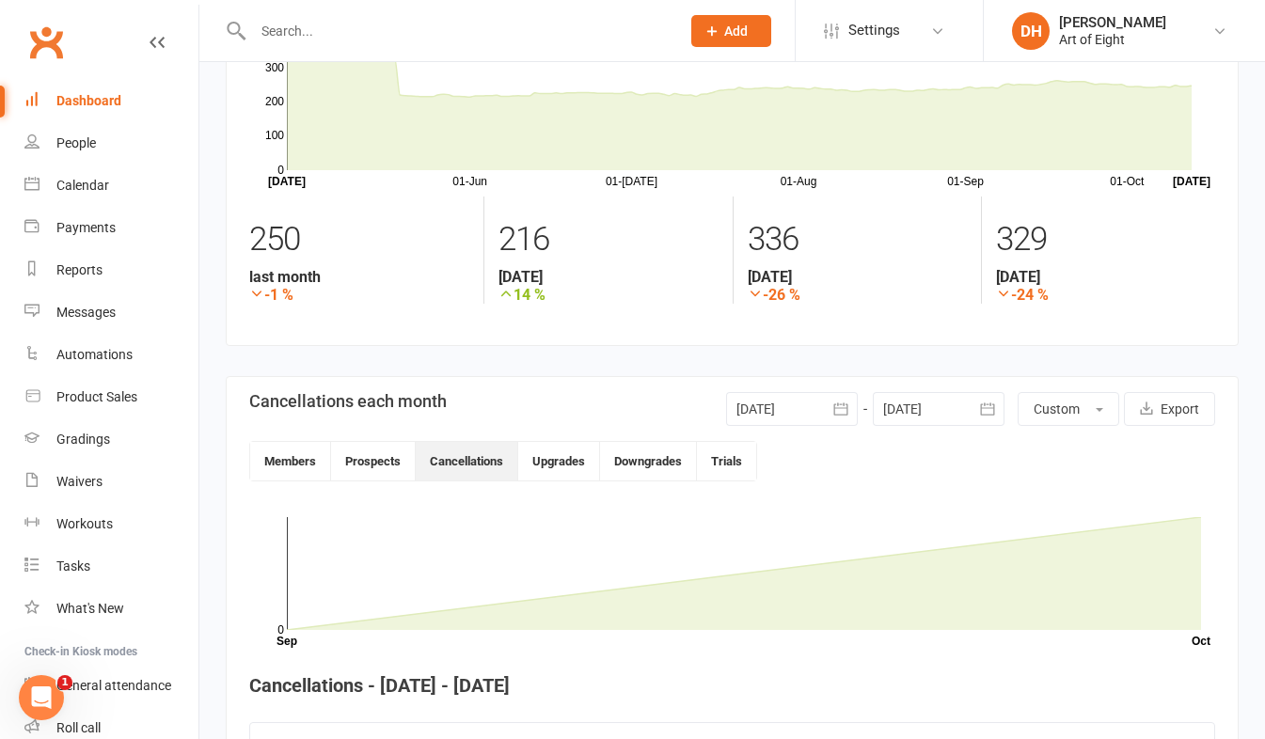
click at [834, 408] on icon "button" at bounding box center [841, 409] width 14 height 12
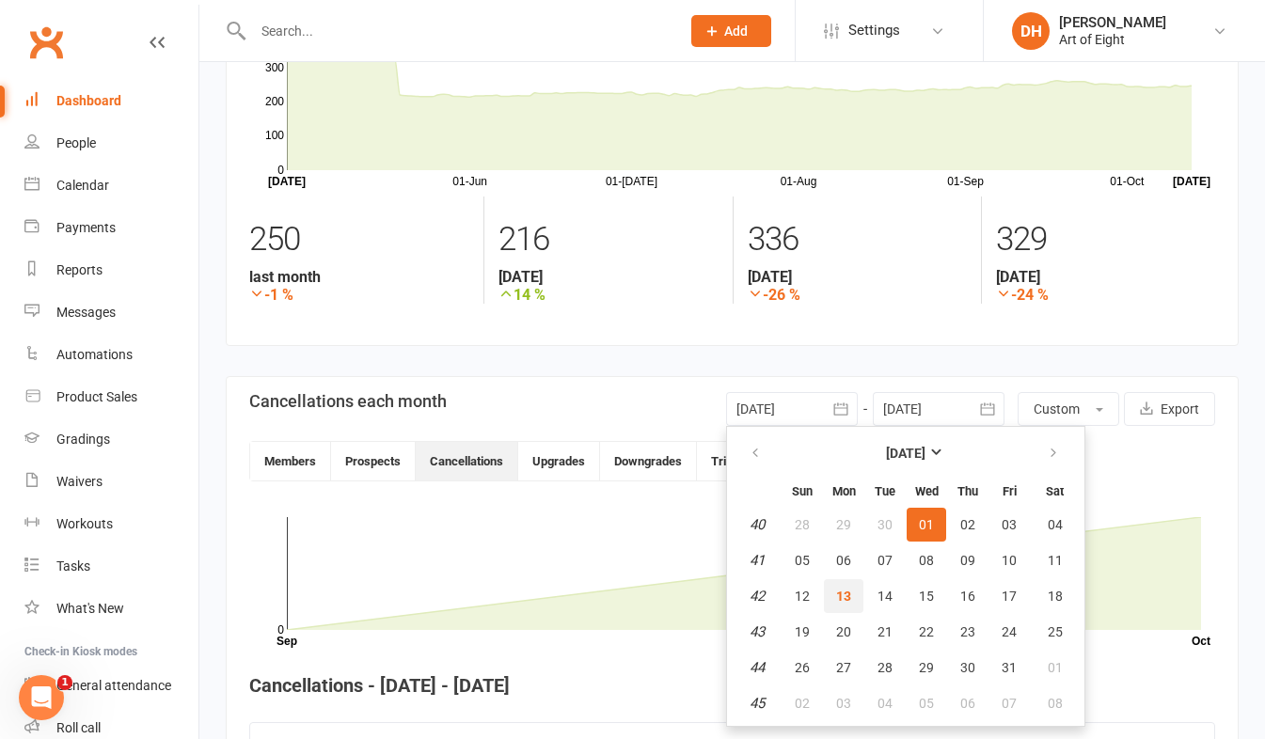
click at [838, 594] on span "13" at bounding box center [843, 596] width 15 height 15
type input "[DATE]"
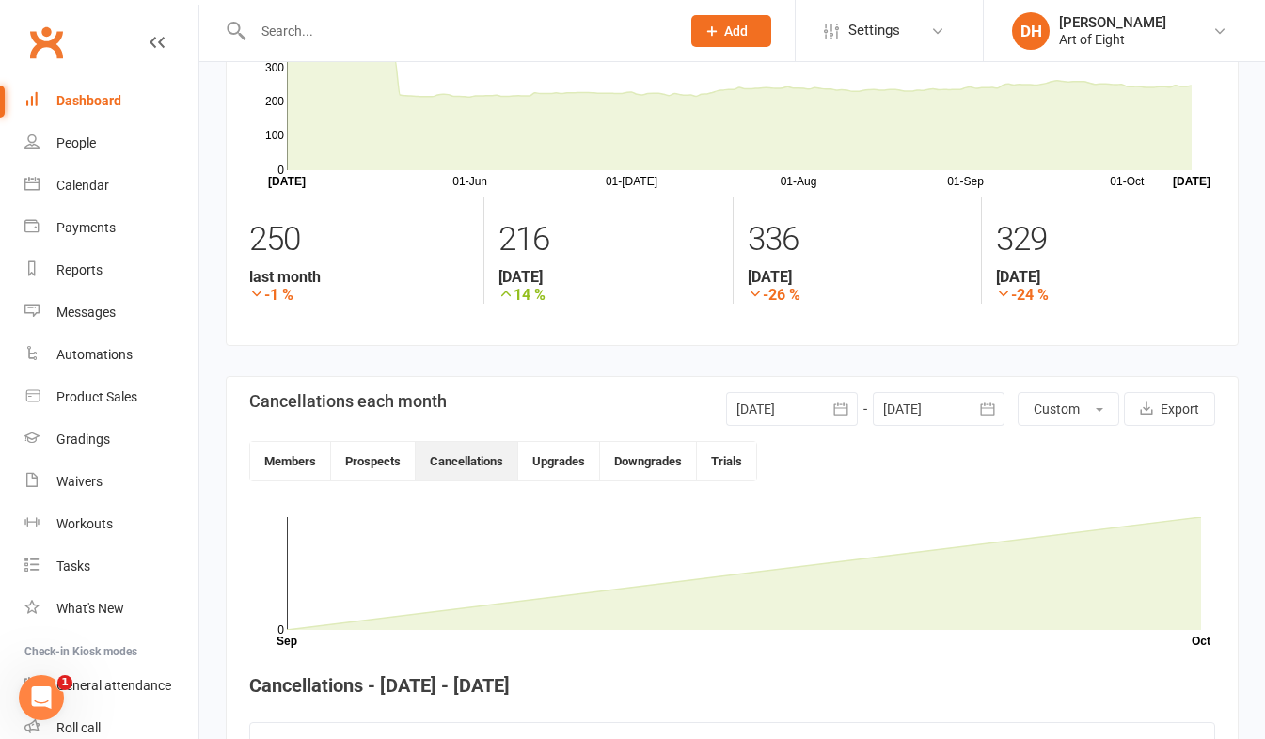
click at [993, 407] on icon "button" at bounding box center [987, 409] width 14 height 12
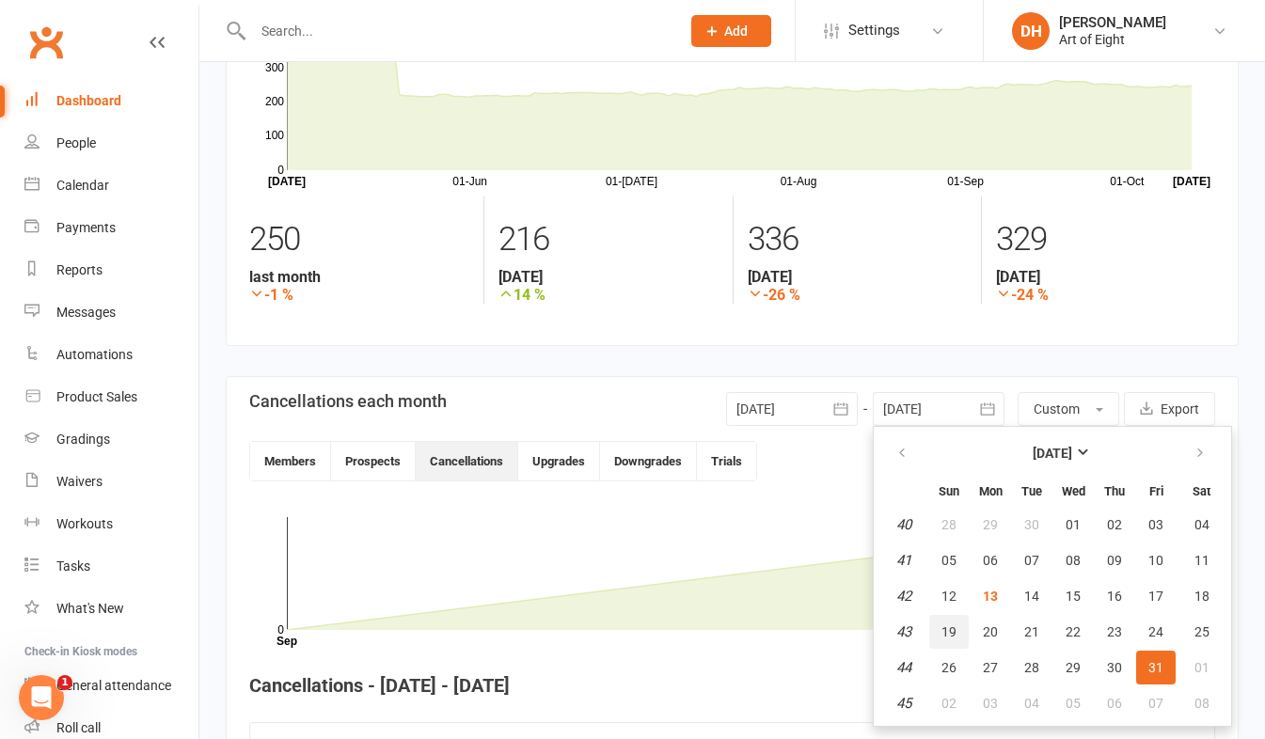
click at [945, 630] on span "19" at bounding box center [949, 632] width 15 height 15
type input "19 Oct 2025"
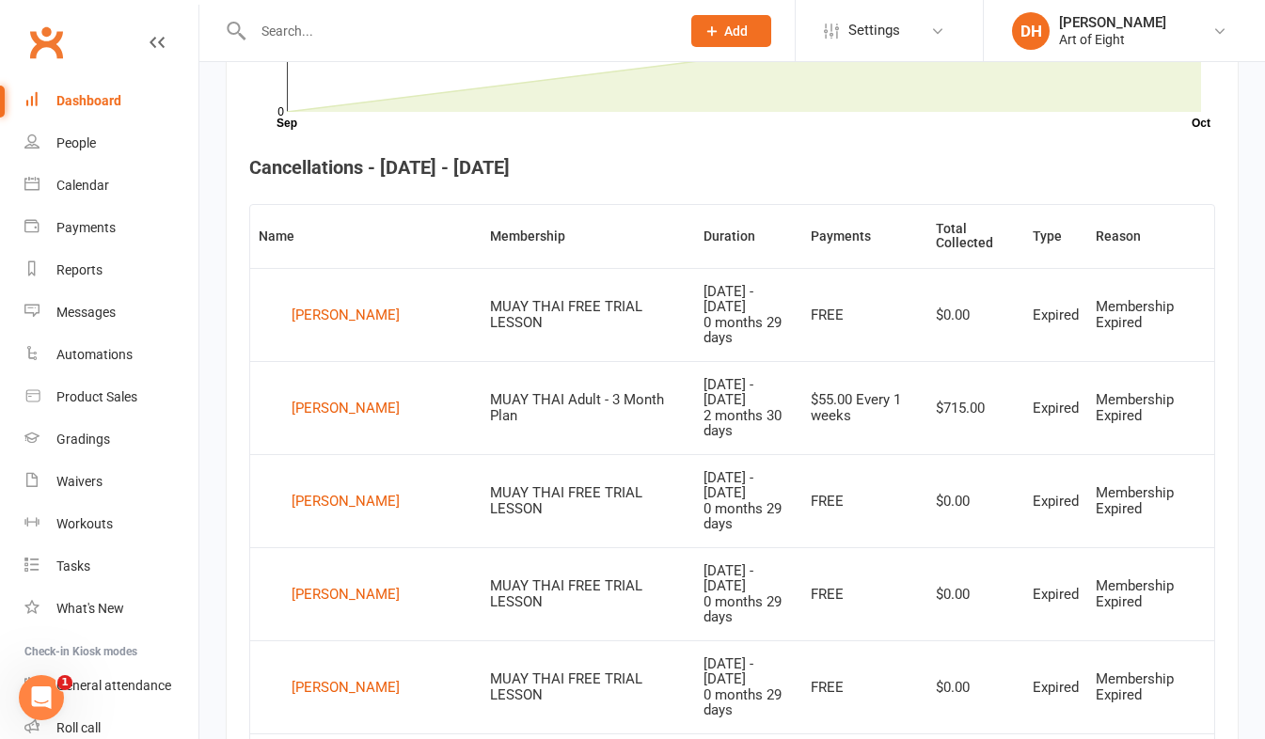
scroll to position [608, 0]
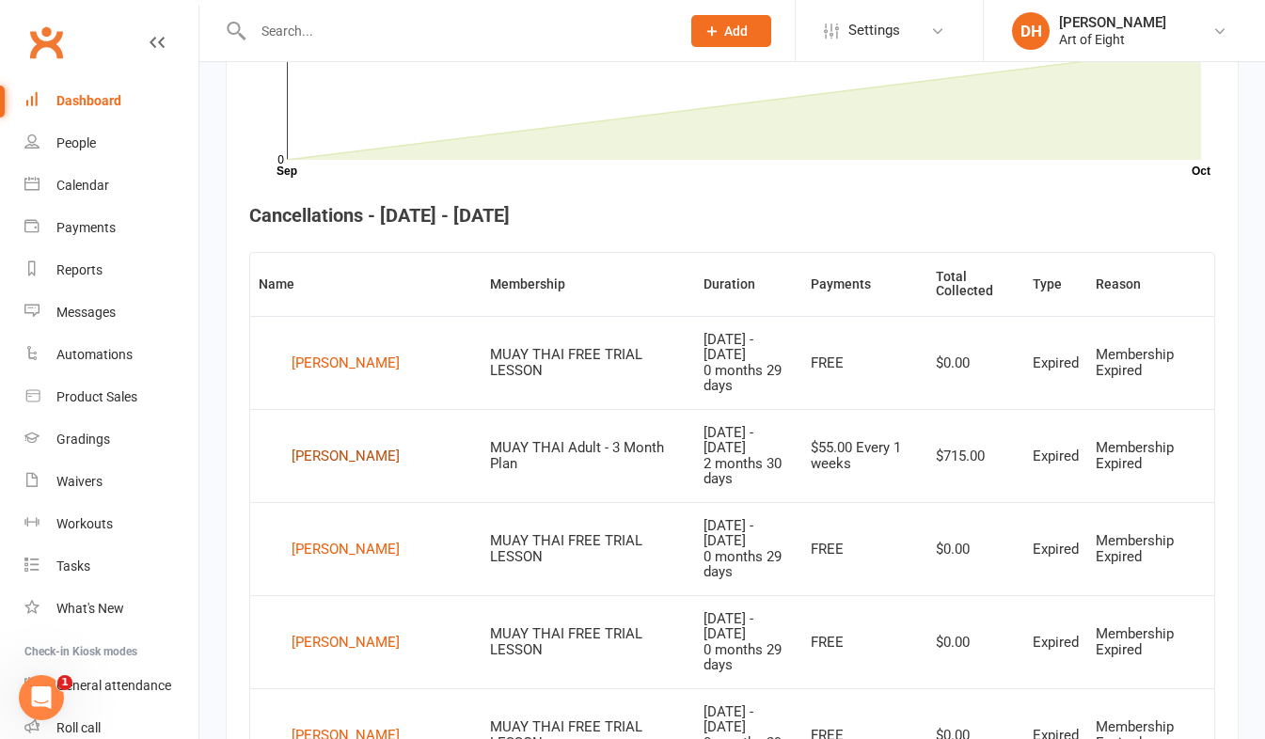
click at [322, 442] on div "Abdullah Anwari" at bounding box center [346, 456] width 108 height 28
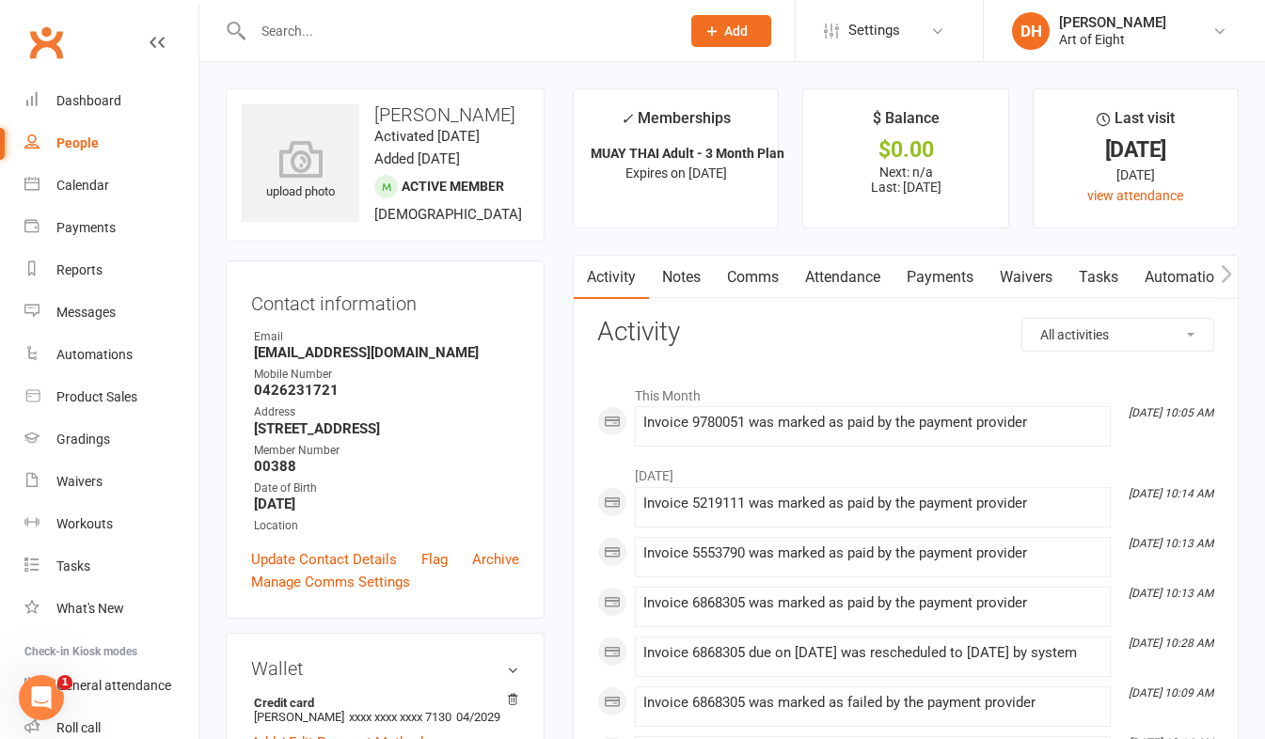
click at [922, 276] on link "Payments" at bounding box center [940, 277] width 93 height 43
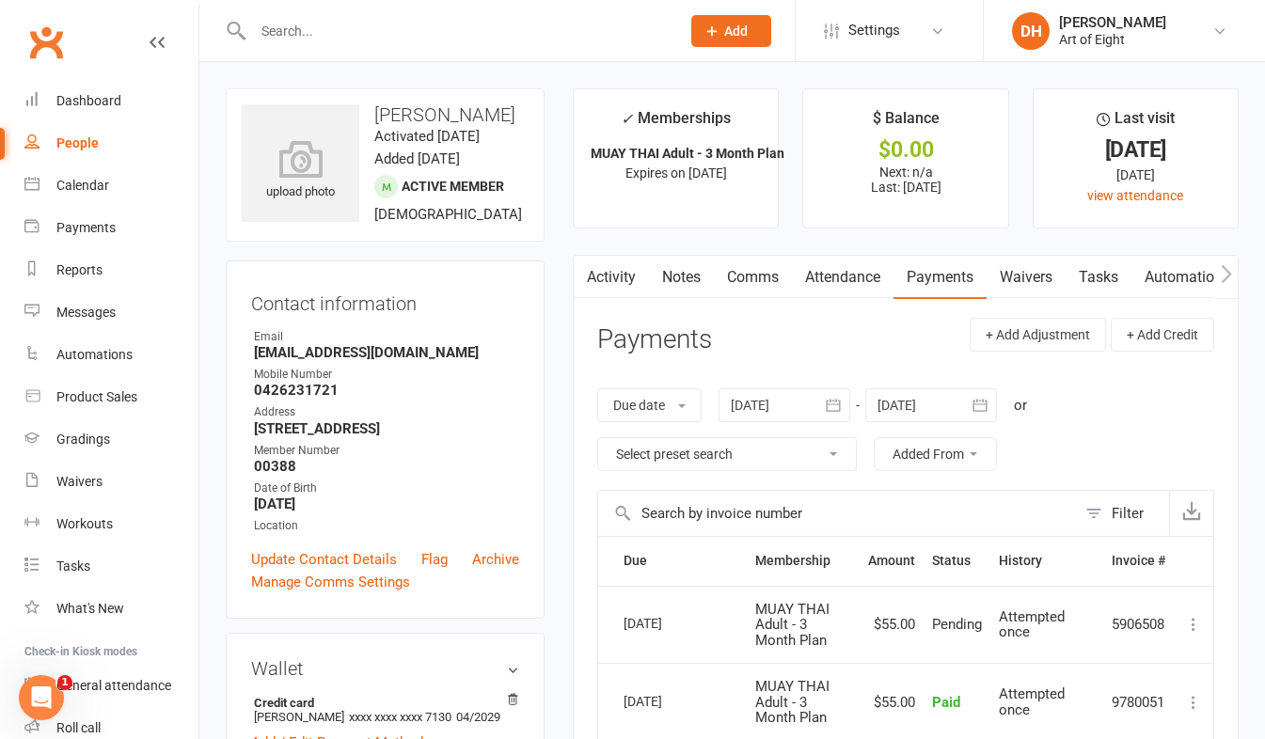
drag, startPoint x: 375, startPoint y: 114, endPoint x: 509, endPoint y: 109, distance: 133.7
click at [509, 109] on h3 "Abdullah Anwari" at bounding box center [385, 114] width 287 height 21
drag, startPoint x: 509, startPoint y: 109, endPoint x: 473, endPoint y: 115, distance: 36.2
copy h3 "Abdullah Anwari"
click at [465, 310] on h3 "Contact information" at bounding box center [385, 300] width 268 height 28
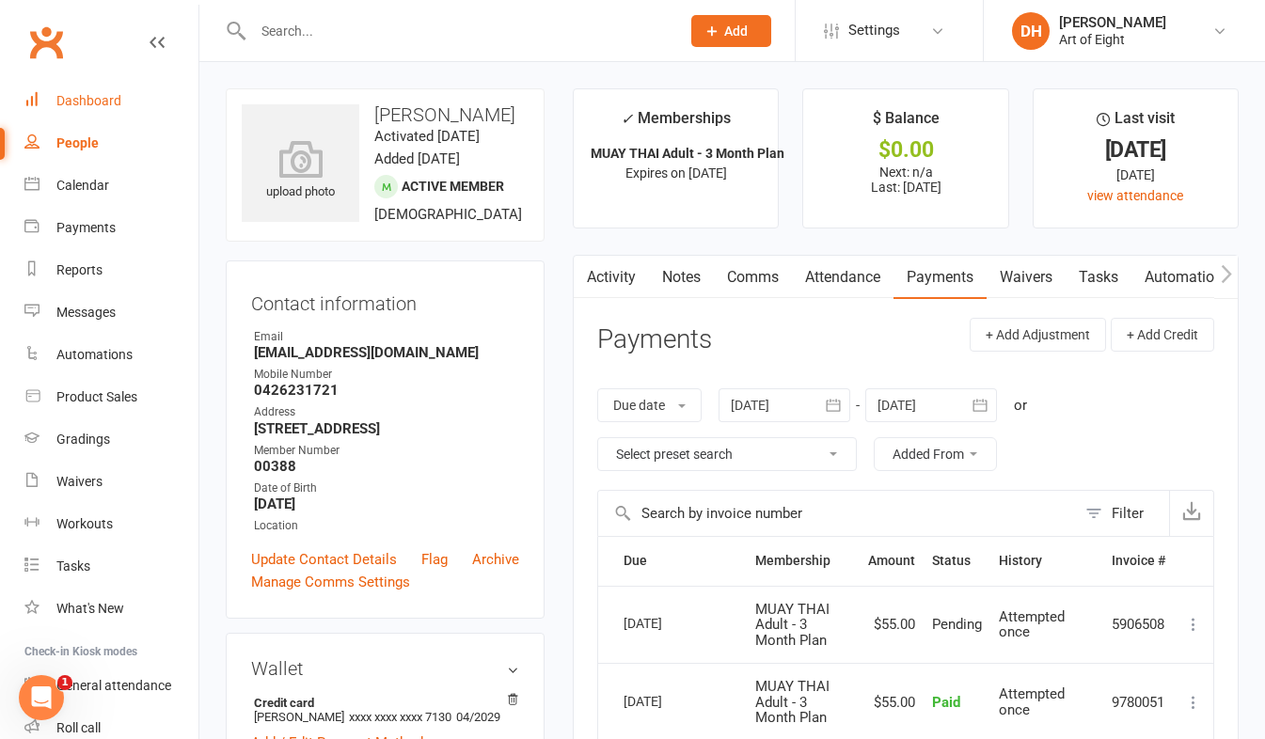
click at [77, 96] on div "Dashboard" at bounding box center [88, 100] width 65 height 15
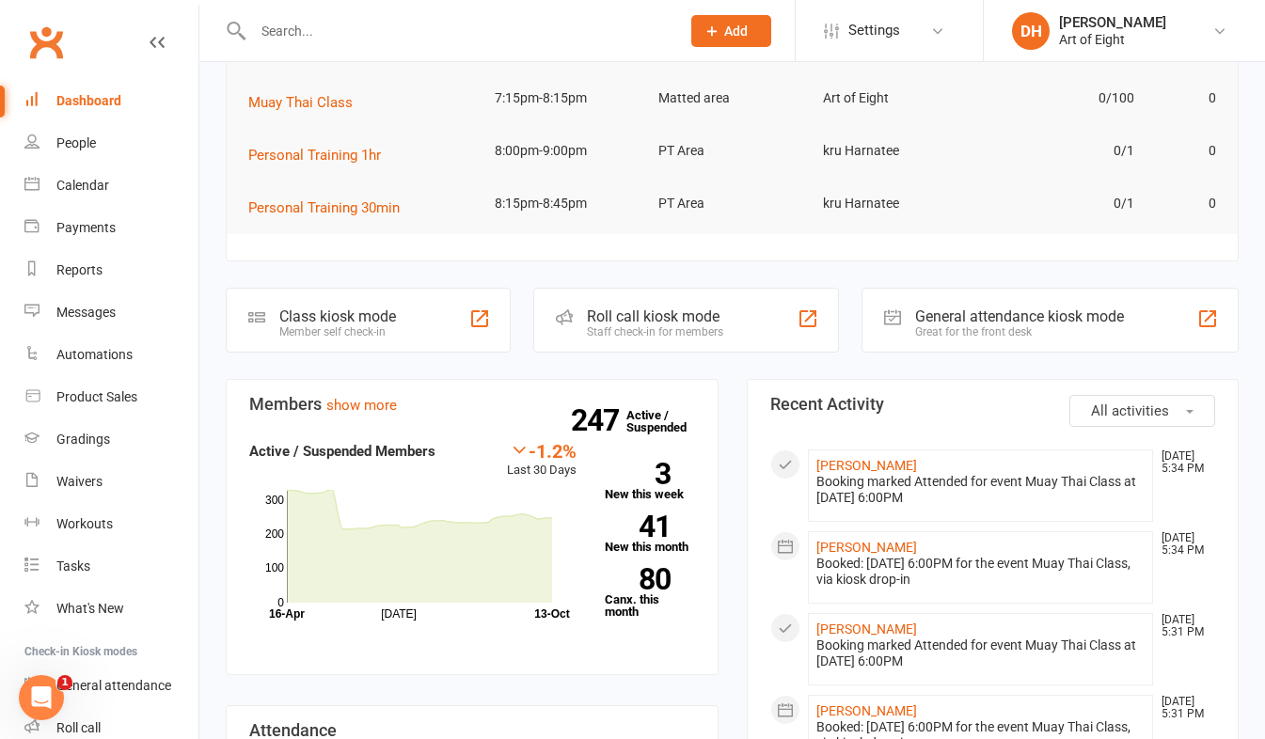
scroll to position [282, 0]
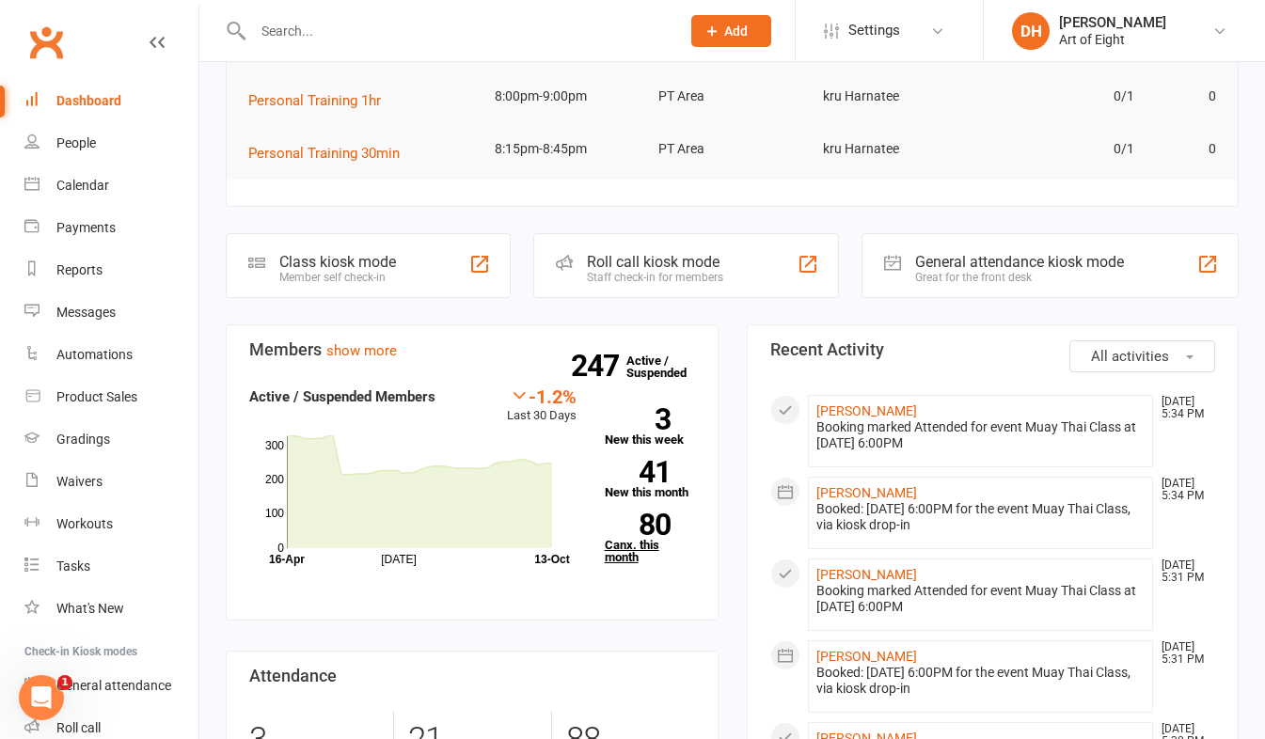
click at [623, 545] on link "80 Canx. this month" at bounding box center [650, 539] width 90 height 50
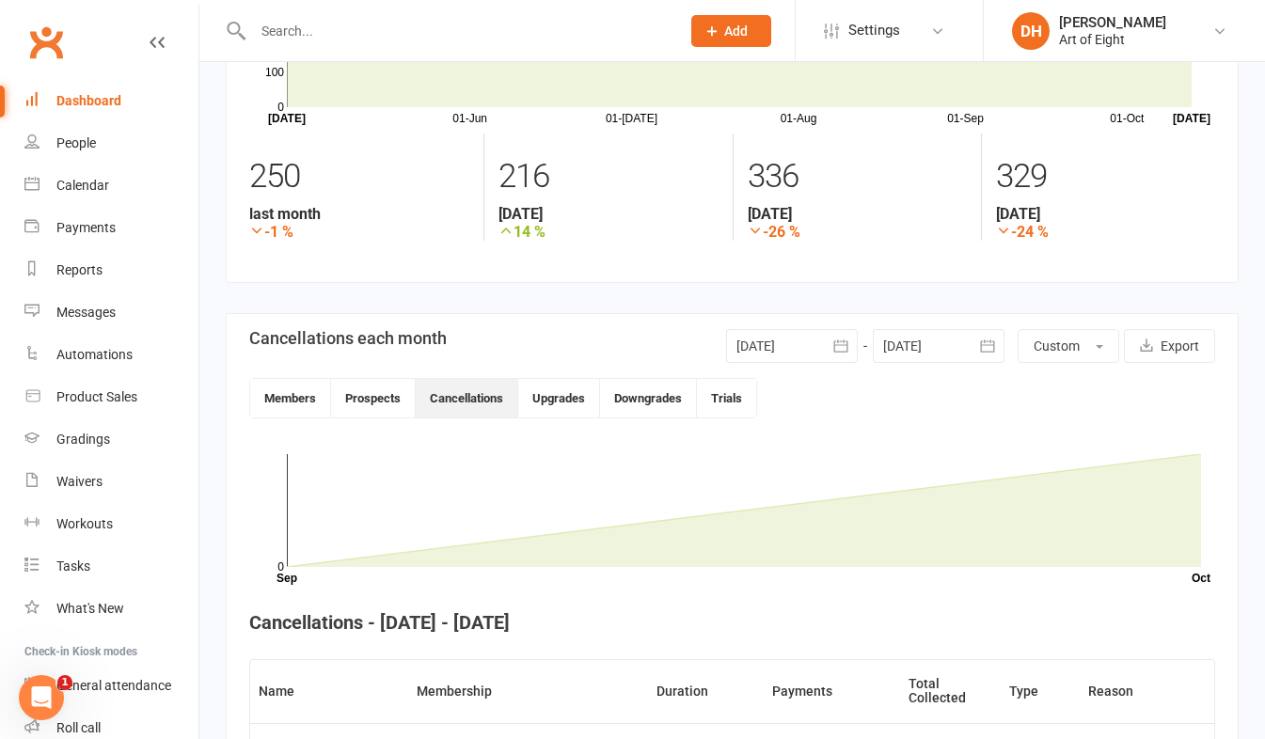
scroll to position [43, 0]
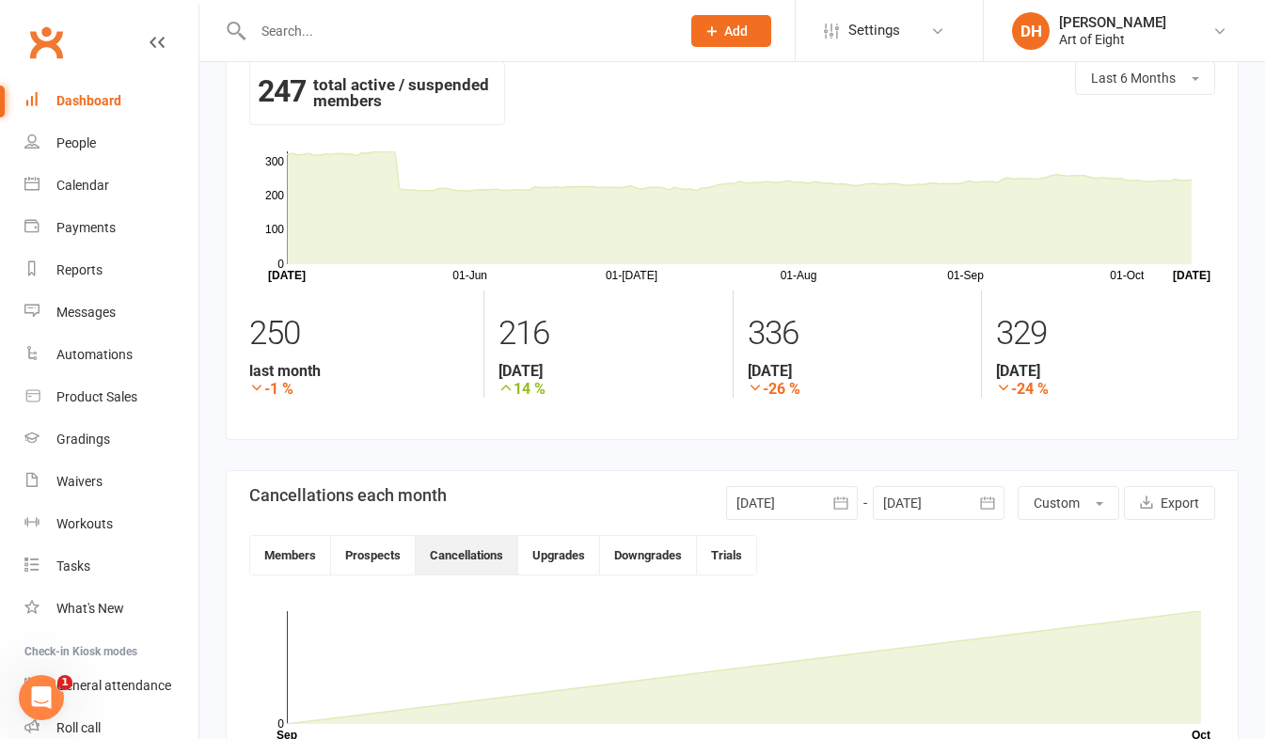
click at [847, 500] on icon "button" at bounding box center [841, 503] width 14 height 12
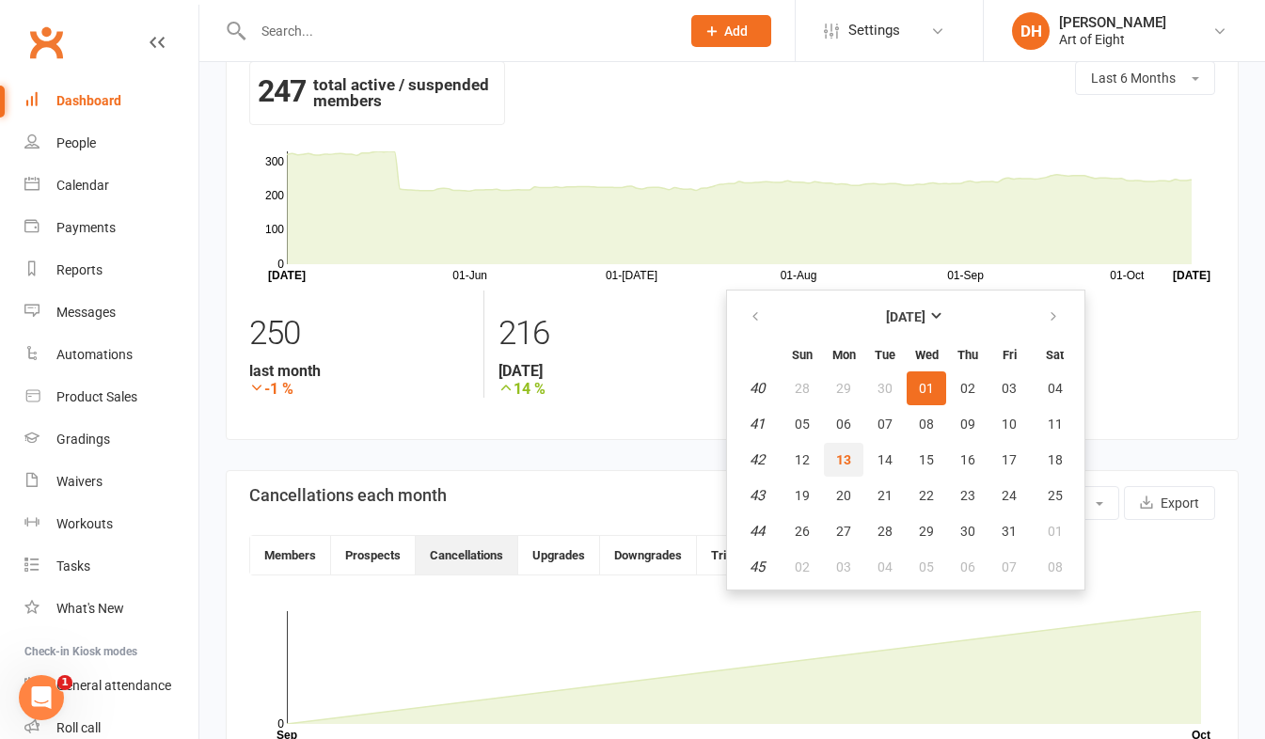
click at [843, 455] on span "13" at bounding box center [843, 460] width 15 height 15
type input "[DATE]"
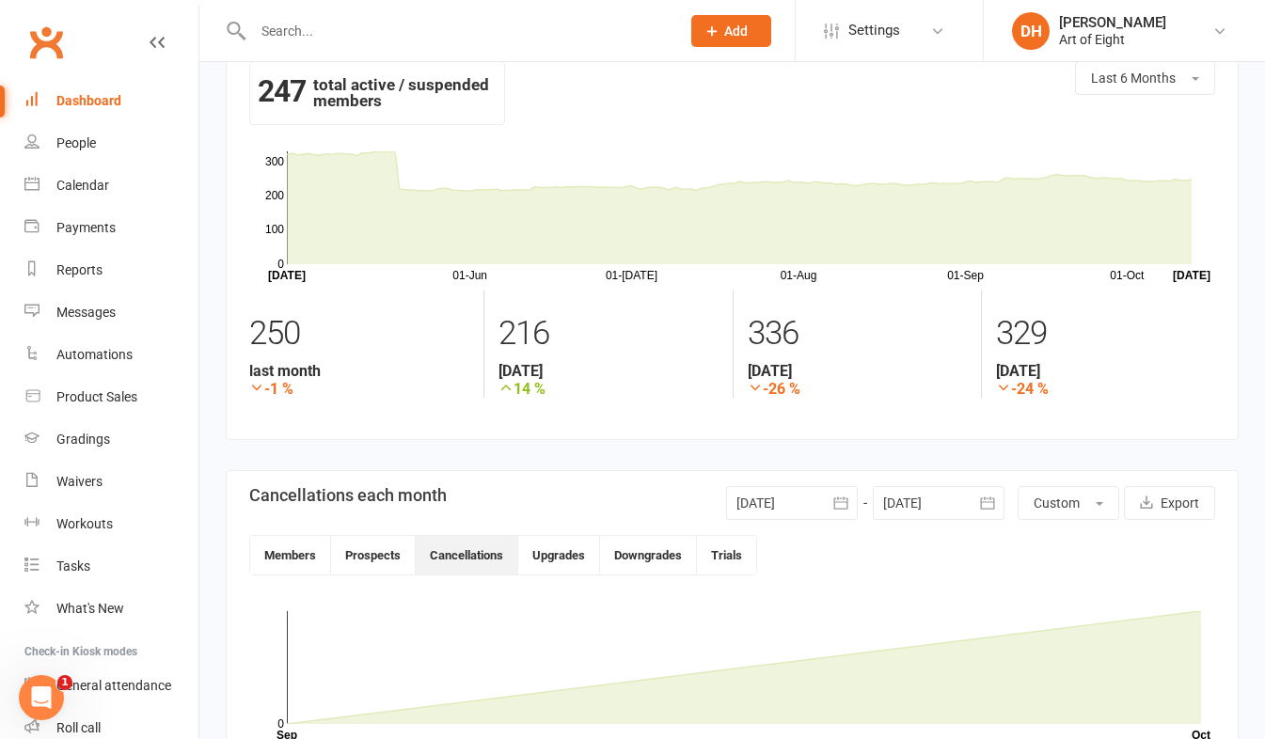
click at [991, 506] on icon "button" at bounding box center [987, 503] width 19 height 19
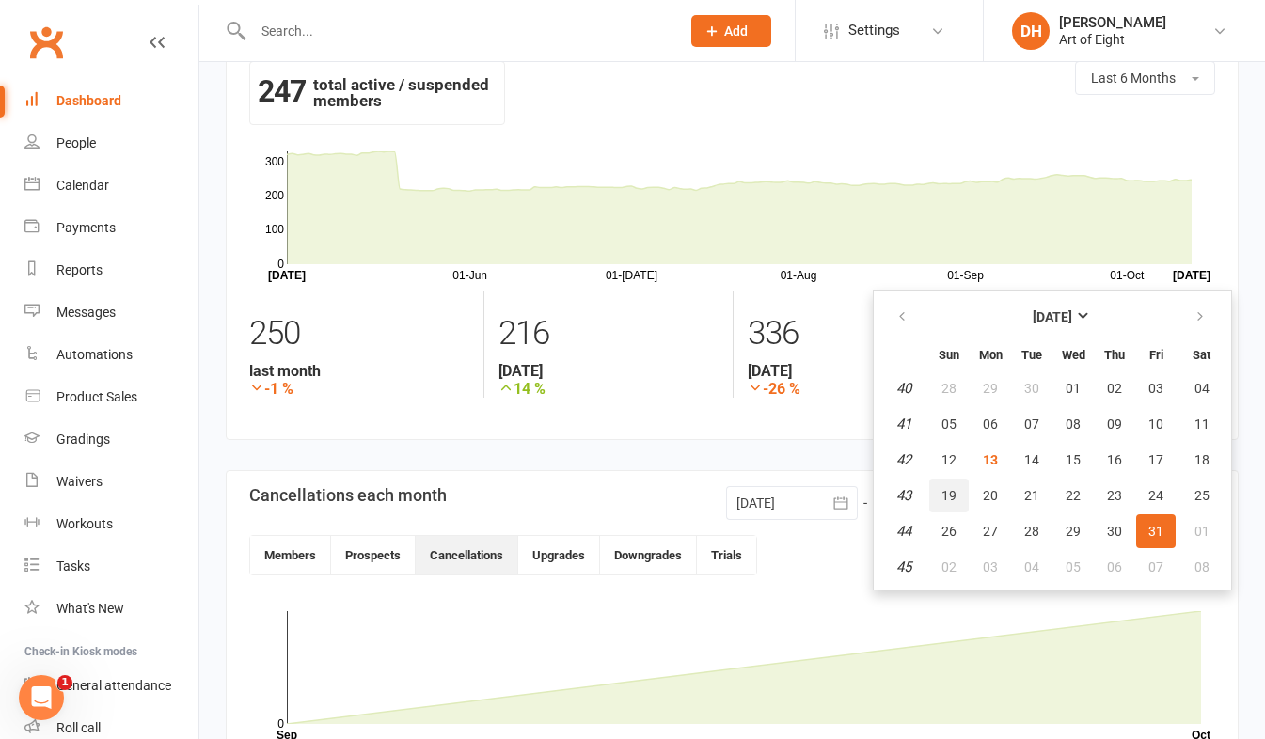
click at [945, 496] on span "19" at bounding box center [949, 495] width 15 height 15
type input "19 Oct 2025"
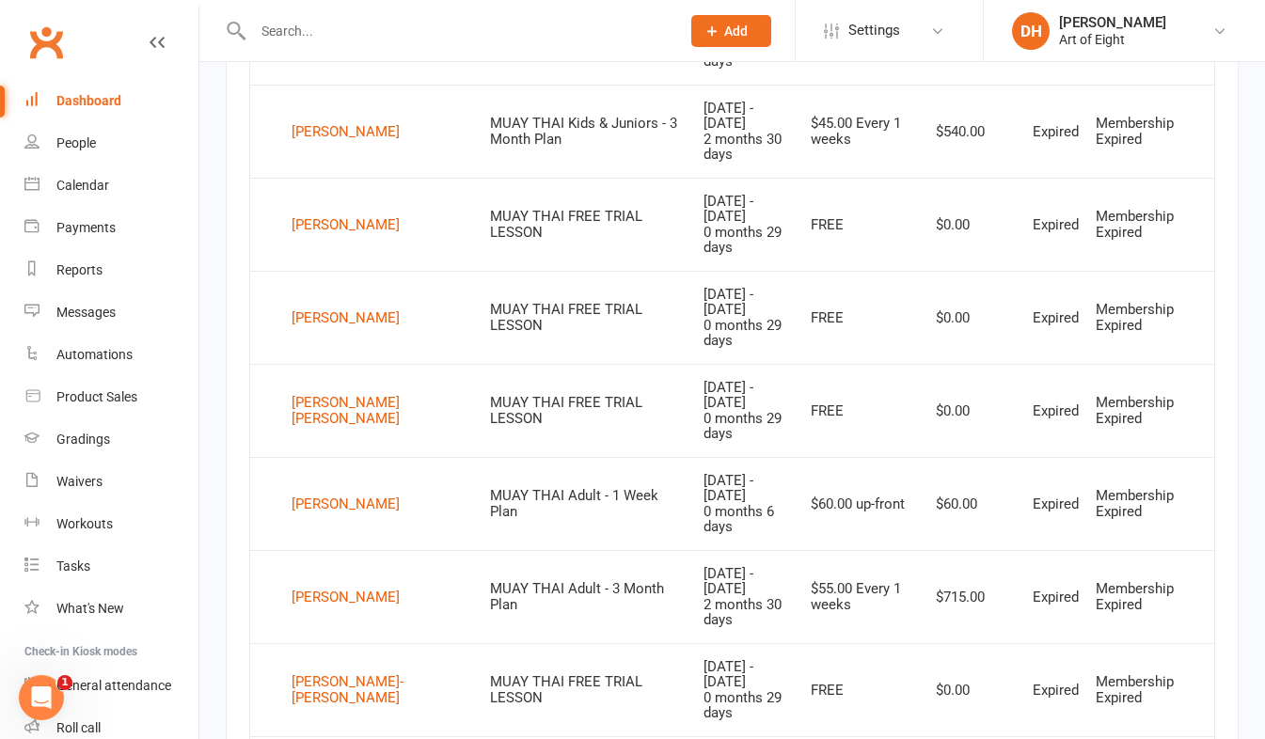
scroll to position [1508, 0]
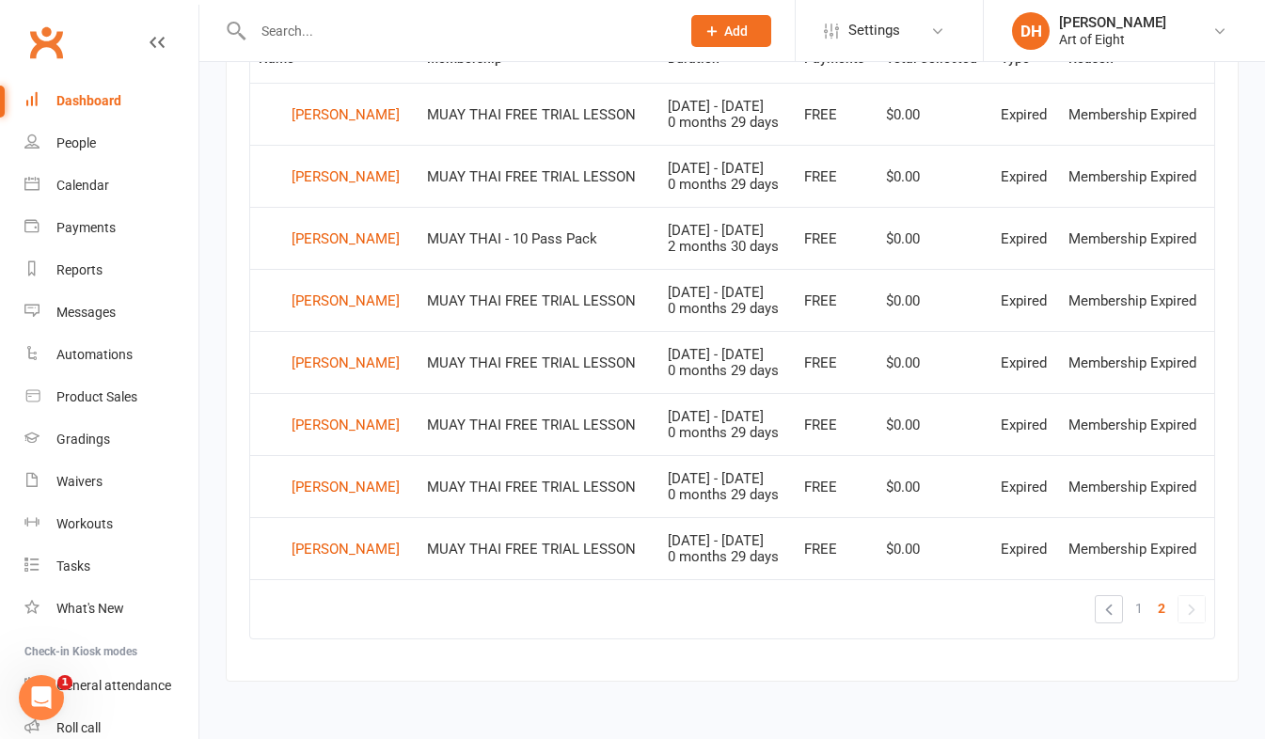
scroll to position [949, 0]
click at [1136, 608] on span "1" at bounding box center [1140, 609] width 8 height 26
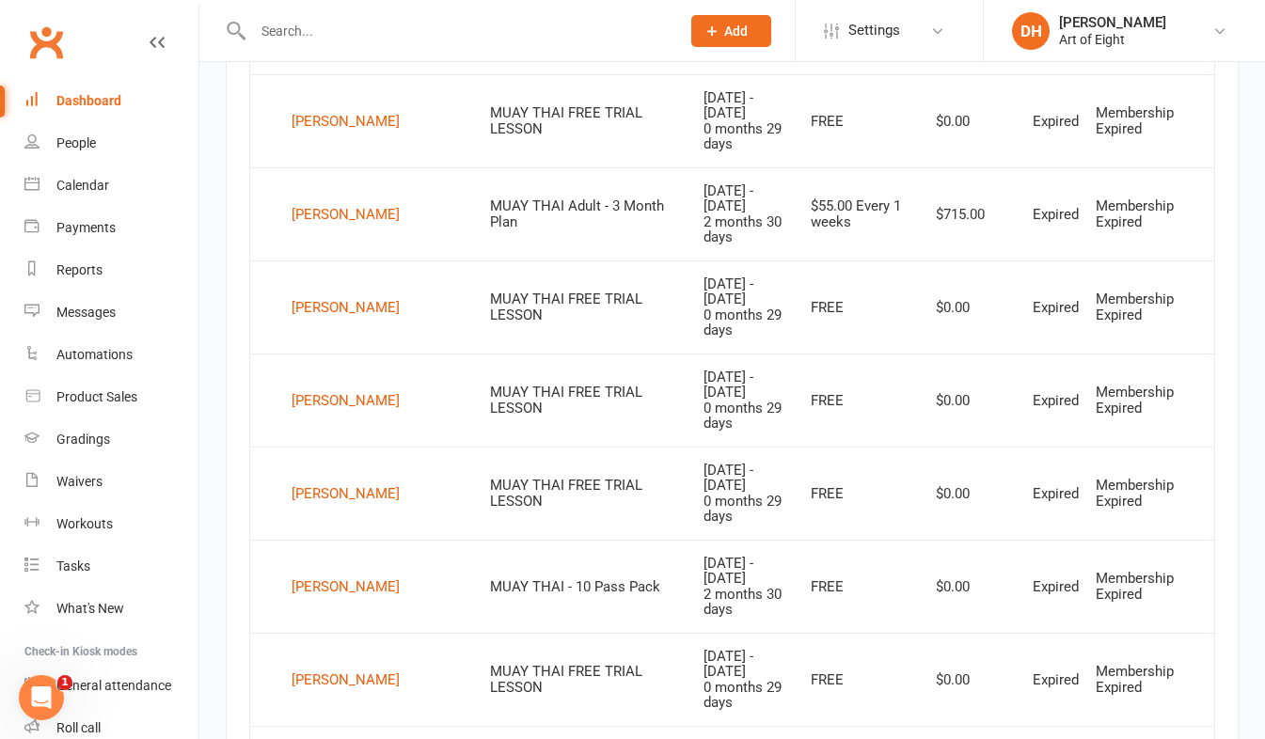
scroll to position [567, 0]
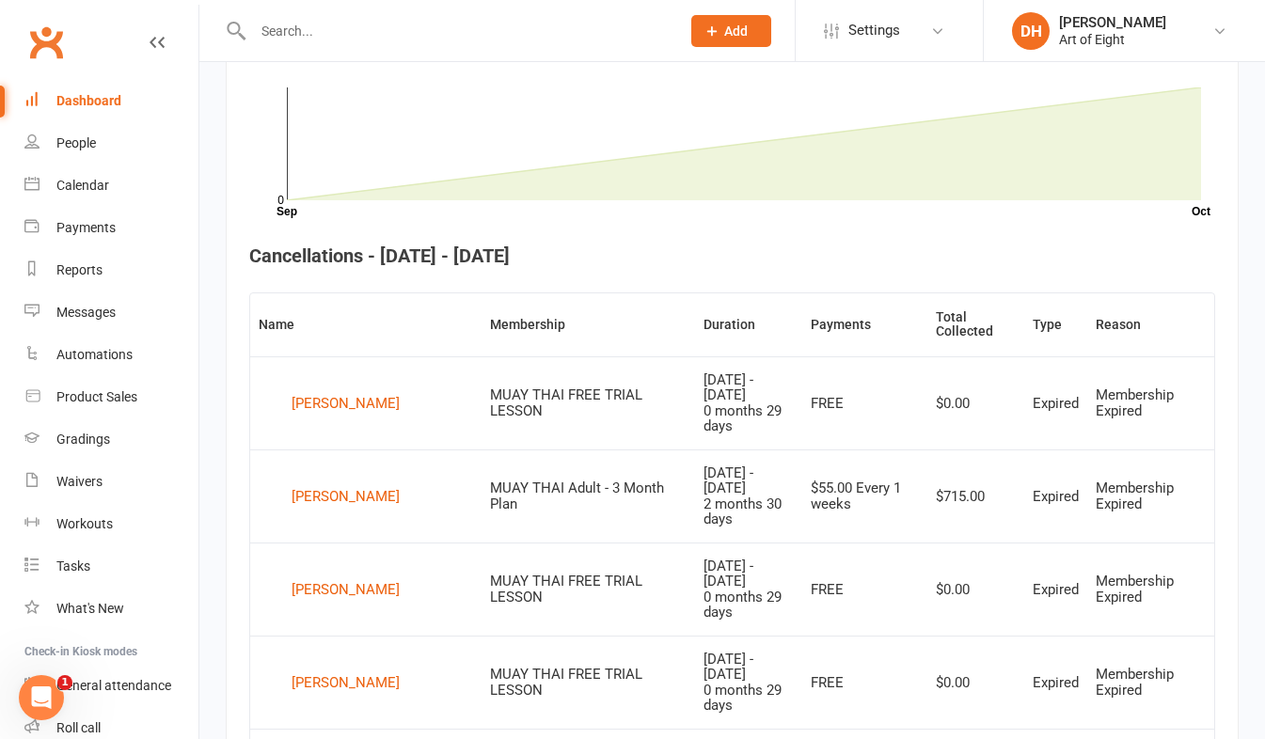
click at [76, 88] on link "Dashboard" at bounding box center [111, 101] width 174 height 42
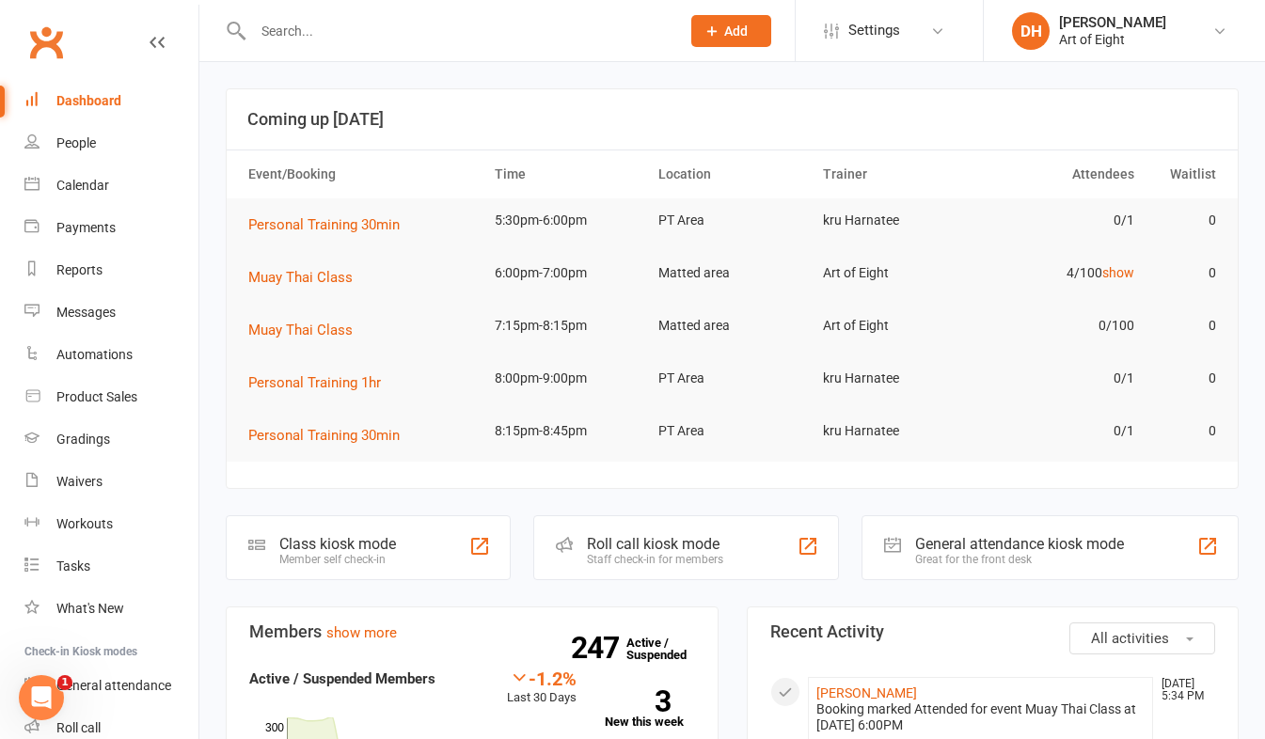
click at [675, 548] on div "Roll call kiosk mode" at bounding box center [655, 544] width 136 height 18
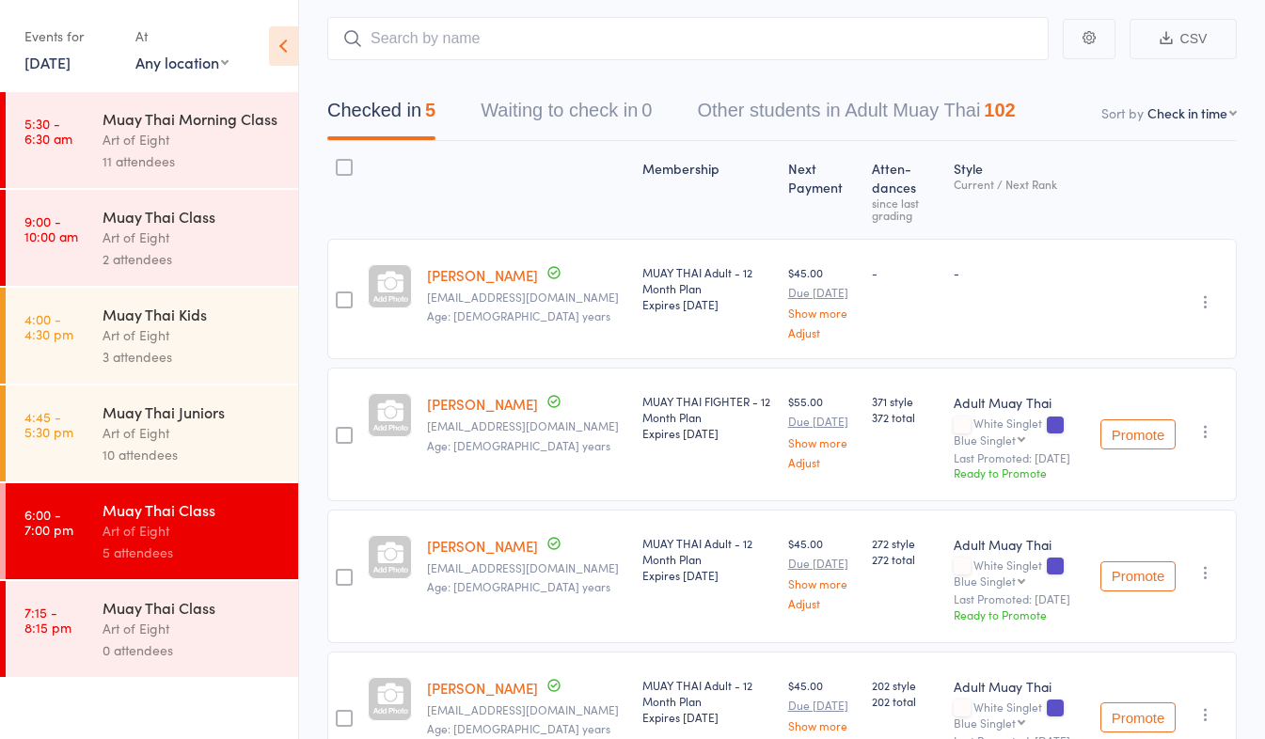
scroll to position [101, 0]
click at [445, 278] on div "Date of birth: 3-Apr-2001" at bounding box center [483, 301] width 188 height 47
click at [469, 279] on link "[PERSON_NAME]" at bounding box center [482, 278] width 111 height 20
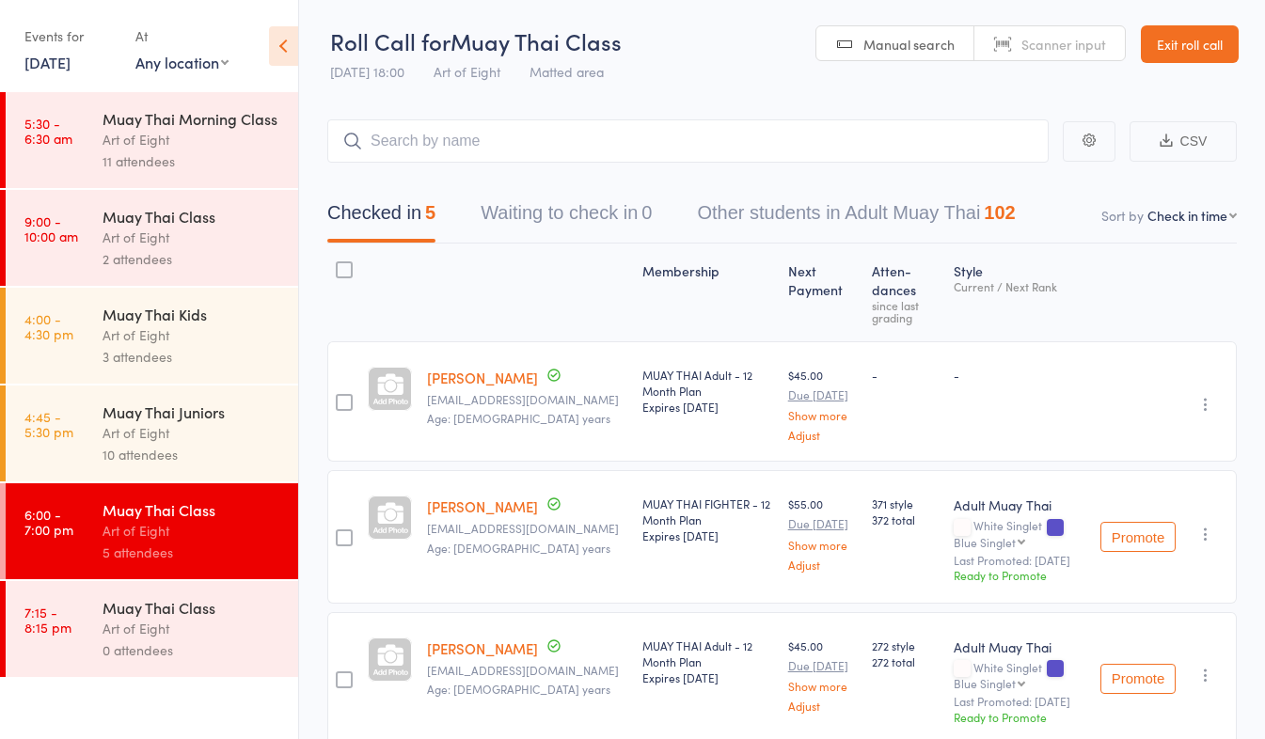
scroll to position [0, 0]
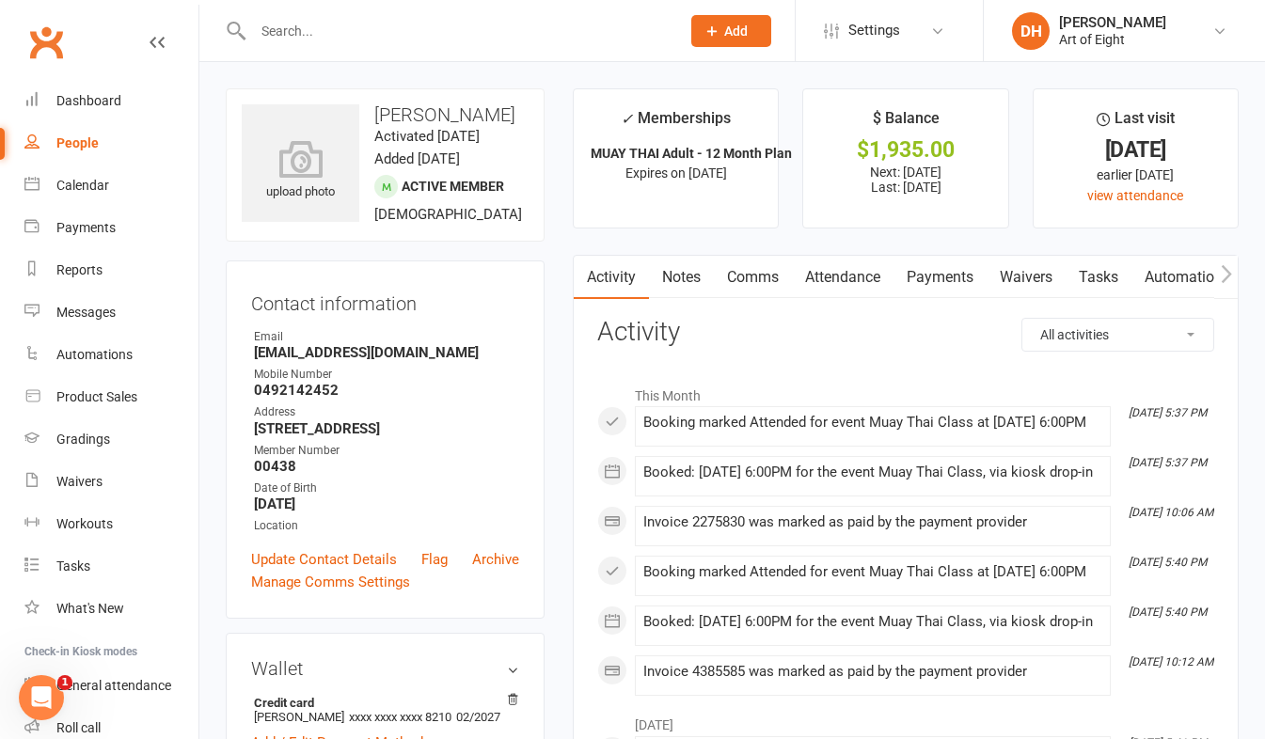
click at [938, 272] on link "Payments" at bounding box center [940, 277] width 93 height 43
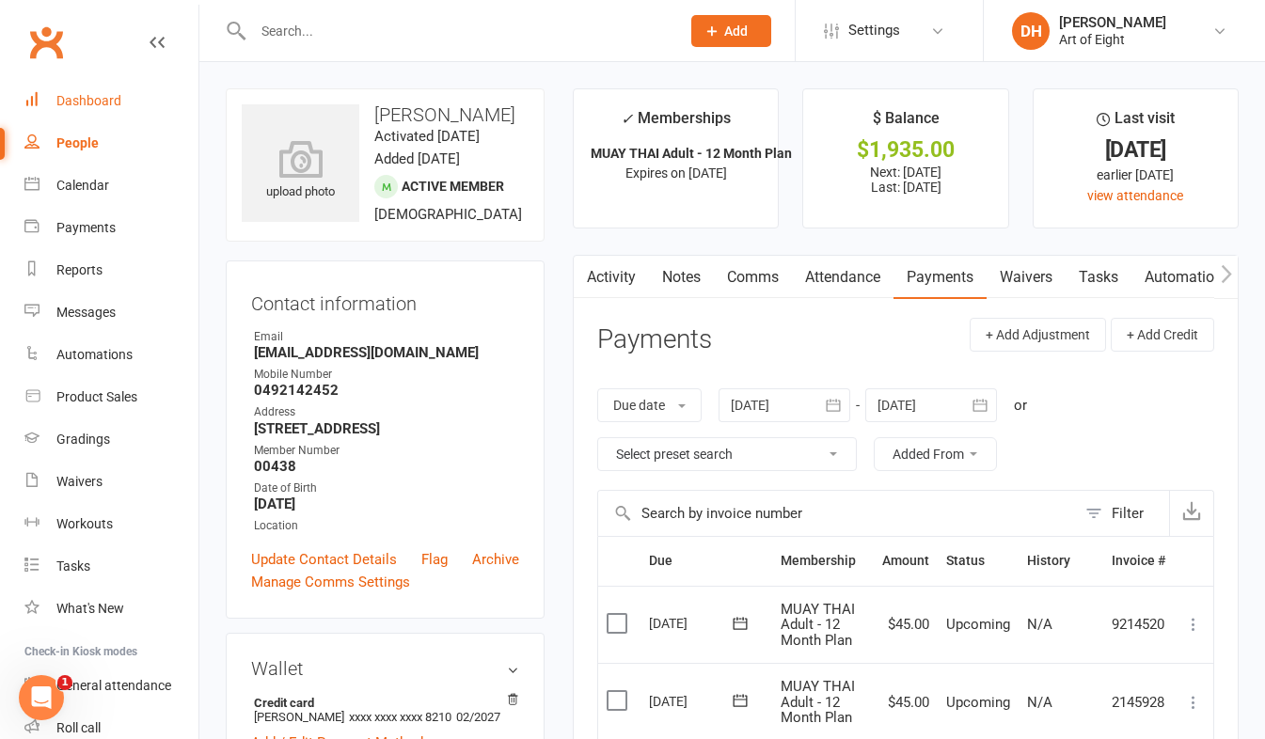
click at [106, 97] on div "Dashboard" at bounding box center [88, 100] width 65 height 15
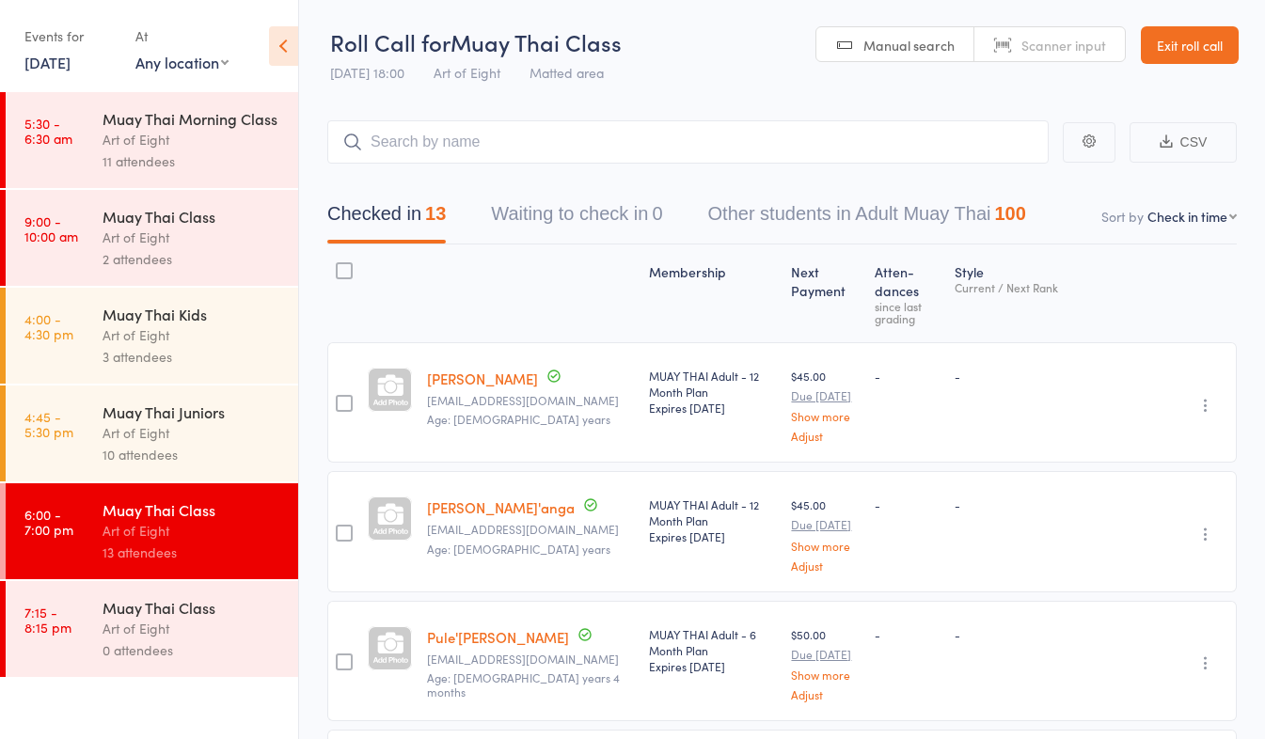
click at [447, 378] on link "[PERSON_NAME]" at bounding box center [482, 379] width 111 height 20
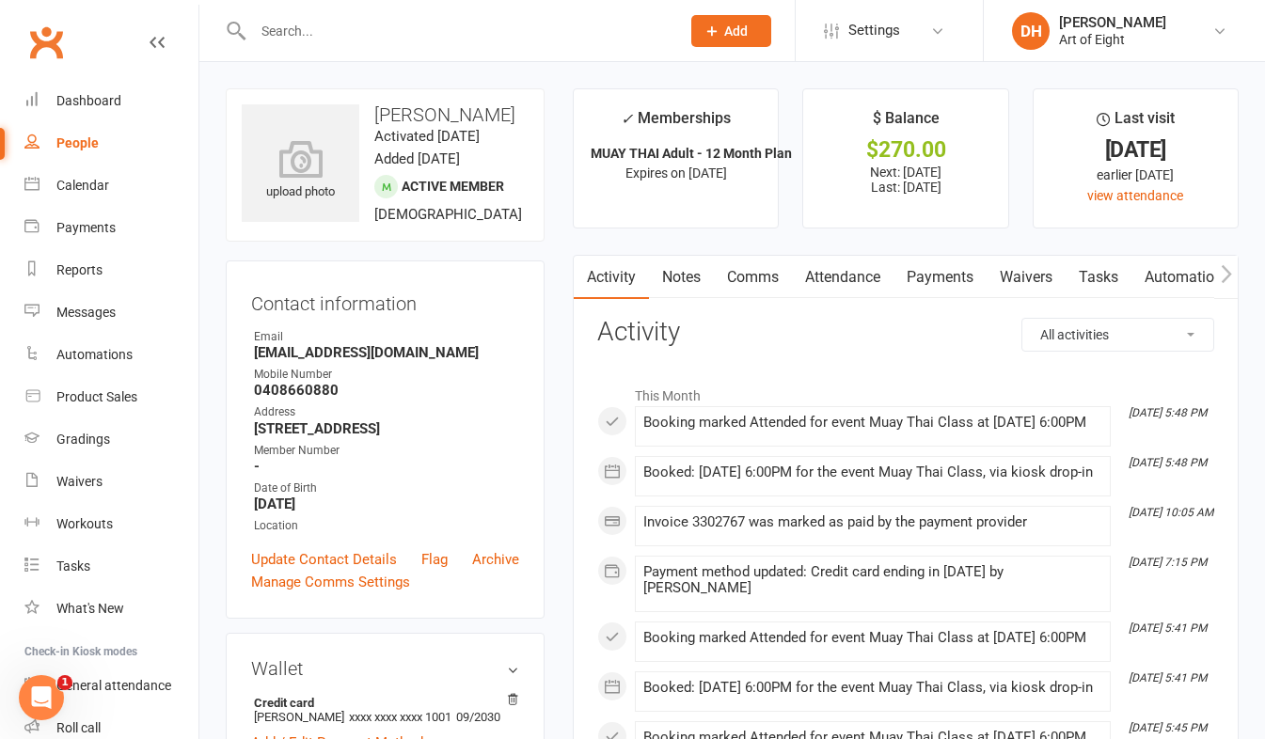
drag, startPoint x: 929, startPoint y: 283, endPoint x: 888, endPoint y: 368, distance: 94.2
click at [929, 283] on link "Payments" at bounding box center [940, 277] width 93 height 43
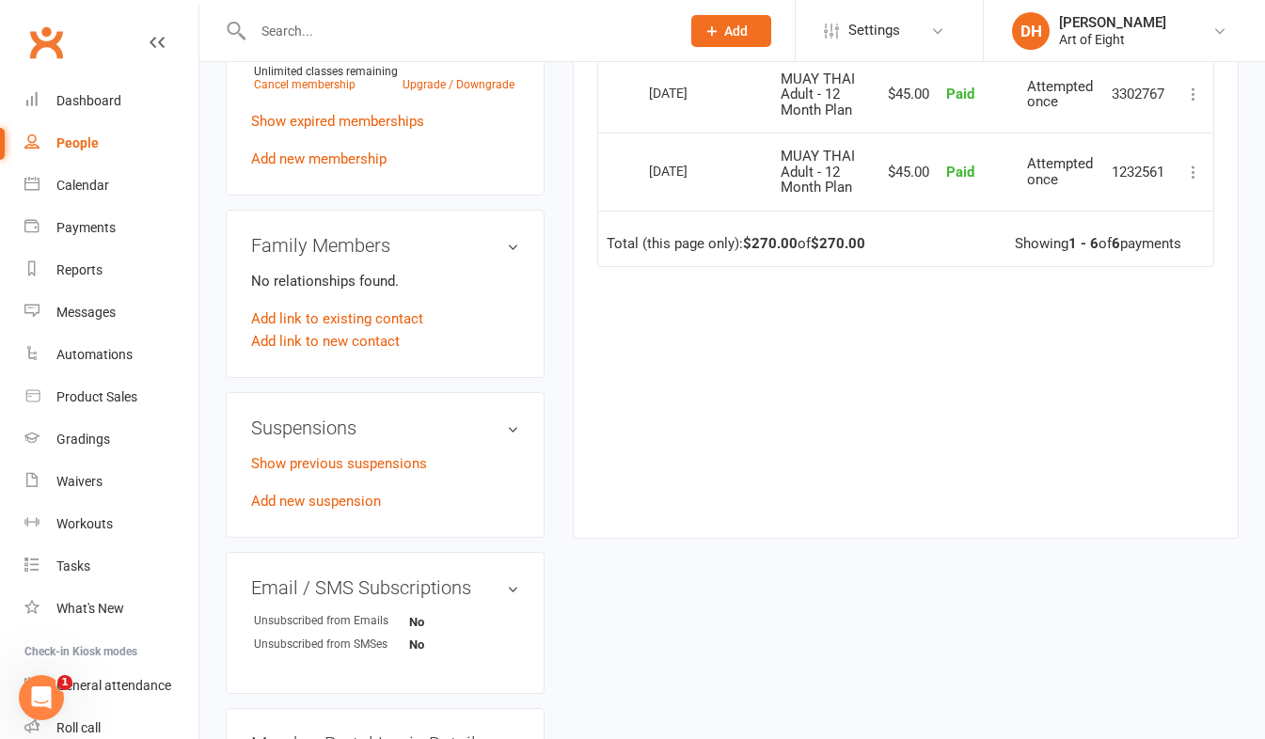
scroll to position [847, 0]
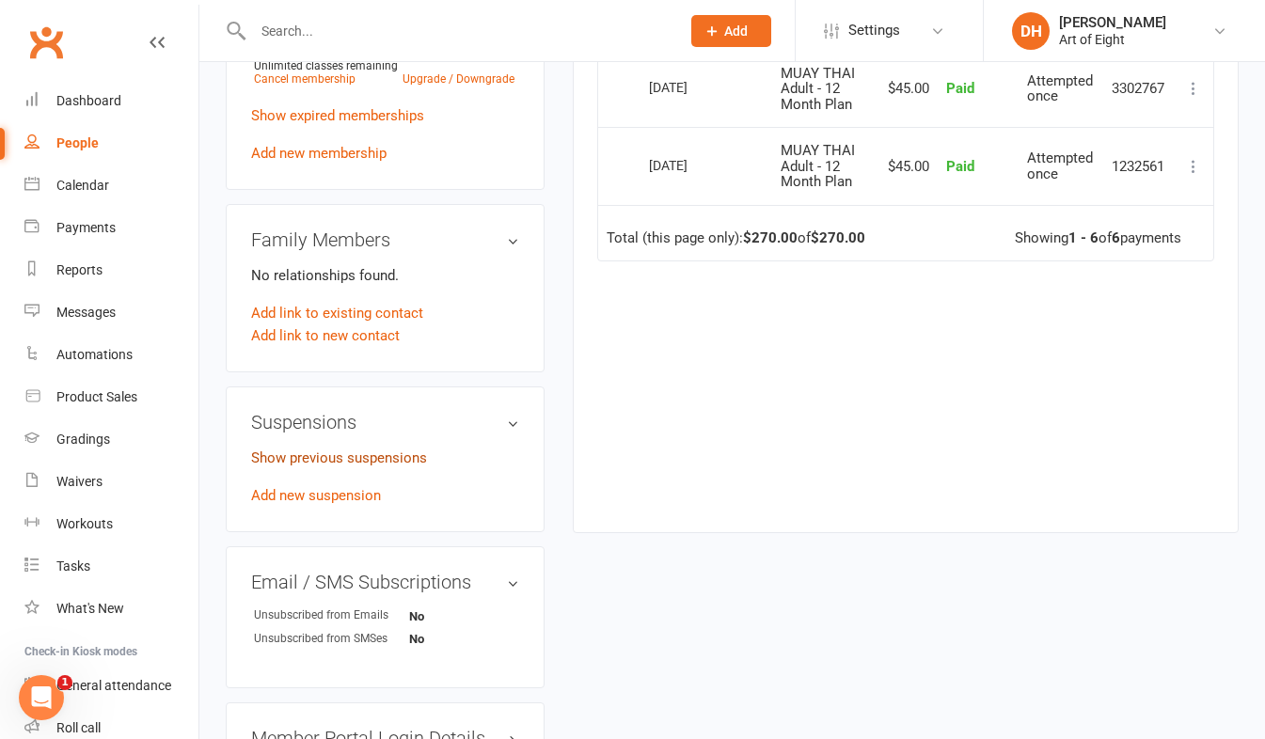
click at [313, 467] on link "Show previous suspensions" at bounding box center [339, 458] width 176 height 17
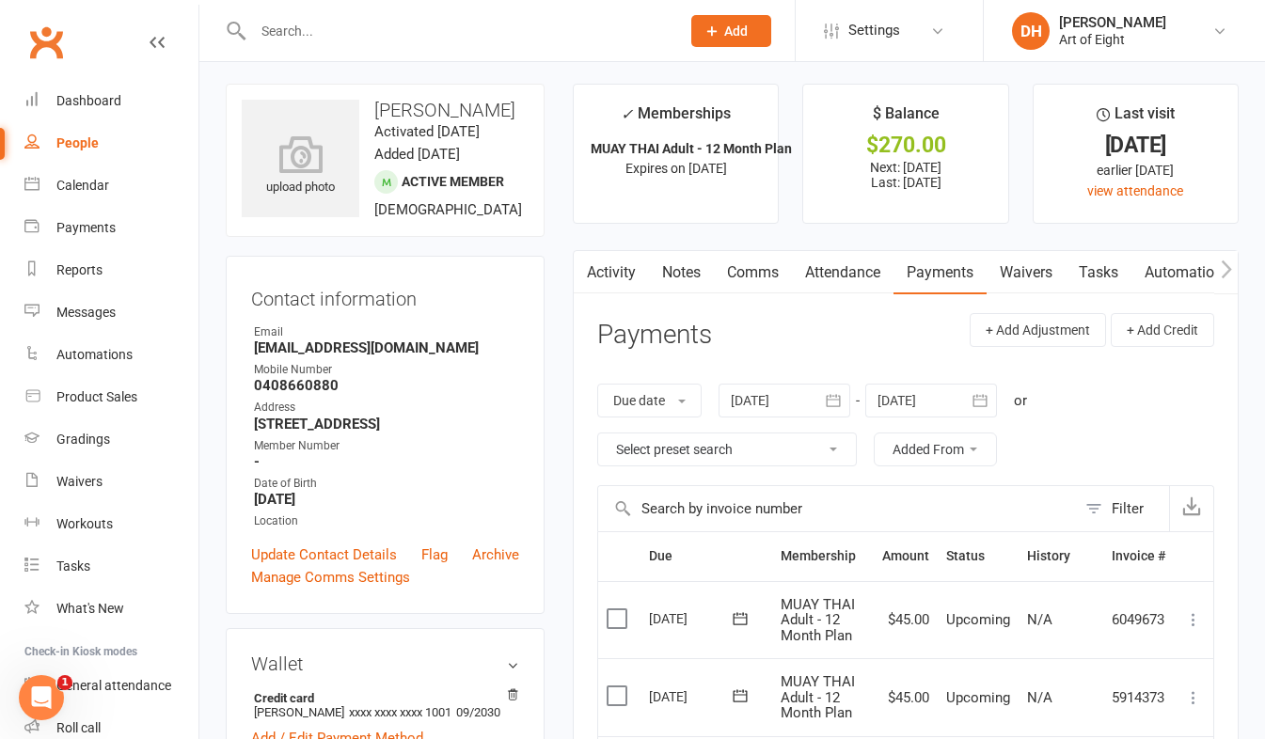
scroll to position [0, 0]
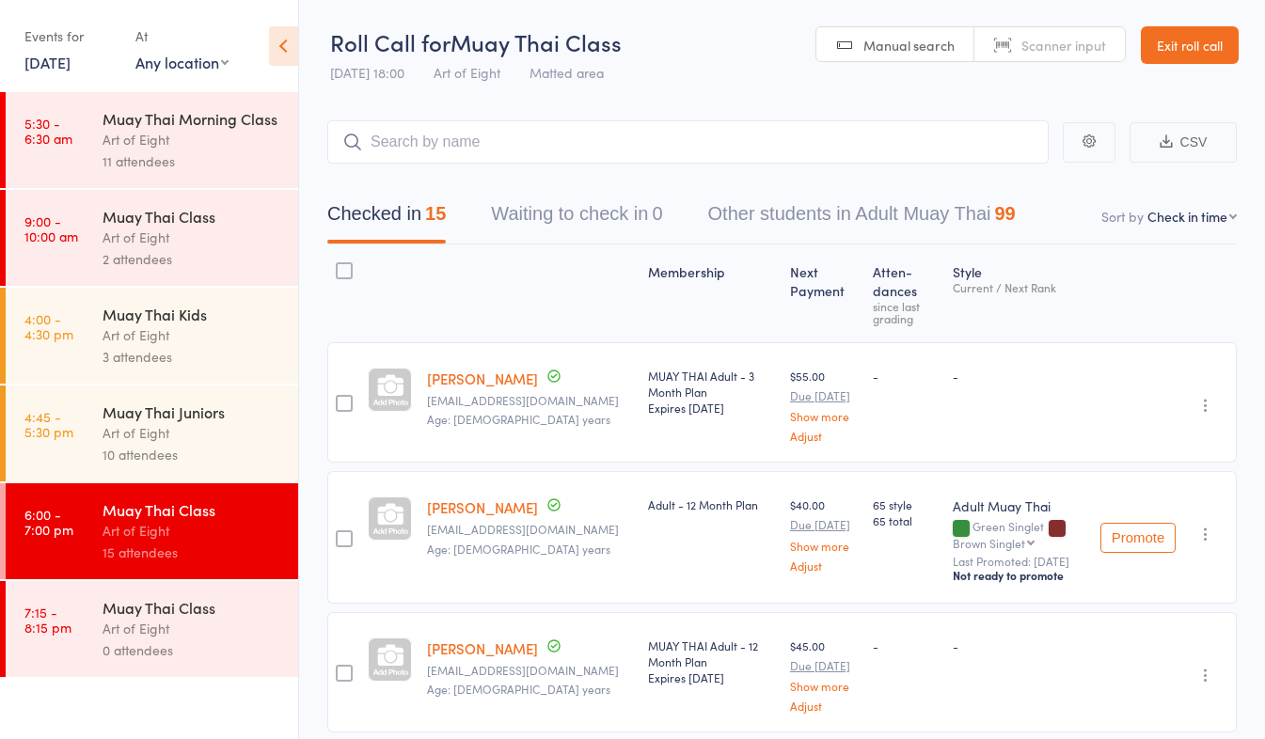
scroll to position [94, 0]
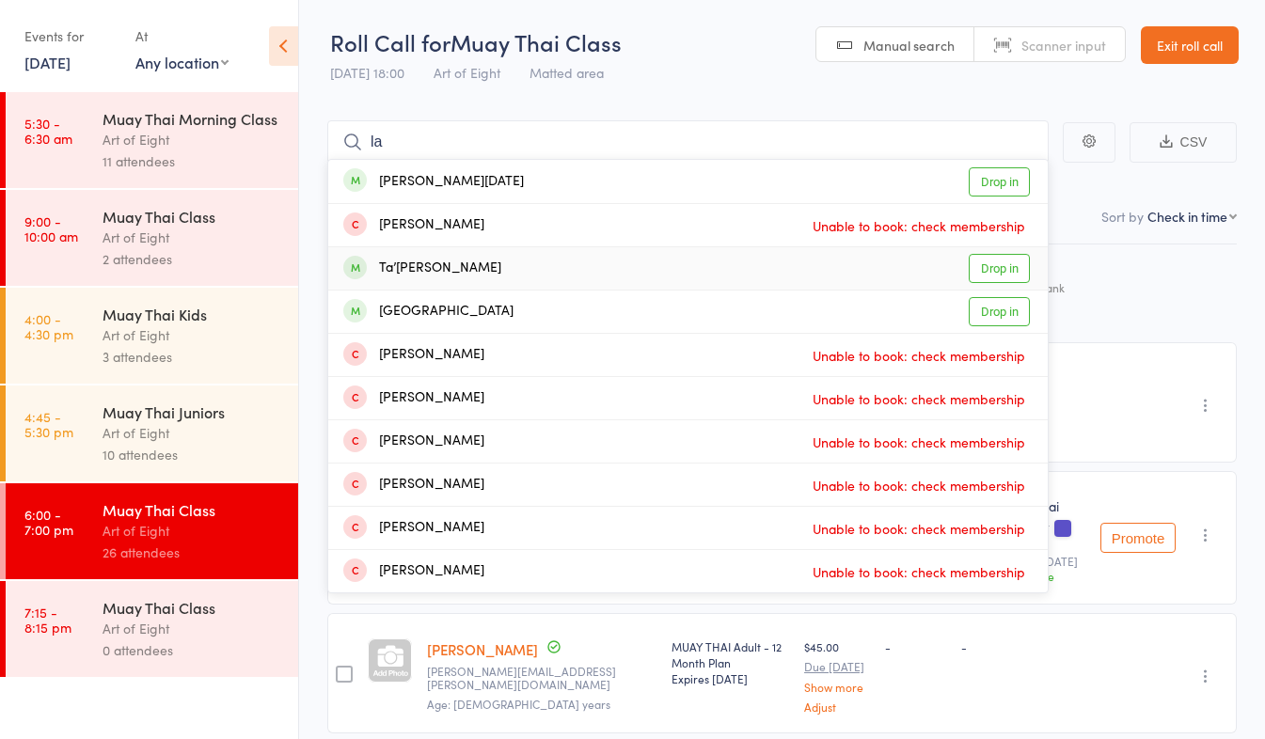
type input "l"
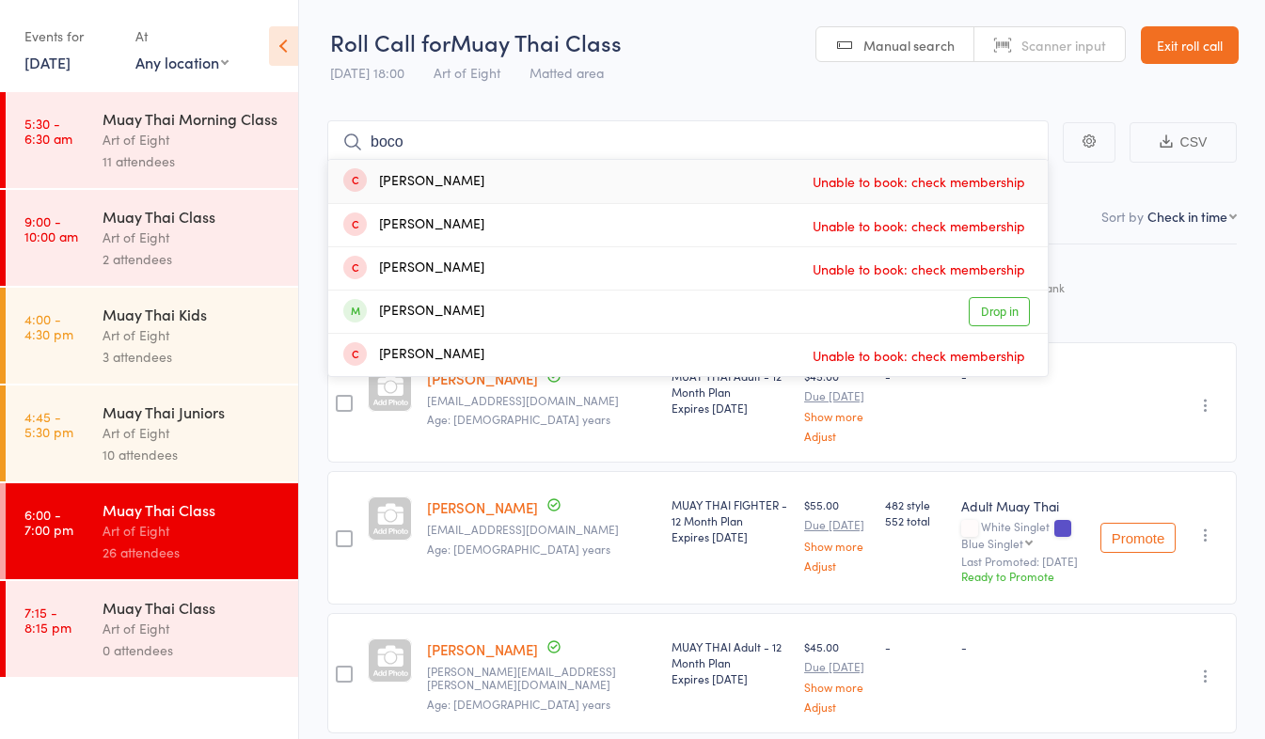
type input "boco"
click at [1194, 50] on link "Exit roll call" at bounding box center [1190, 45] width 98 height 38
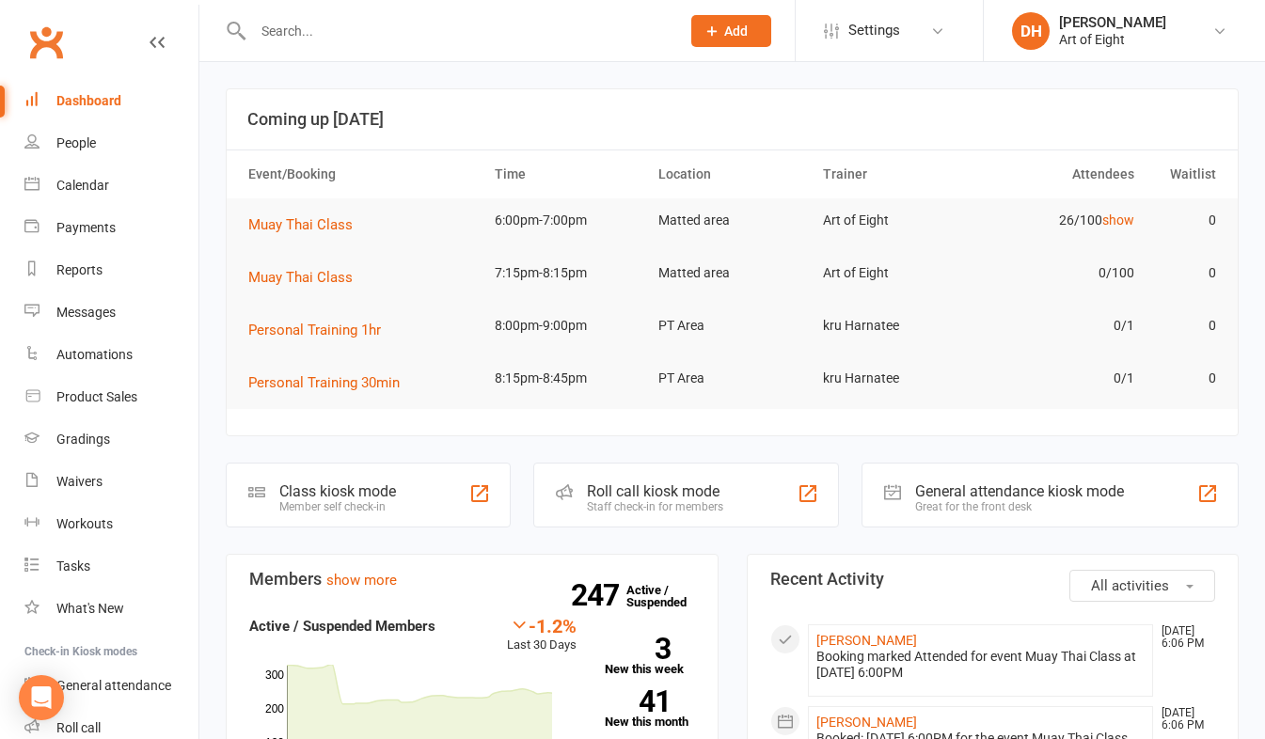
click at [355, 39] on input "text" at bounding box center [457, 31] width 420 height 26
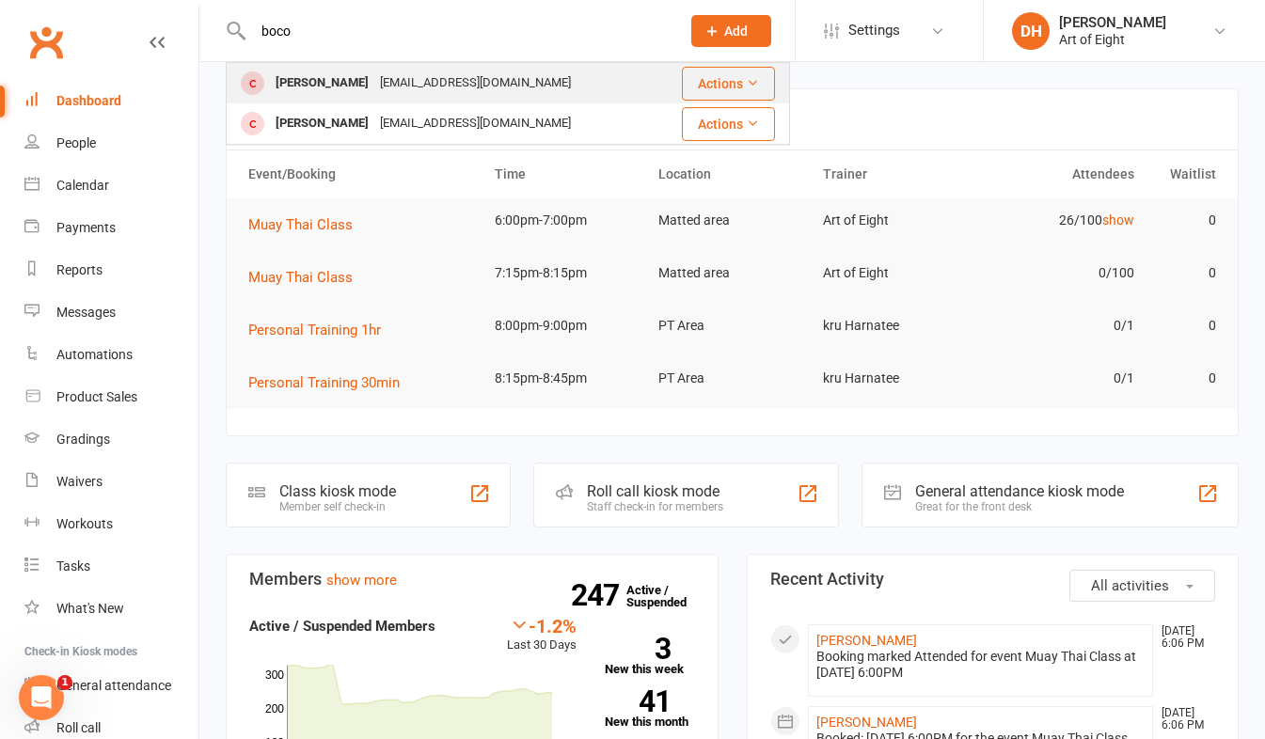
type input "boco"
click at [316, 82] on div "[PERSON_NAME]" at bounding box center [322, 83] width 104 height 27
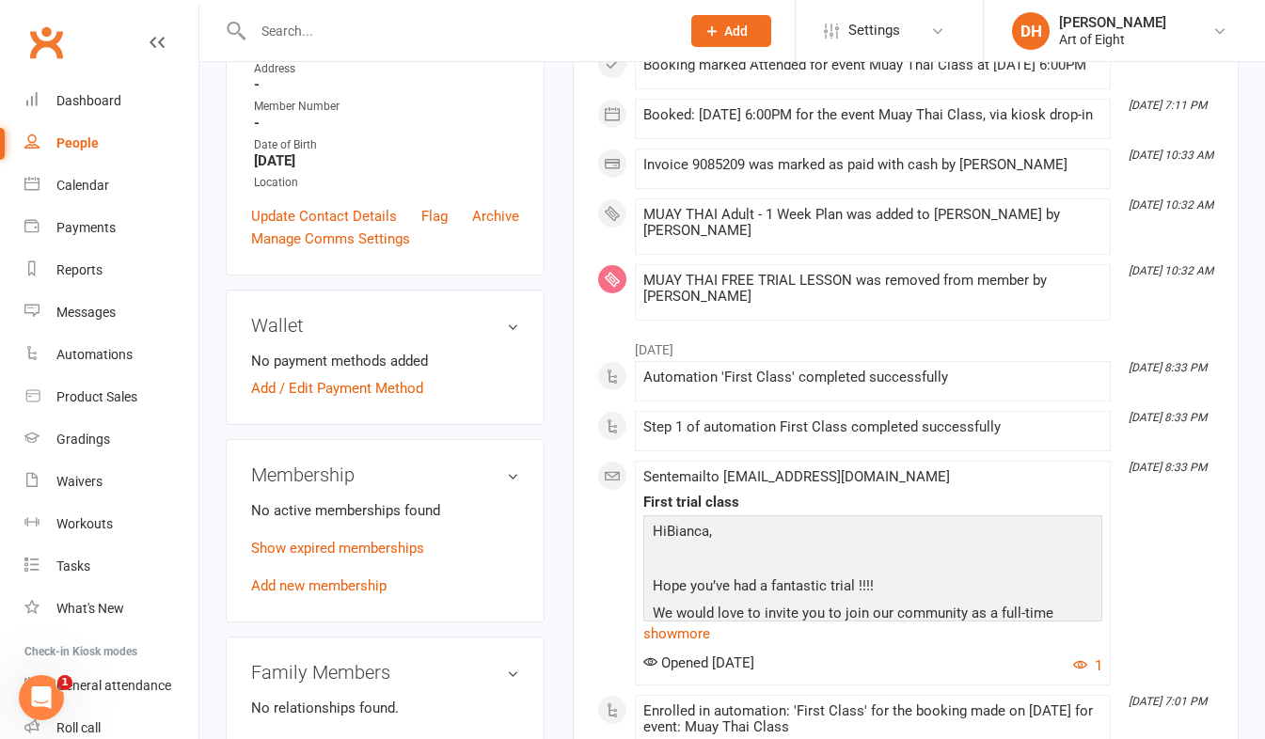
scroll to position [376, 0]
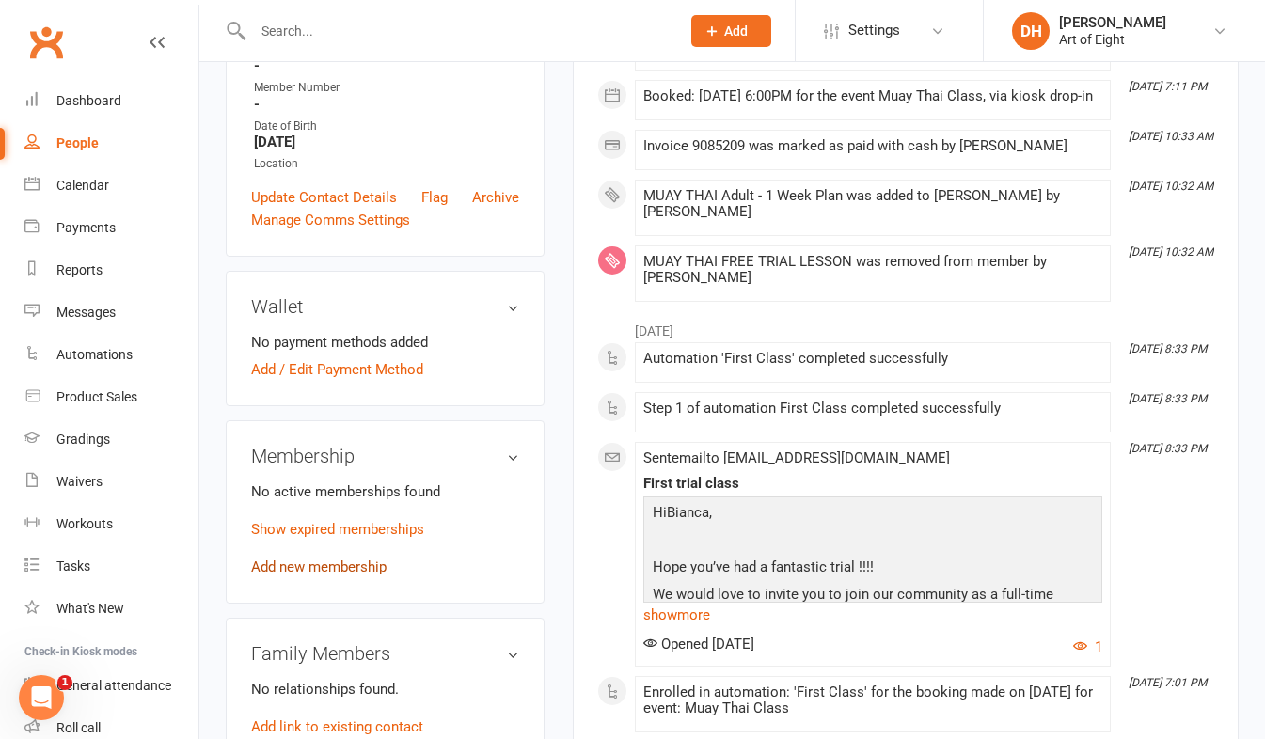
click at [289, 576] on link "Add new membership" at bounding box center [318, 567] width 135 height 17
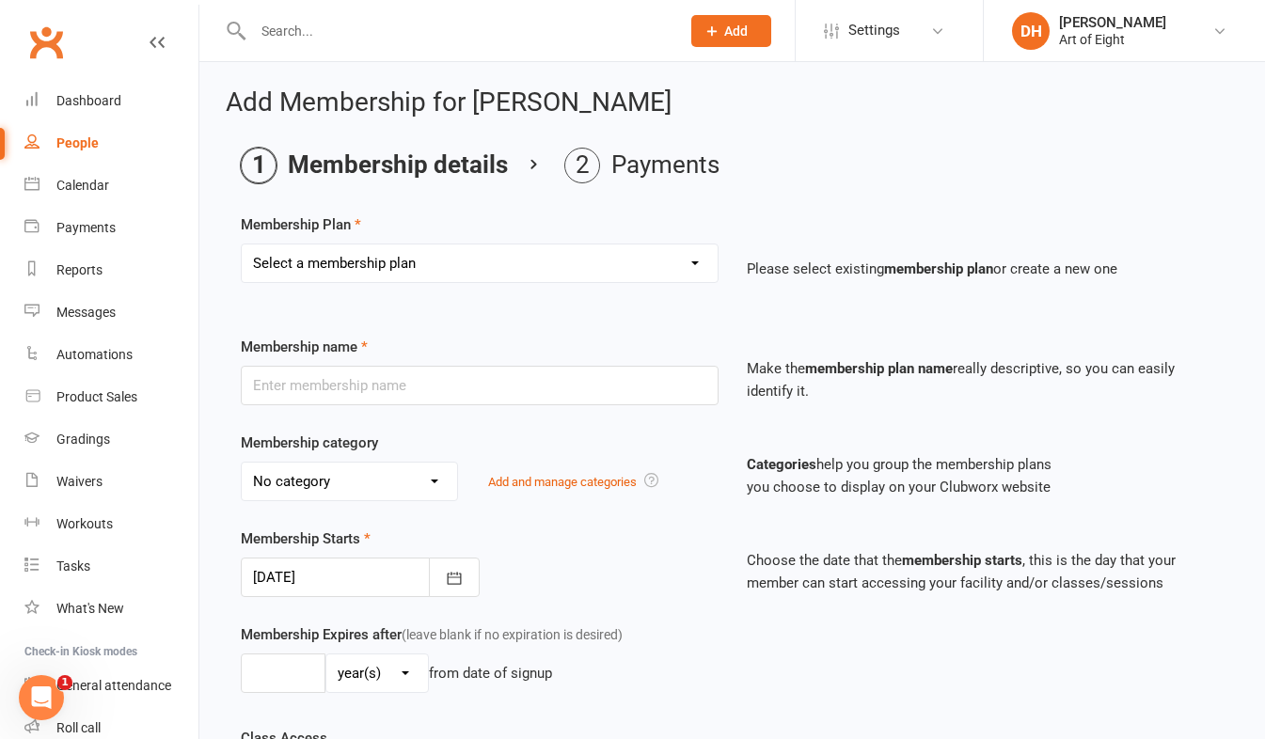
click at [339, 263] on select "Select a membership plan Create new Membership Plan MUAY THAI Adult - 12 Month …" at bounding box center [480, 264] width 476 height 38
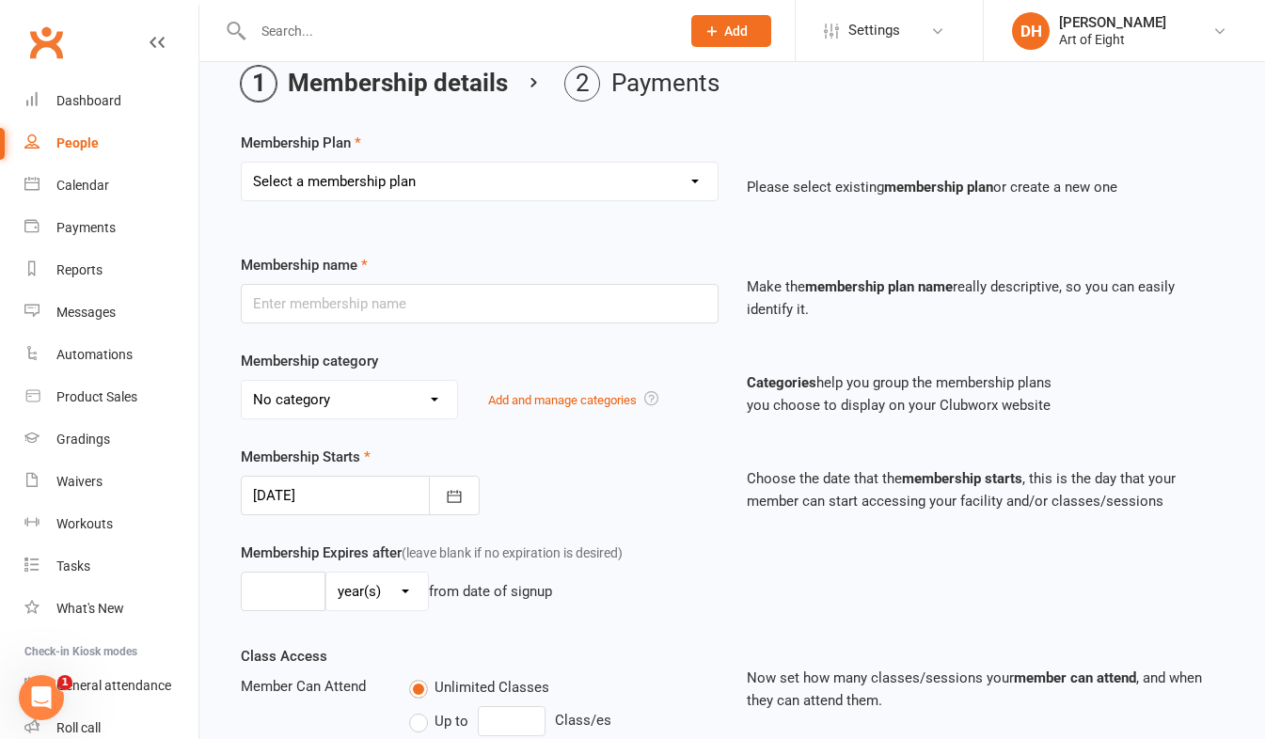
scroll to position [94, 0]
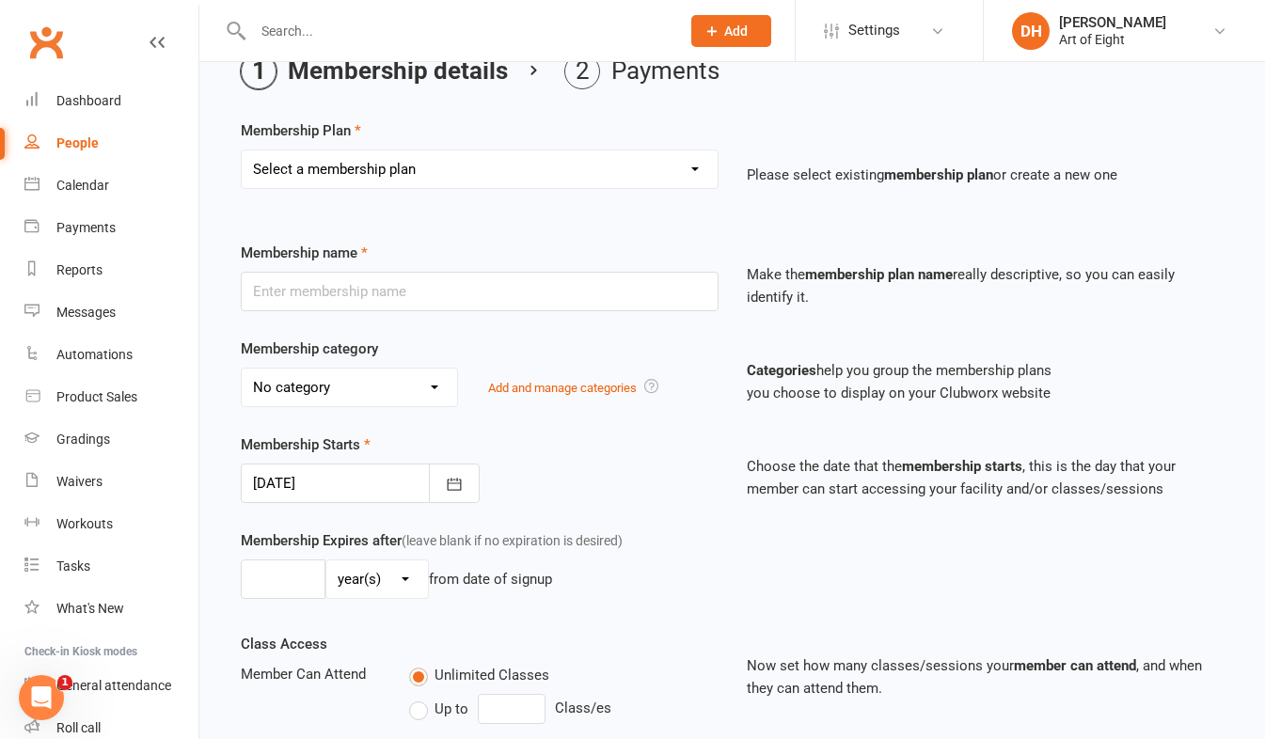
click at [364, 155] on select "Select a membership plan Create new Membership Plan MUAY THAI Adult - 12 Month …" at bounding box center [480, 170] width 476 height 38
select select "4"
click at [242, 151] on select "Select a membership plan Create new Membership Plan MUAY THAI Adult - 12 Month …" at bounding box center [480, 170] width 476 height 38
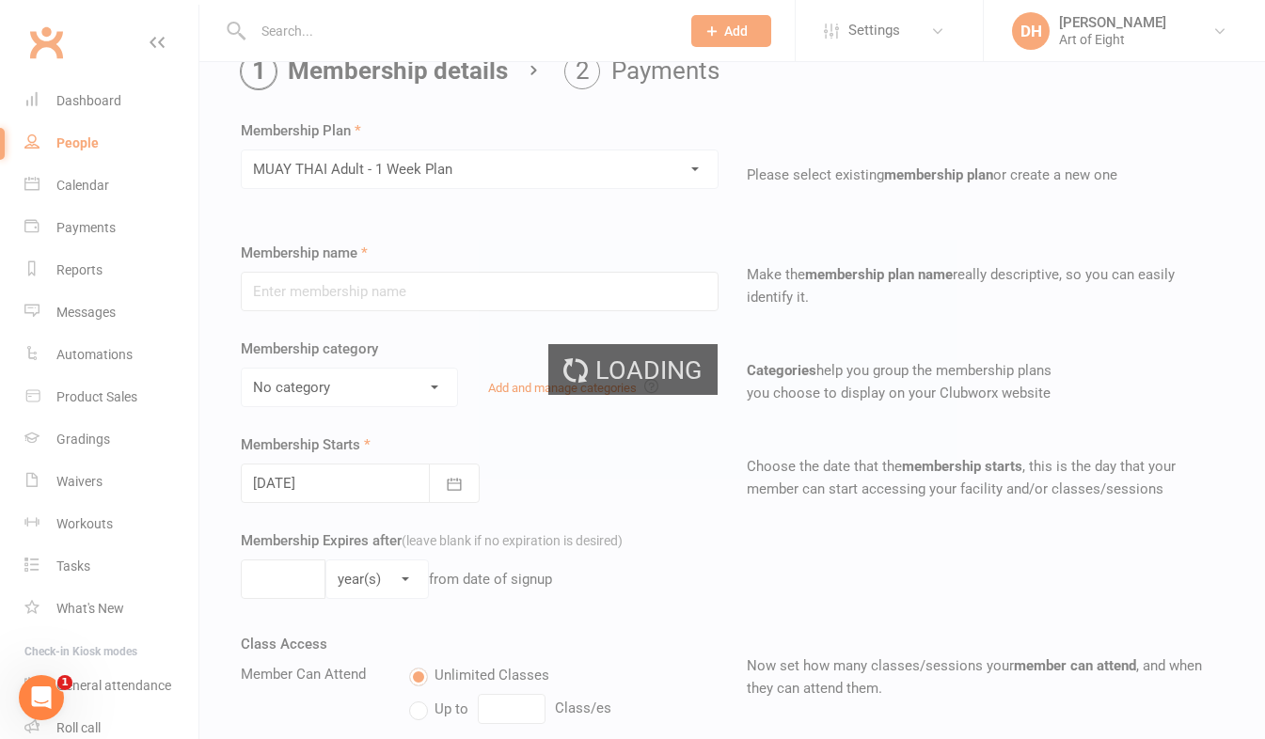
type input "MUAY THAI Adult - 1 Week Plan"
select select "2"
type input "1"
select select "1"
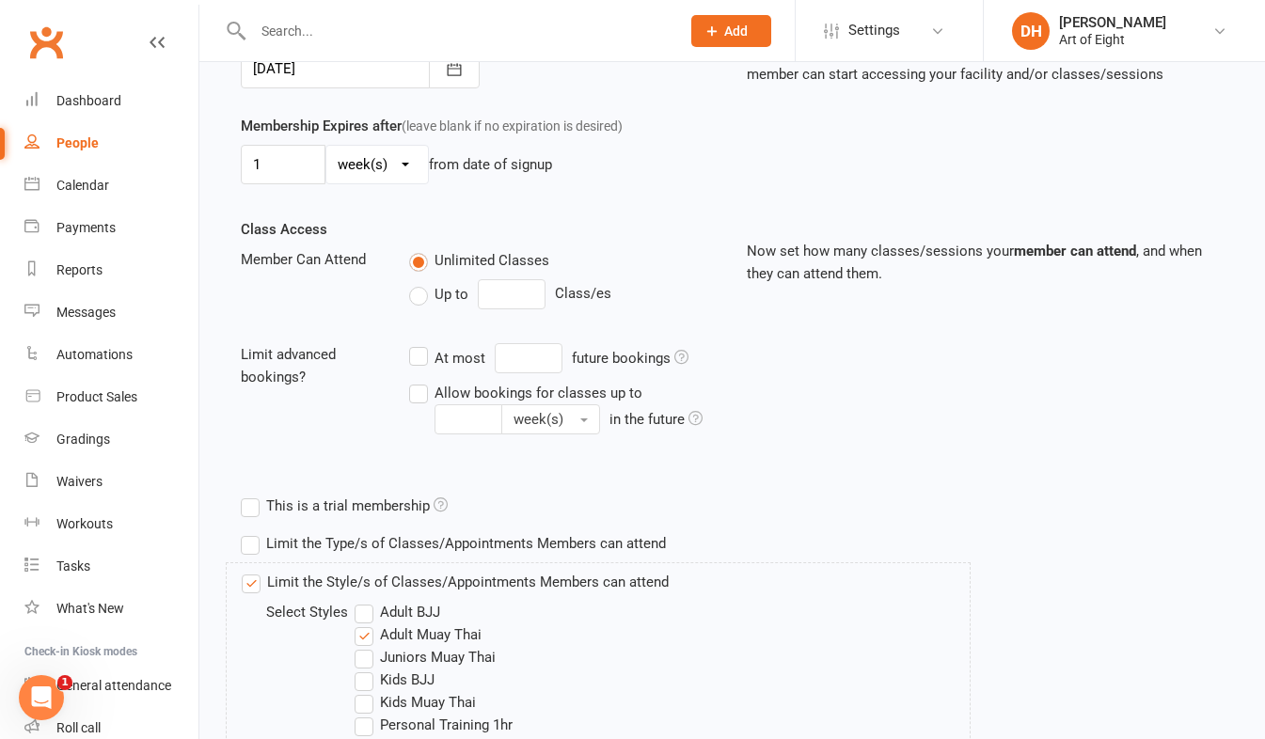
scroll to position [771, 0]
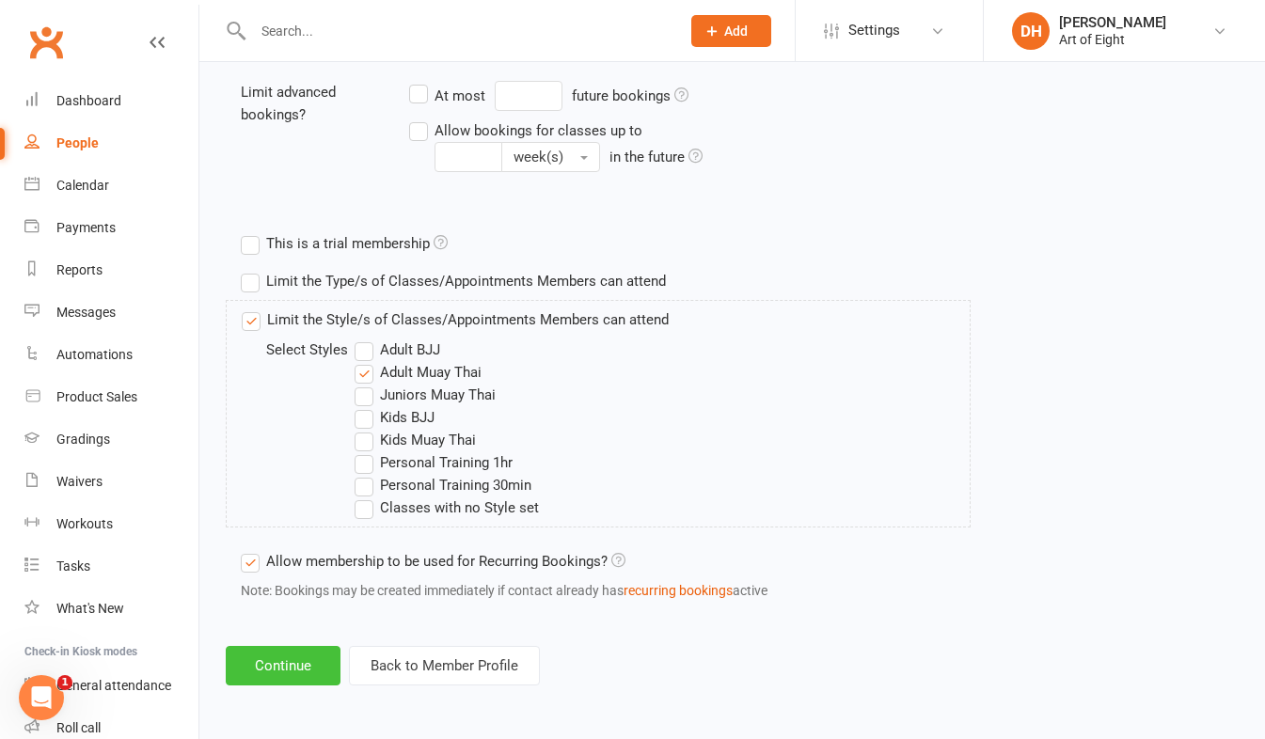
click at [311, 663] on button "Continue" at bounding box center [283, 666] width 115 height 40
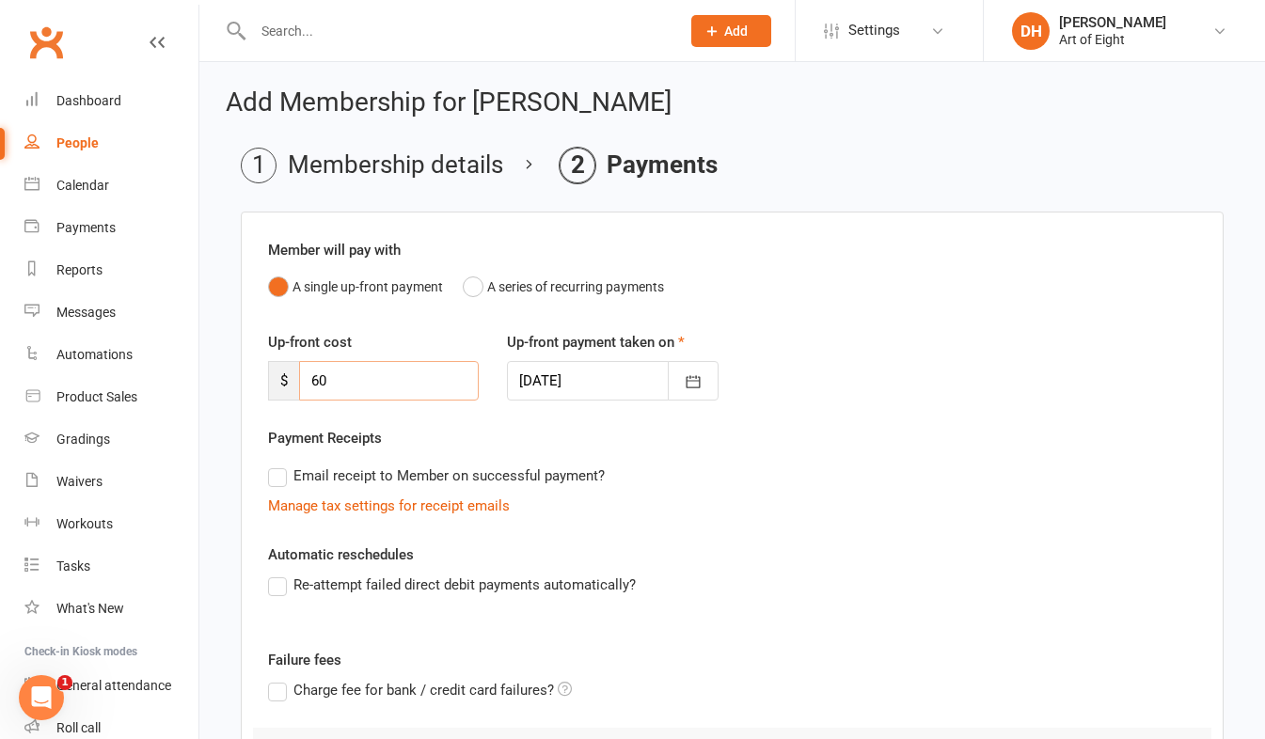
drag, startPoint x: 339, startPoint y: 379, endPoint x: 247, endPoint y: 380, distance: 91.3
click at [247, 380] on div "Member will pay with A single up-front payment A series of recurring payments U…" at bounding box center [732, 562] width 983 height 701
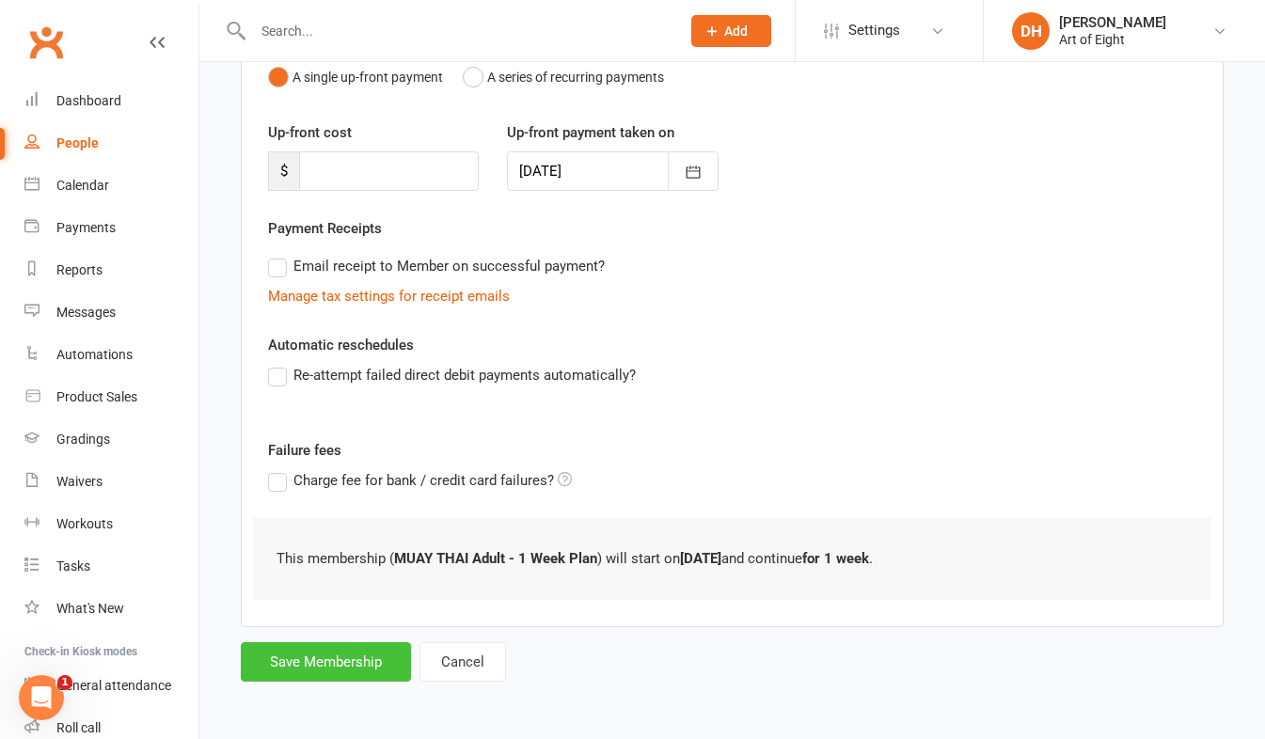
click at [344, 664] on button "Save Membership" at bounding box center [326, 663] width 170 height 40
type input "0"
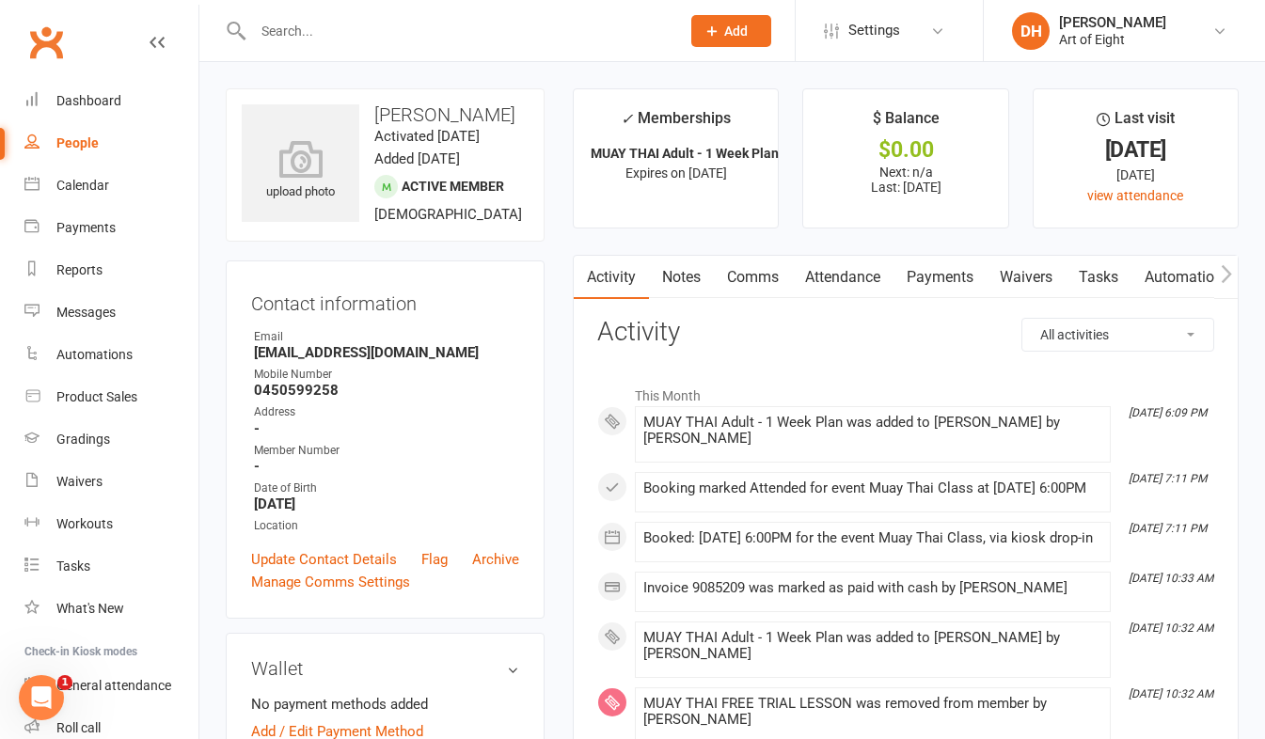
click at [352, 26] on input "text" at bounding box center [457, 31] width 420 height 26
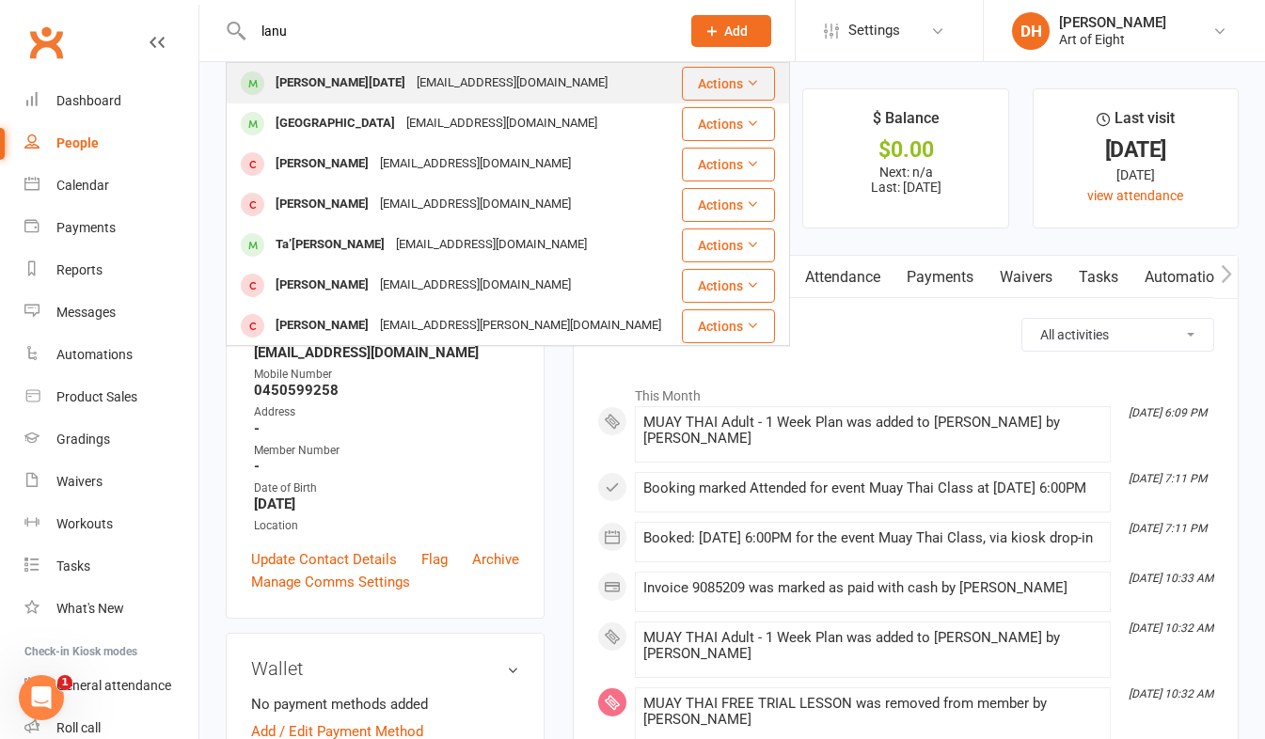
type input "lanu"
click at [294, 80] on div "Lanu Noel" at bounding box center [340, 83] width 141 height 27
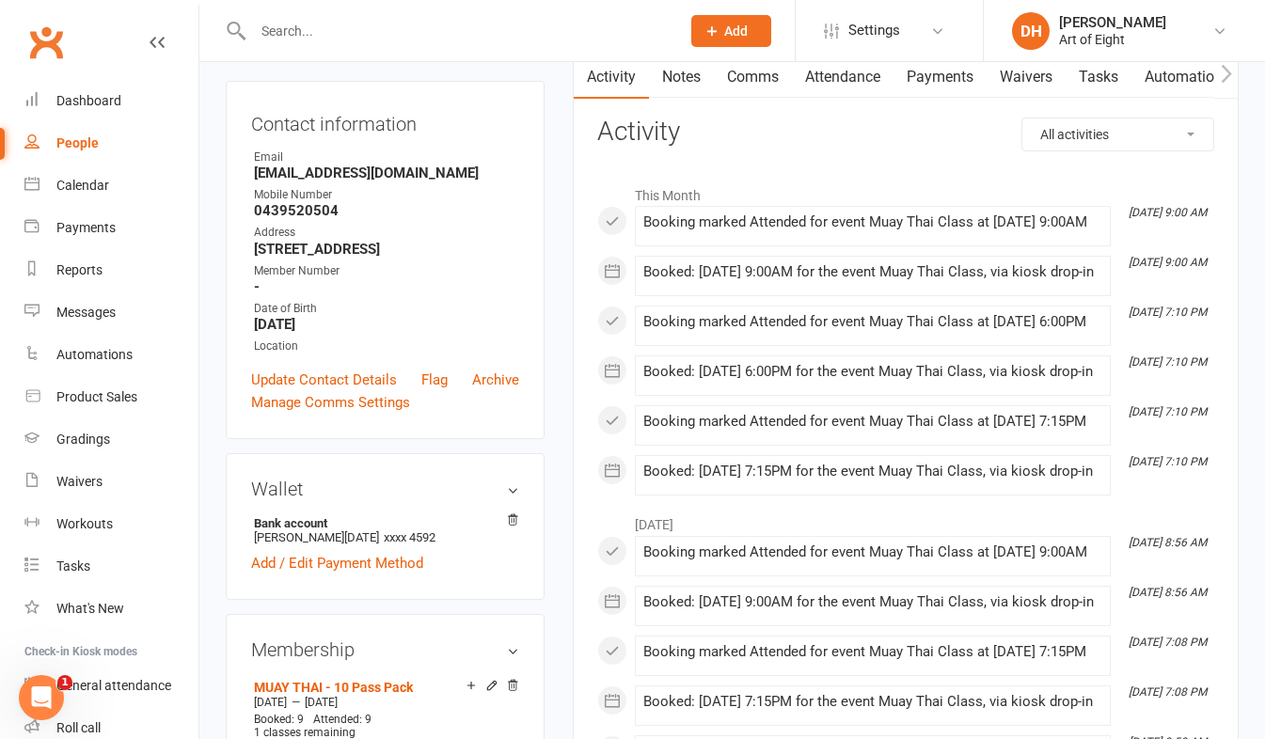
scroll to position [470, 0]
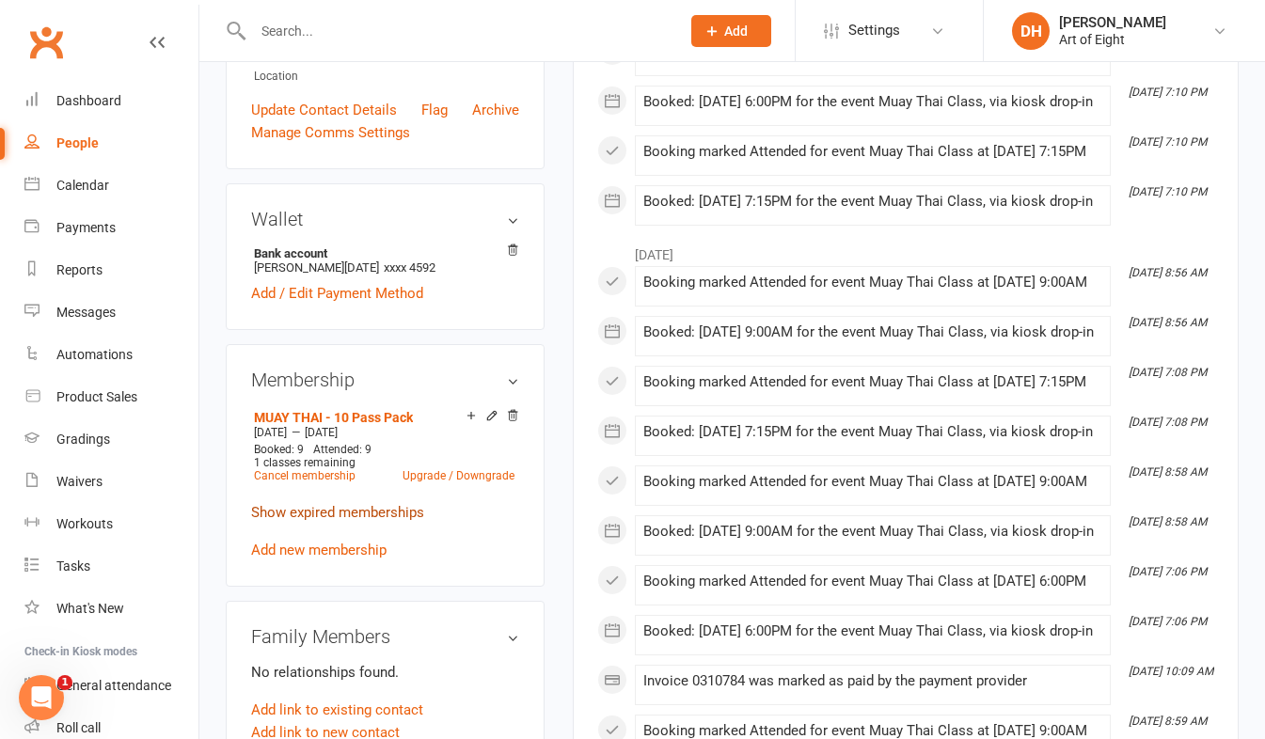
click at [359, 521] on link "Show expired memberships" at bounding box center [337, 512] width 173 height 17
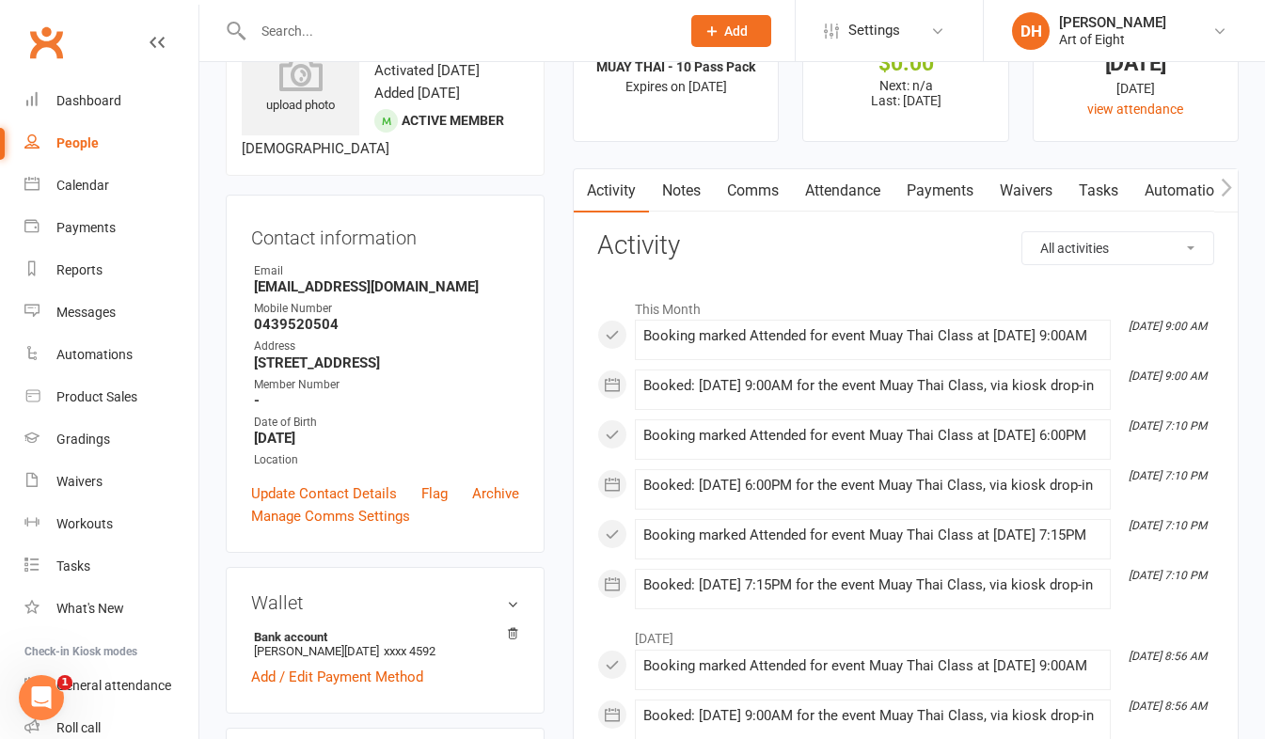
scroll to position [0, 0]
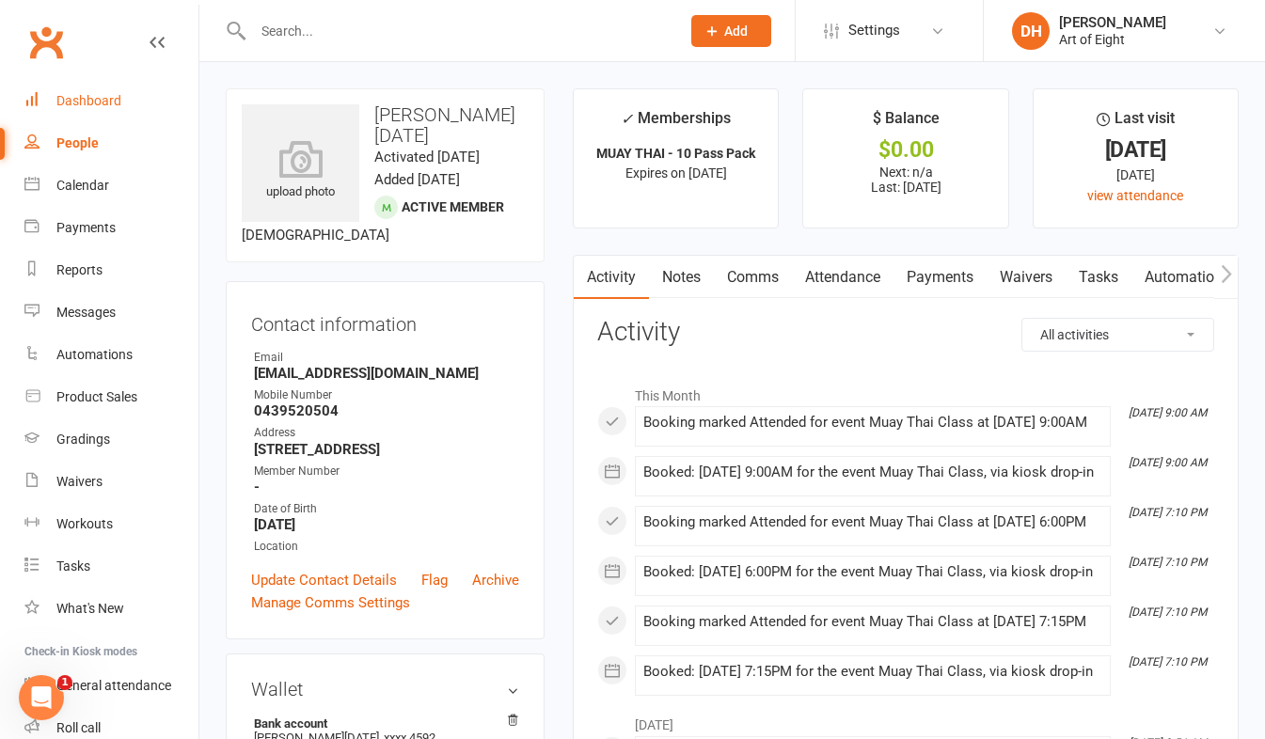
click at [80, 101] on div "Dashboard" at bounding box center [88, 100] width 65 height 15
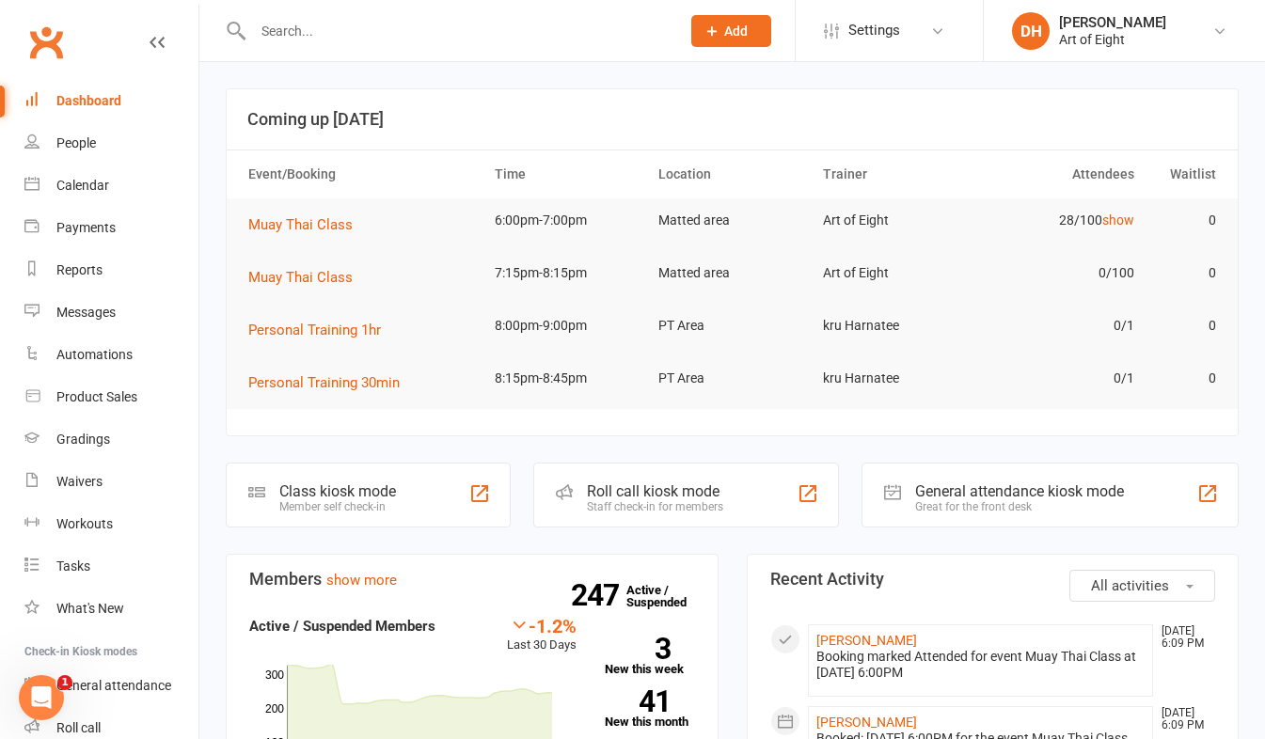
scroll to position [282, 0]
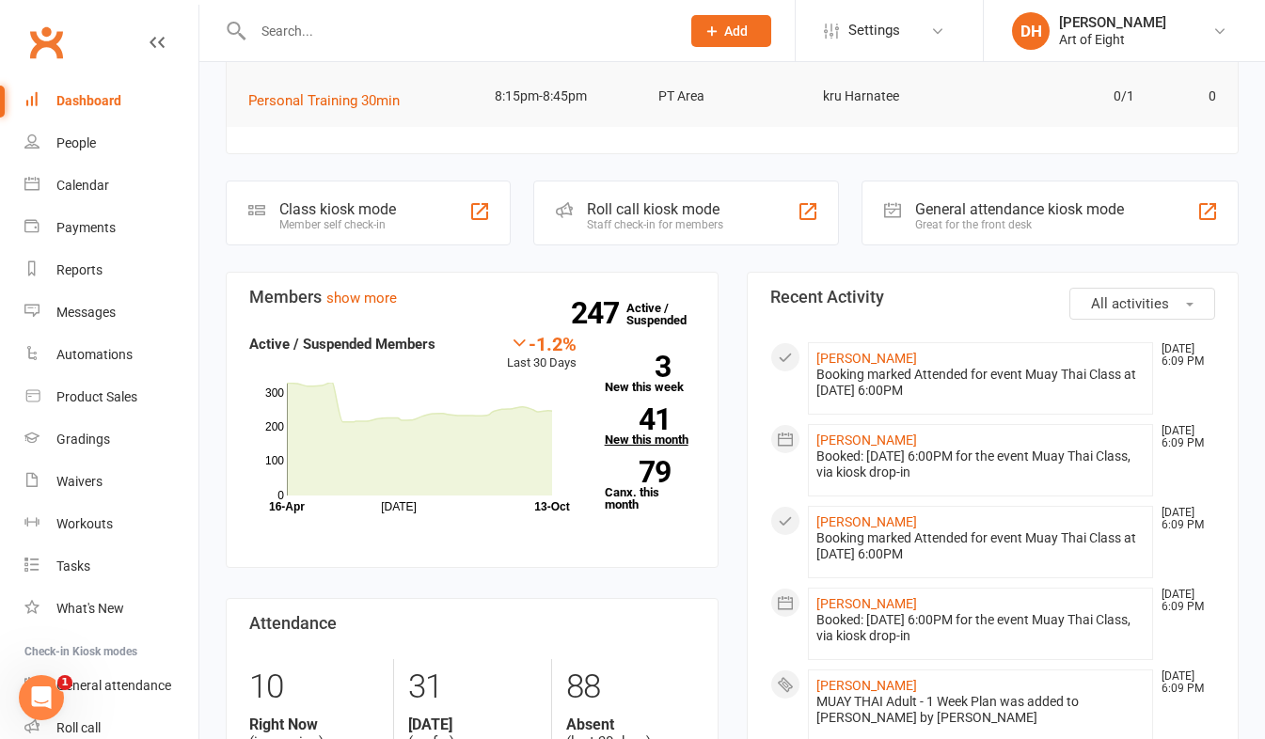
click at [621, 436] on link "41 New this month" at bounding box center [650, 427] width 90 height 38
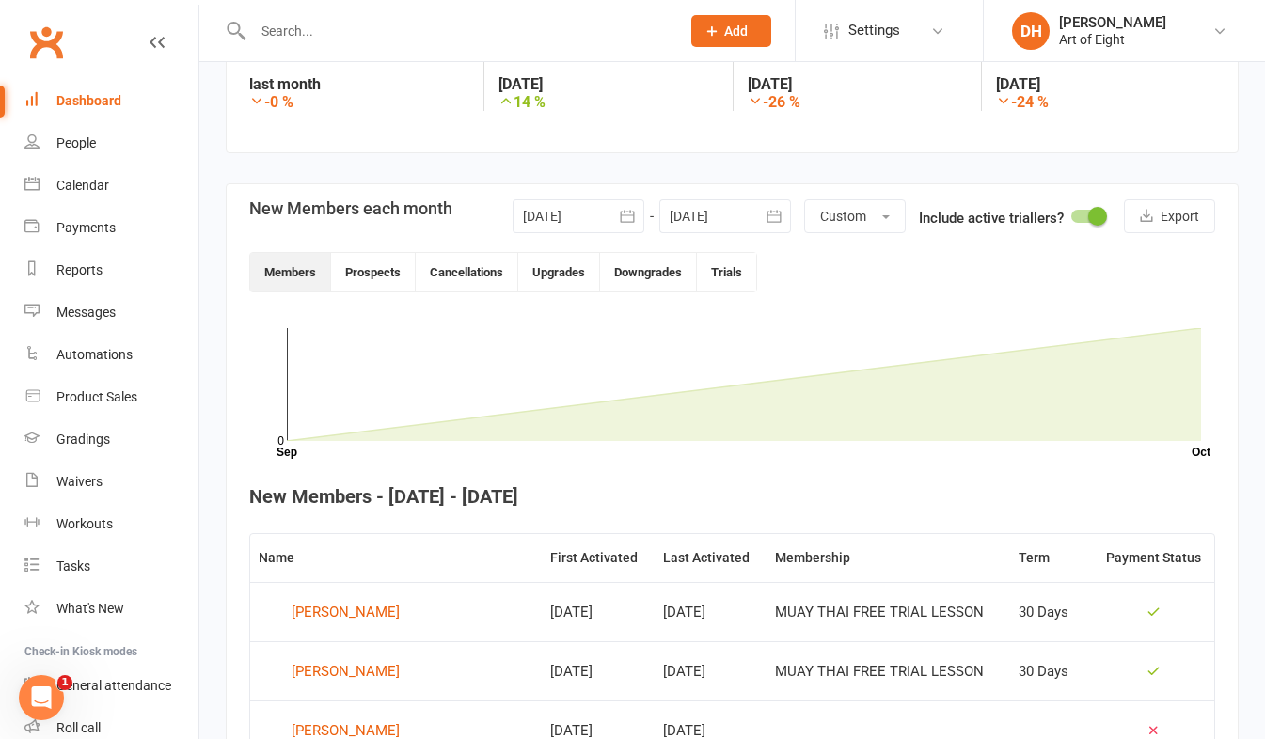
scroll to position [326, 0]
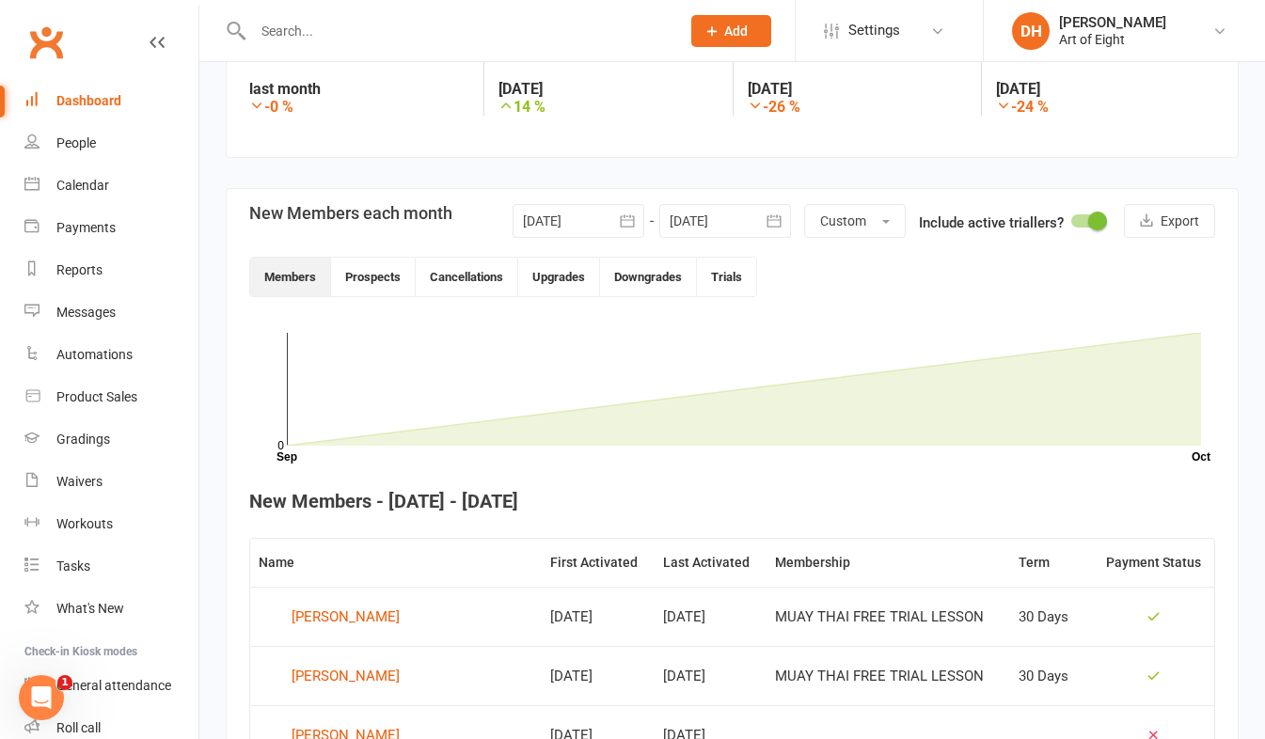
click at [618, 214] on icon "button" at bounding box center [627, 221] width 19 height 19
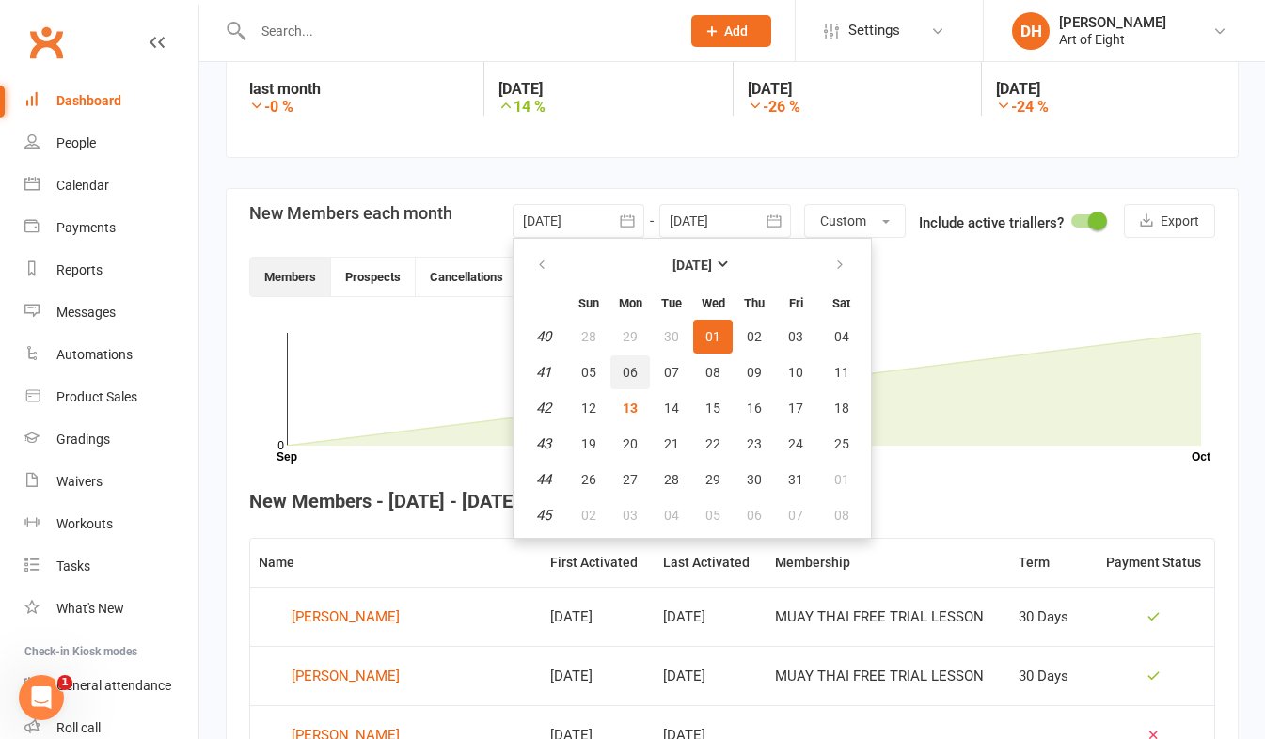
click at [629, 370] on span "06" at bounding box center [630, 372] width 15 height 15
type input "06 Oct 2025"
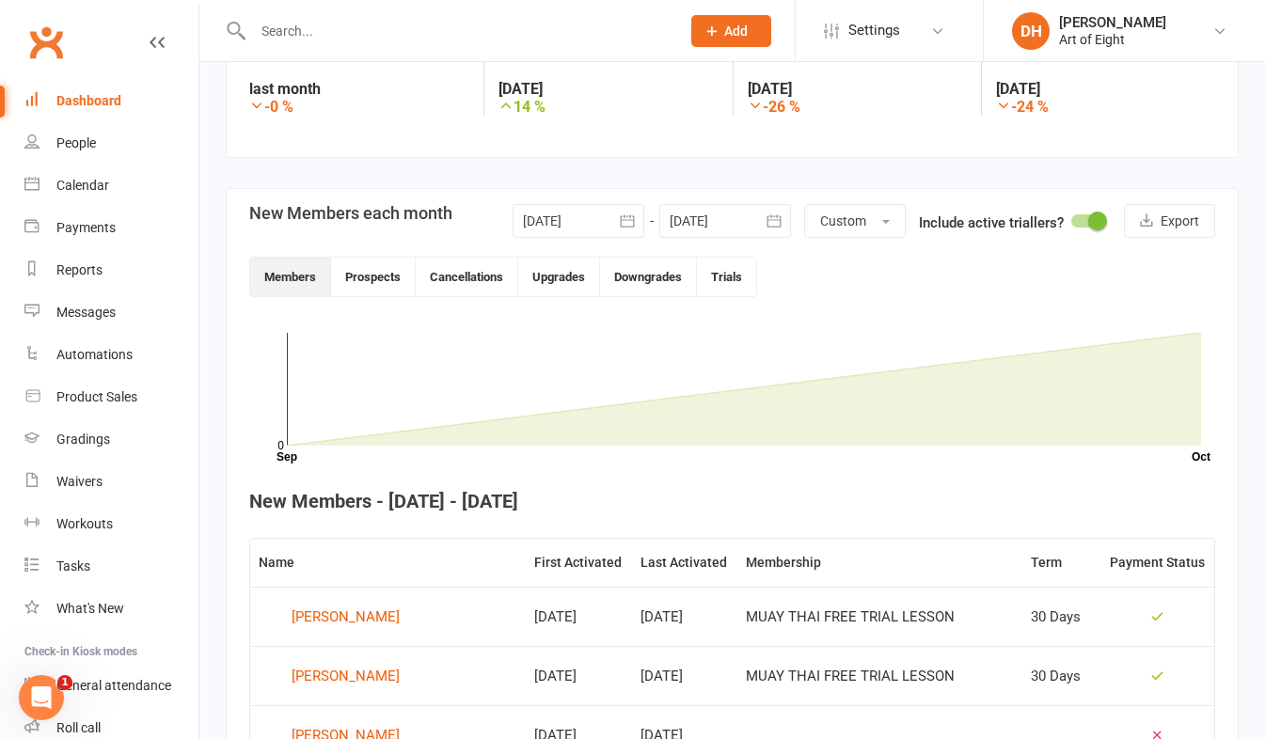
click at [770, 221] on icon "button" at bounding box center [774, 221] width 19 height 19
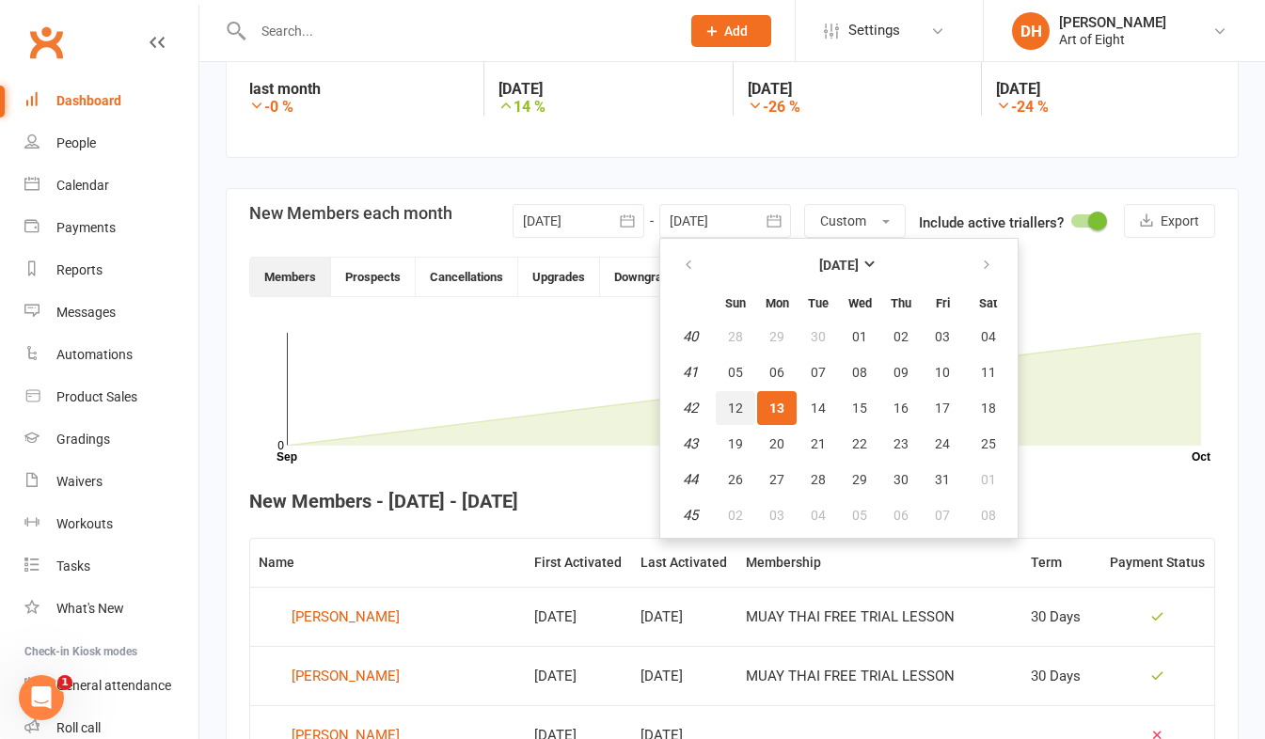
click at [739, 402] on span "12" at bounding box center [735, 408] width 15 height 15
type input "[DATE]"
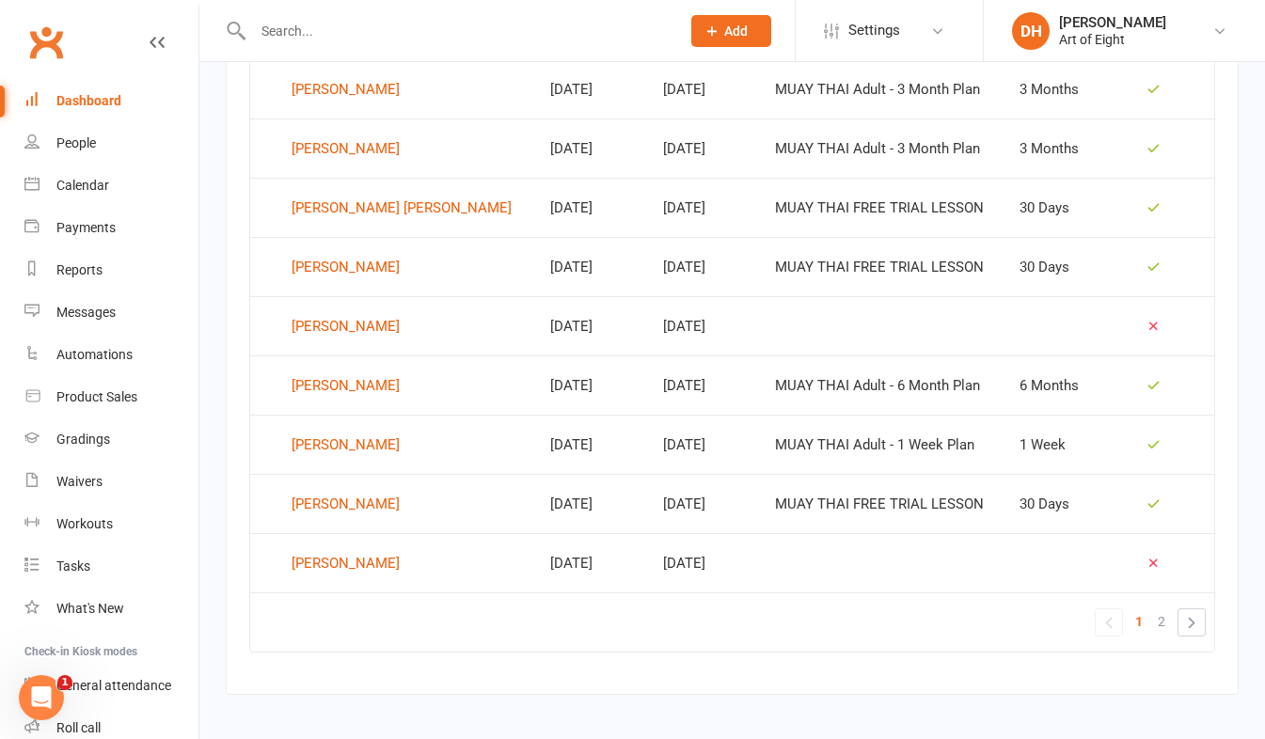
scroll to position [1222, 0]
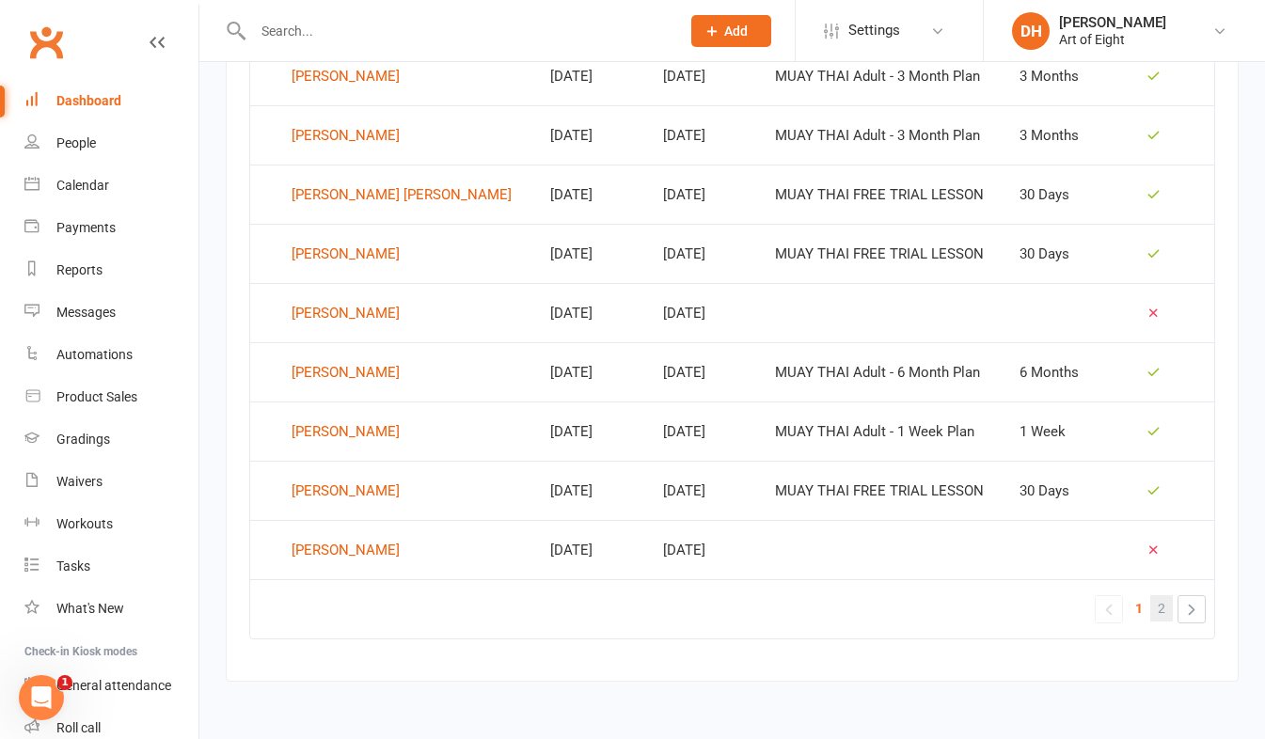
click at [1164, 608] on span "2" at bounding box center [1162, 609] width 8 height 26
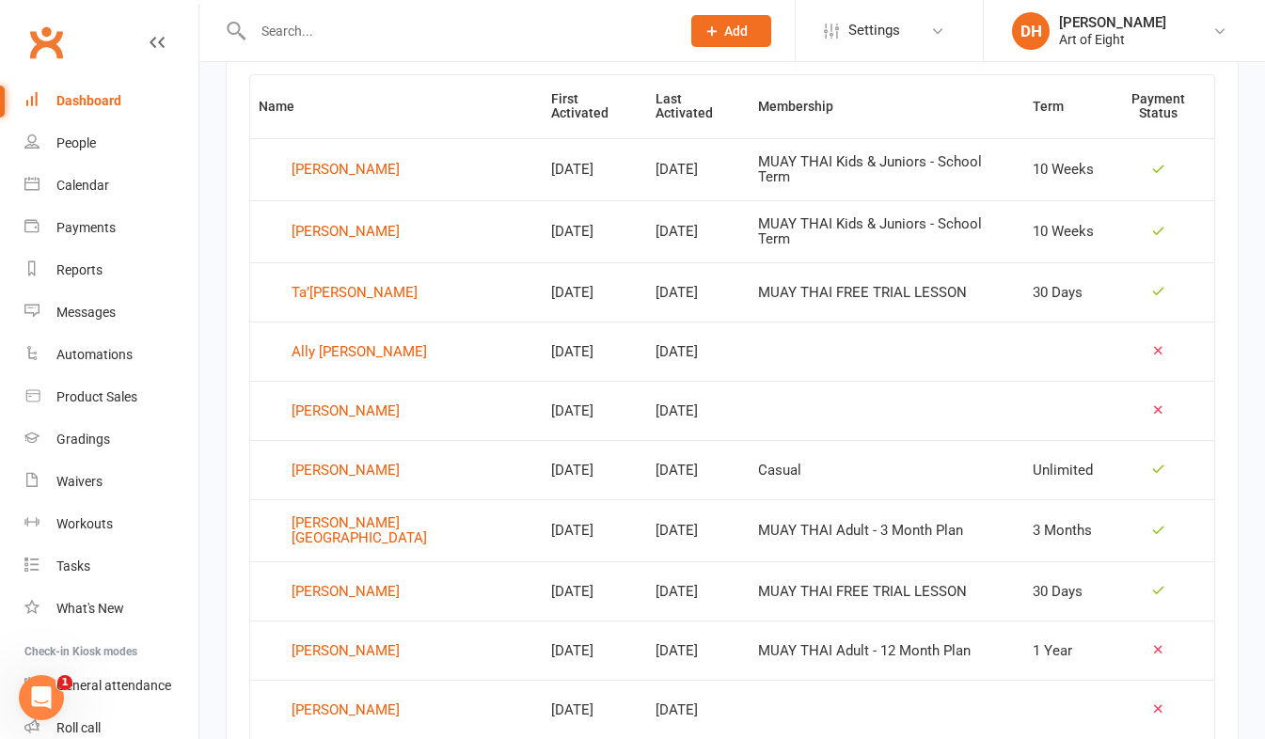
scroll to position [926, 0]
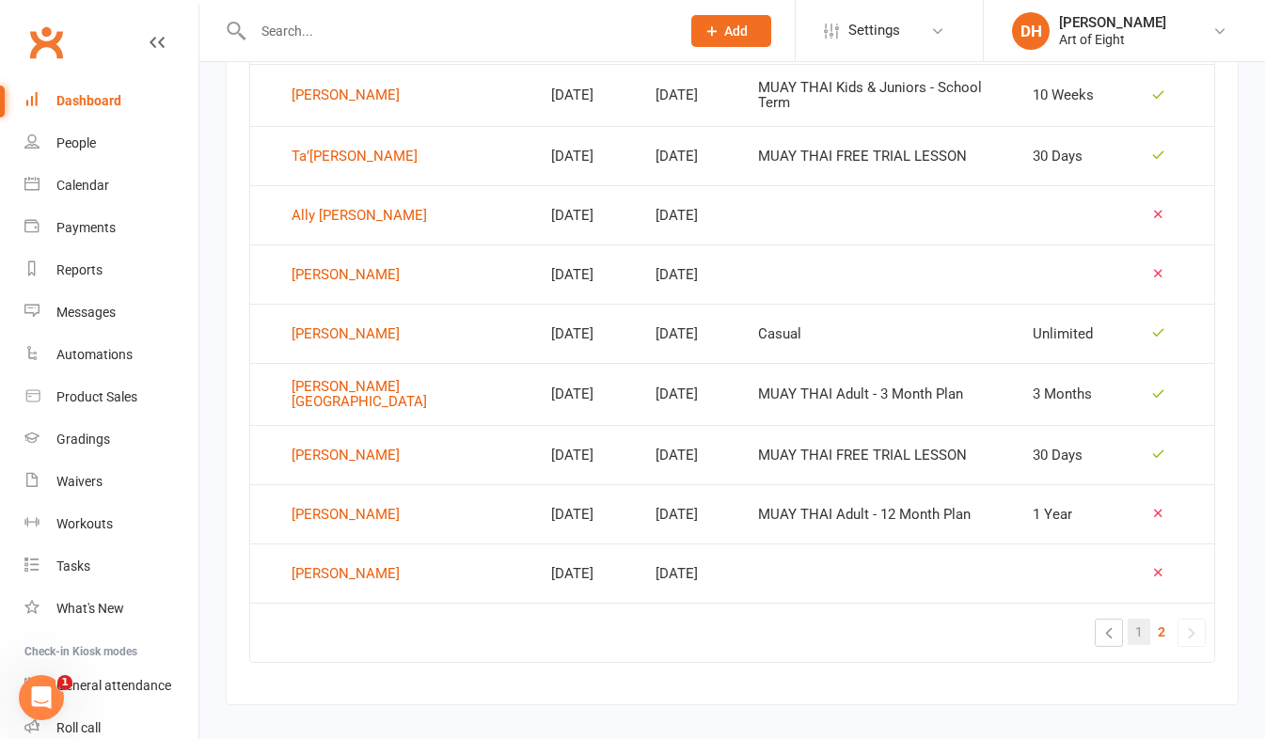
click at [1133, 619] on link "1" at bounding box center [1139, 632] width 23 height 26
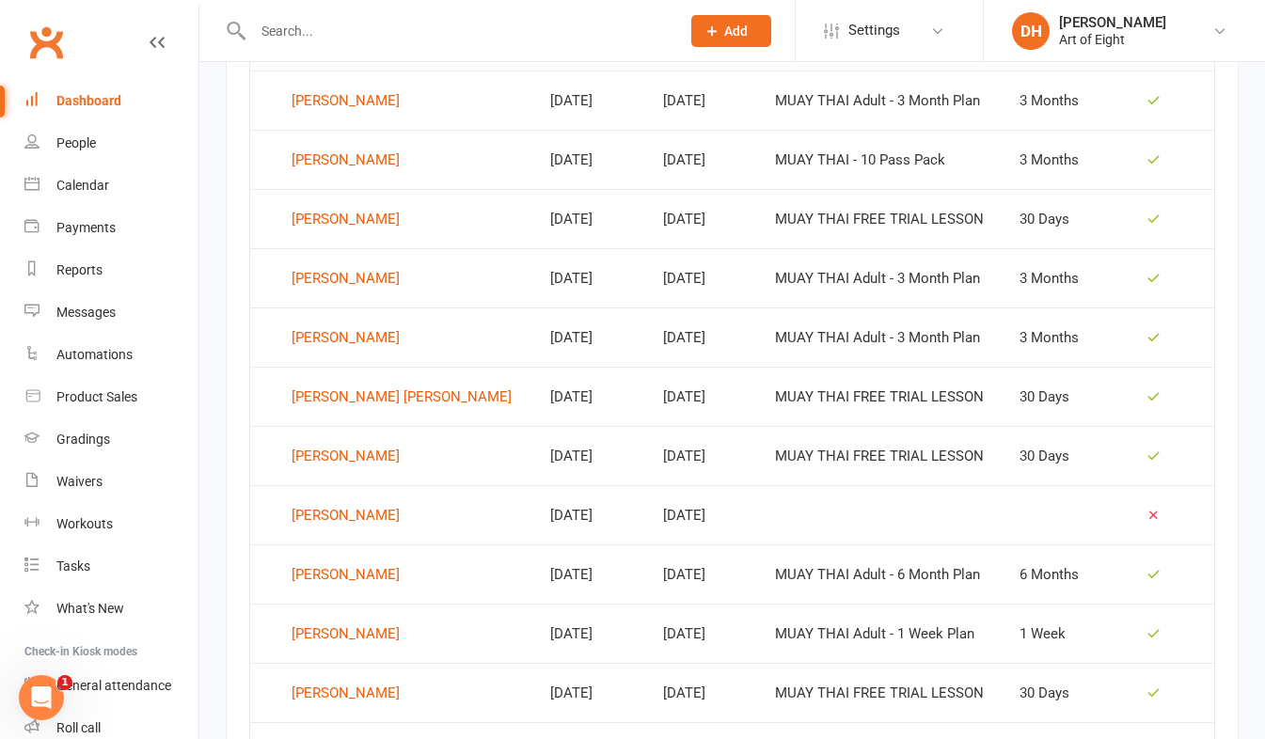
scroll to position [1114, 0]
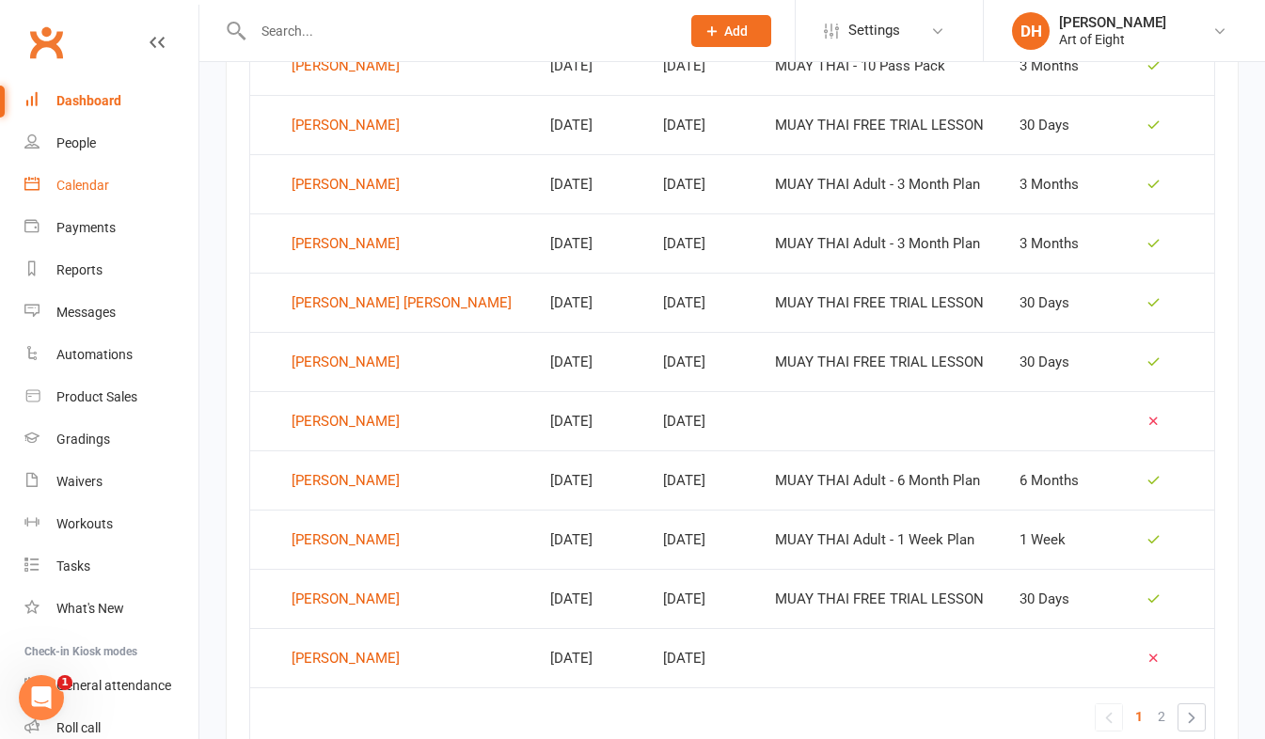
click at [97, 180] on div "Calendar" at bounding box center [82, 185] width 53 height 15
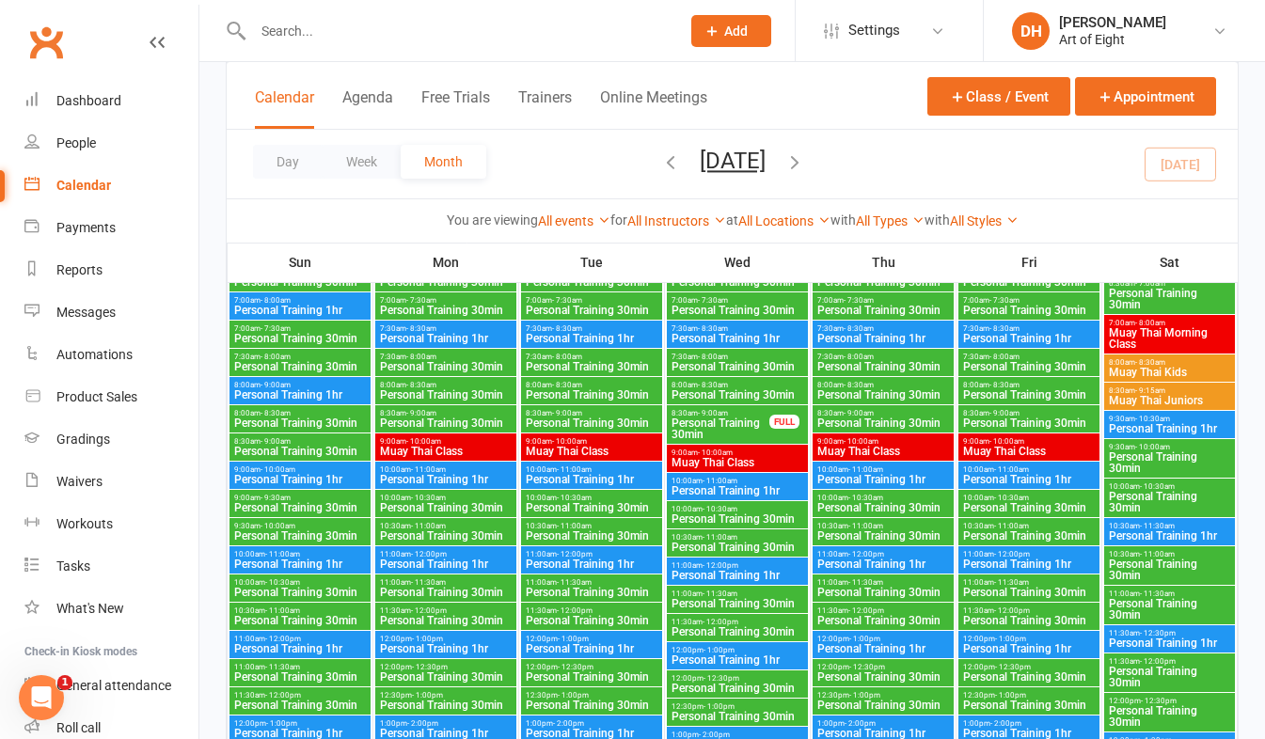
scroll to position [3387, 0]
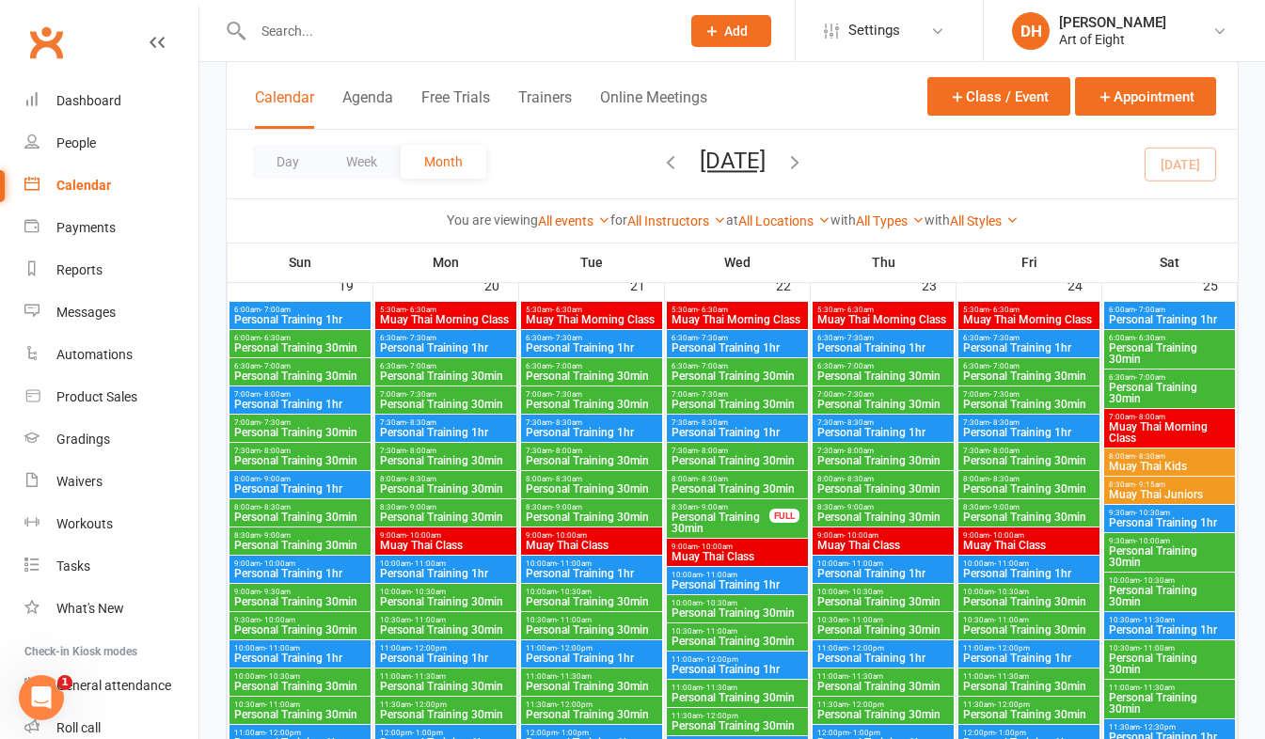
click at [781, 512] on div "FULL" at bounding box center [785, 516] width 30 height 14
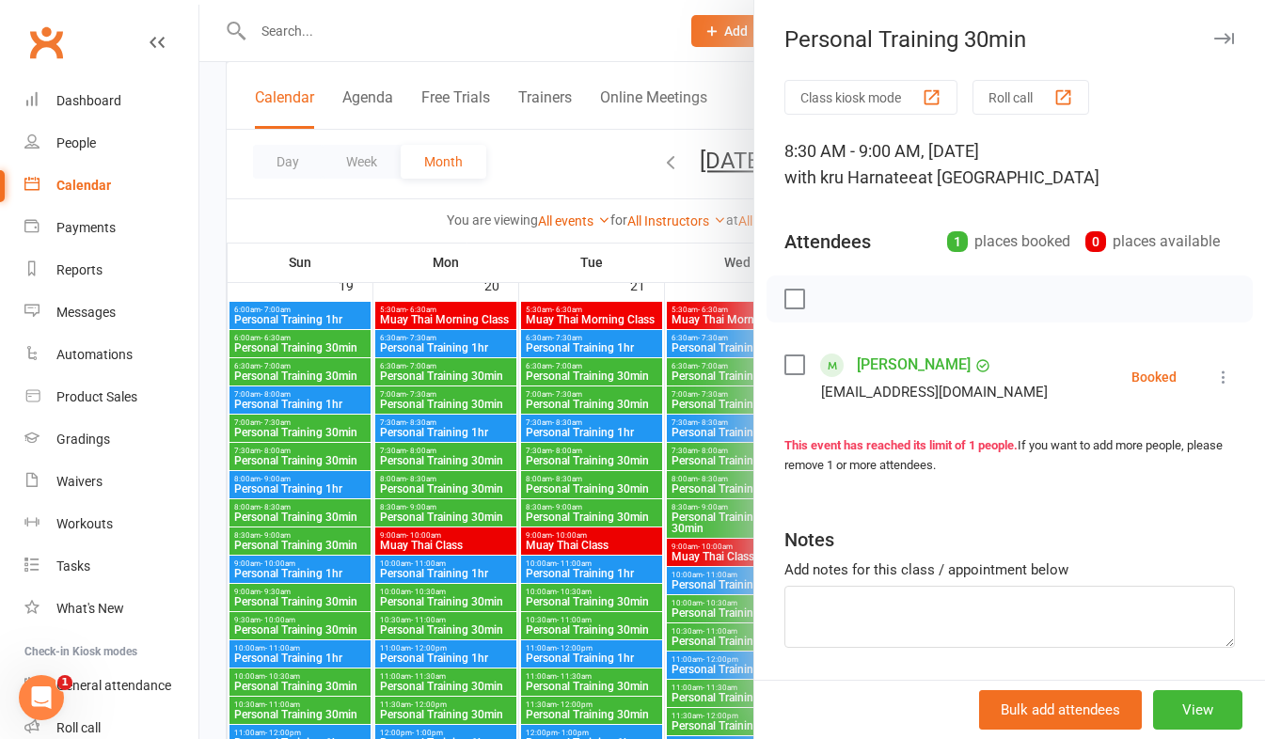
click at [1215, 39] on icon "button" at bounding box center [1225, 38] width 20 height 11
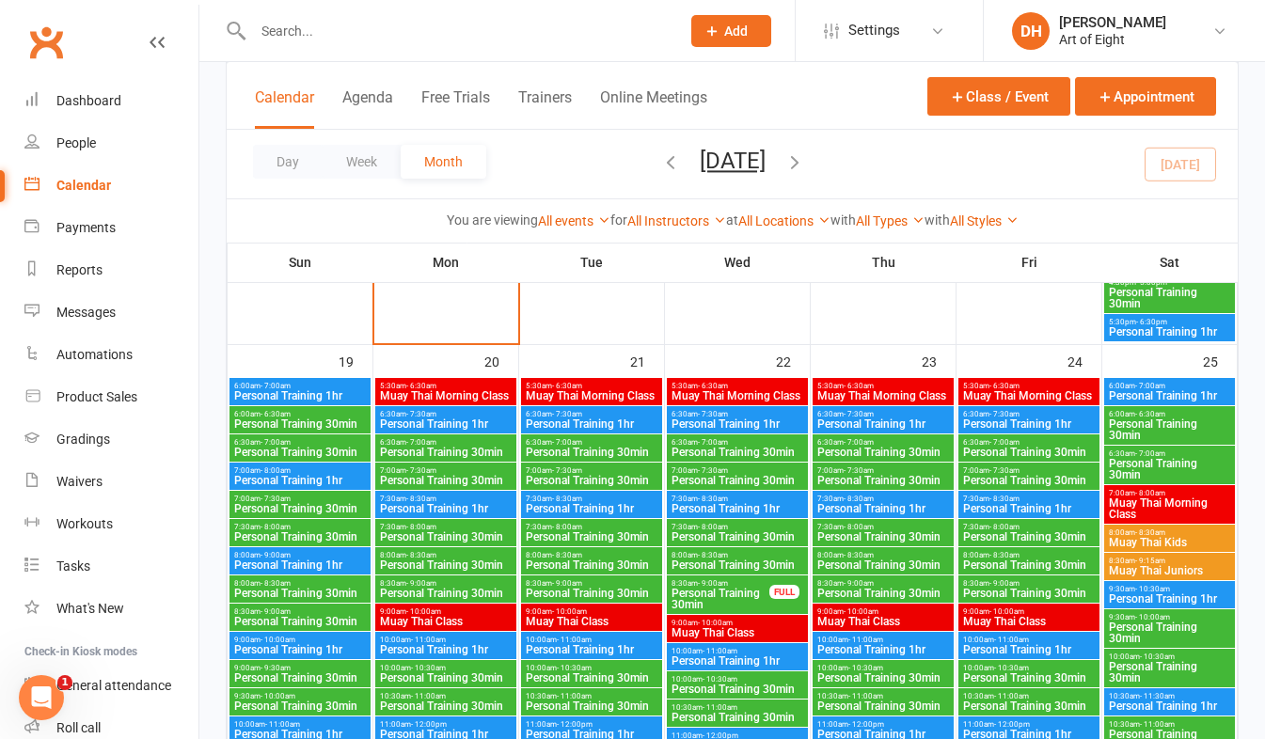
scroll to position [3293, 0]
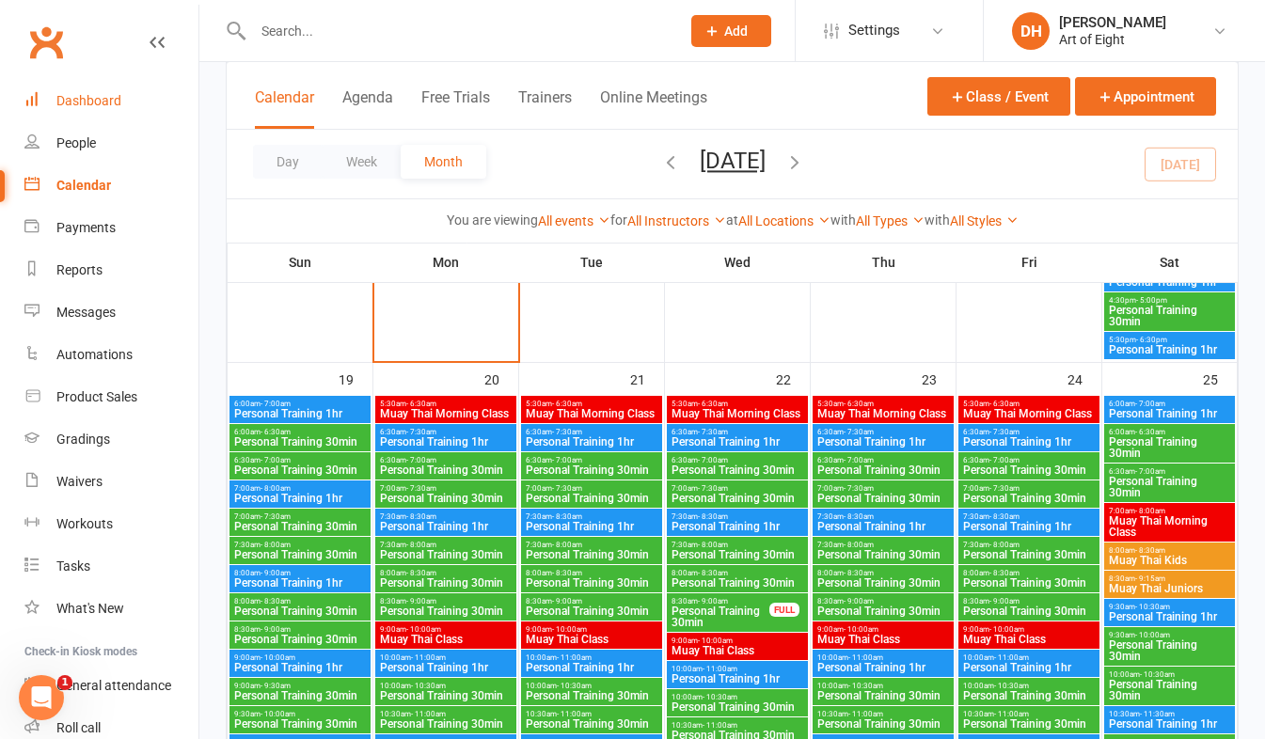
click at [71, 87] on link "Dashboard" at bounding box center [111, 101] width 174 height 42
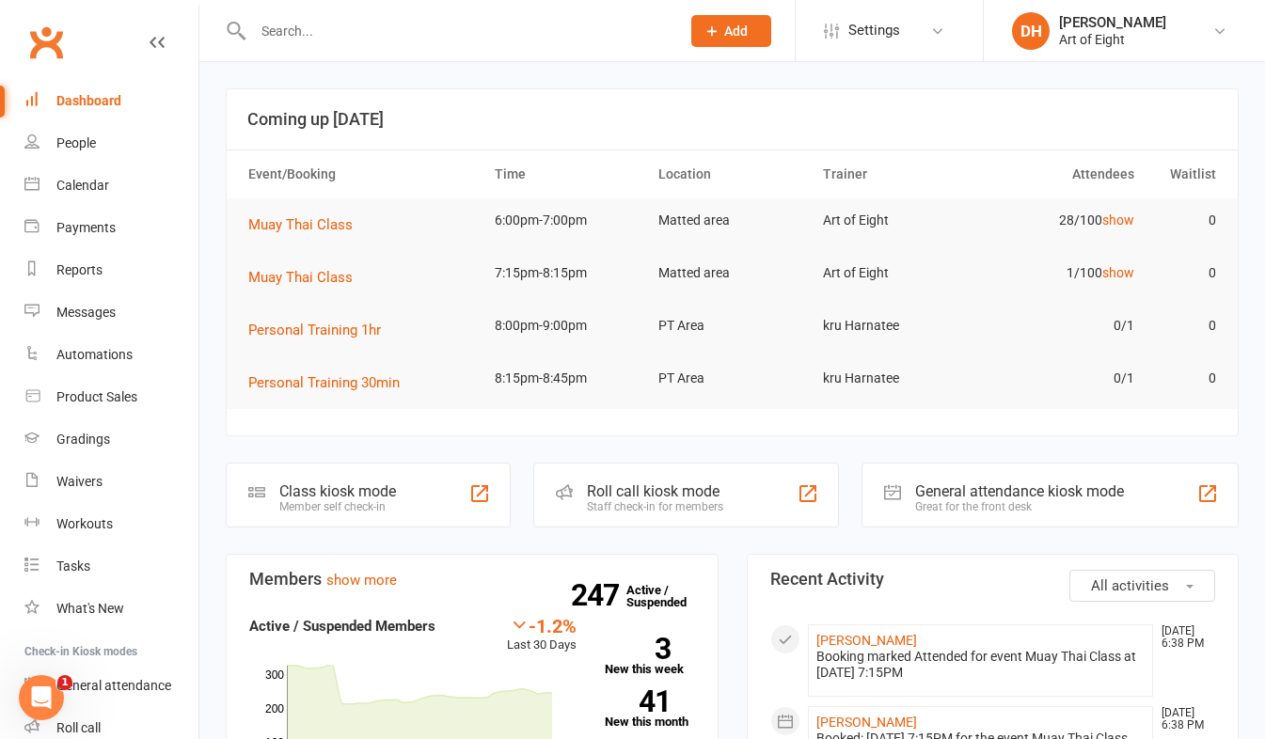
click at [625, 497] on div "Roll call kiosk mode" at bounding box center [655, 492] width 136 height 18
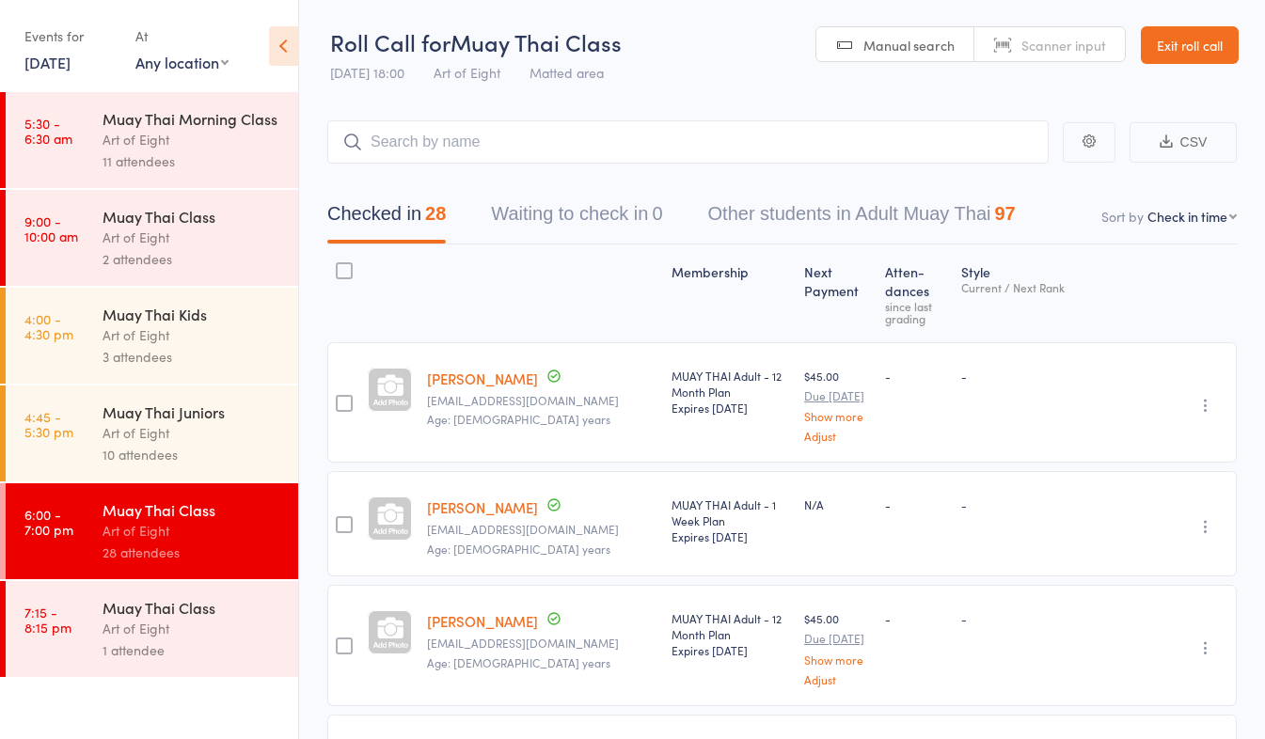
click at [182, 627] on div "Art of Eight" at bounding box center [193, 629] width 180 height 22
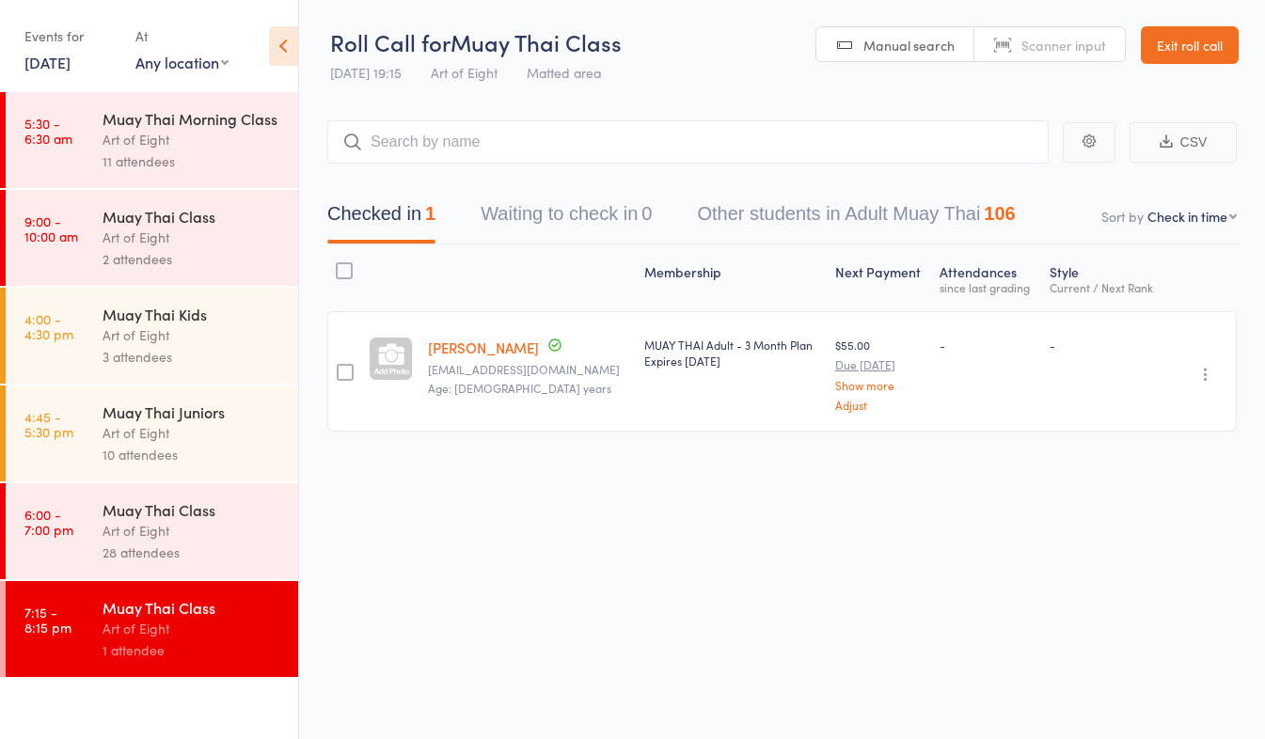
click at [164, 549] on div "28 attendees" at bounding box center [193, 553] width 180 height 22
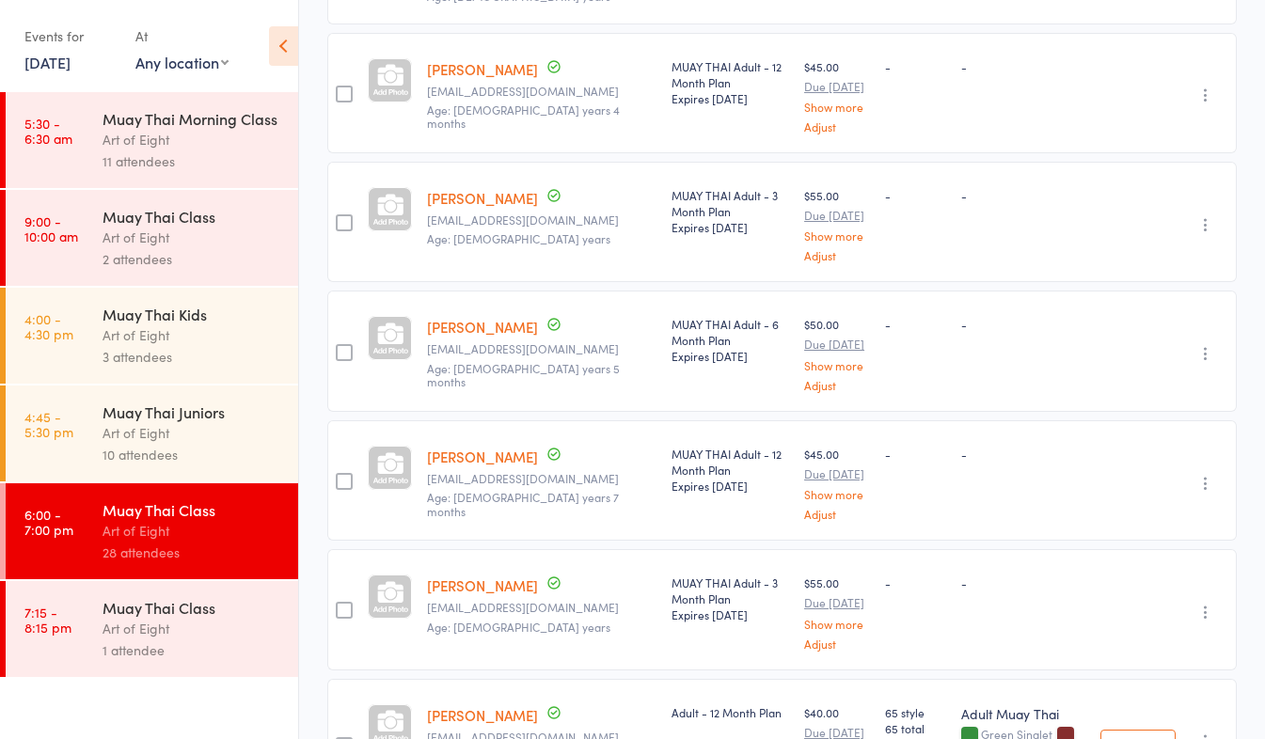
scroll to position [1505, 0]
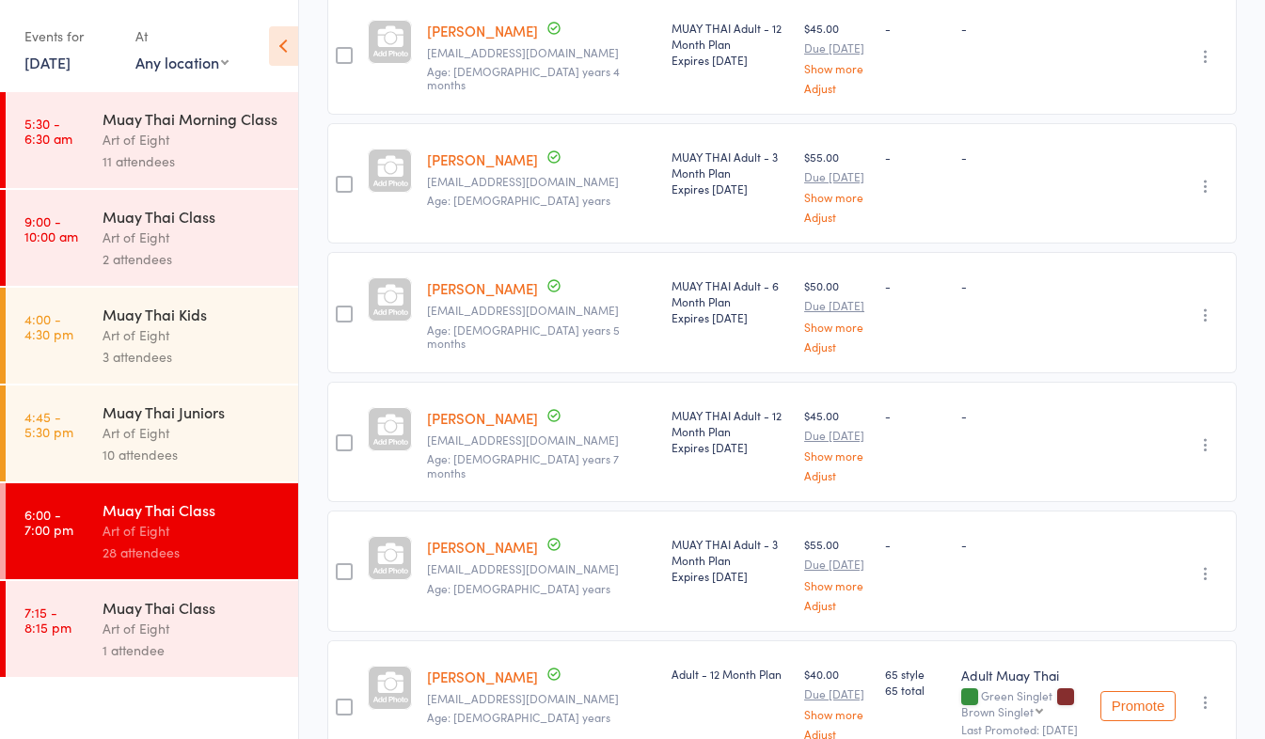
click at [451, 428] on link "[PERSON_NAME]" at bounding box center [482, 418] width 111 height 20
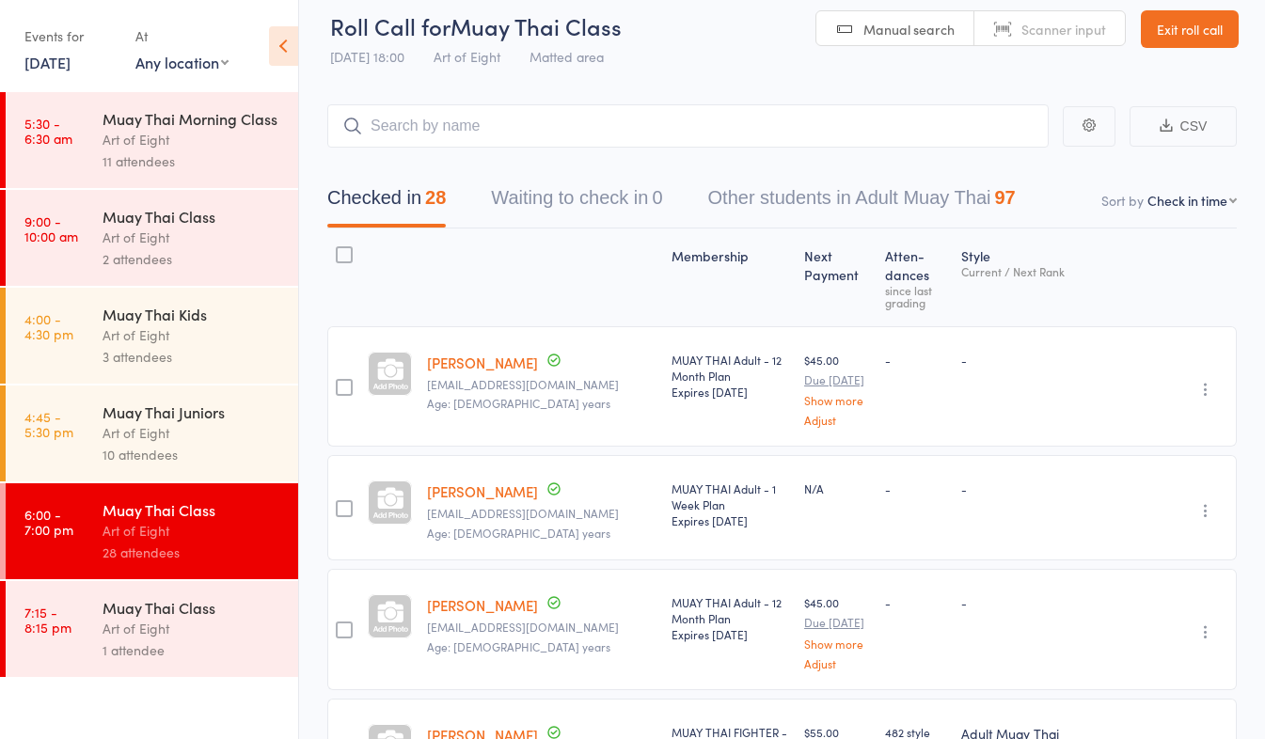
scroll to position [0, 0]
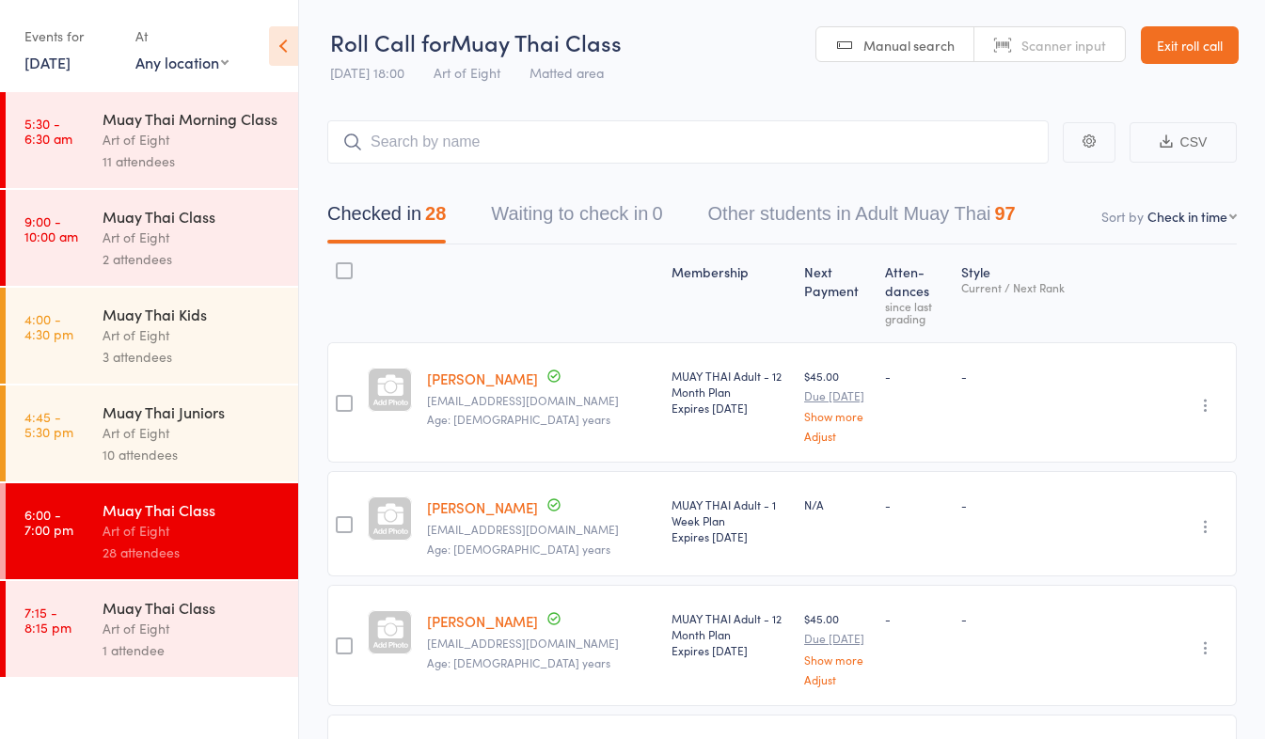
click at [214, 629] on div "Art of Eight" at bounding box center [193, 629] width 180 height 22
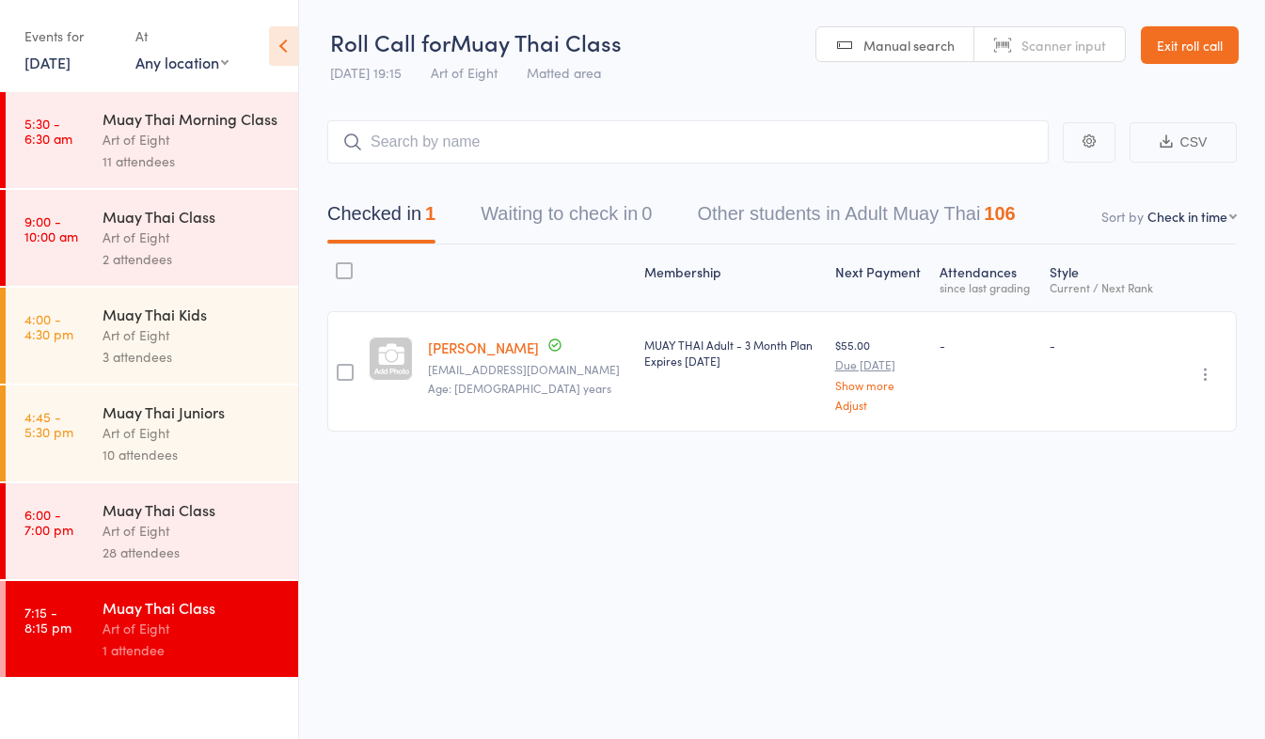
click at [1156, 36] on link "Exit roll call" at bounding box center [1190, 45] width 98 height 38
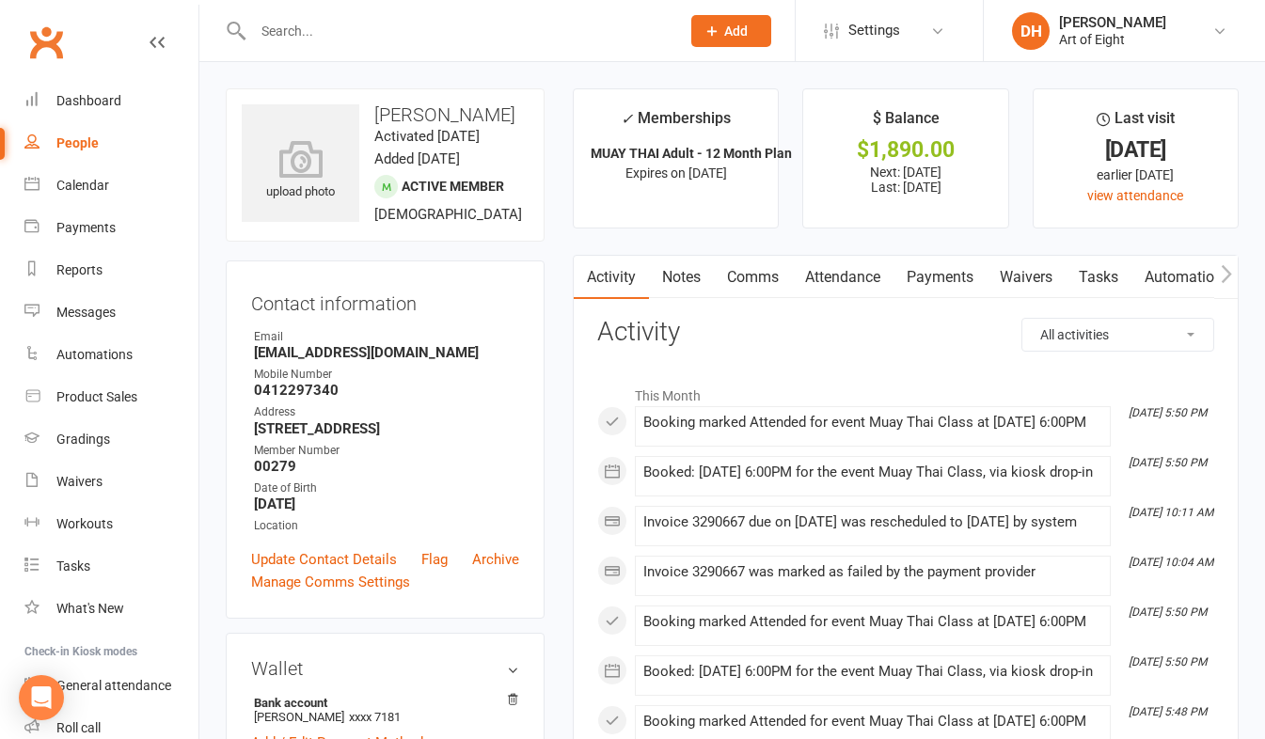
click at [931, 278] on link "Payments" at bounding box center [940, 277] width 93 height 43
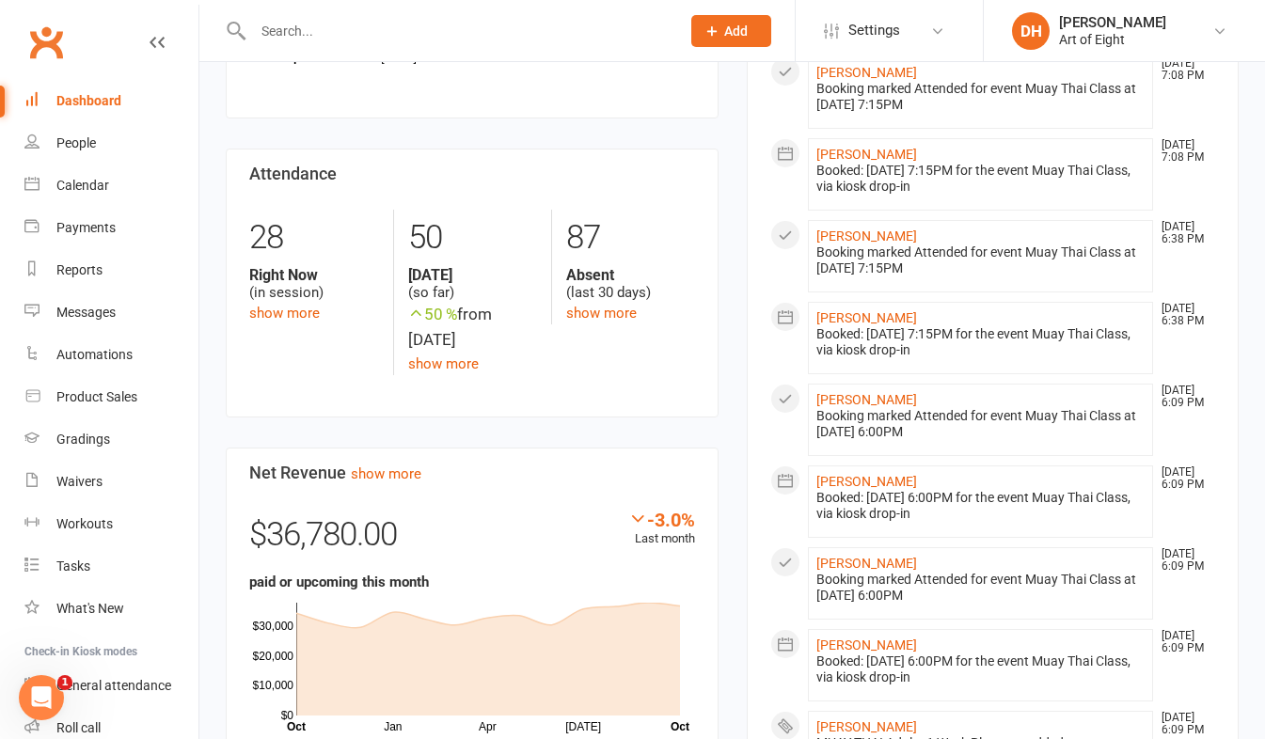
scroll to position [659, 0]
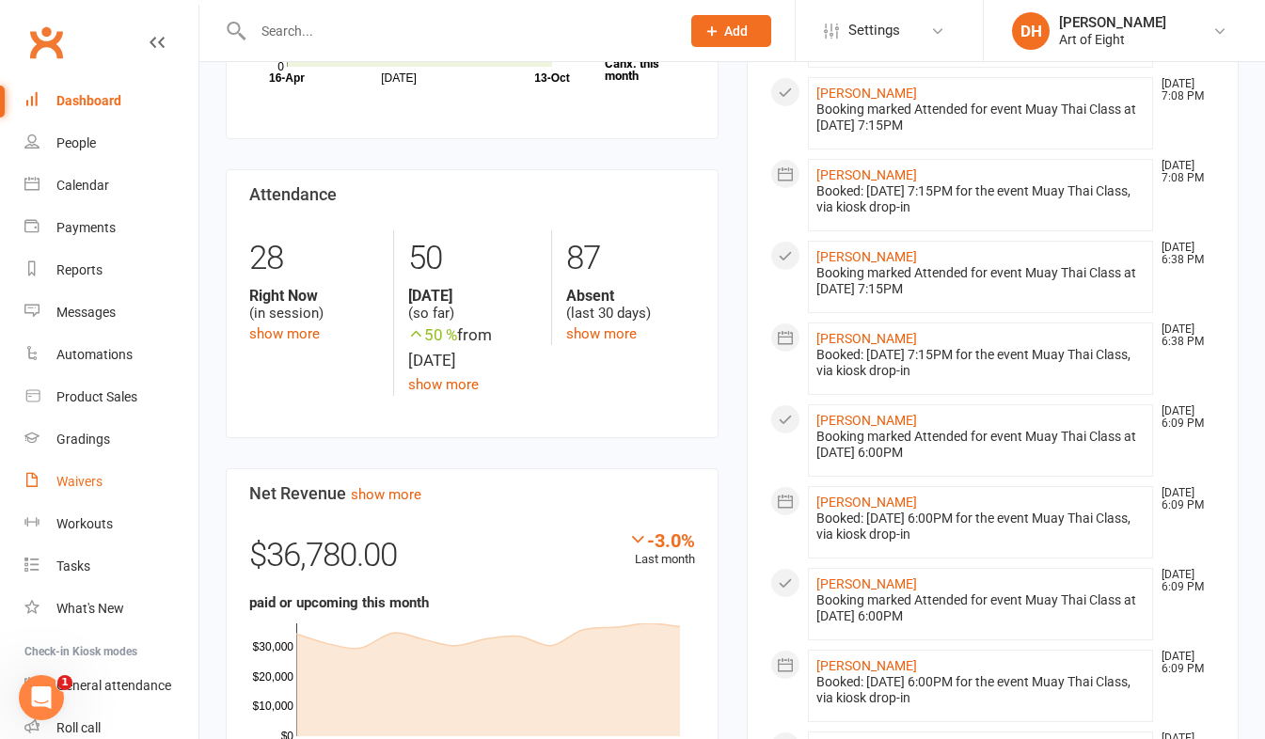
click at [80, 482] on div "Waivers" at bounding box center [79, 481] width 46 height 15
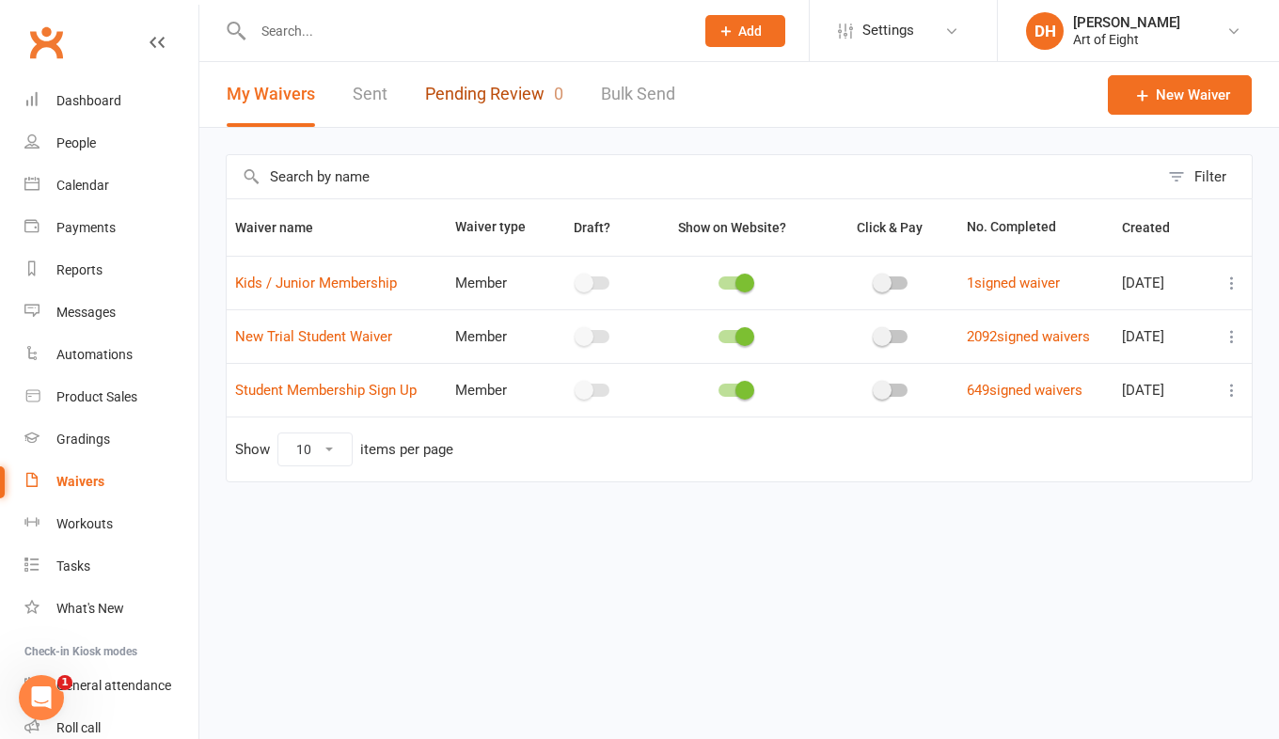
click at [486, 110] on link "Pending Review 0" at bounding box center [494, 94] width 138 height 65
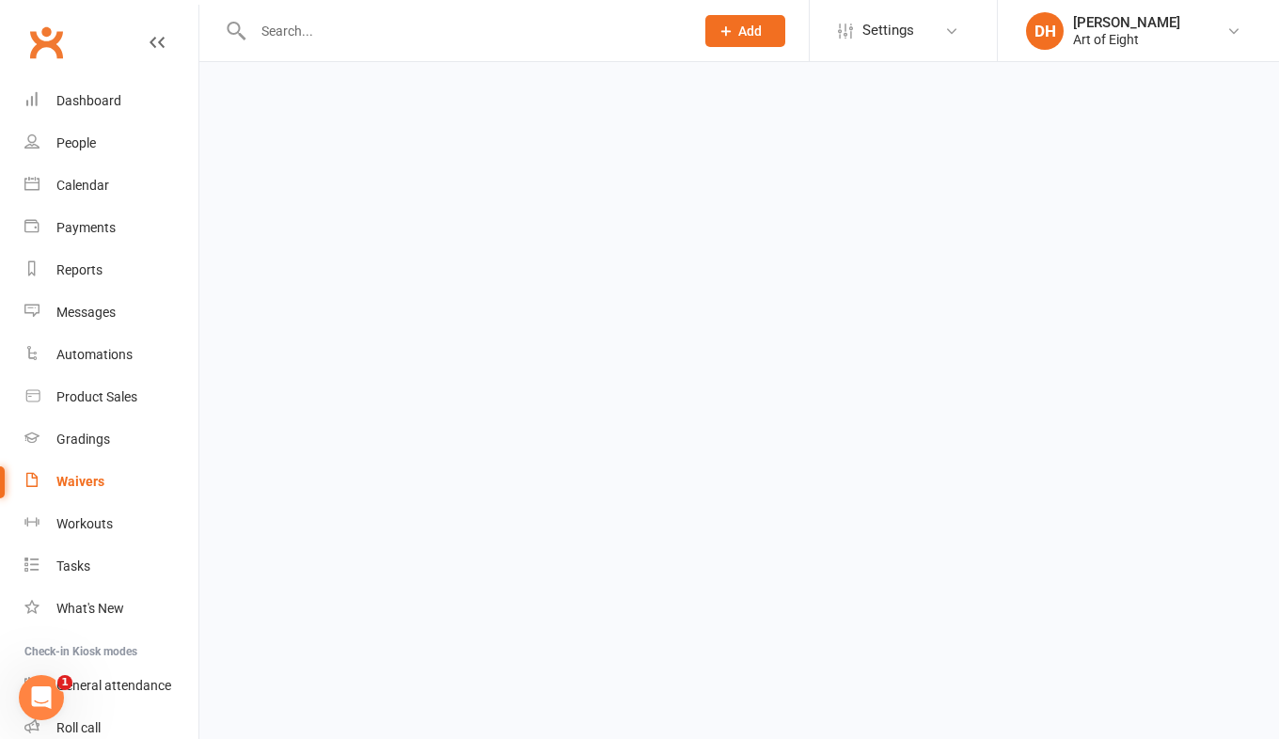
select select "50"
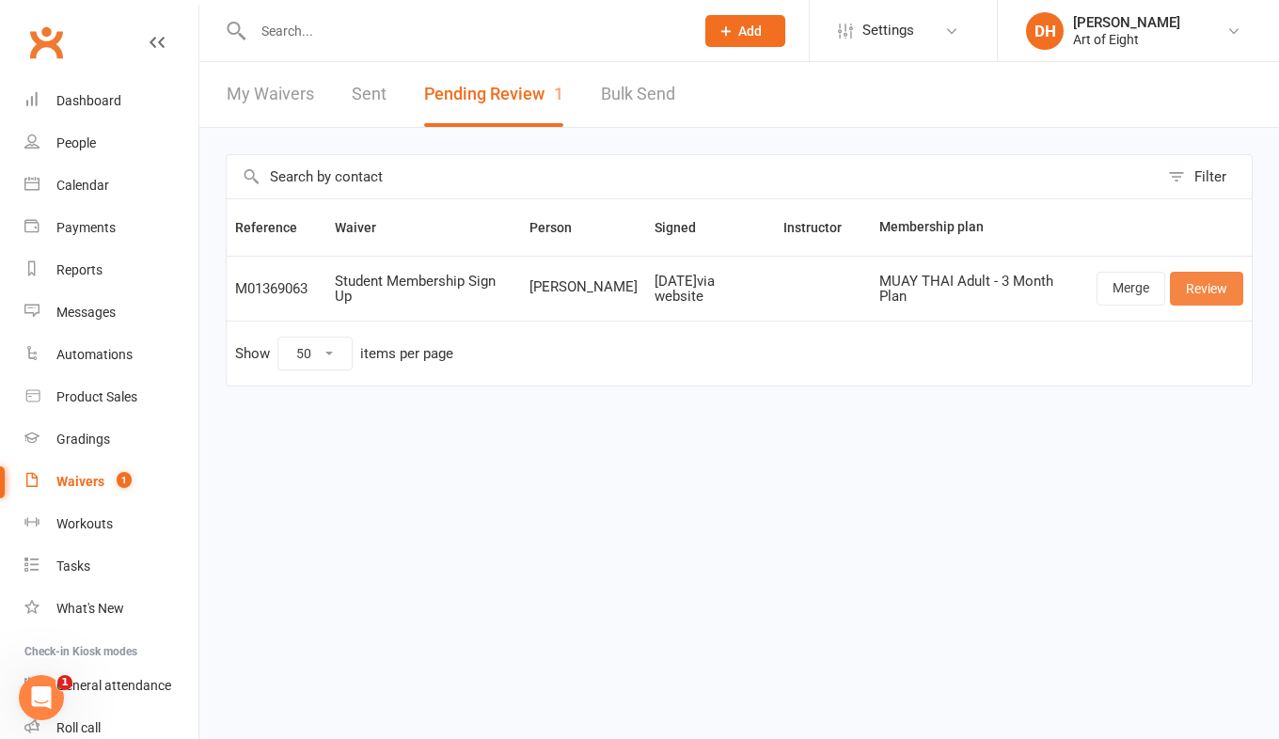
click at [1201, 288] on link "Review" at bounding box center [1206, 289] width 73 height 34
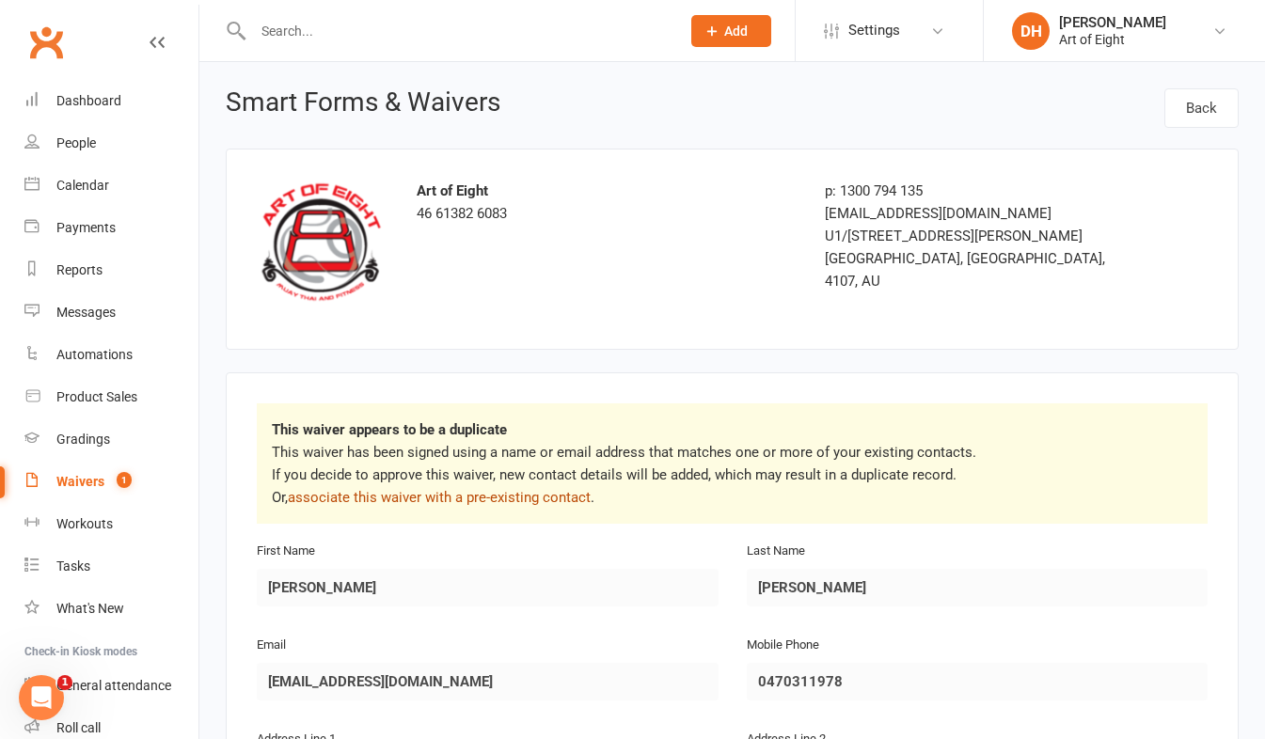
click at [527, 489] on link "associate this waiver with a pre-existing contact" at bounding box center [439, 497] width 303 height 17
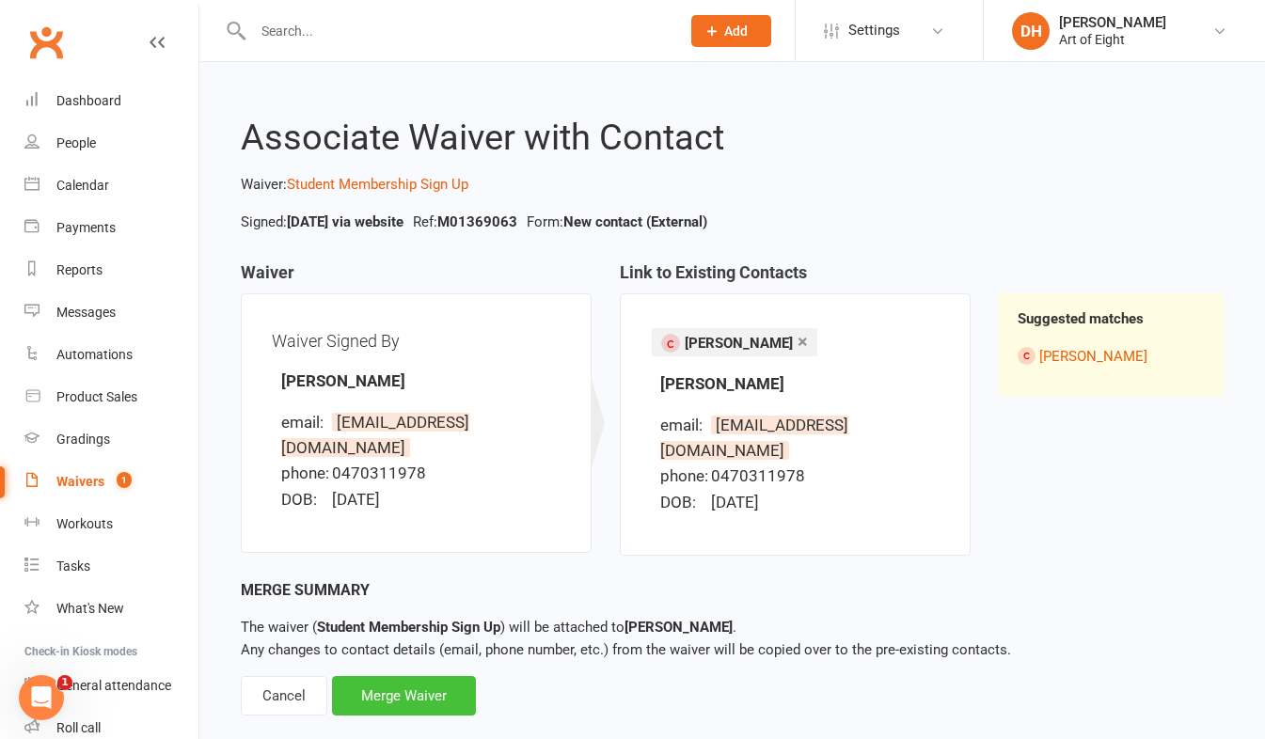
click at [381, 676] on div "Merge Waiver" at bounding box center [404, 696] width 144 height 40
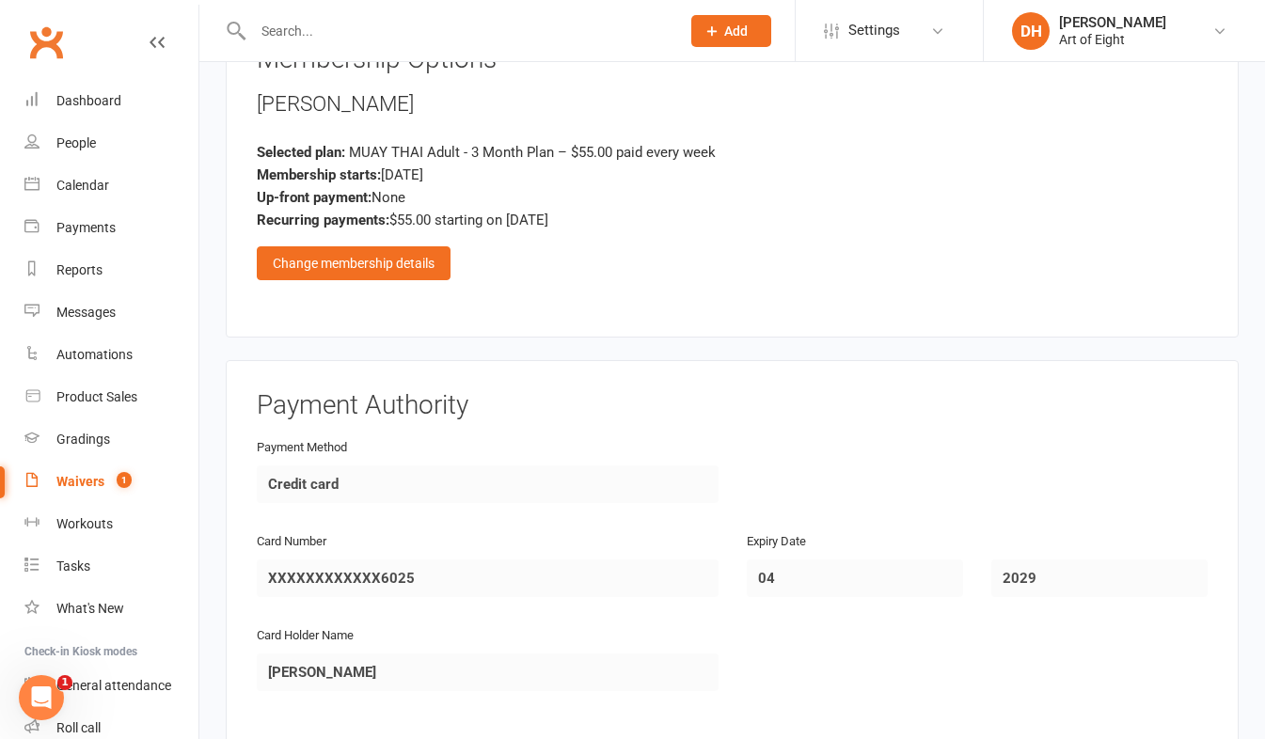
scroll to position [2220, 0]
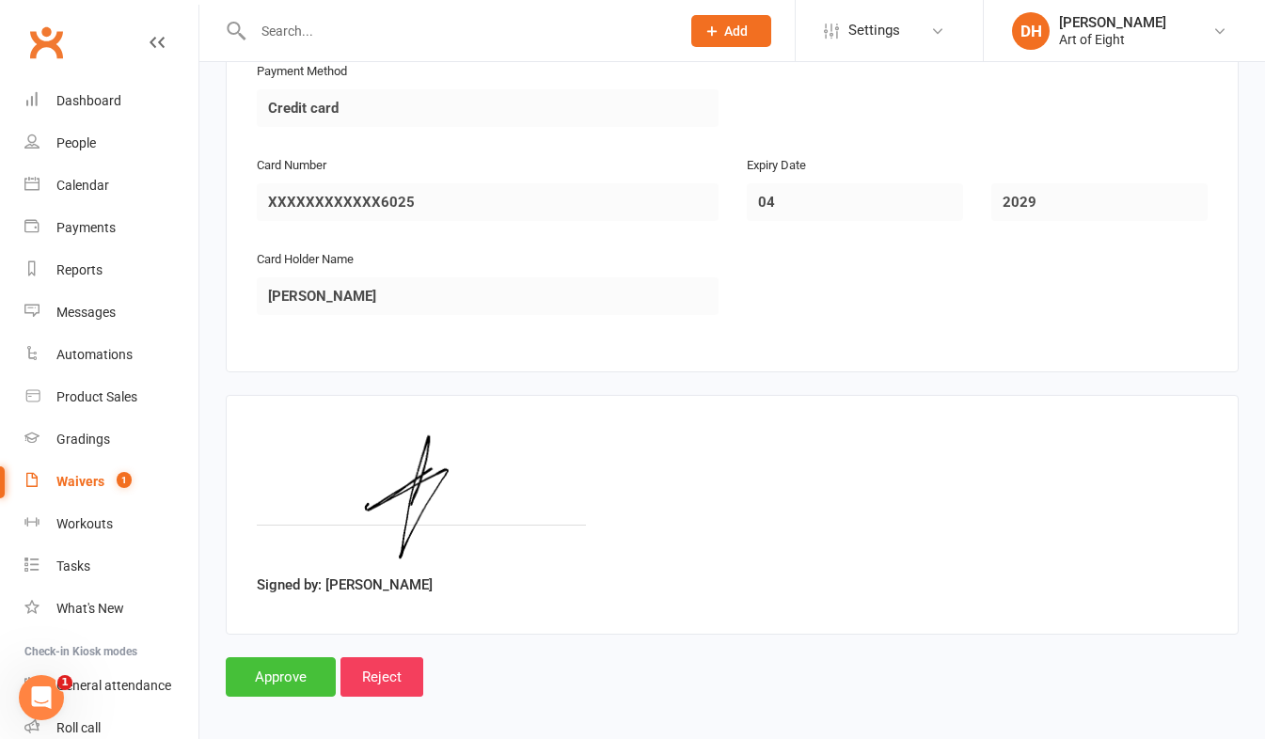
click at [264, 659] on input "Approve" at bounding box center [281, 678] width 110 height 40
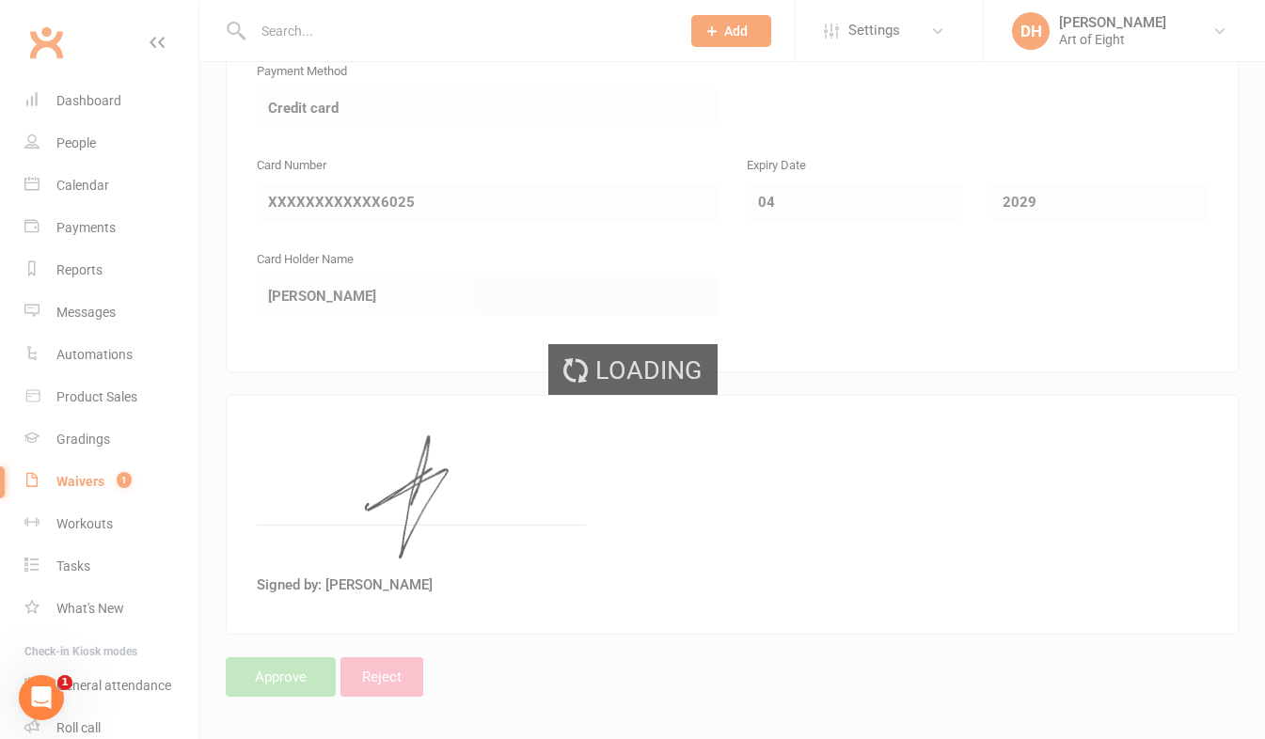
select select "50"
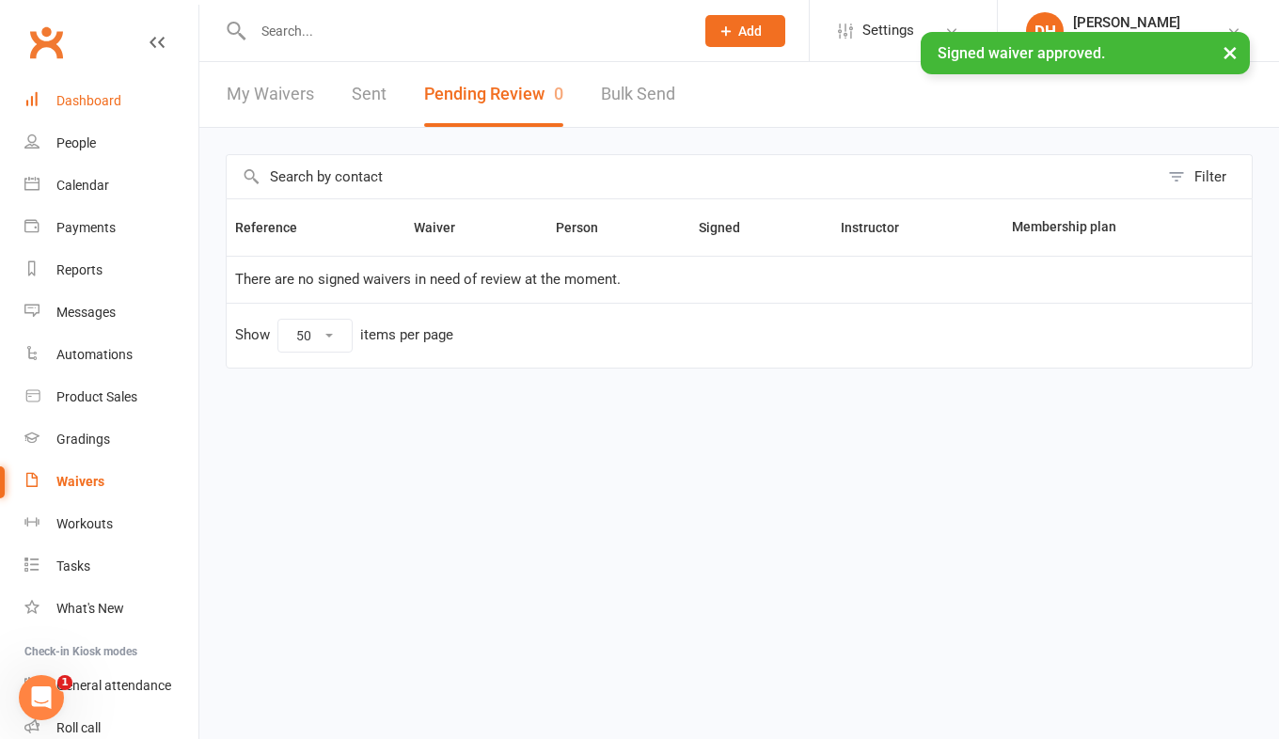
click at [87, 93] on div "Dashboard" at bounding box center [88, 100] width 65 height 15
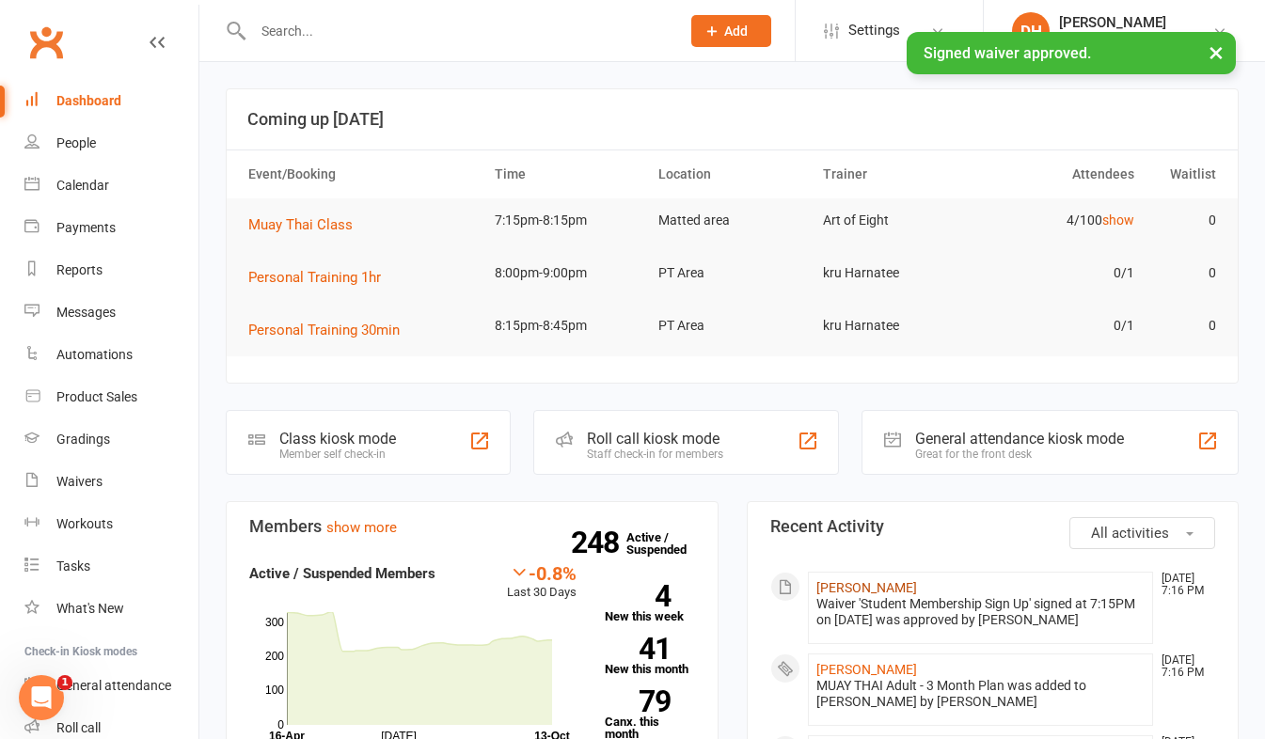
click at [853, 588] on link "[PERSON_NAME]" at bounding box center [867, 587] width 101 height 15
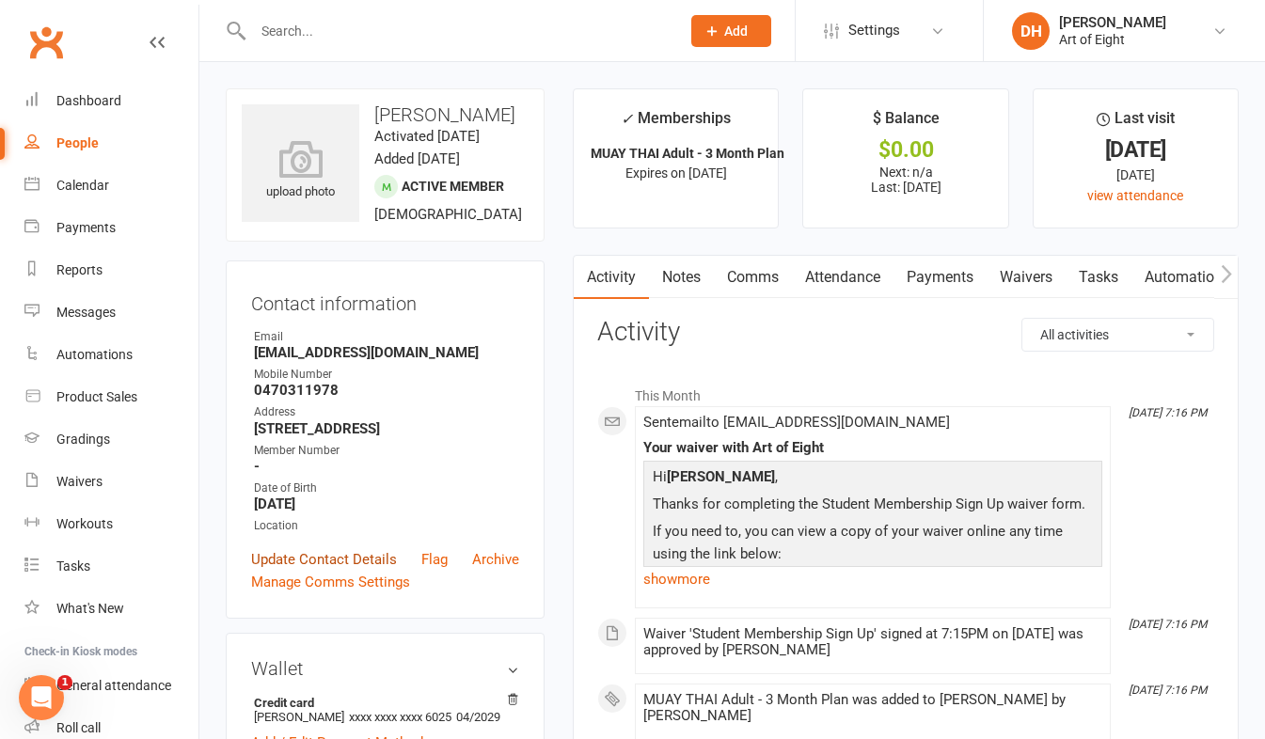
click at [343, 571] on link "Update Contact Details" at bounding box center [324, 559] width 146 height 23
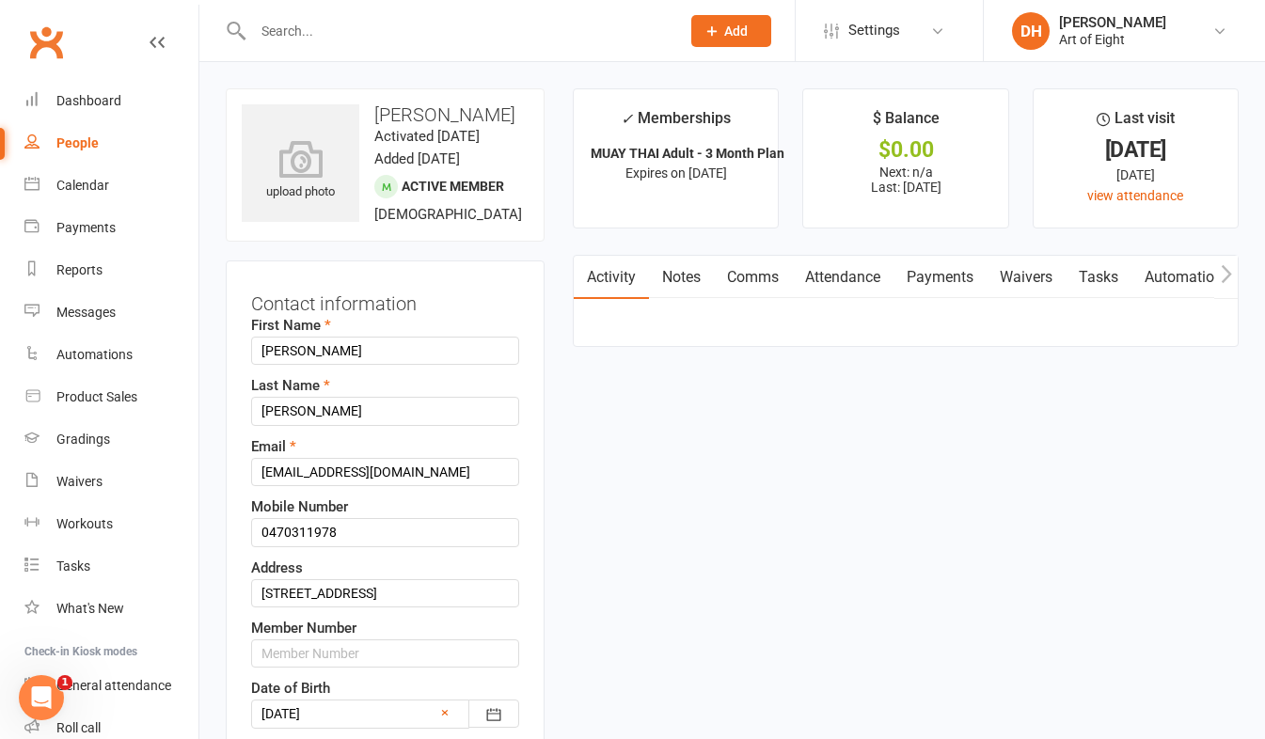
scroll to position [88, 0]
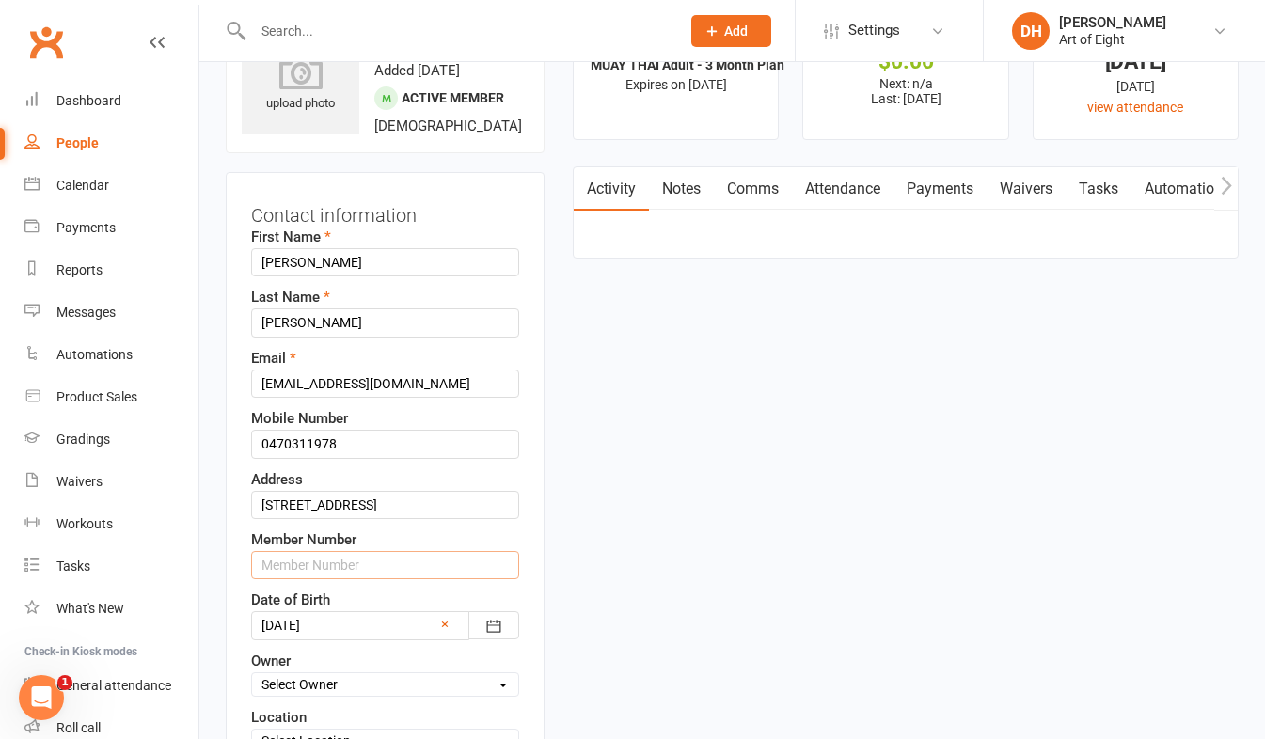
click at [291, 580] on input "text" at bounding box center [385, 565] width 268 height 28
type input "00456"
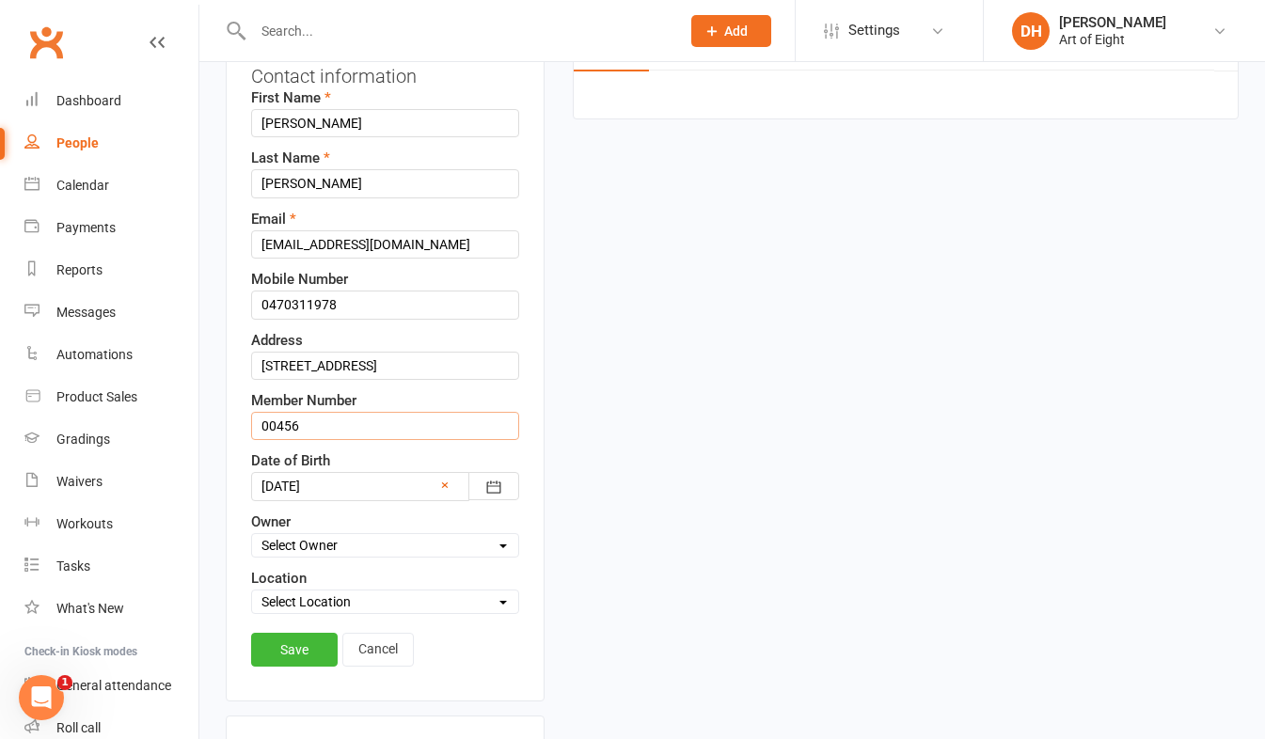
scroll to position [277, 0]
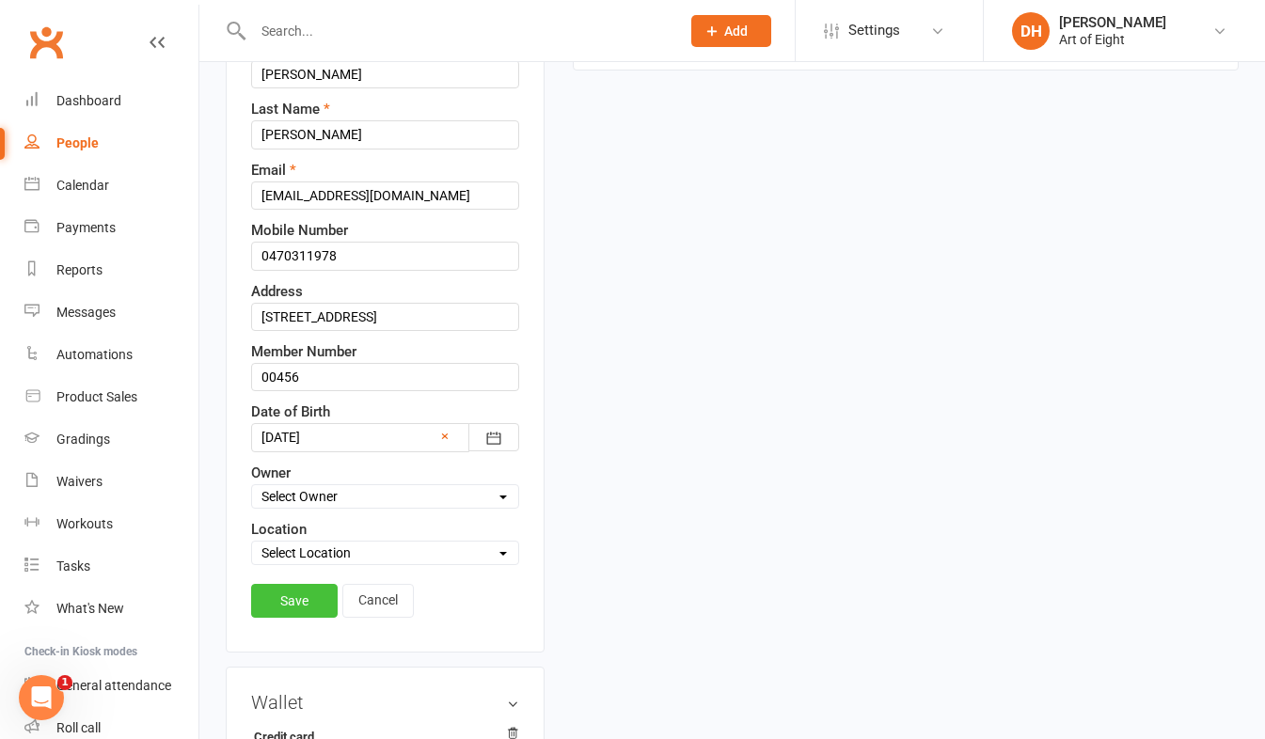
click at [307, 618] on link "Save" at bounding box center [294, 601] width 87 height 34
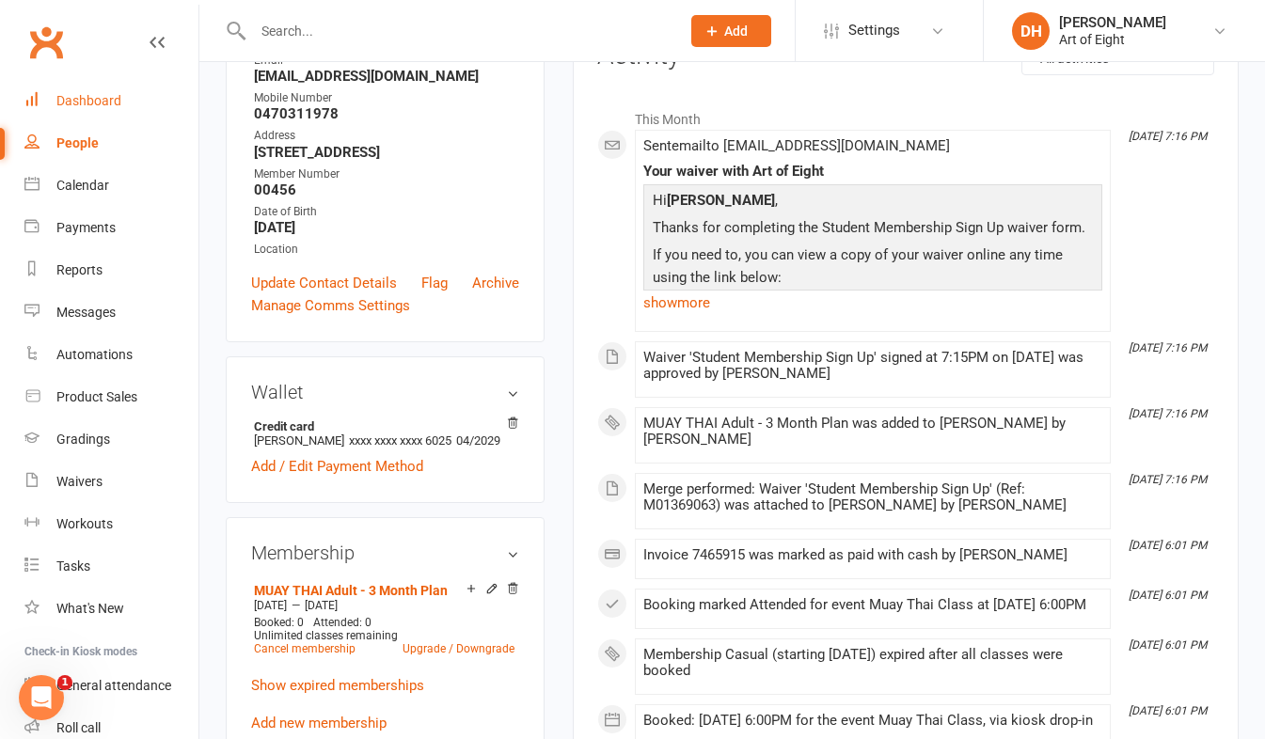
drag, startPoint x: 91, startPoint y: 93, endPoint x: 124, endPoint y: 149, distance: 64.5
click at [91, 93] on div "Dashboard" at bounding box center [88, 100] width 65 height 15
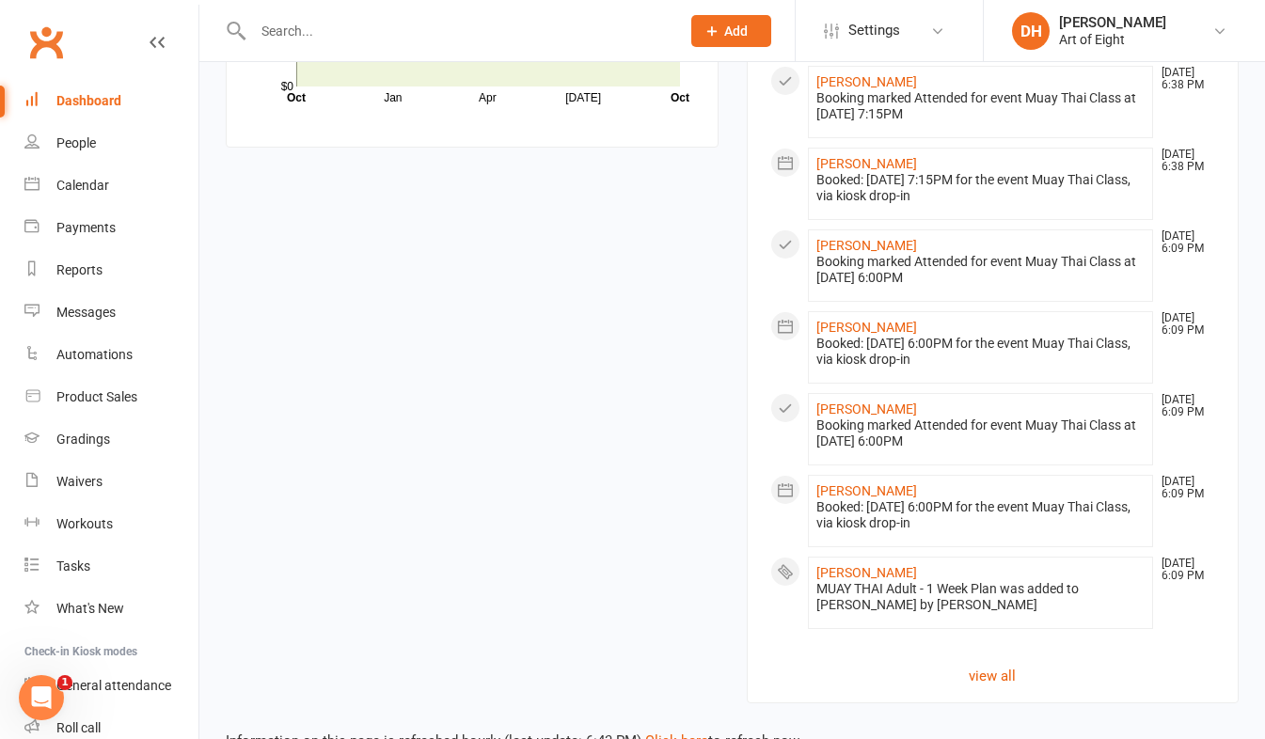
scroll to position [1686, 0]
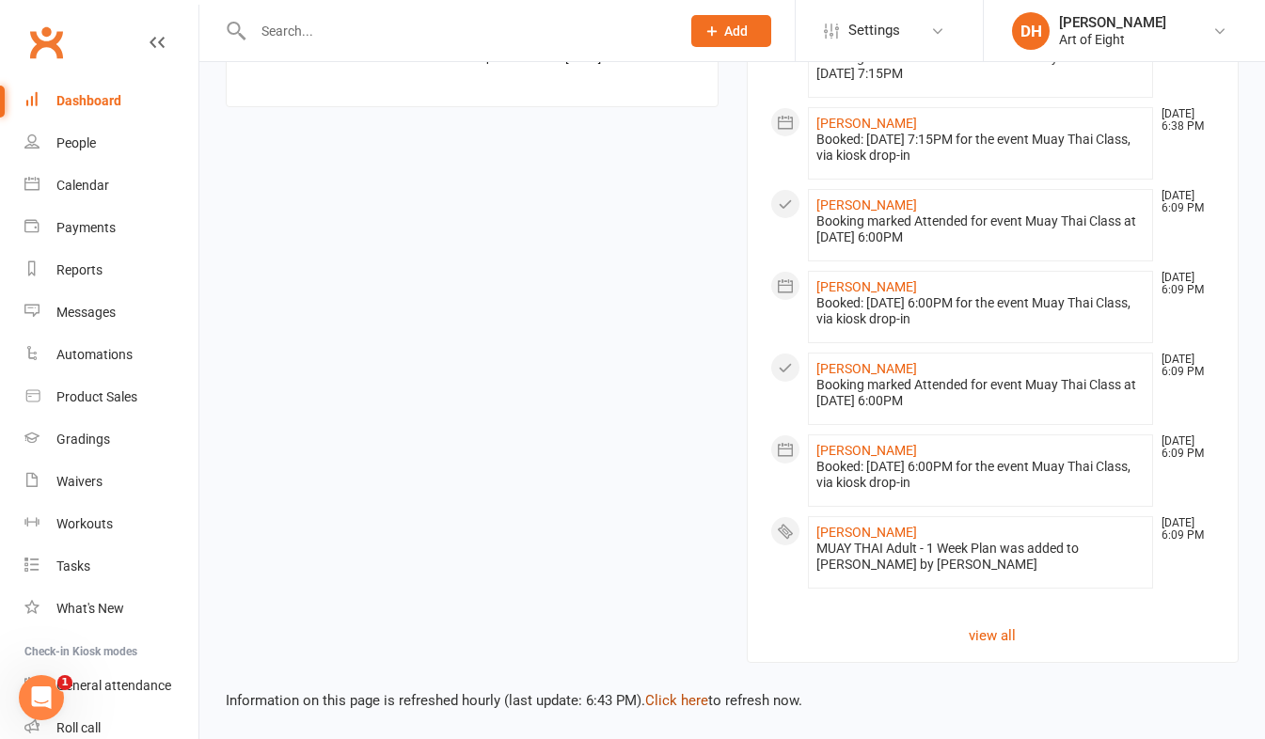
click at [667, 700] on link "Click here" at bounding box center [676, 700] width 63 height 17
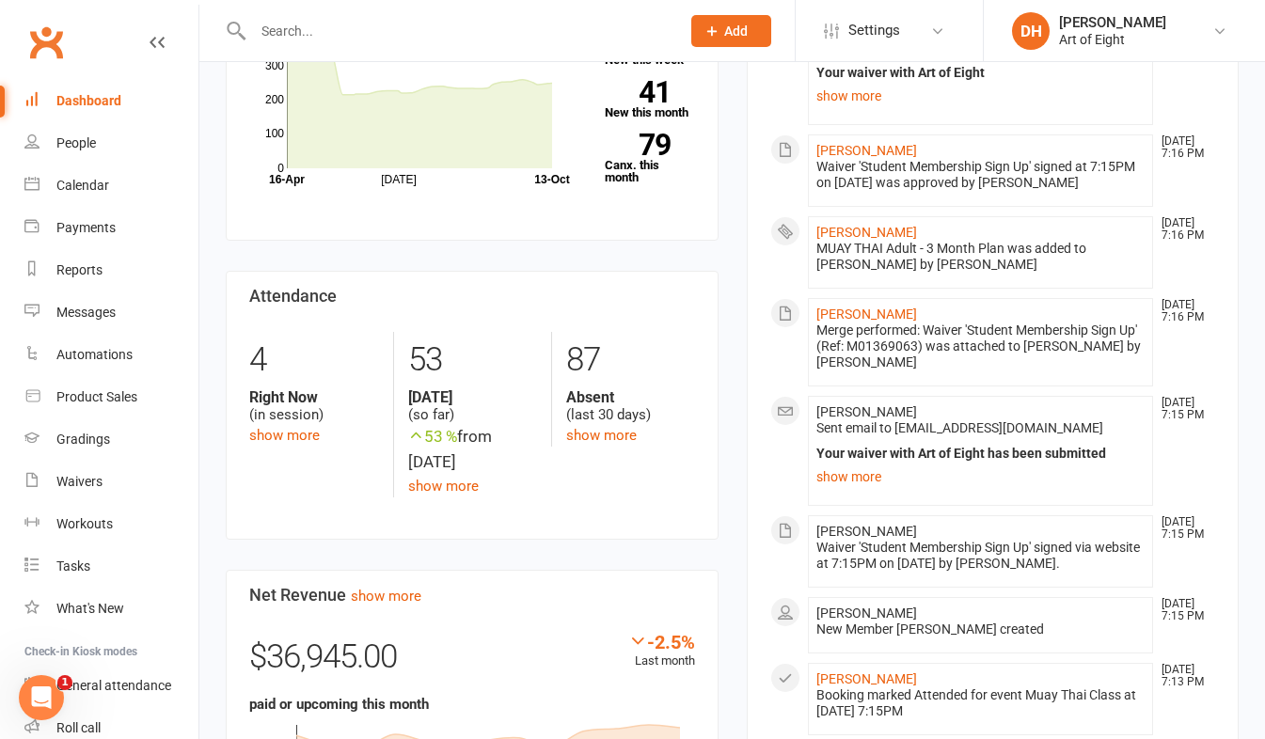
scroll to position [181, 0]
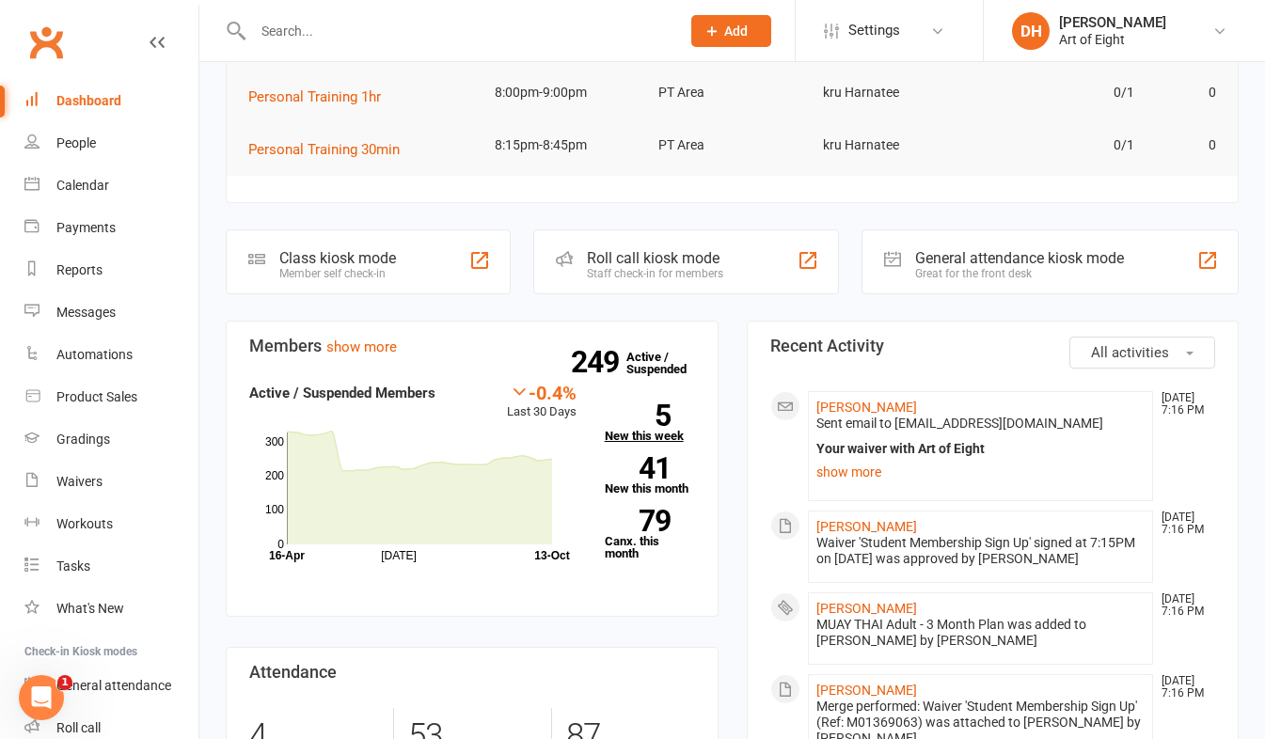
click at [605, 435] on link "5 New this week" at bounding box center [650, 424] width 90 height 38
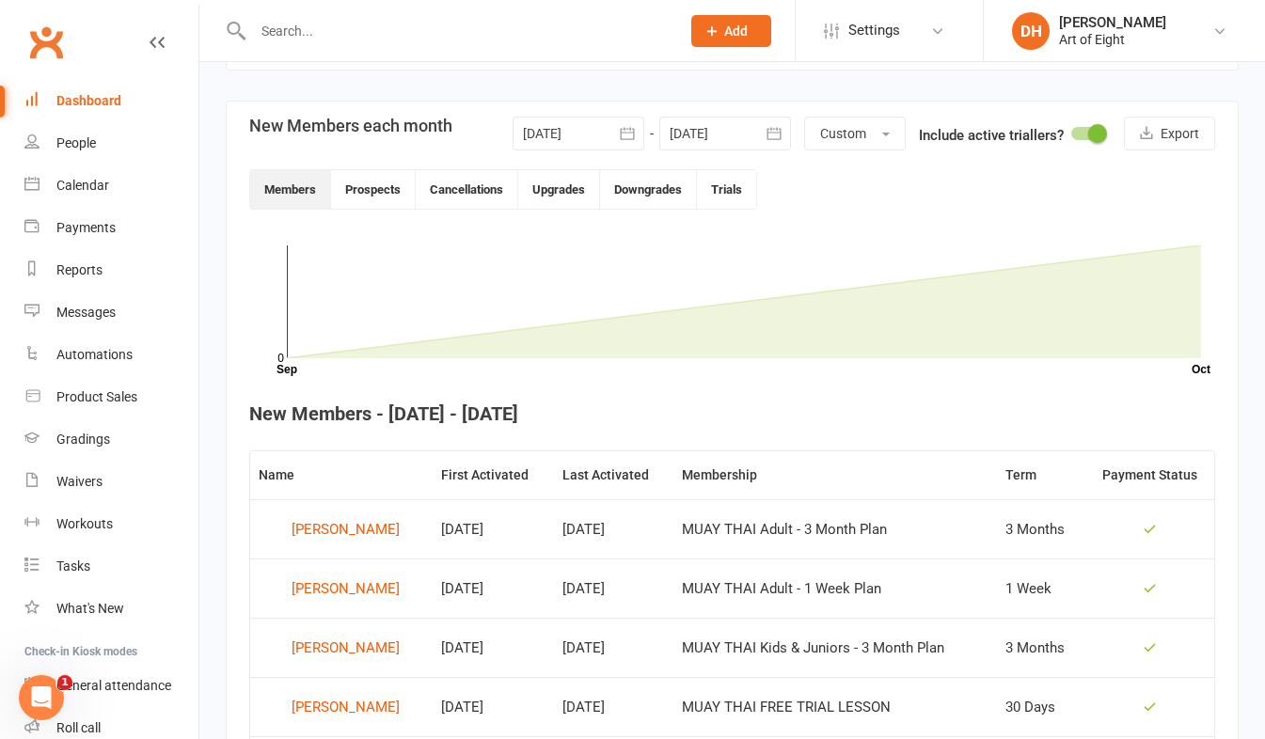
scroll to position [319, 0]
